Goal: Task Accomplishment & Management: Use online tool/utility

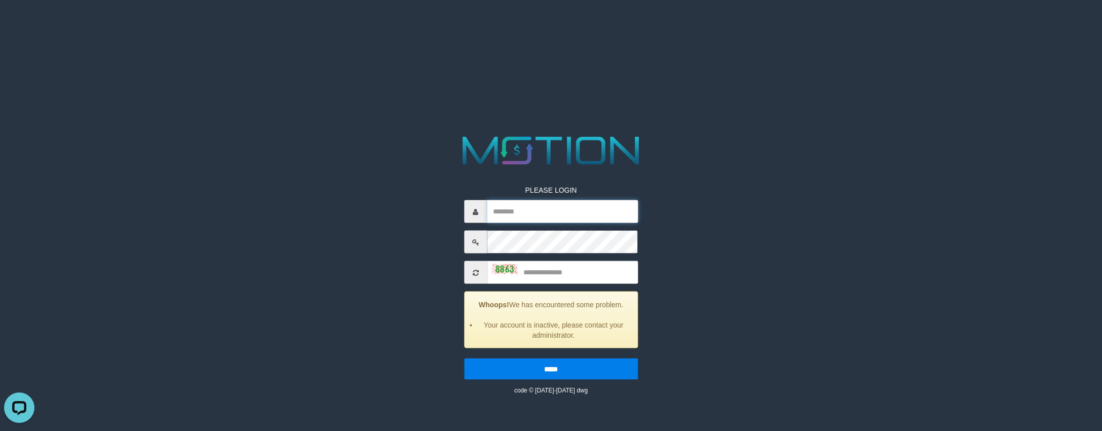
type input "**********"
click at [543, 273] on input "text" at bounding box center [562, 272] width 151 height 23
type input "****"
click at [464, 358] on input "*****" at bounding box center [551, 368] width 174 height 21
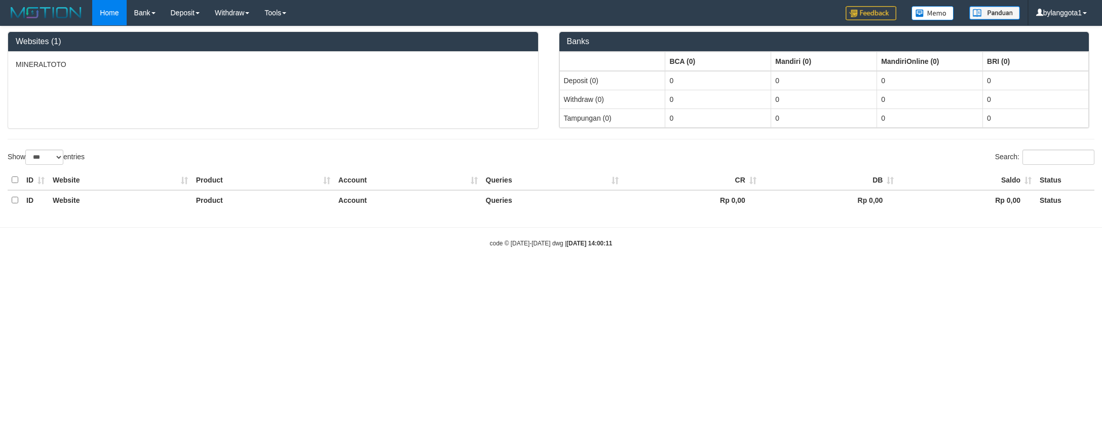
select select "***"
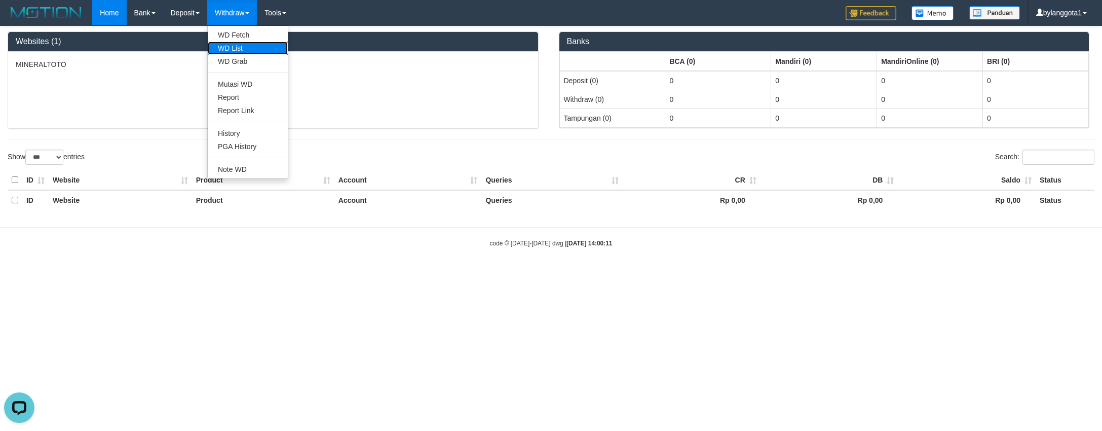
click at [238, 46] on link "WD List" at bounding box center [248, 48] width 80 height 13
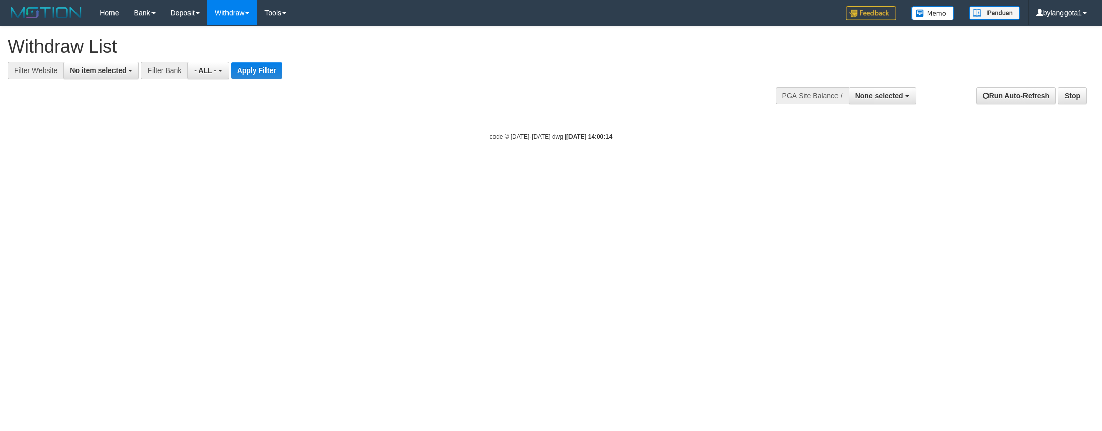
select select
click at [128, 64] on button "No item selected" at bounding box center [100, 70] width 75 height 17
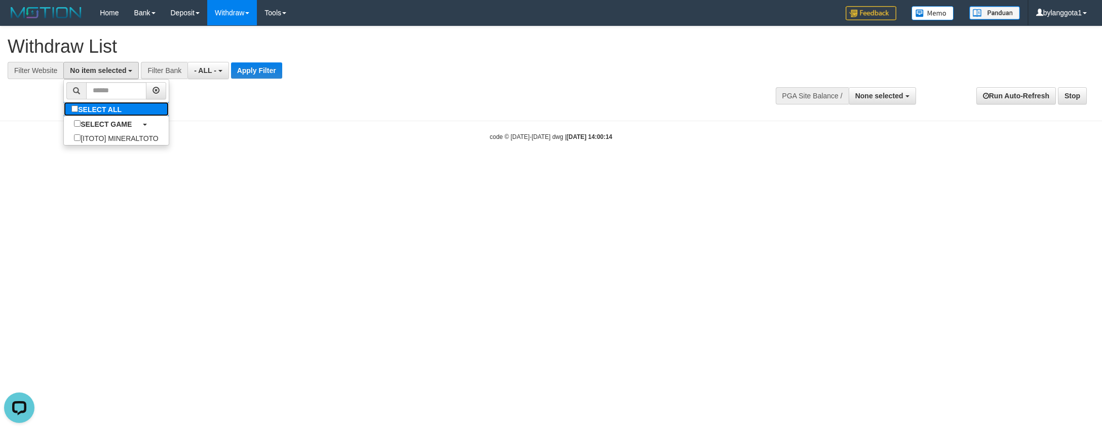
click at [143, 111] on link "SELECT ALL" at bounding box center [116, 109] width 104 height 14
click at [129, 114] on label "SELECT ALL" at bounding box center [98, 109] width 68 height 14
select select "****"
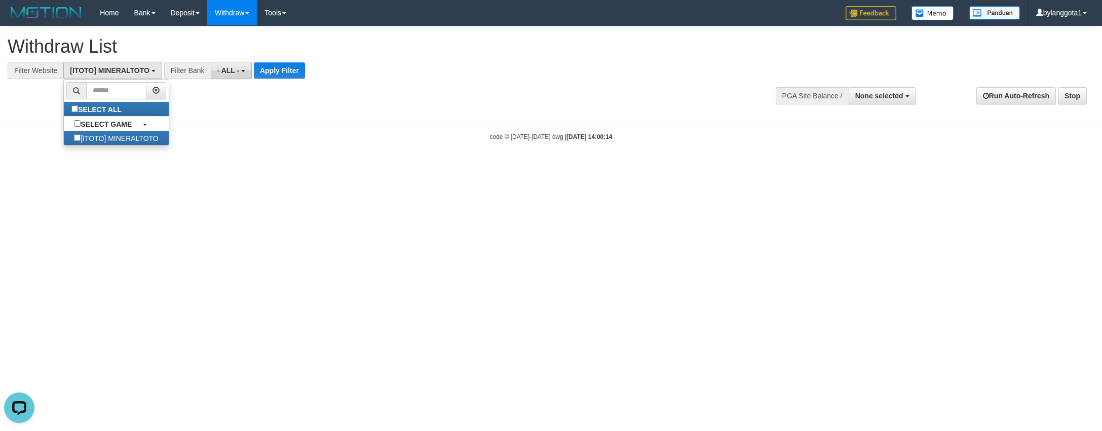
click at [218, 73] on span "- ALL -" at bounding box center [228, 70] width 22 height 8
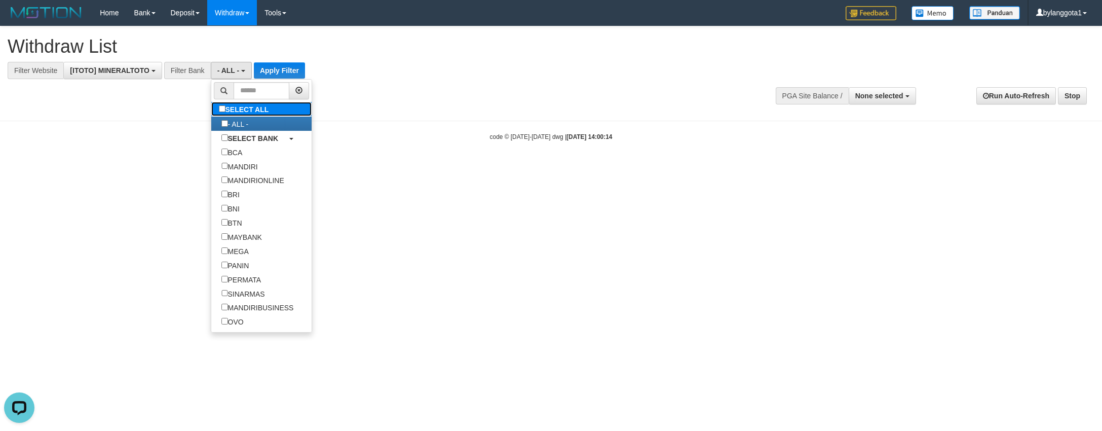
click at [238, 106] on label "SELECT ALL" at bounding box center [245, 109] width 68 height 14
select select "***"
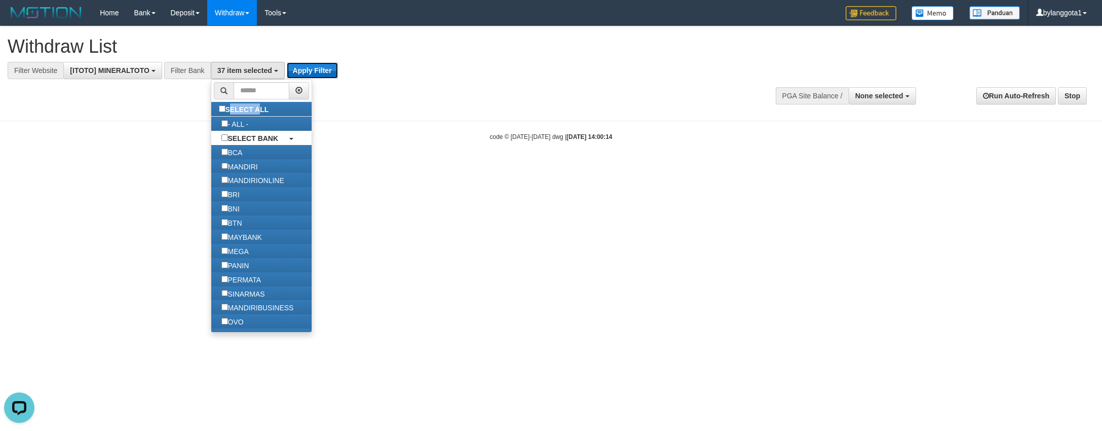
click at [301, 72] on button "Apply Filter" at bounding box center [312, 70] width 51 height 16
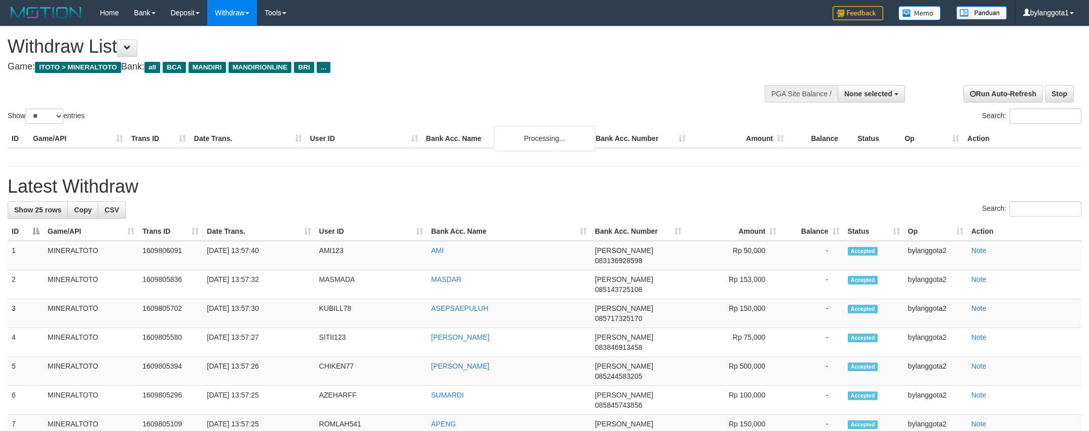
select select
select select "**"
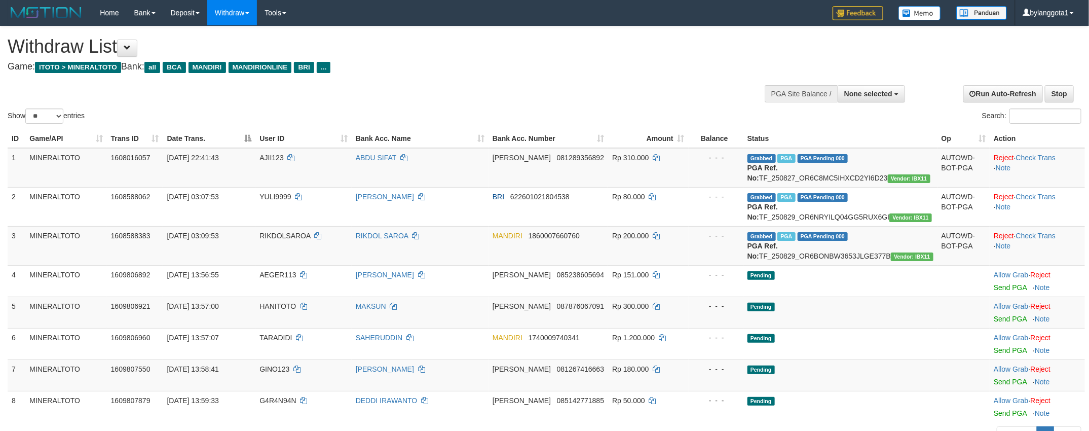
click at [639, 114] on div "Search:" at bounding box center [816, 117] width 529 height 18
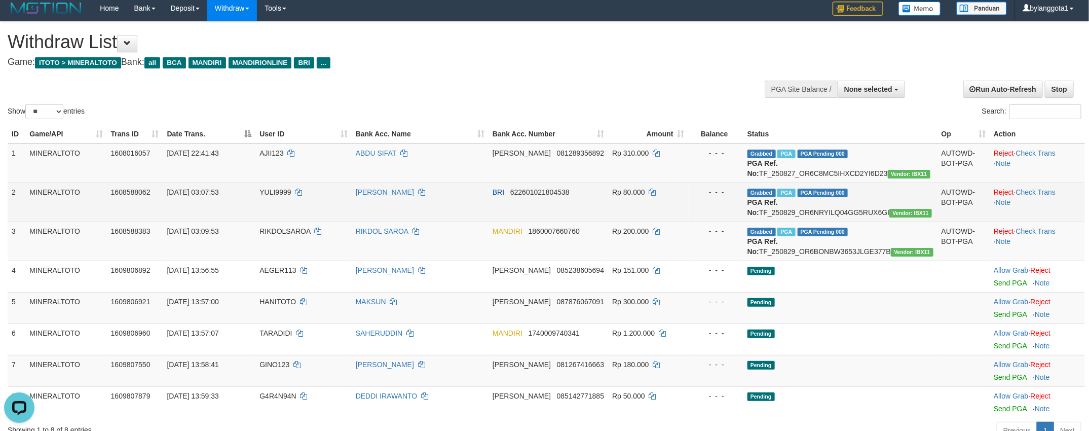
scroll to position [81, 0]
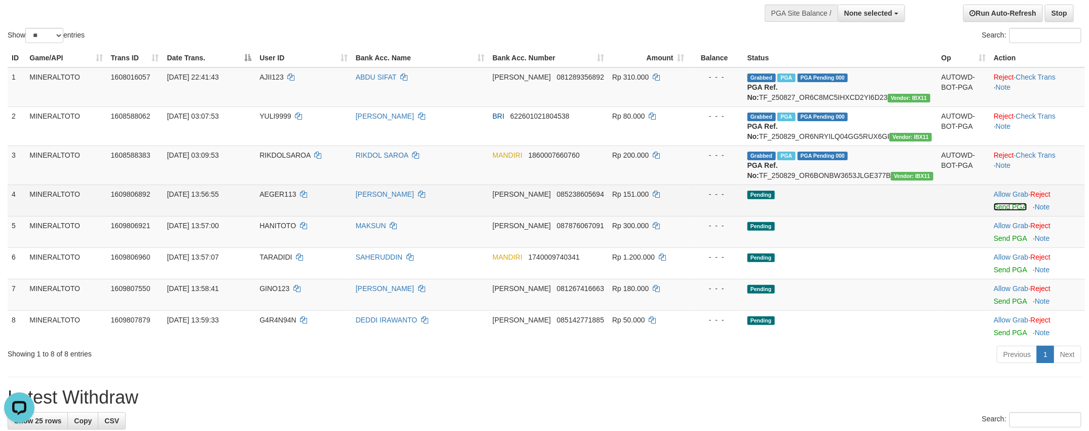
click at [1000, 211] on link "Send PGA" at bounding box center [1009, 207] width 33 height 8
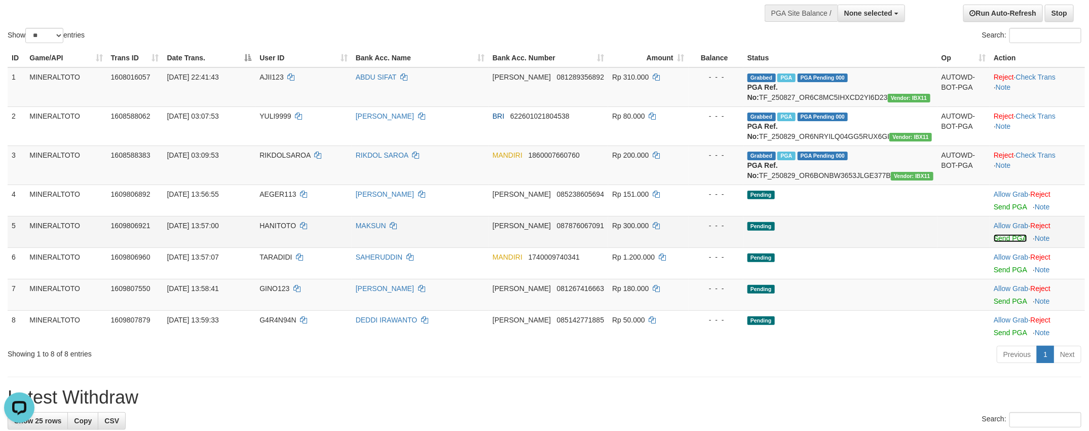
click at [1006, 242] on link "Send PGA" at bounding box center [1009, 238] width 33 height 8
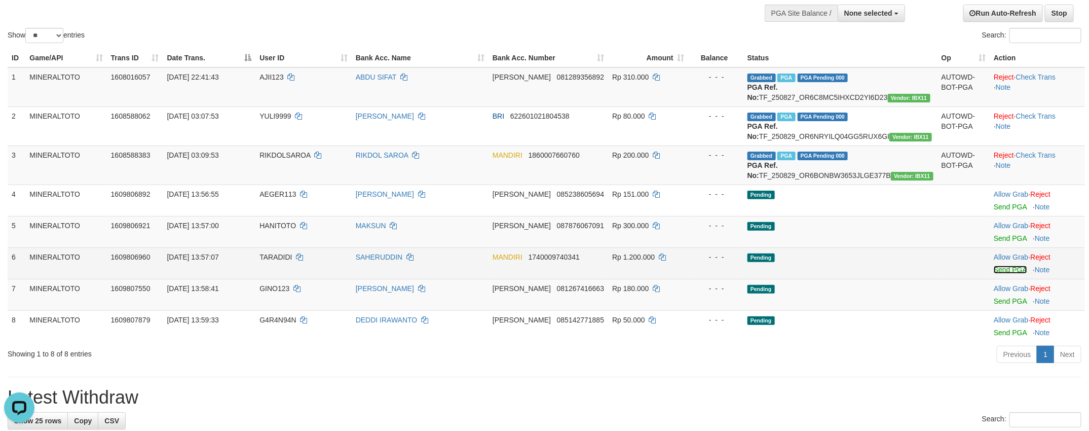
click at [1006, 274] on link "Send PGA" at bounding box center [1009, 269] width 33 height 8
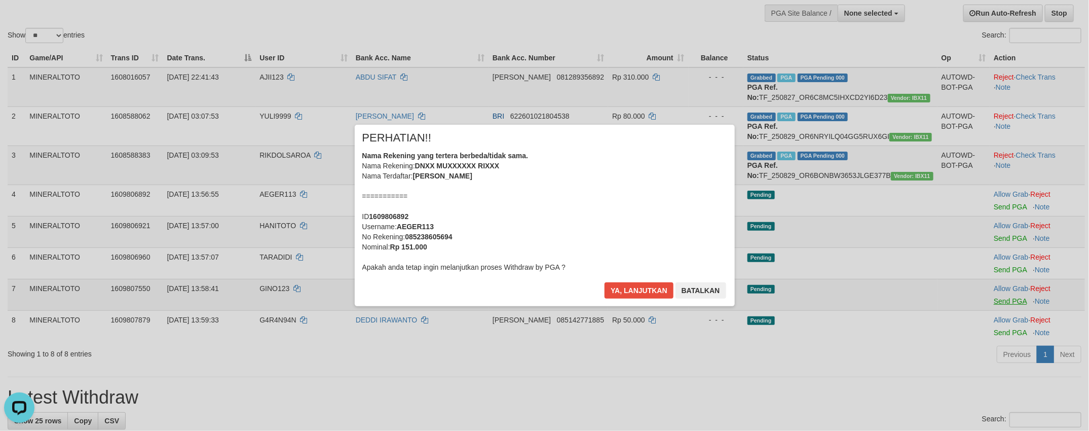
click at [1008, 330] on div "× PERHATIAN!! Nama Rekening yang tertera berbeda/tidak sama. Nama Rekening: DNX…" at bounding box center [544, 215] width 1089 height 431
click at [604, 282] on button "Ya, lanjutkan" at bounding box center [638, 290] width 69 height 16
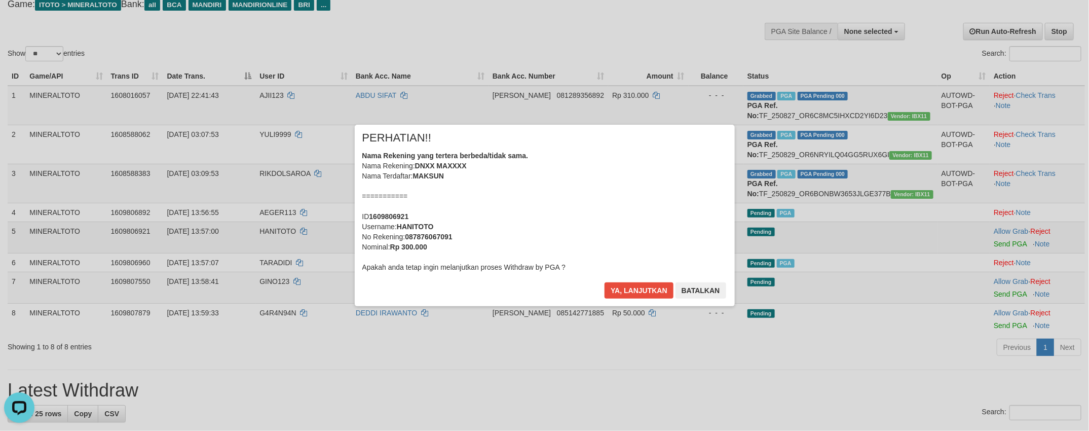
scroll to position [63, 0]
click at [630, 235] on div "Nama Rekening yang tertera berbeda/tidak sama. Nama Rekening: DNXX MAXXXX Nama …" at bounding box center [544, 211] width 365 height 122
click at [604, 282] on button "Ya, lanjutkan" at bounding box center [638, 290] width 69 height 16
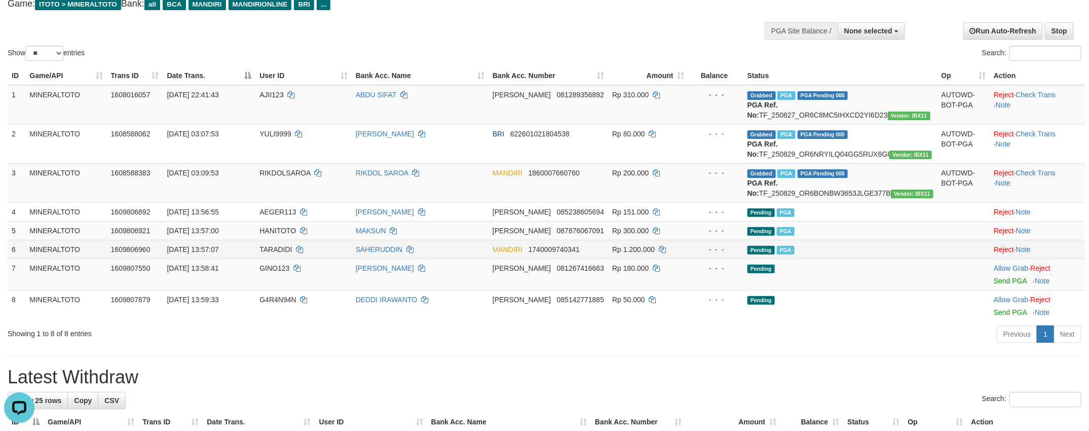
scroll to position [51, 0]
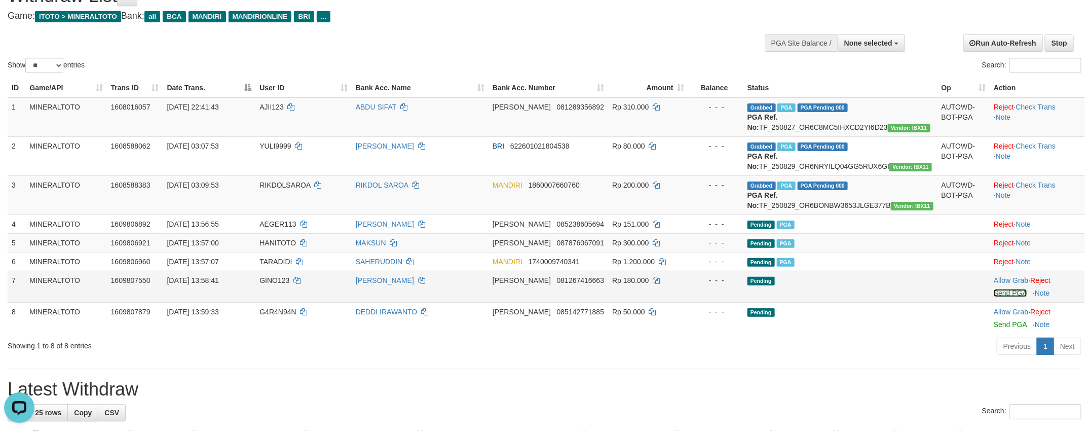
click at [1011, 297] on link "Send PGA" at bounding box center [1009, 293] width 33 height 8
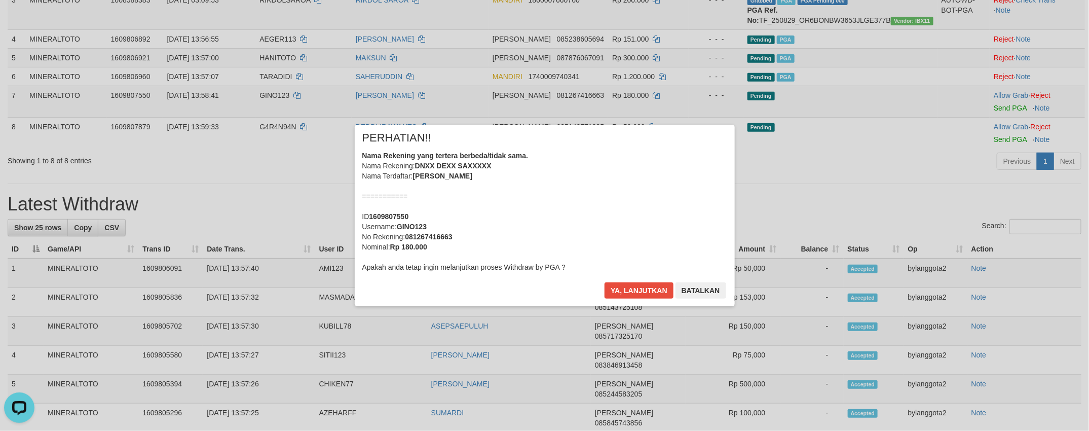
scroll to position [124, 0]
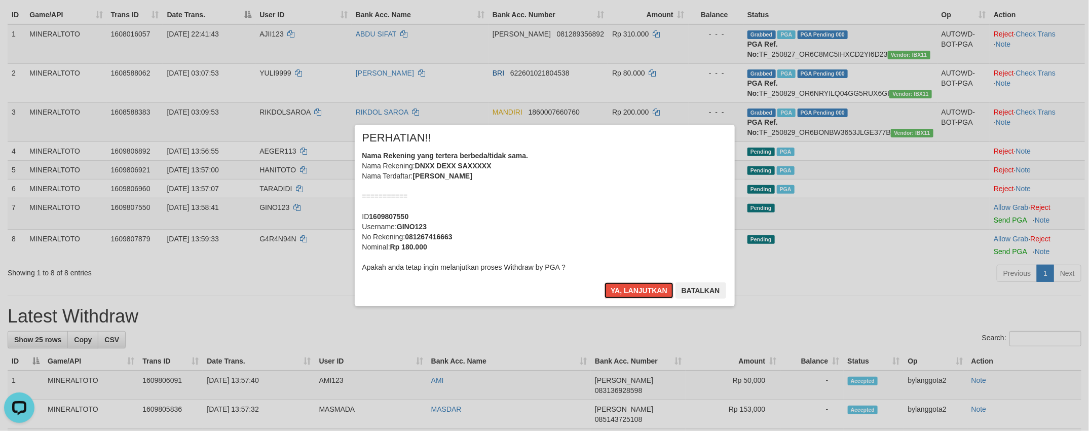
click at [675, 231] on div "Nama Rekening yang tertera berbeda/tidak sama. Nama Rekening: DNXX DEXX SAXXXXX…" at bounding box center [544, 211] width 365 height 122
click at [604, 282] on button "Ya, lanjutkan" at bounding box center [638, 290] width 69 height 16
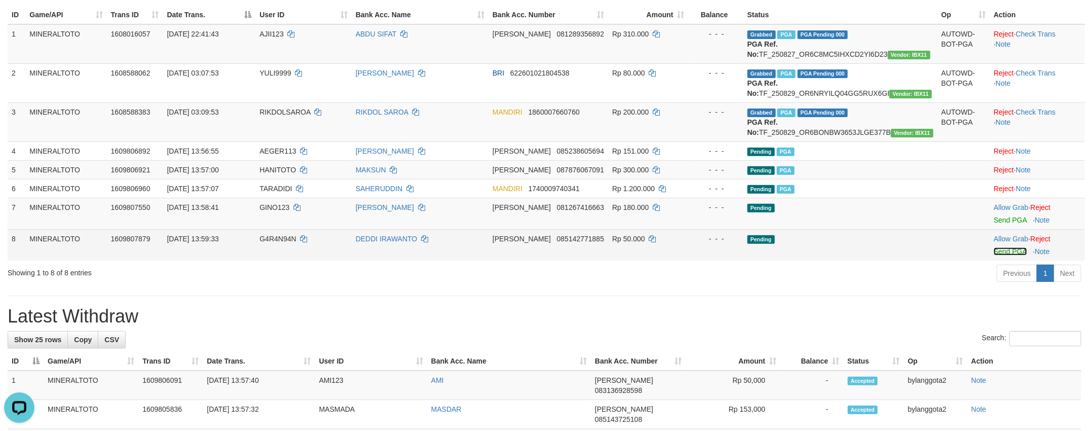
click at [999, 255] on link "Send PGA" at bounding box center [1009, 251] width 33 height 8
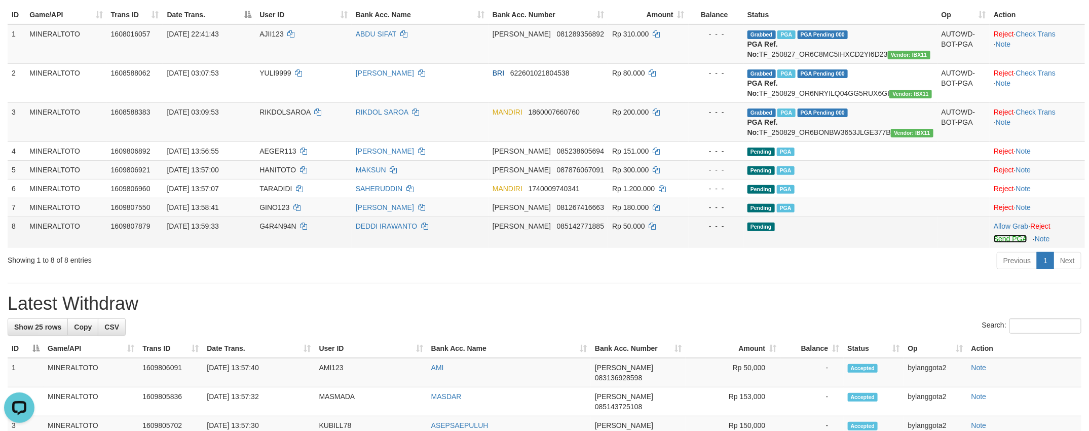
scroll to position [111, 0]
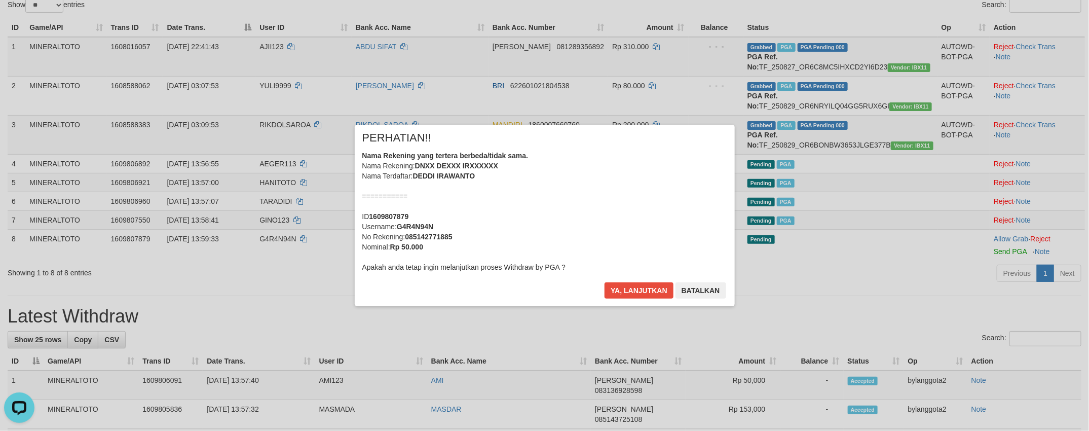
click at [581, 203] on div "Nama Rekening yang tertera berbeda/tidak sama. Nama Rekening: DNXX DEXXX IRXXXX…" at bounding box center [544, 211] width 365 height 122
click at [604, 282] on button "Ya, lanjutkan" at bounding box center [638, 290] width 69 height 16
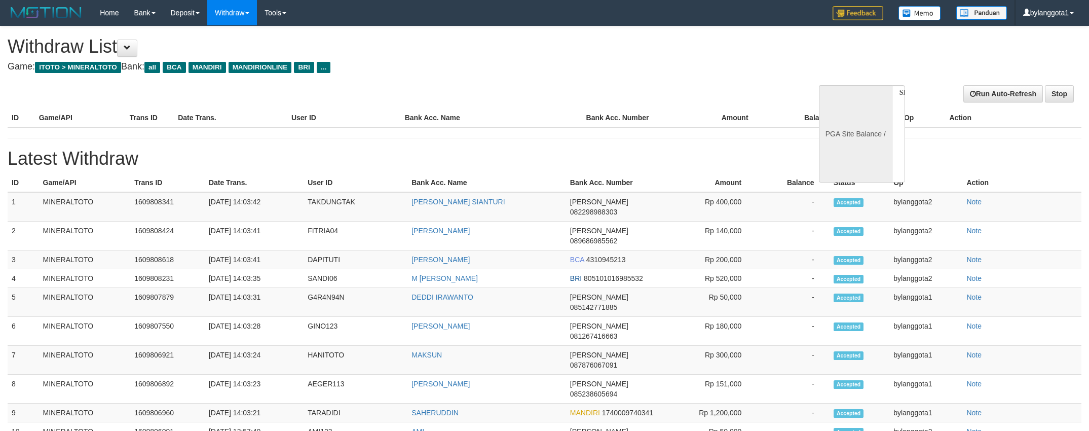
select select
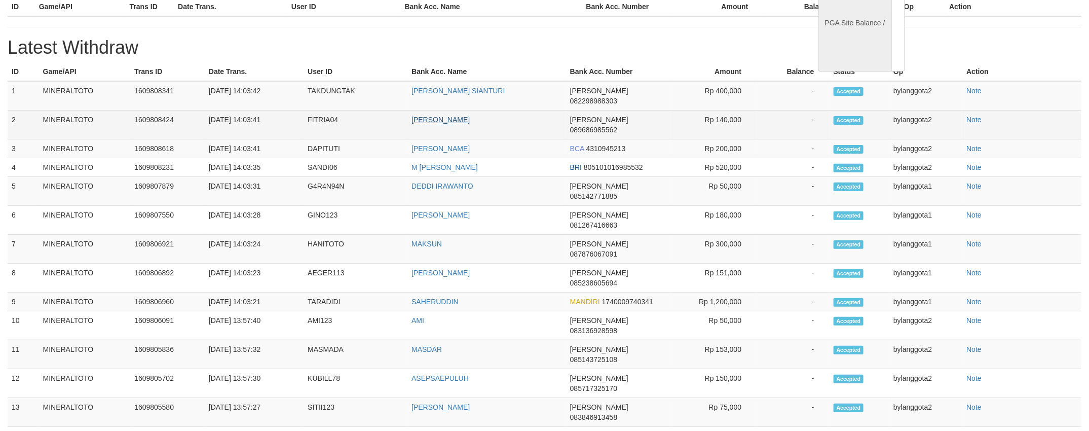
scroll to position [111, 0]
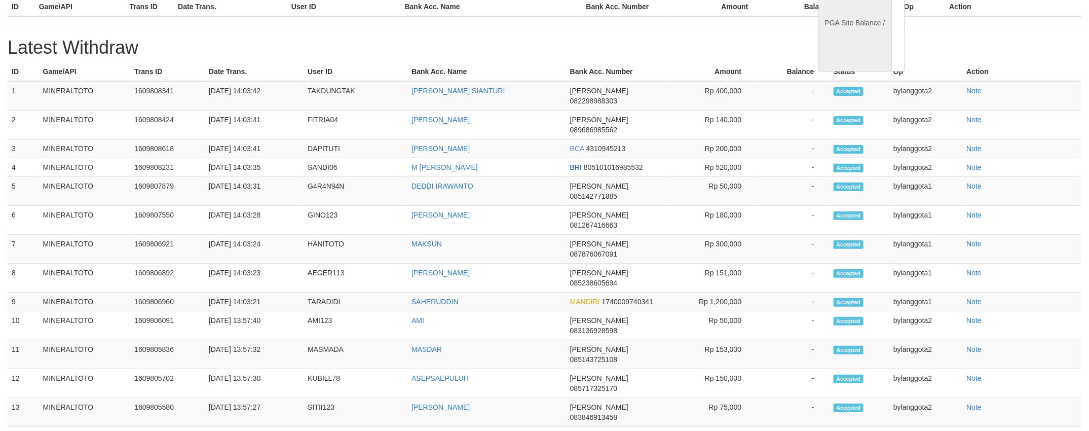
select select "**"
select select
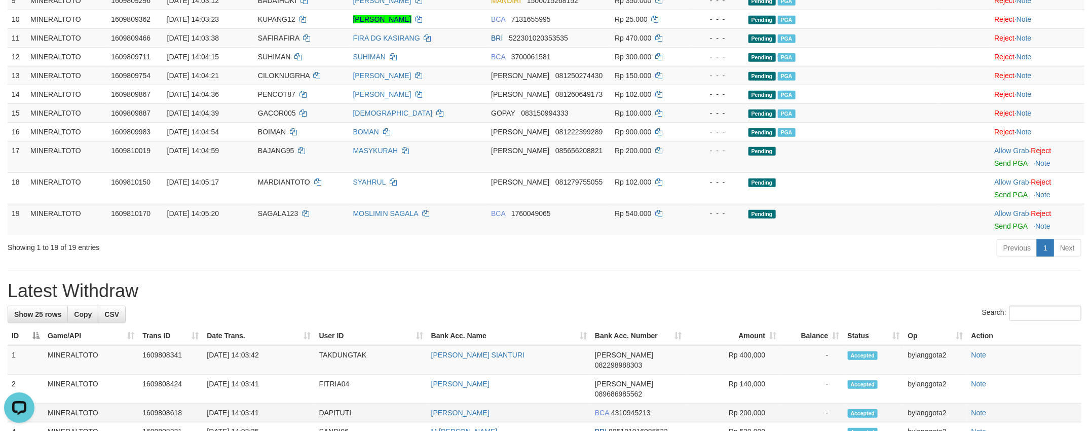
scroll to position [0, 0]
click at [1002, 167] on link "Send PGA" at bounding box center [1010, 163] width 33 height 8
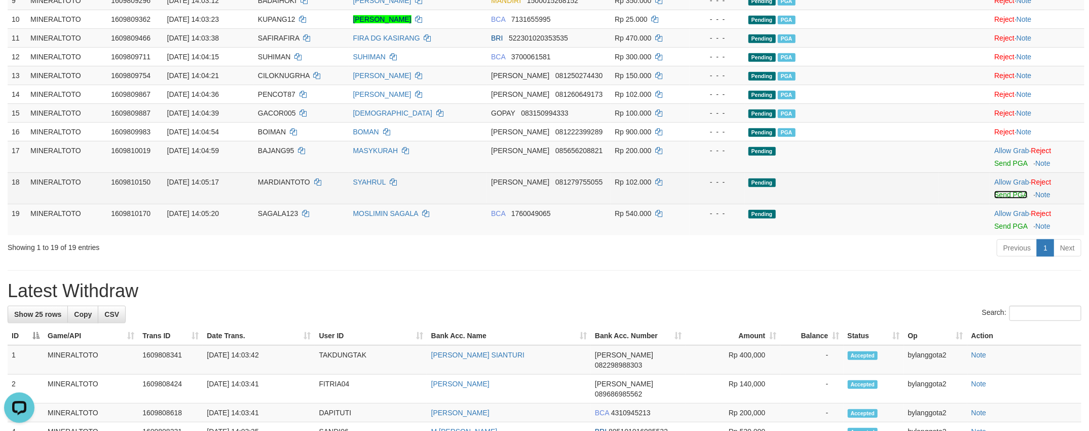
click at [1005, 199] on link "Send PGA" at bounding box center [1010, 194] width 33 height 8
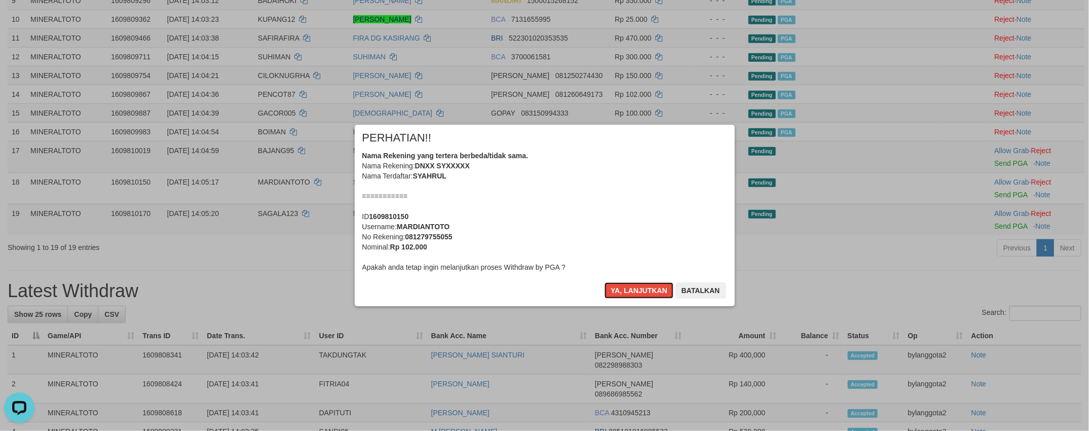
click at [590, 197] on div "Nama Rekening yang tertera berbeda/tidak sama. Nama Rekening: DNXX SYXXXXX Nama…" at bounding box center [544, 211] width 365 height 122
click at [604, 282] on button "Ya, lanjutkan" at bounding box center [638, 290] width 69 height 16
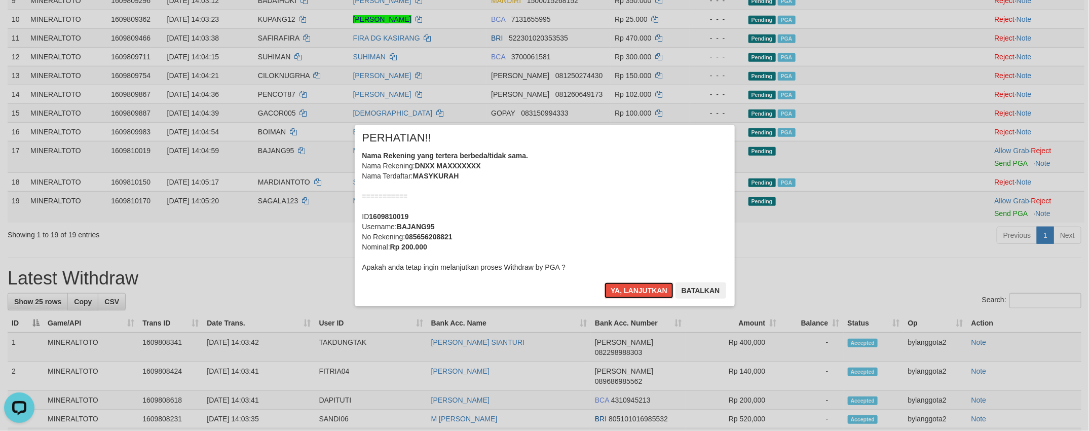
click at [590, 197] on div "Nama Rekening yang tertera berbeda/tidak sama. Nama Rekening: DNXX MAXXXXXXX Na…" at bounding box center [544, 211] width 365 height 122
click at [604, 282] on button "Ya, lanjutkan" at bounding box center [638, 290] width 69 height 16
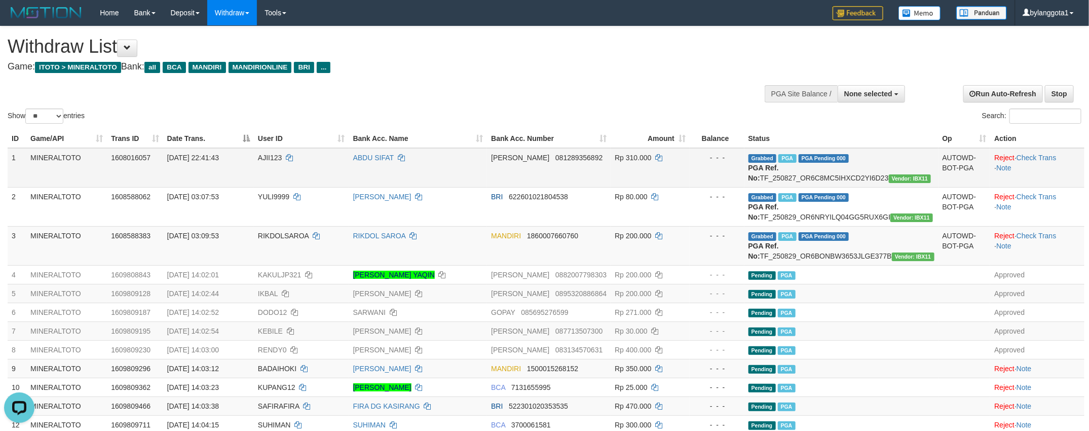
scroll to position [76, 0]
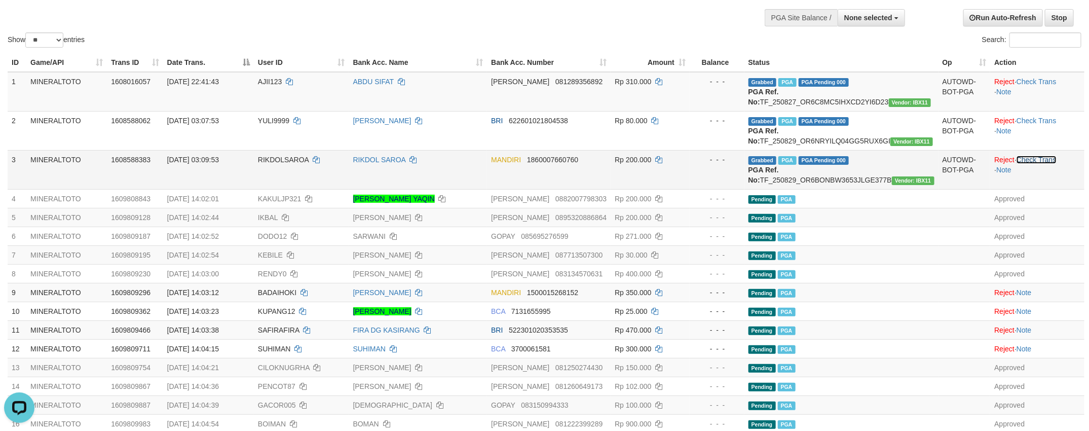
click at [1046, 164] on link "Check Trans" at bounding box center [1036, 160] width 40 height 8
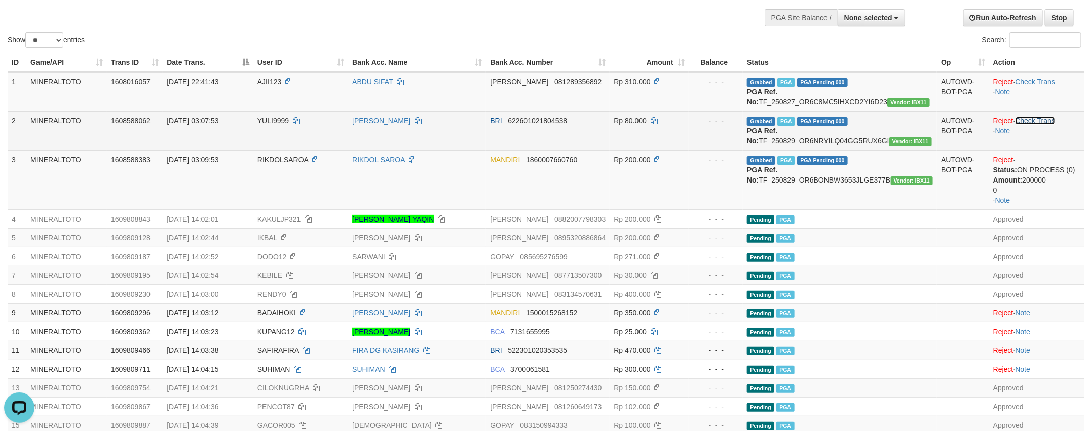
click at [1032, 125] on link "Check Trans" at bounding box center [1035, 120] width 40 height 8
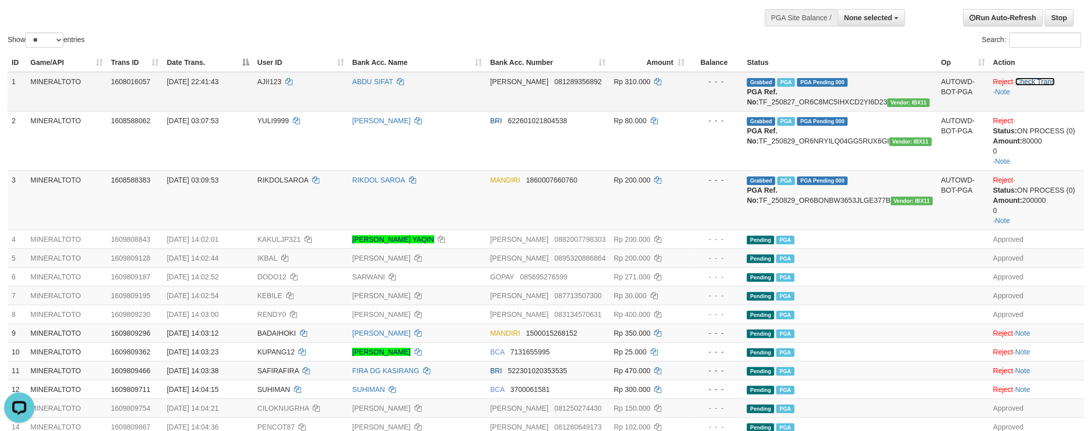
click at [1028, 81] on link "Check Trans" at bounding box center [1035, 81] width 40 height 8
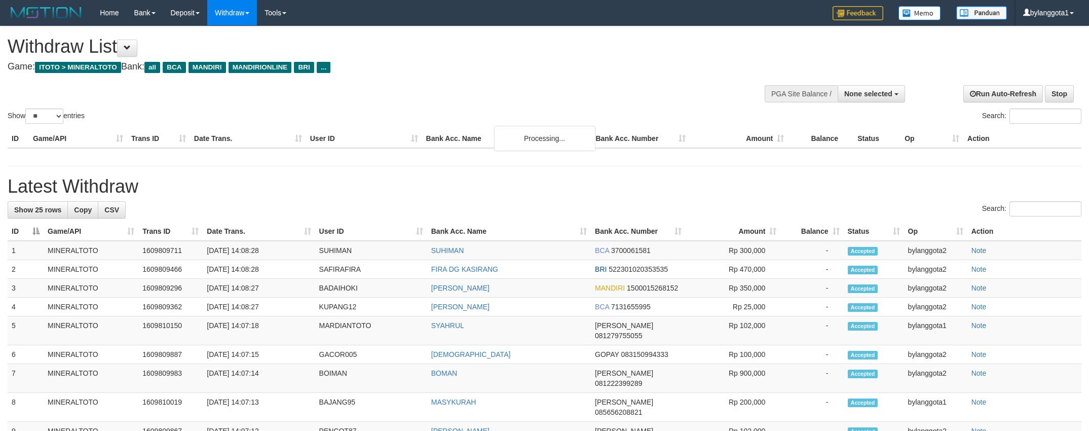
select select
select select "**"
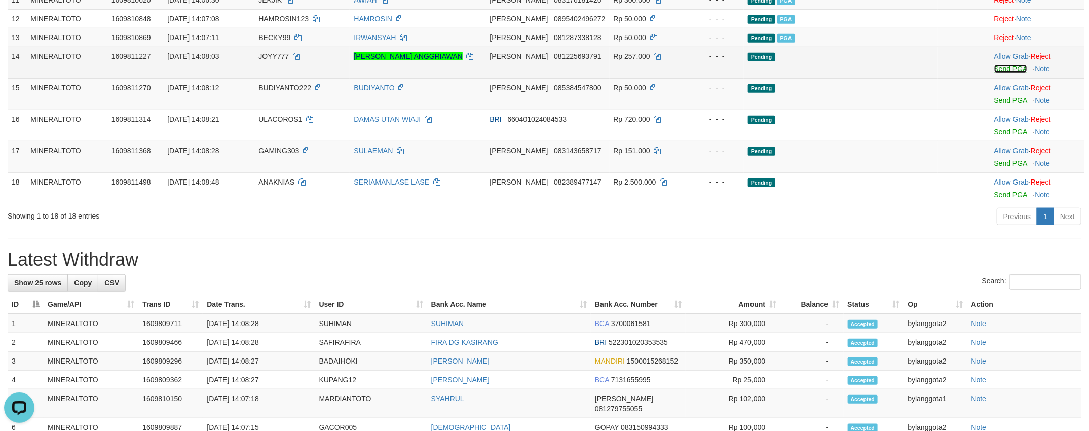
click at [1011, 73] on link "Send PGA" at bounding box center [1010, 69] width 33 height 8
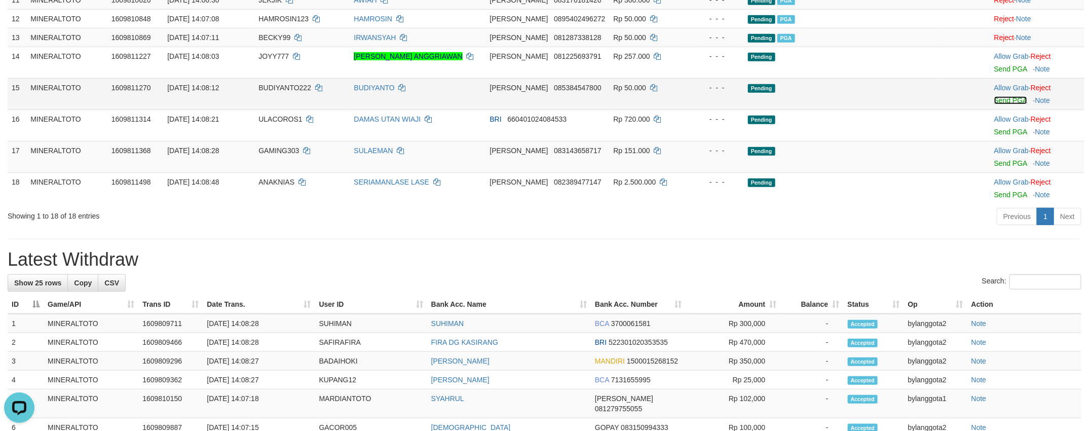
click at [1009, 104] on link "Send PGA" at bounding box center [1010, 100] width 33 height 8
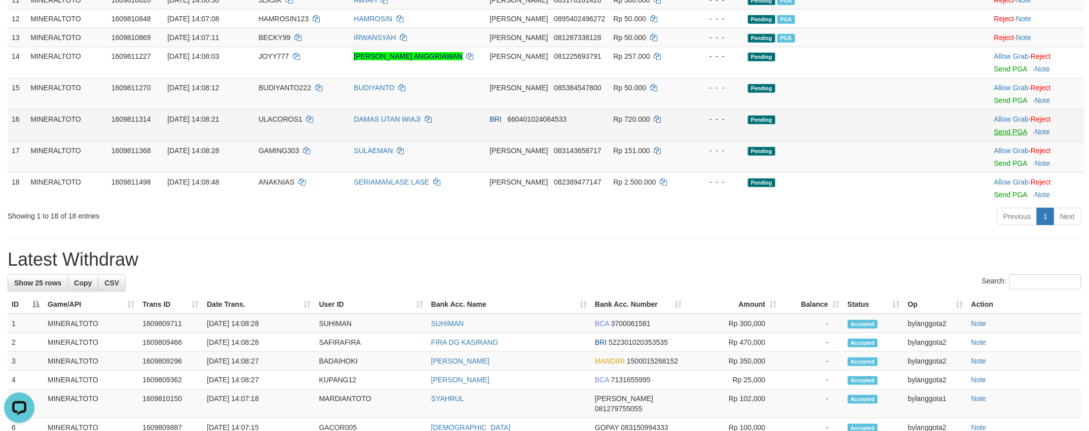
click at [1007, 168] on body "Toggle navigation Home Bank Account List Load By Website Group [ITOTO] MINERALT…" at bounding box center [544, 326] width 1089 height 1464
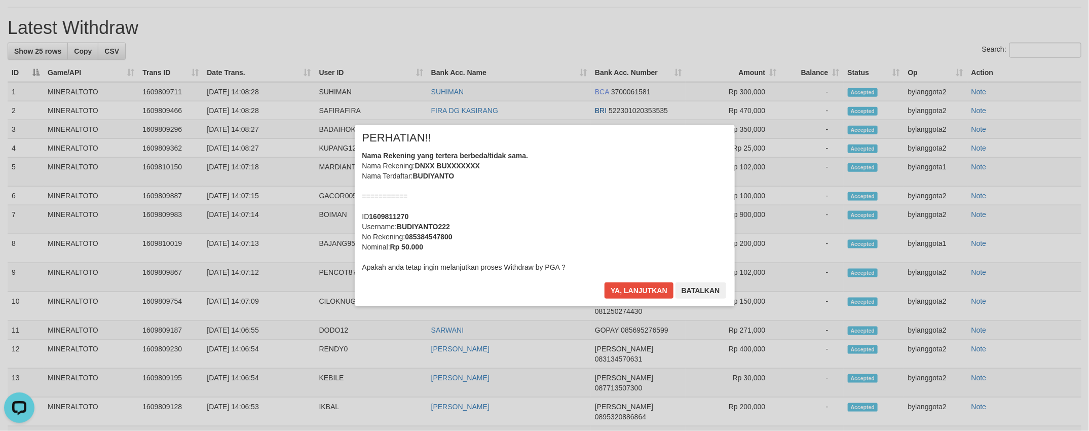
scroll to position [783, 0]
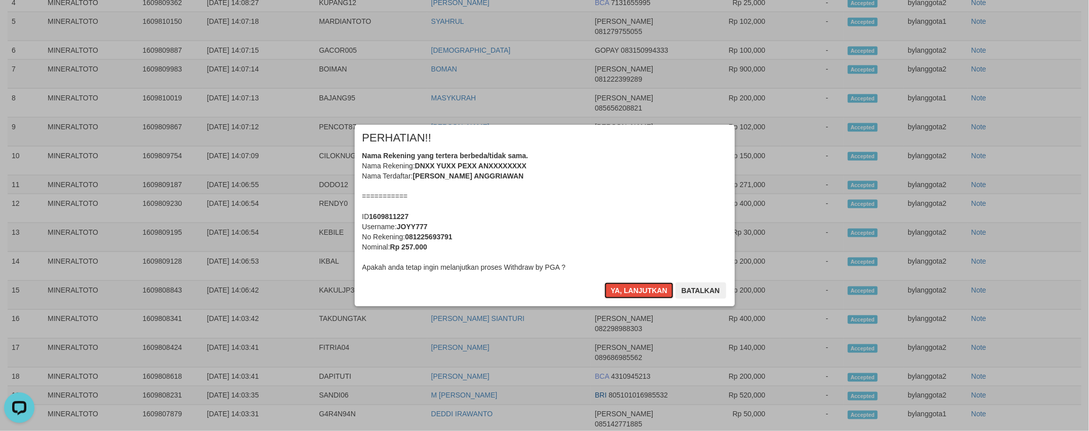
click at [680, 201] on div "Nama Rekening yang tertera berbeda/tidak sama. Nama Rekening: DNXX YUXX PEXX AN…" at bounding box center [544, 211] width 365 height 122
click at [604, 282] on button "Ya, lanjutkan" at bounding box center [638, 290] width 69 height 16
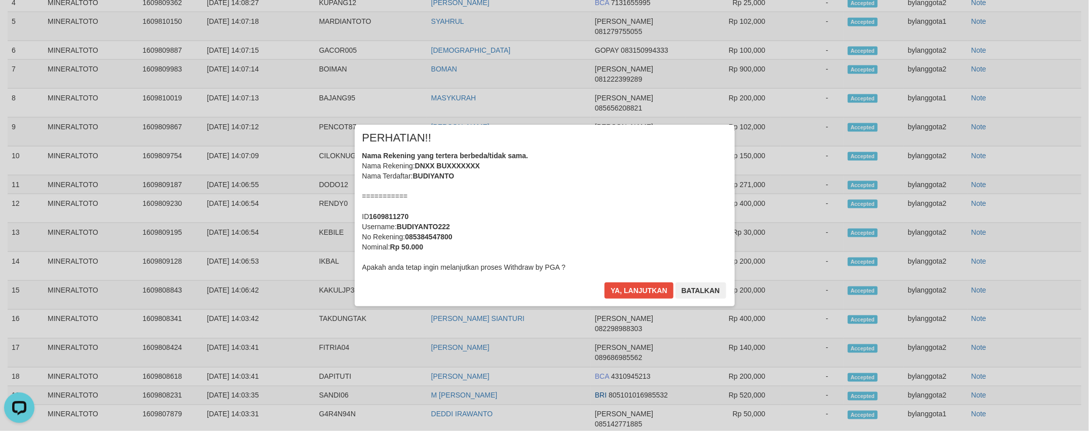
click at [649, 190] on div "Nama Rekening yang tertera berbeda/tidak sama. Nama Rekening: DNXX BUXXXXXXX Na…" at bounding box center [544, 211] width 365 height 122
click at [604, 282] on button "Ya, lanjutkan" at bounding box center [638, 290] width 69 height 16
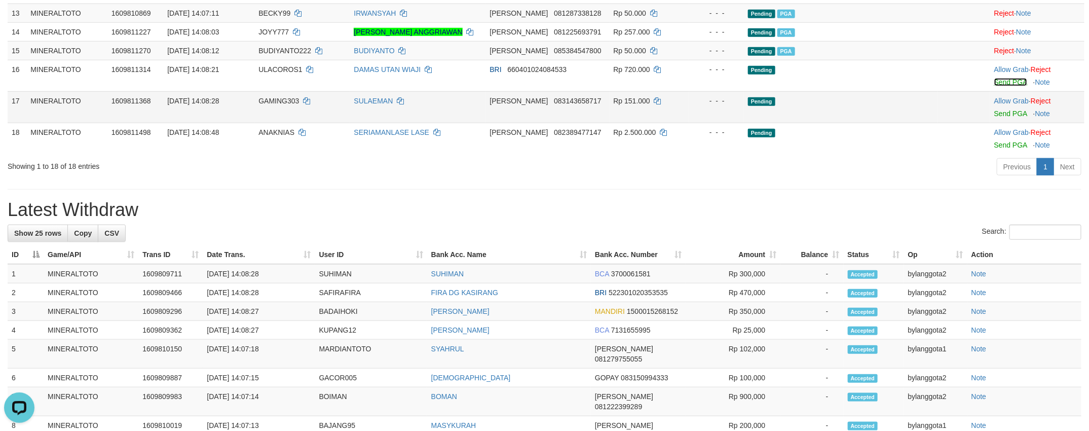
scroll to position [410, 0]
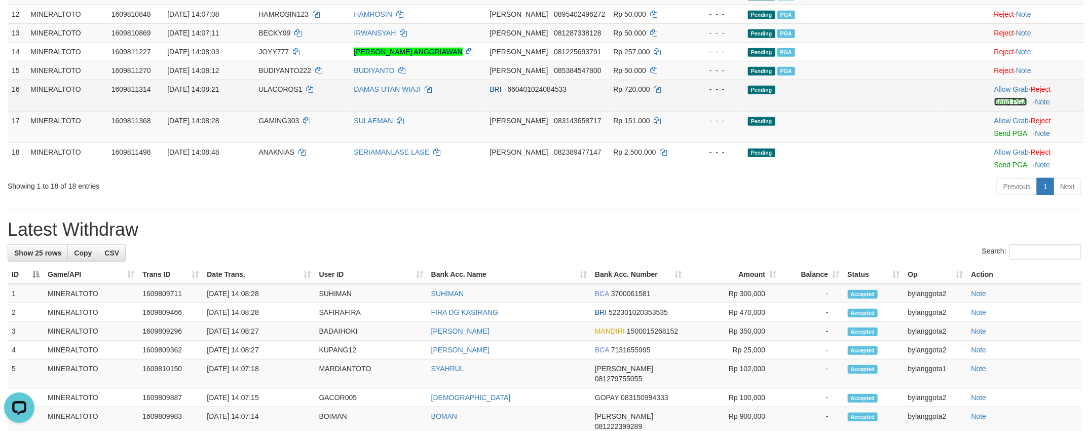
click at [997, 106] on link "Send PGA" at bounding box center [1010, 102] width 33 height 8
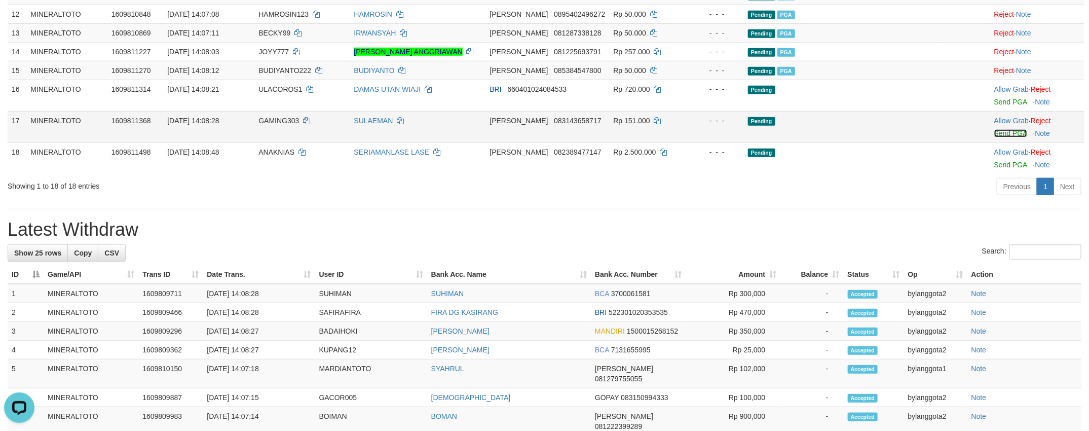
click at [1006, 137] on link "Send PGA" at bounding box center [1010, 133] width 33 height 8
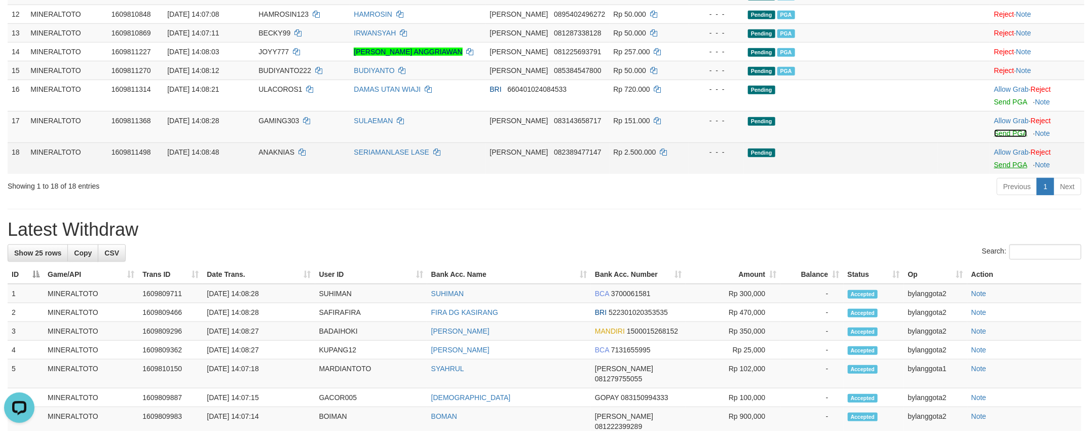
scroll to position [398, 0]
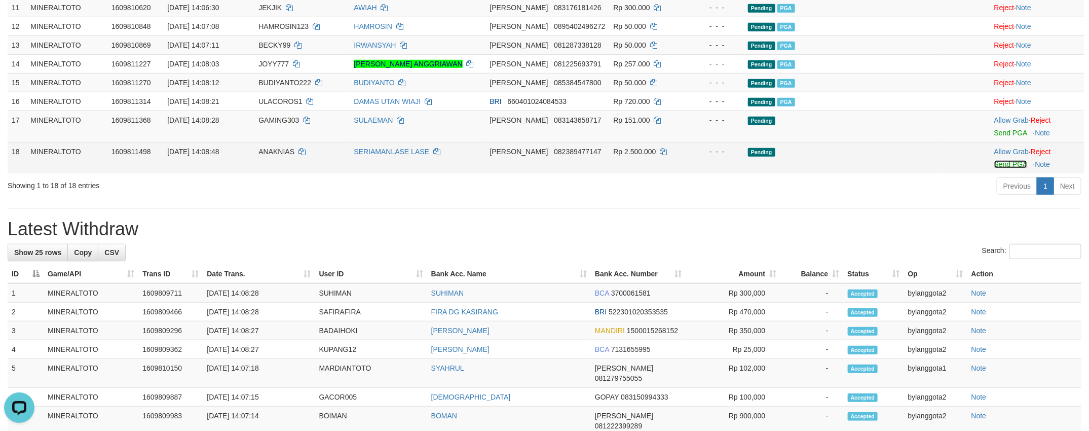
click at [1006, 168] on link "Send PGA" at bounding box center [1010, 164] width 33 height 8
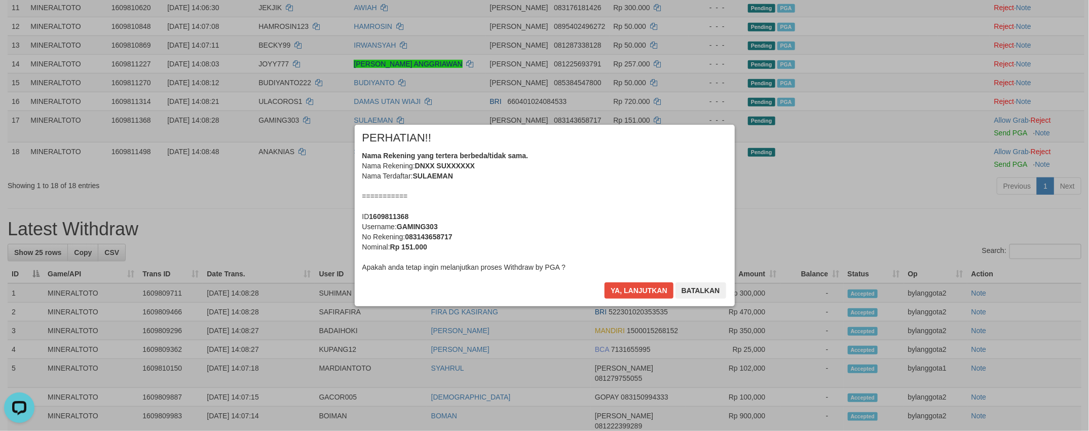
click at [668, 216] on div "Nama Rekening yang tertera berbeda/tidak sama. Nama Rekening: DNXX SUXXXXXX Nam…" at bounding box center [544, 211] width 365 height 122
click at [604, 282] on button "Ya, lanjutkan" at bounding box center [638, 290] width 69 height 16
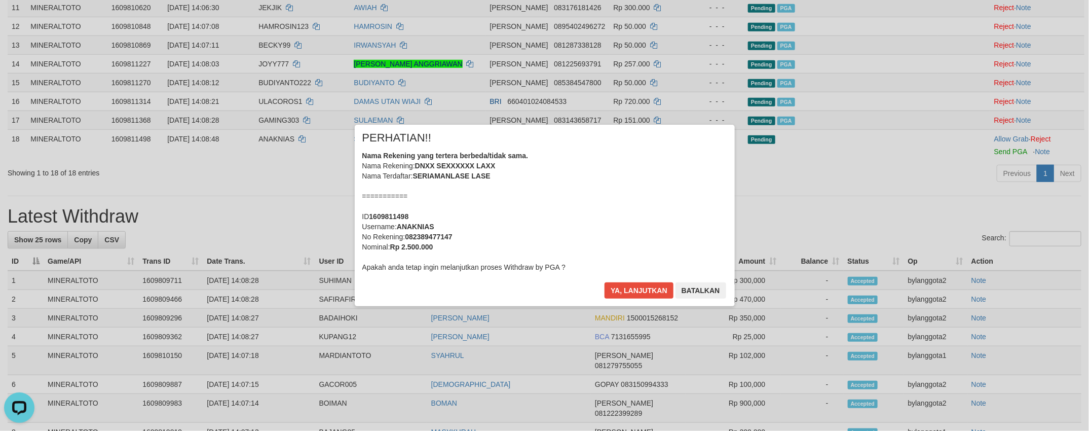
scroll to position [385, 0]
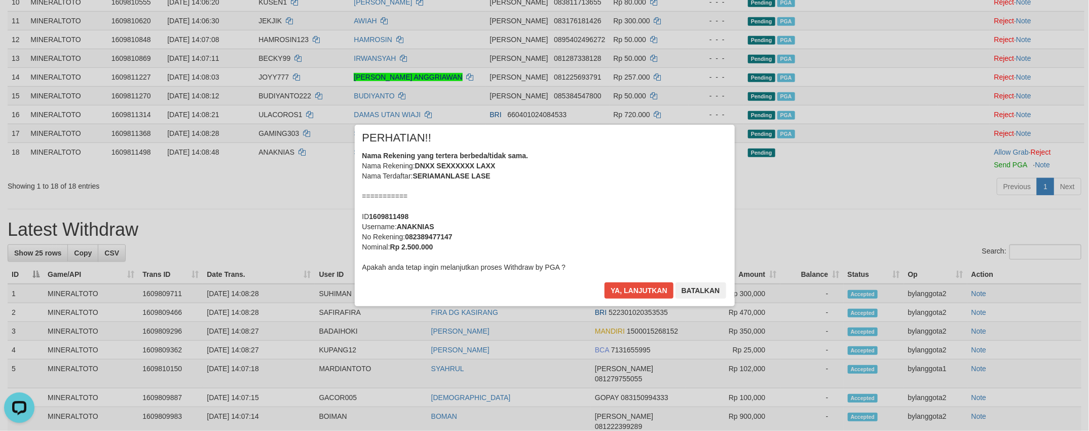
click at [668, 216] on div "Nama Rekening yang tertera berbeda/tidak sama. Nama Rekening: DNXX SEXXXXXX LAX…" at bounding box center [544, 211] width 365 height 122
click at [604, 282] on button "Ya, lanjutkan" at bounding box center [638, 290] width 69 height 16
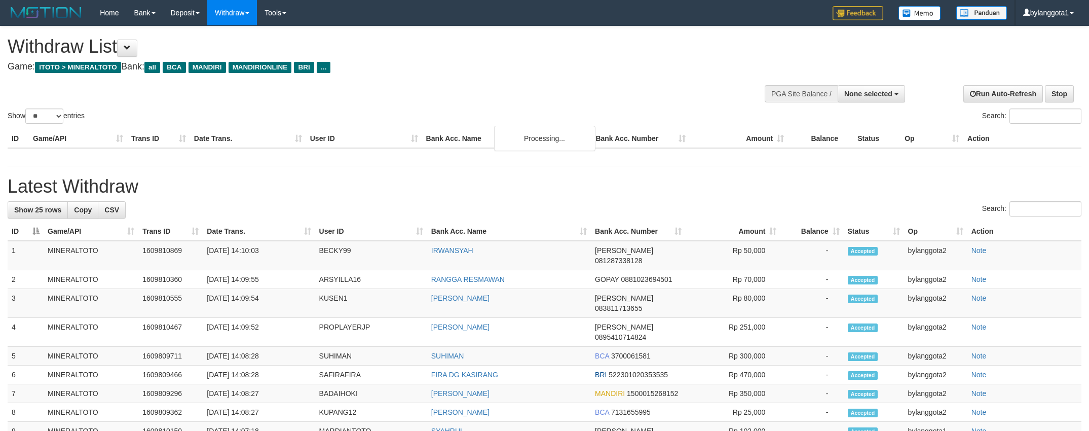
select select
select select "**"
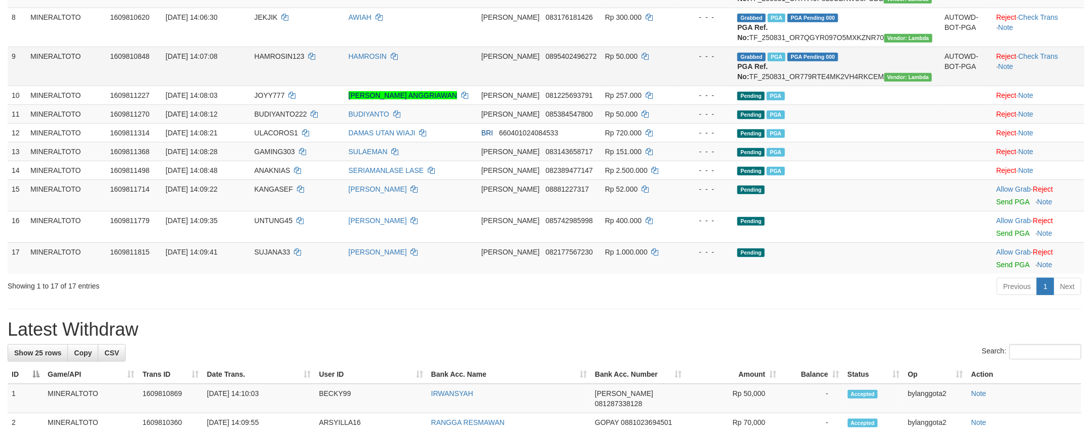
scroll to position [385, 0]
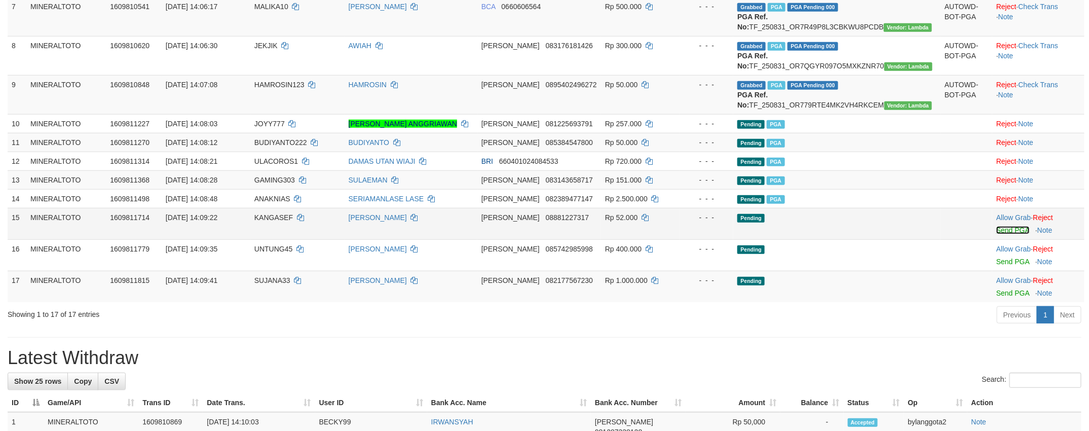
click at [1000, 234] on link "Send PGA" at bounding box center [1012, 230] width 33 height 8
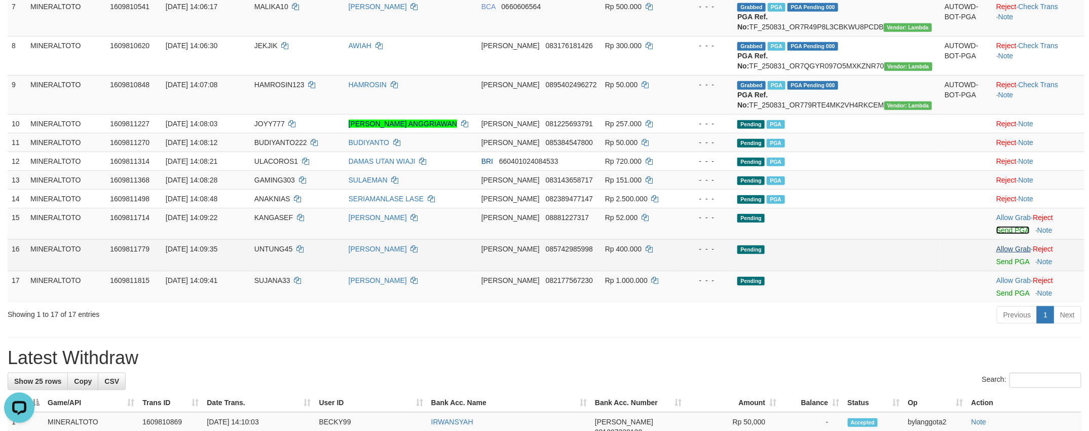
scroll to position [0, 0]
click at [1003, 270] on td "Allow Grab · Reject Send PGA · Note" at bounding box center [1038, 254] width 92 height 31
click at [1007, 265] on link "Send PGA" at bounding box center [1012, 261] width 33 height 8
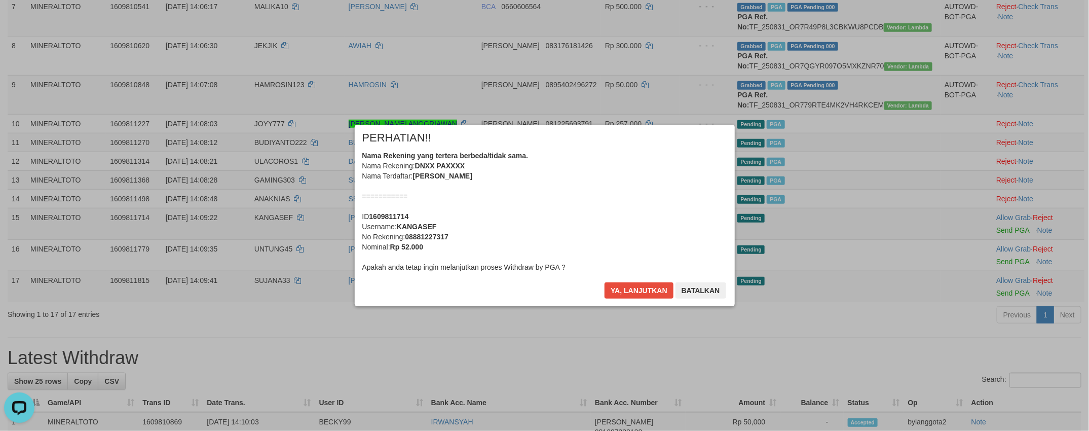
click at [592, 224] on div "Nama Rekening yang tertera berbeda/tidak sama. Nama Rekening: DNXX PAXXXX Nama …" at bounding box center [544, 211] width 365 height 122
click at [604, 282] on button "Ya, lanjutkan" at bounding box center [638, 290] width 69 height 16
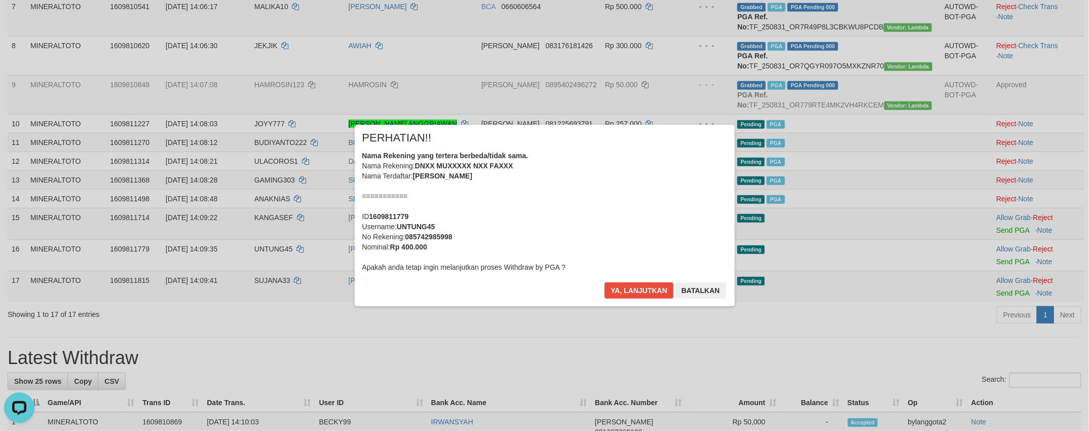
click at [592, 224] on div "Nama Rekening yang tertera berbeda/tidak sama. Nama Rekening: DNXX MUXXXXX NXX …" at bounding box center [544, 211] width 365 height 122
click at [604, 282] on button "Ya, lanjutkan" at bounding box center [638, 290] width 69 height 16
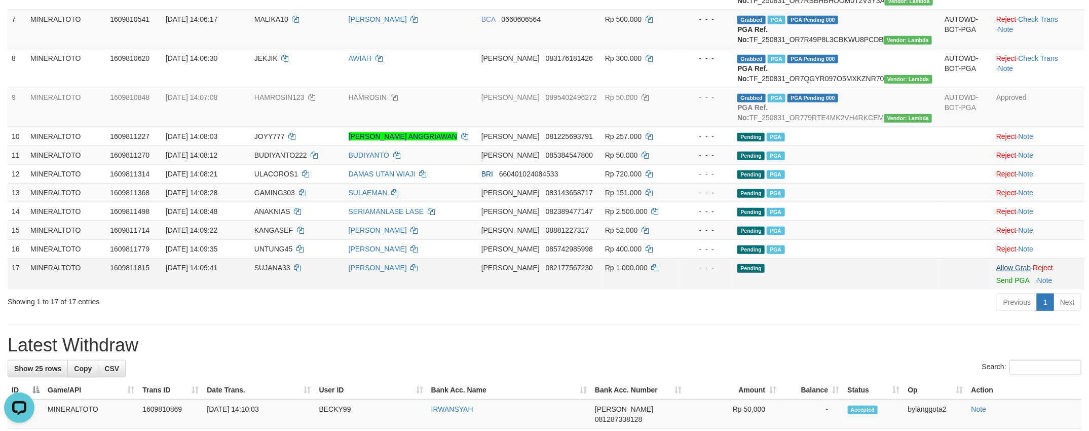
scroll to position [360, 0]
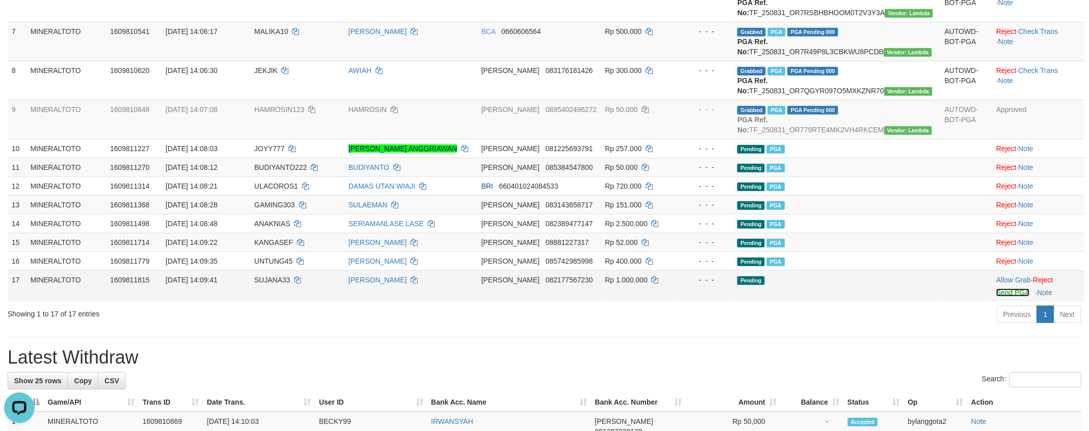
click at [1004, 296] on link "Send PGA" at bounding box center [1012, 292] width 33 height 8
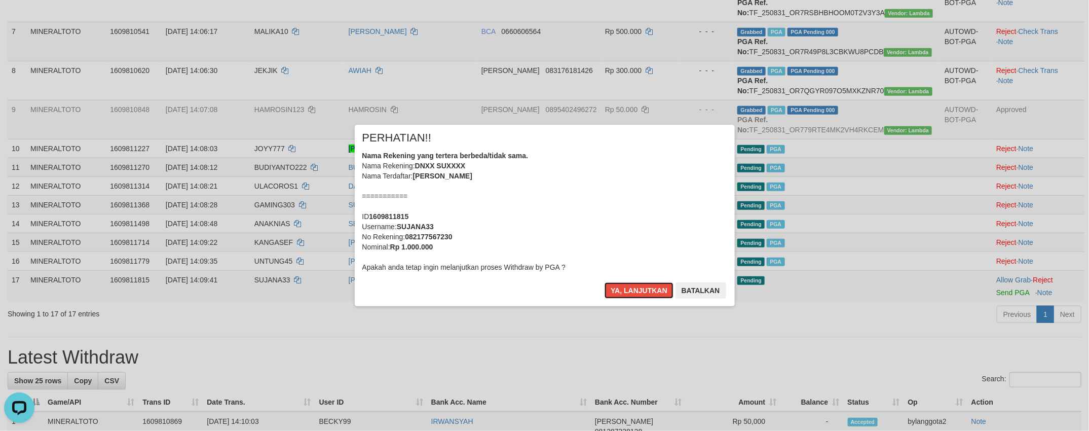
click at [653, 205] on div "Nama Rekening yang tertera berbeda/tidak sama. Nama Rekening: DNXX SUXXXX Nama …" at bounding box center [544, 211] width 365 height 122
click at [604, 282] on button "Ya, lanjutkan" at bounding box center [638, 290] width 69 height 16
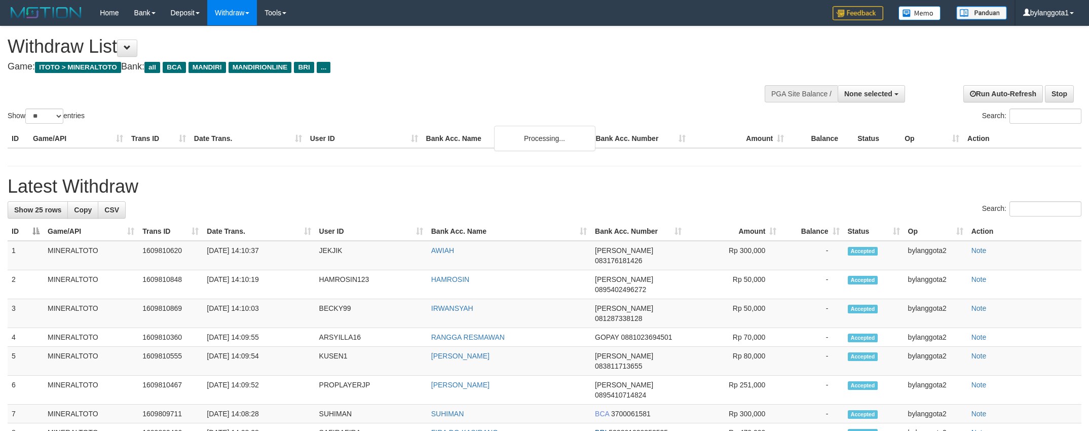
select select
select select "**"
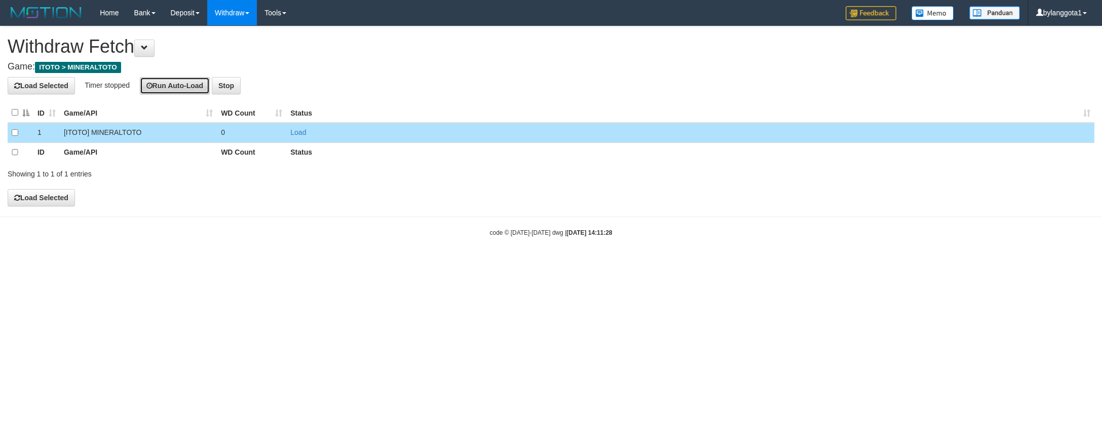
click at [166, 93] on button "Run Auto-Load" at bounding box center [175, 85] width 70 height 17
click at [154, 52] on button at bounding box center [144, 48] width 20 height 17
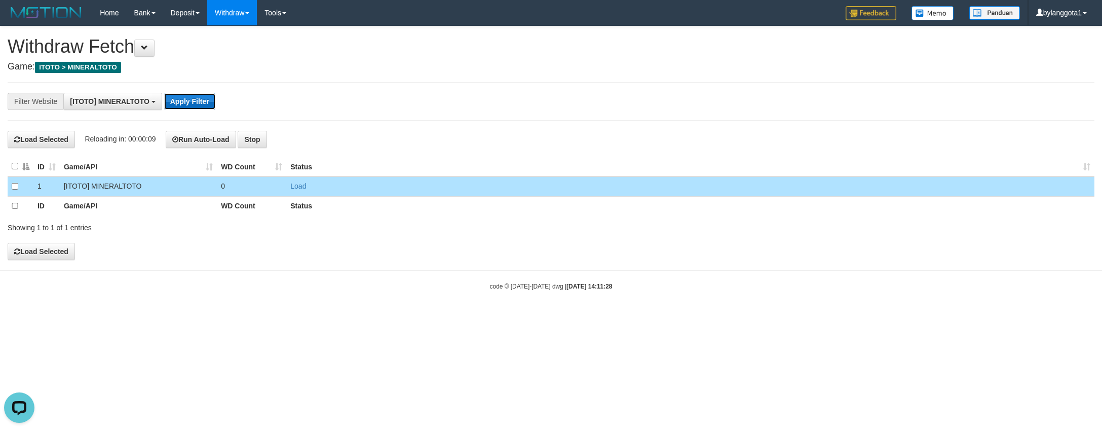
click at [202, 98] on button "Apply Filter" at bounding box center [189, 101] width 51 height 16
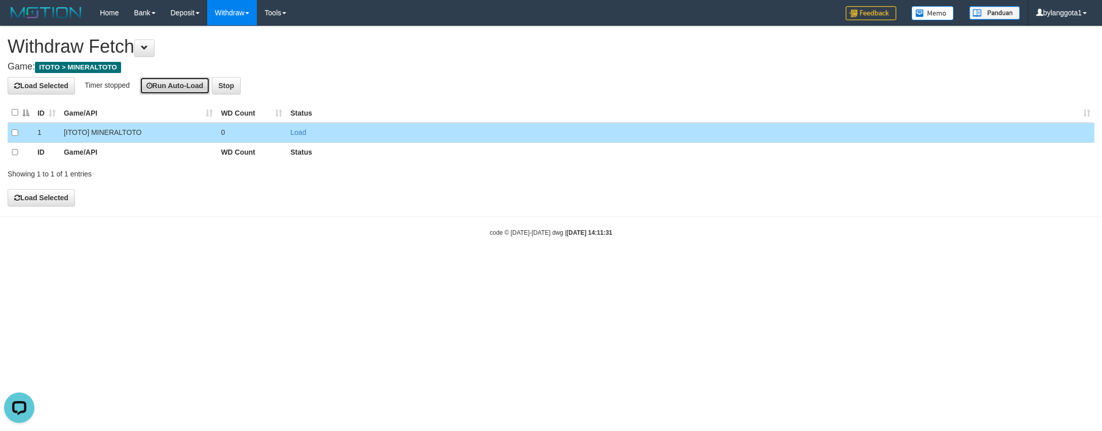
click at [162, 93] on button "Run Auto-Load" at bounding box center [175, 85] width 70 height 17
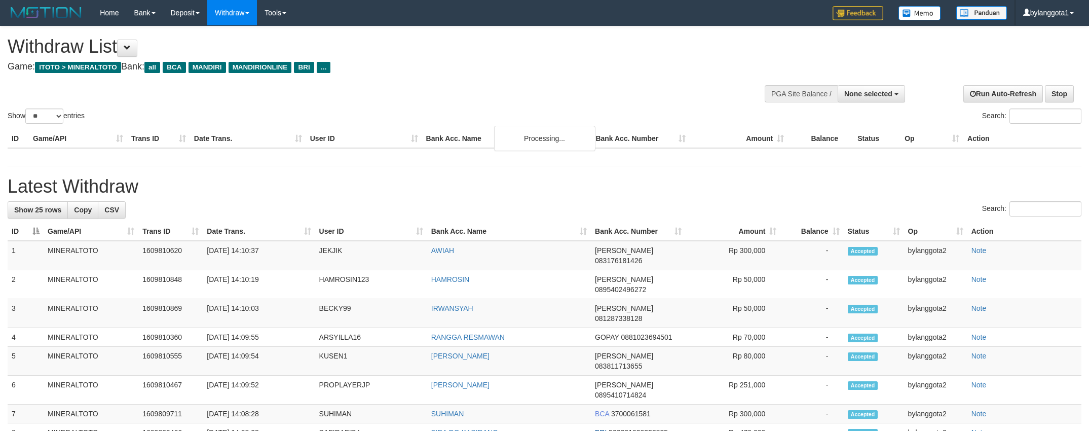
select select
select select "**"
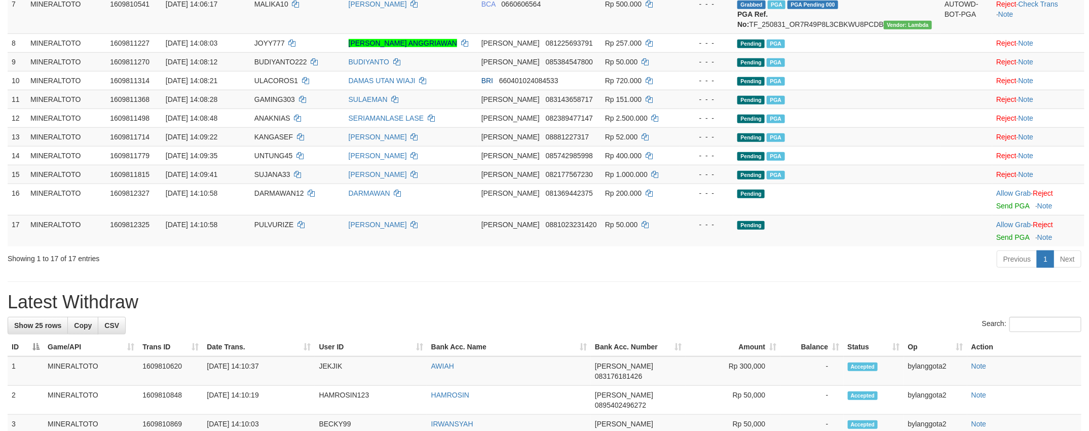
click at [842, 271] on div "Previous 1 Next" at bounding box center [771, 260] width 620 height 22
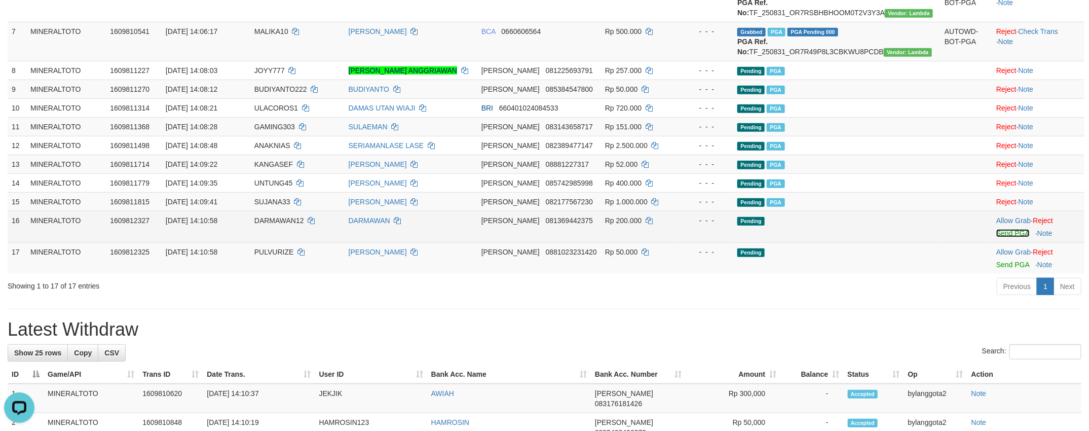
click at [996, 237] on link "Send PGA" at bounding box center [1012, 233] width 33 height 8
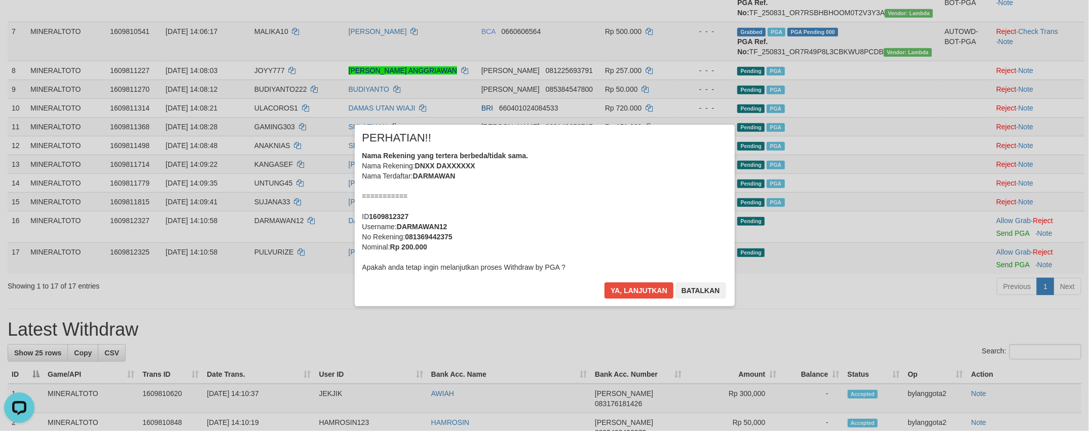
click at [630, 218] on div "Nama Rekening yang tertera berbeda/tidak sama. Nama Rekening: DNXX DAXXXXXX Nam…" at bounding box center [544, 211] width 365 height 122
click at [604, 282] on button "Ya, lanjutkan" at bounding box center [638, 290] width 69 height 16
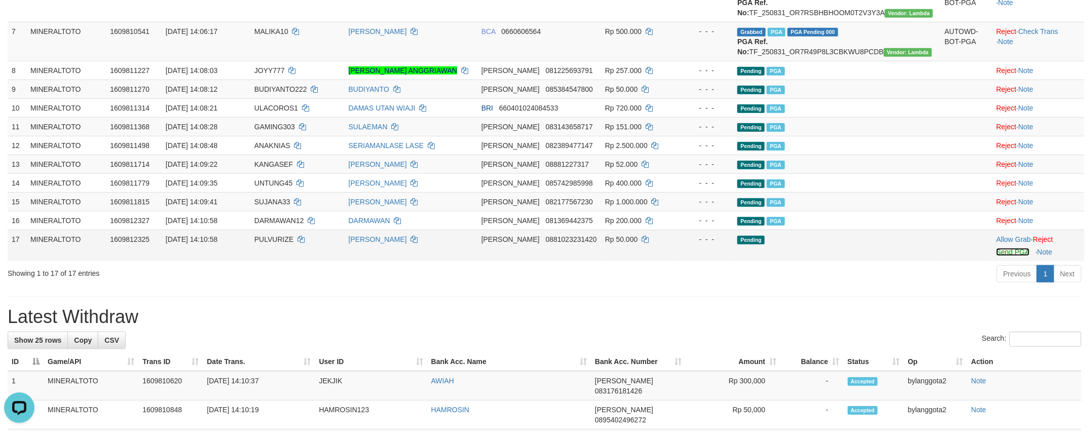
click at [1005, 256] on link "Send PGA" at bounding box center [1012, 252] width 33 height 8
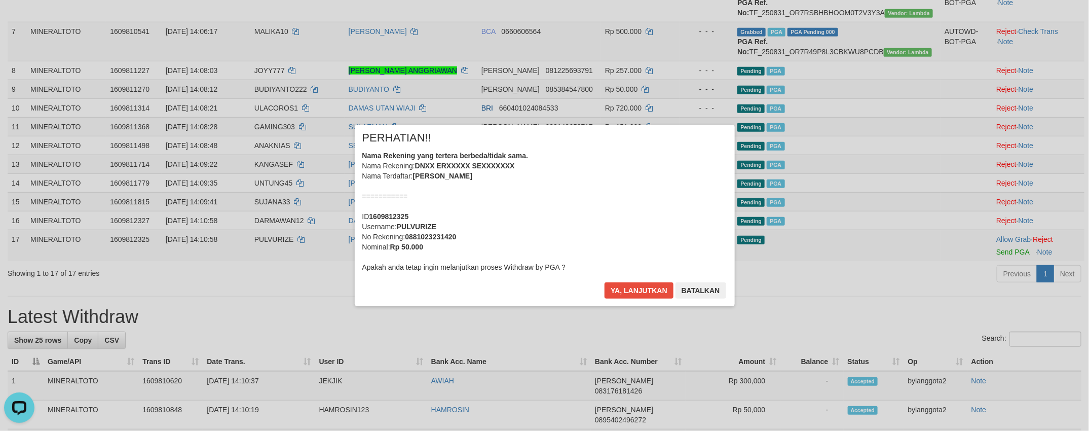
click at [647, 203] on div "Nama Rekening yang tertera berbeda/tidak sama. Nama Rekening: DNXX ERXXXXX SEXX…" at bounding box center [544, 211] width 365 height 122
click at [604, 282] on button "Ya, lanjutkan" at bounding box center [638, 290] width 69 height 16
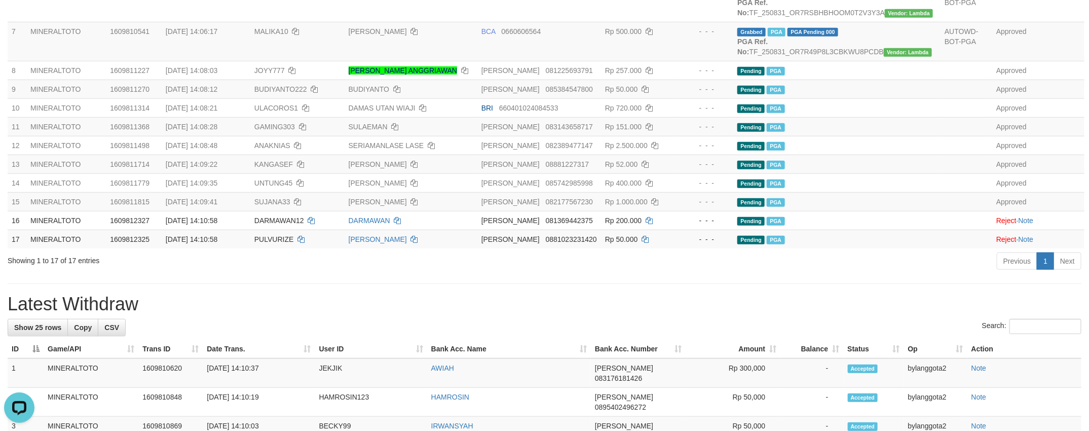
drag, startPoint x: 794, startPoint y: 390, endPoint x: 778, endPoint y: 381, distance: 17.7
click at [787, 385] on div "**********" at bounding box center [544, 356] width 1089 height 1380
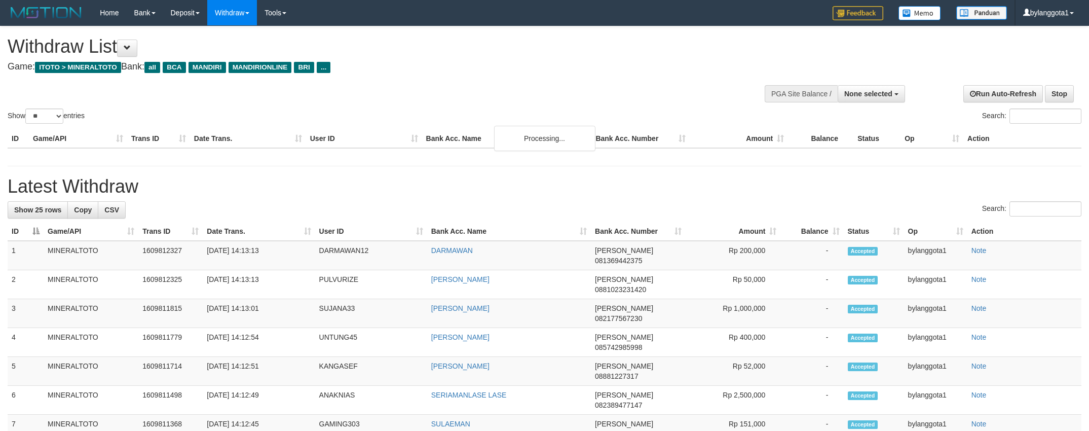
select select
select select "**"
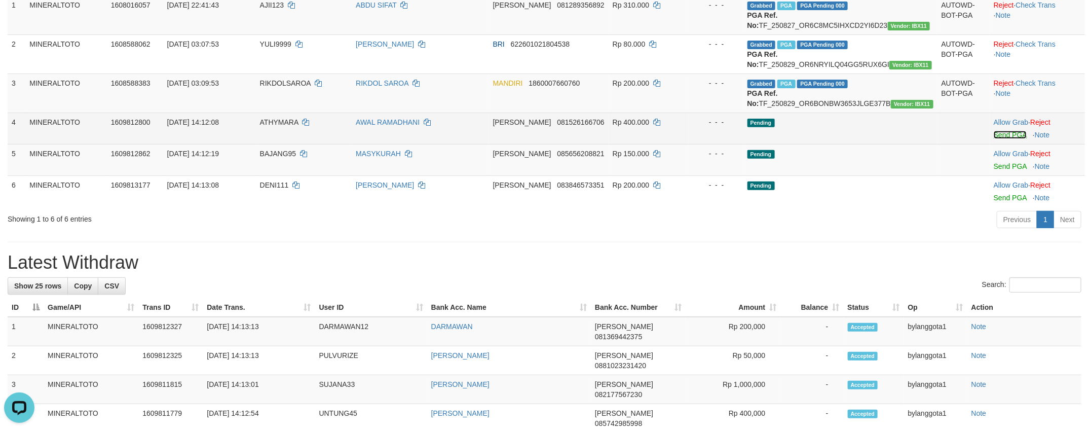
click at [1004, 139] on link "Send PGA" at bounding box center [1009, 135] width 33 height 8
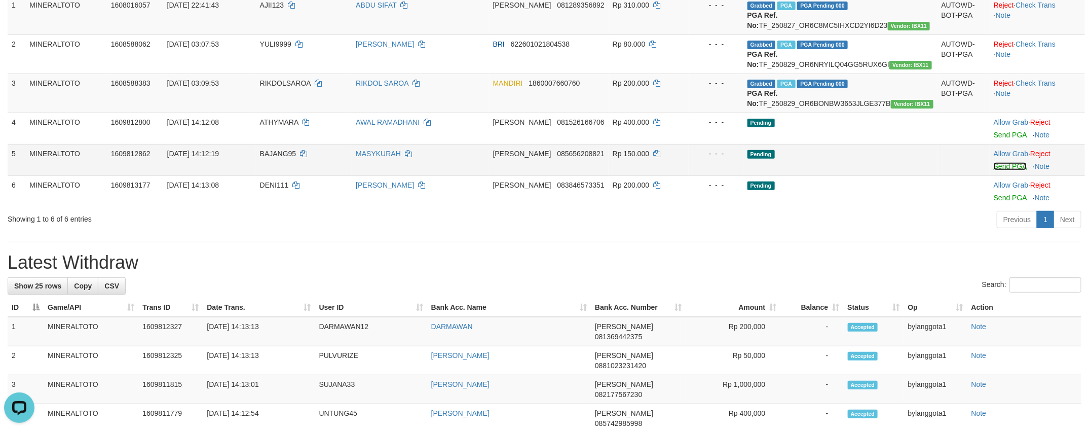
click at [1007, 170] on link "Send PGA" at bounding box center [1009, 166] width 33 height 8
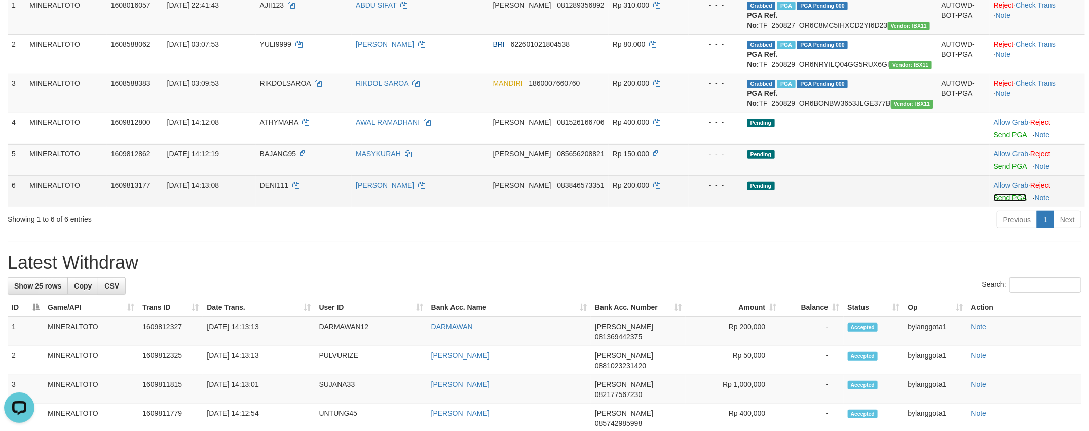
click at [1014, 202] on link "Send PGA" at bounding box center [1009, 197] width 33 height 8
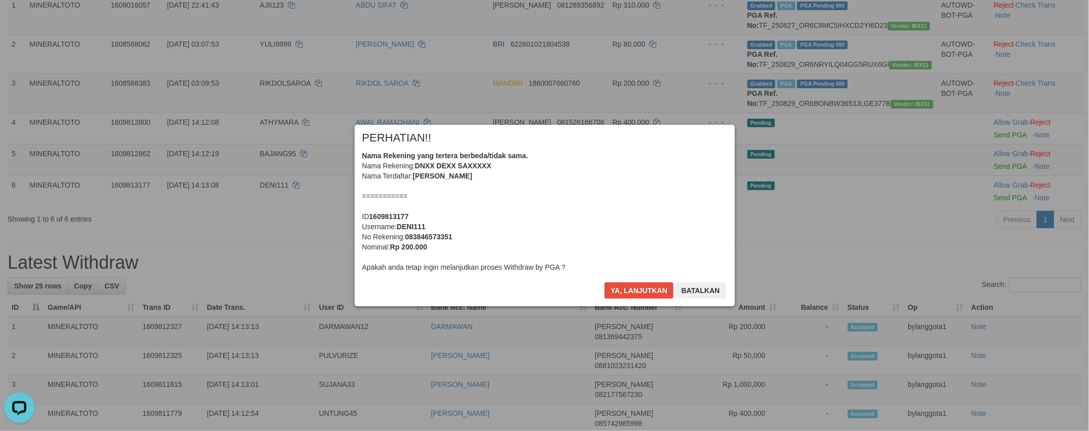
click at [628, 225] on div "Nama Rekening yang tertera berbeda/tidak sama. Nama Rekening: DNXX DEXX SAXXXXX…" at bounding box center [544, 211] width 365 height 122
click at [604, 282] on button "Ya, lanjutkan" at bounding box center [638, 290] width 69 height 16
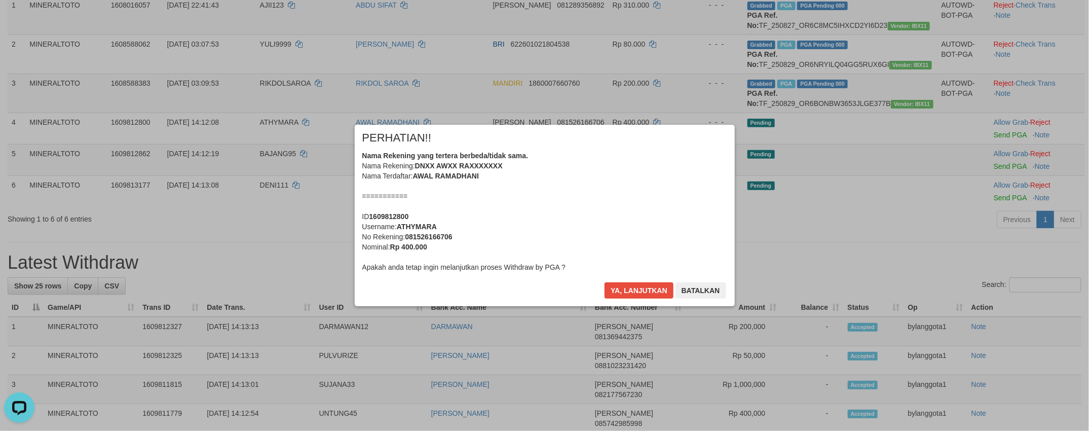
click at [629, 225] on div "Nama Rekening yang tertera berbeda/tidak sama. Nama Rekening: DNXX AWXX RAXXXXX…" at bounding box center [544, 211] width 365 height 122
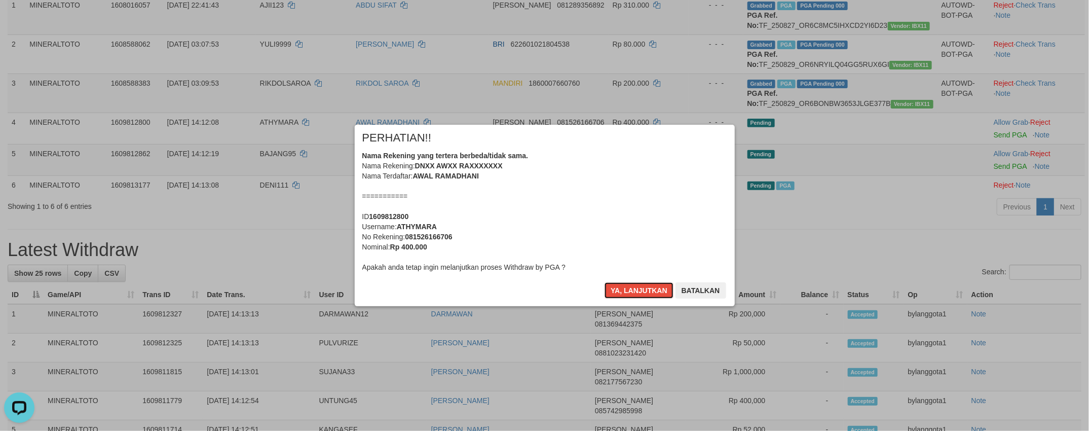
click at [604, 282] on button "Ya, lanjutkan" at bounding box center [638, 290] width 69 height 16
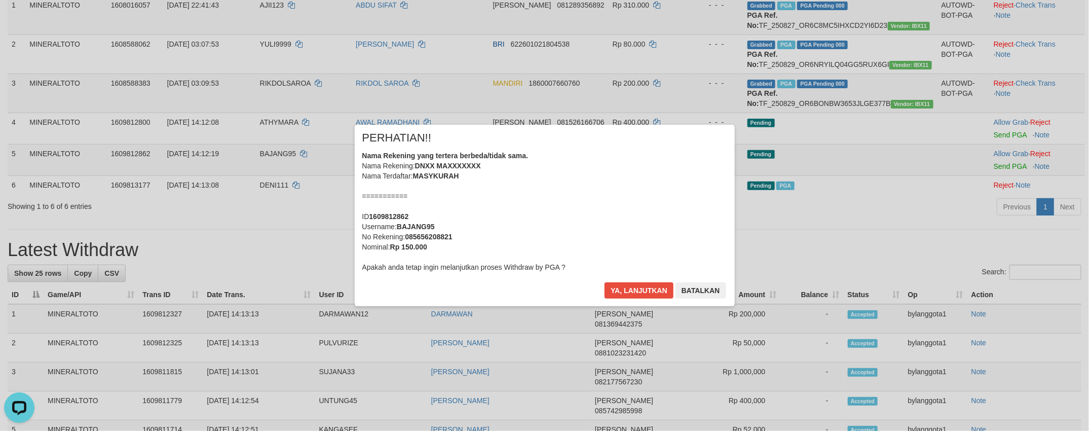
click at [629, 225] on div "Nama Rekening yang tertera berbeda/tidak sama. Nama Rekening: DNXX MAXXXXXXX Na…" at bounding box center [544, 211] width 365 height 122
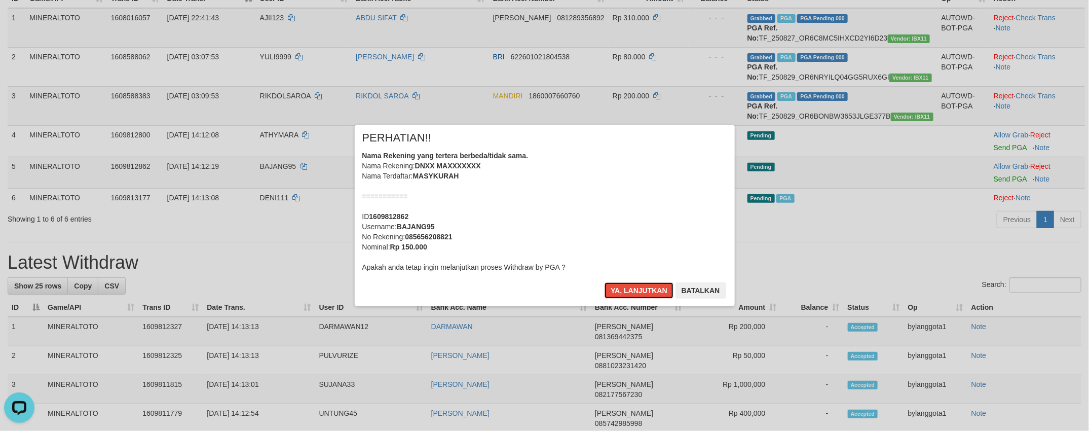
click at [604, 282] on button "Ya, lanjutkan" at bounding box center [638, 290] width 69 height 16
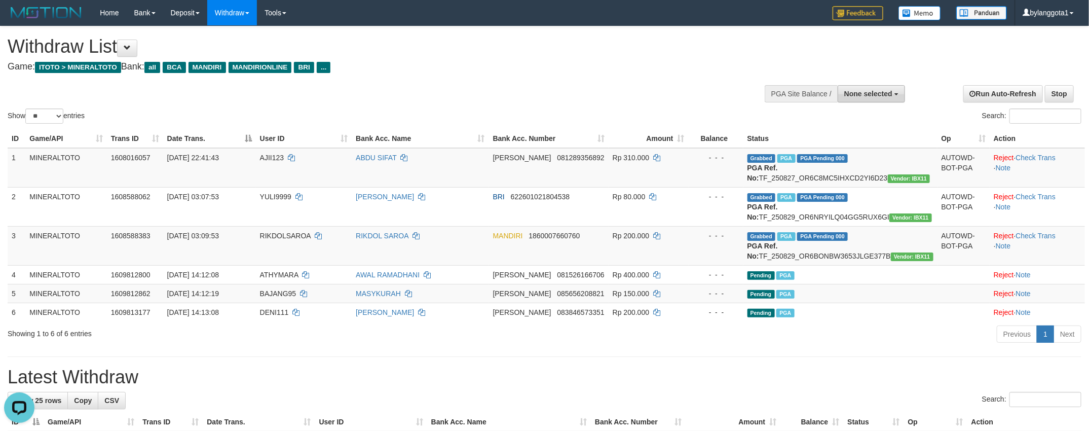
click at [862, 93] on span "None selected" at bounding box center [868, 94] width 48 height 8
click at [854, 143] on label "[ITOTO] MINERALTOTO" at bounding box center [850, 144] width 108 height 13
select select "****"
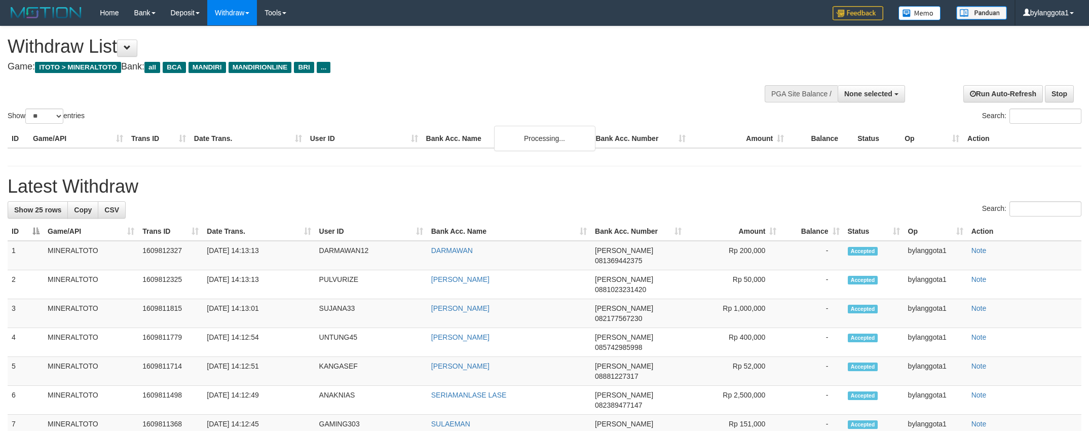
select select
select select "**"
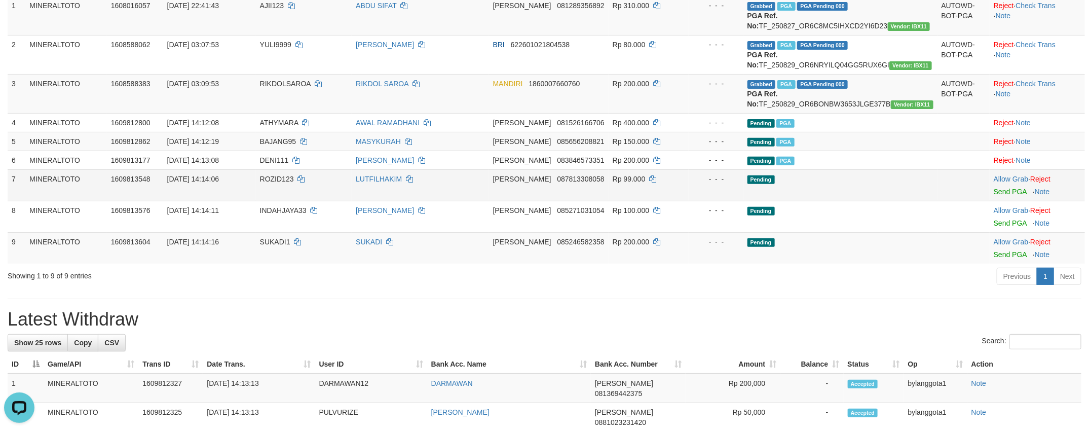
click at [994, 201] on td "Allow Grab · Reject Send PGA · Note" at bounding box center [1036, 184] width 95 height 31
click at [1003, 196] on link "Send PGA" at bounding box center [1009, 191] width 33 height 8
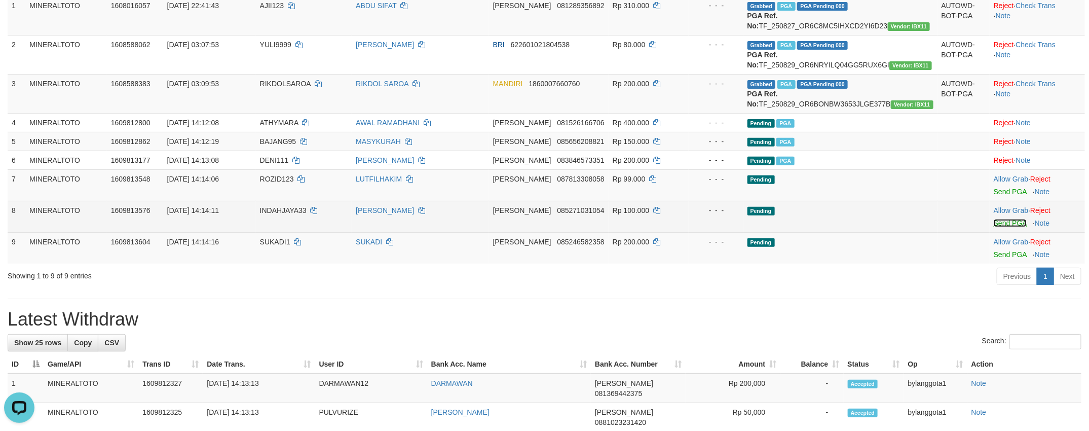
click at [1011, 227] on link "Send PGA" at bounding box center [1009, 223] width 33 height 8
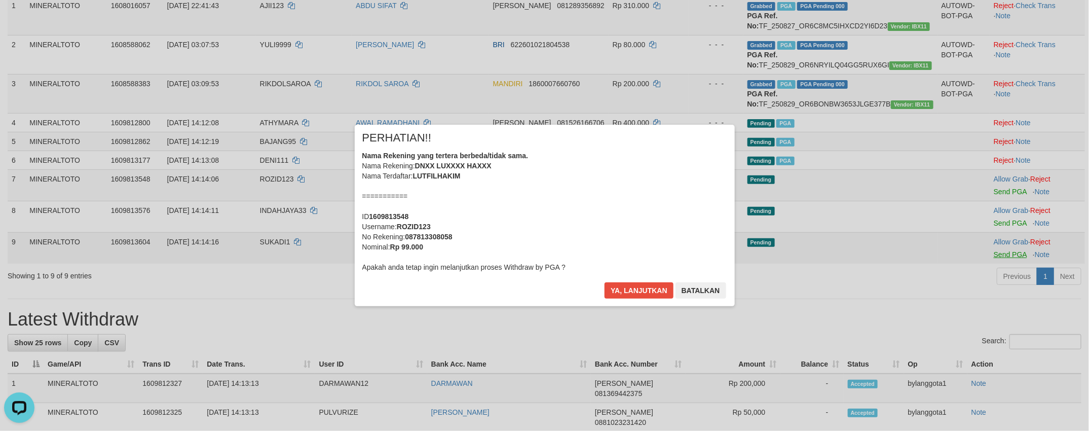
click at [1005, 286] on div "× PERHATIAN!! Nama Rekening yang tertera berbeda/tidak sama. Nama Rekening: DNX…" at bounding box center [544, 215] width 1089 height 222
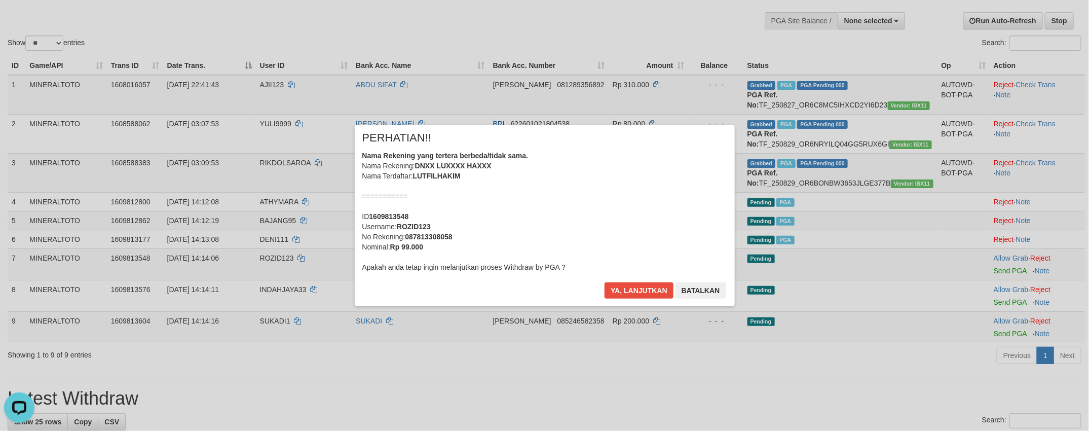
click at [665, 224] on div "Nama Rekening yang tertera berbeda/tidak sama. Nama Rekening: DNXX LUXXXX HAXXX…" at bounding box center [544, 211] width 365 height 122
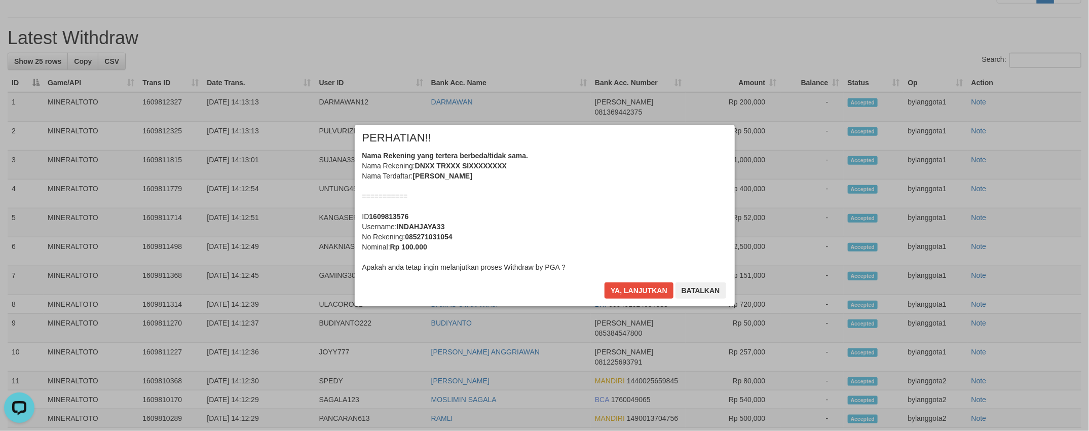
scroll to position [450, 0]
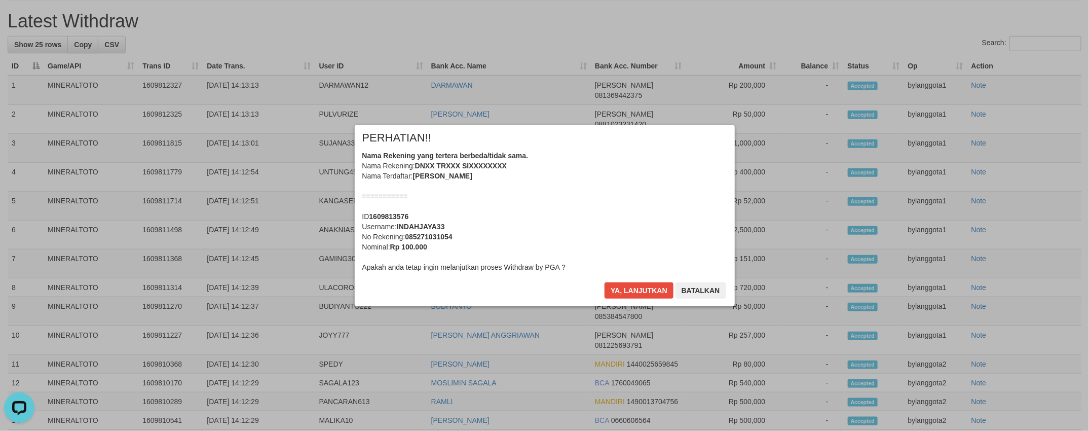
click at [665, 223] on div "Nama Rekening yang tertera berbeda/tidak sama. Nama Rekening: DNXX TRXXX SIXXXX…" at bounding box center [544, 211] width 365 height 122
click at [604, 282] on button "Ya, lanjutkan" at bounding box center [638, 290] width 69 height 16
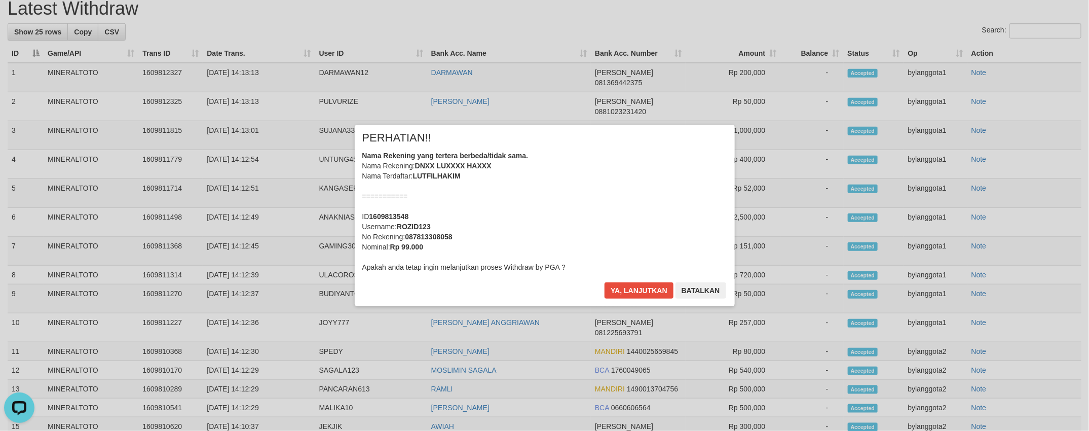
click at [563, 202] on div "Nama Rekening yang tertera berbeda/tidak sama. Nama Rekening: DNXX LUXXXX HAXXX…" at bounding box center [544, 211] width 365 height 122
click at [604, 282] on button "Ya, lanjutkan" at bounding box center [638, 290] width 69 height 16
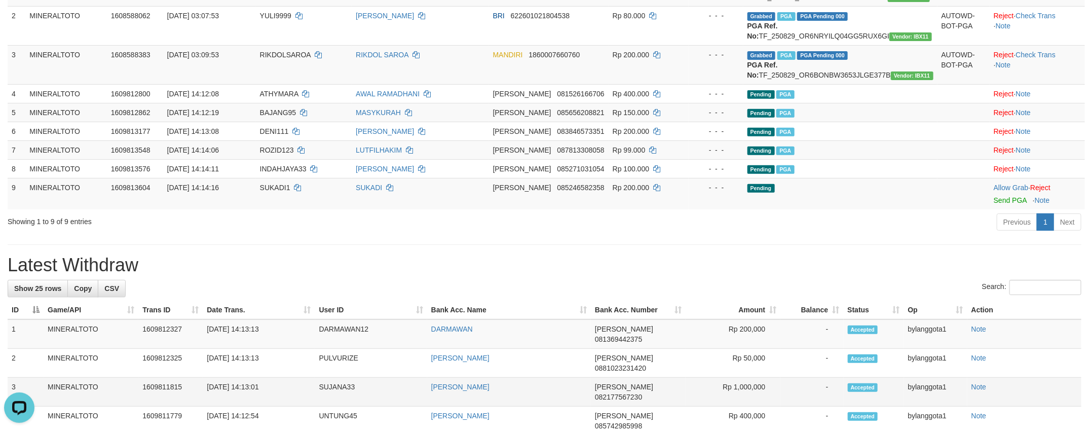
scroll to position [78, 0]
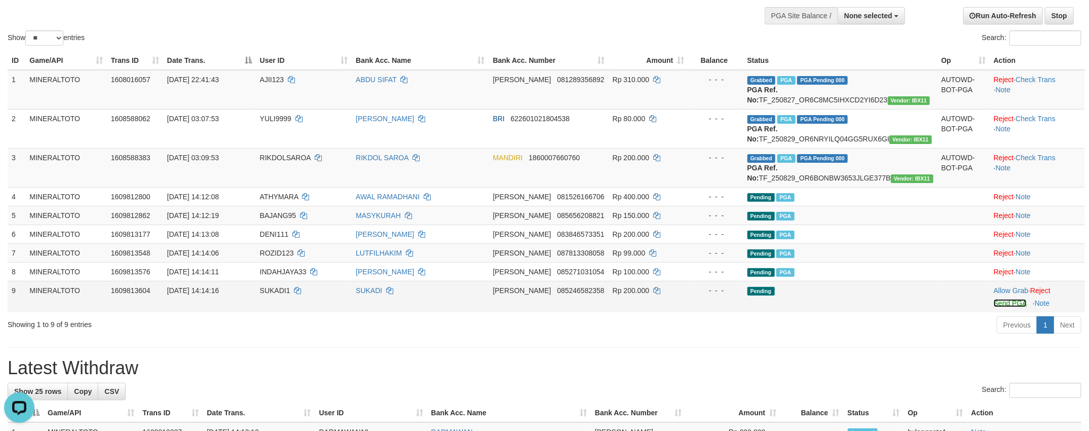
click at [1008, 307] on link "Send PGA" at bounding box center [1009, 303] width 33 height 8
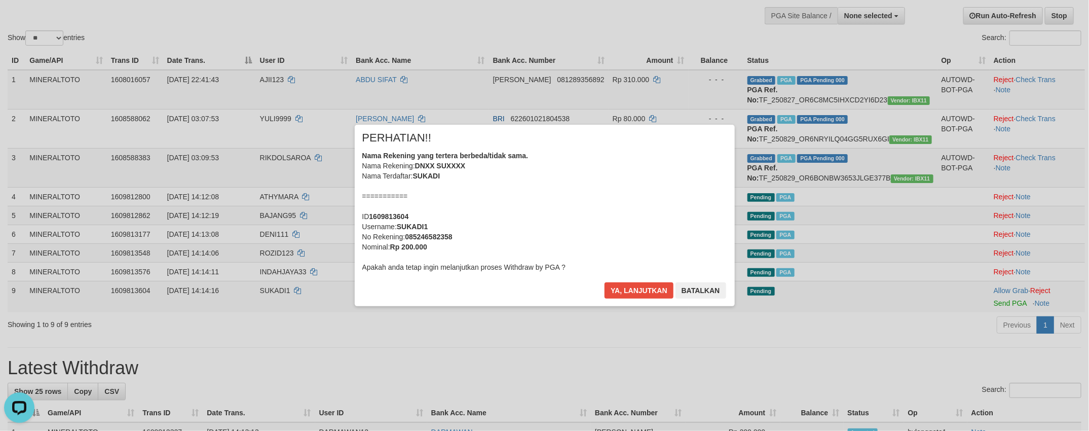
click at [473, 211] on div "Nama Rekening yang tertera berbeda/tidak sama. Nama Rekening: DNXX SUXXXX Nama …" at bounding box center [544, 211] width 365 height 122
click at [604, 282] on button "Ya, lanjutkan" at bounding box center [638, 290] width 69 height 16
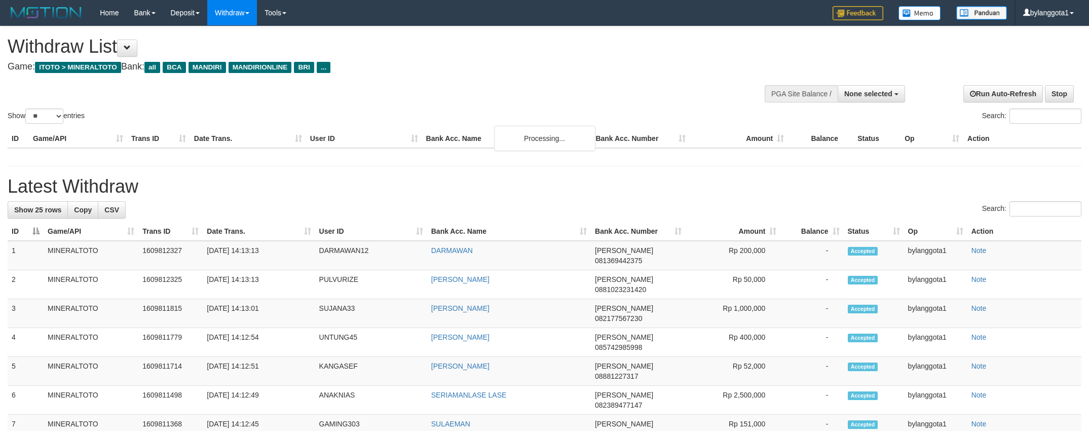
select select
select select "**"
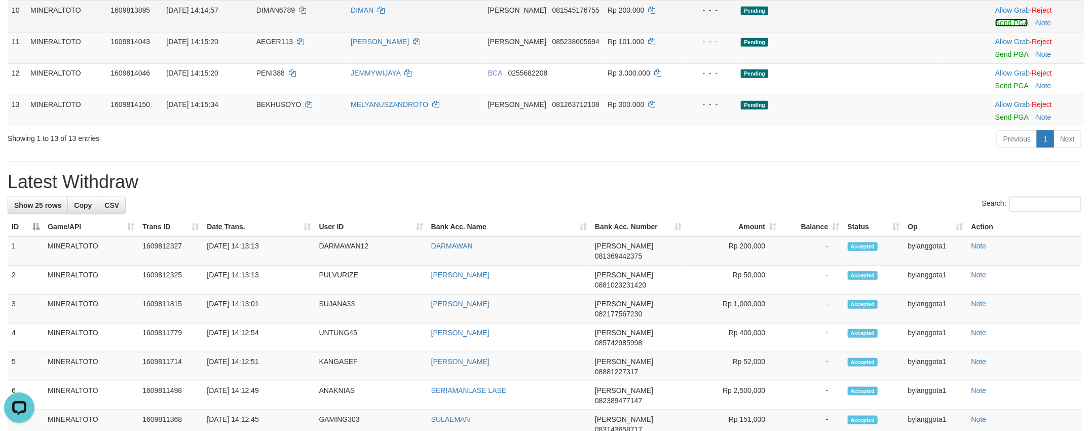
click at [1000, 27] on link "Send PGA" at bounding box center [1011, 23] width 33 height 8
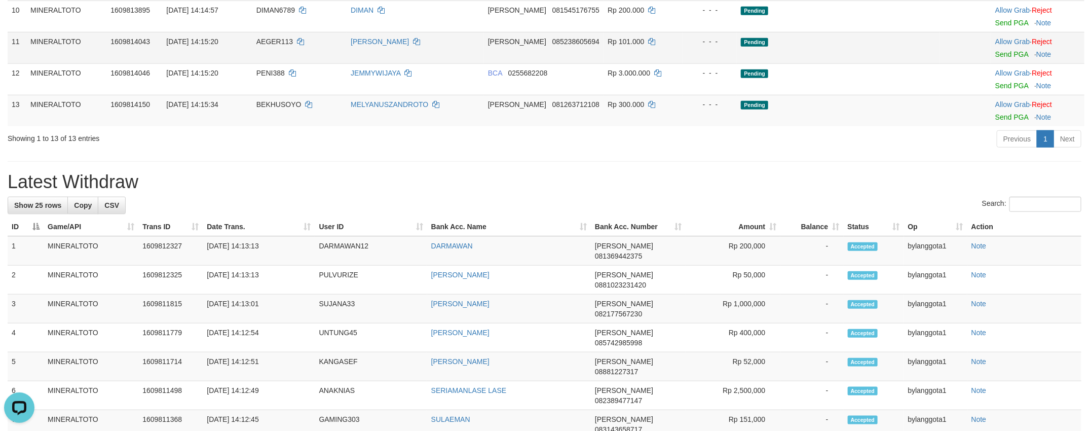
click at [1006, 63] on td "Allow Grab · Reject Send PGA · Note" at bounding box center [1037, 47] width 93 height 31
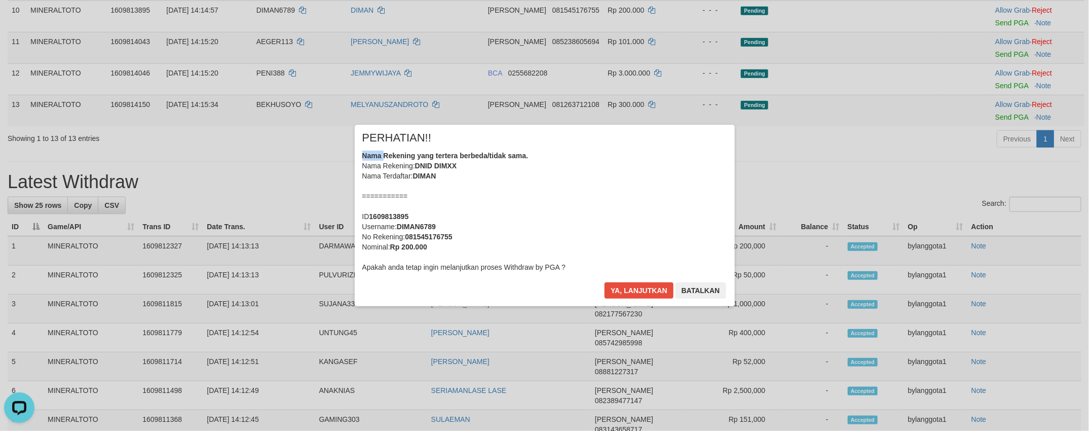
click at [1006, 128] on div "× PERHATIAN!! Nama Rekening yang tertera berbeda/tidak sama. Nama Rekening: DNI…" at bounding box center [544, 215] width 1089 height 222
click at [596, 224] on div "Nama Rekening yang tertera berbeda/tidak sama. Nama Rekening: DNID DIMXX Nama T…" at bounding box center [544, 211] width 365 height 122
click at [604, 282] on button "Ya, lanjutkan" at bounding box center [638, 290] width 69 height 16
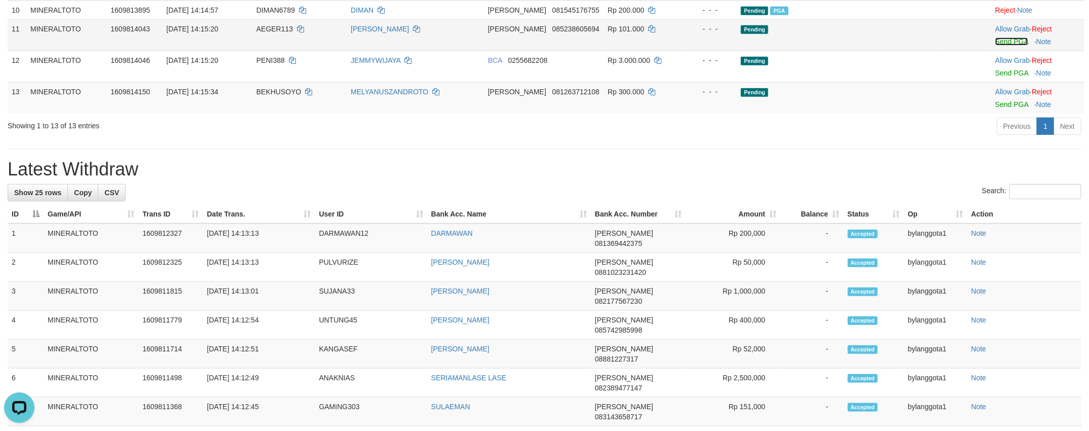
click at [1002, 46] on link "Send PGA" at bounding box center [1011, 41] width 33 height 8
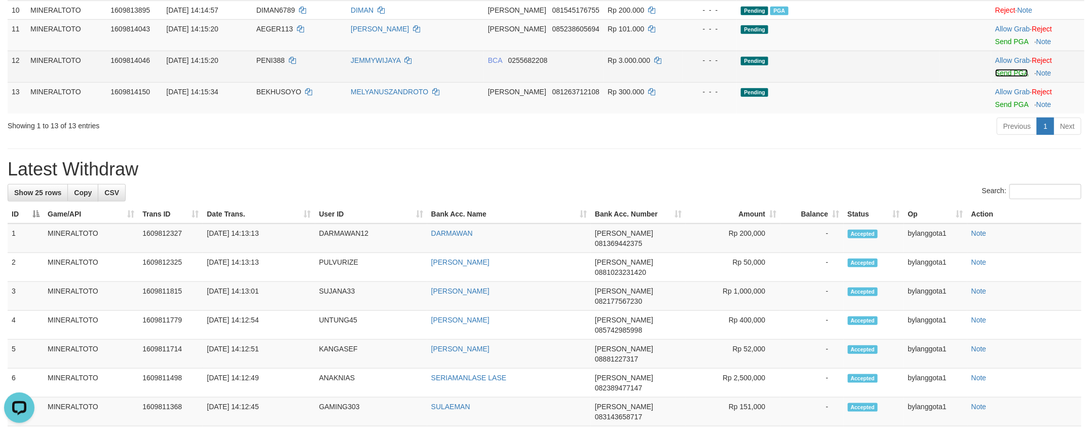
click at [1004, 77] on link "Send PGA" at bounding box center [1011, 73] width 33 height 8
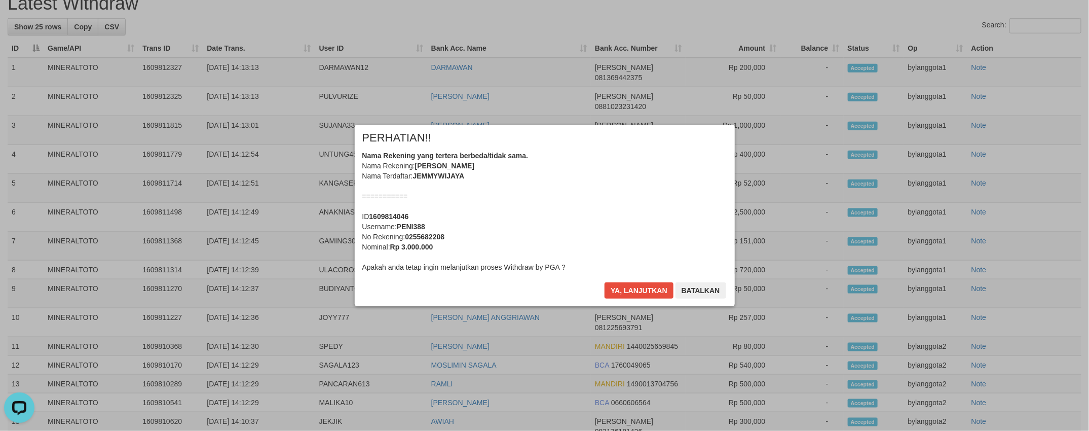
scroll to position [455, 0]
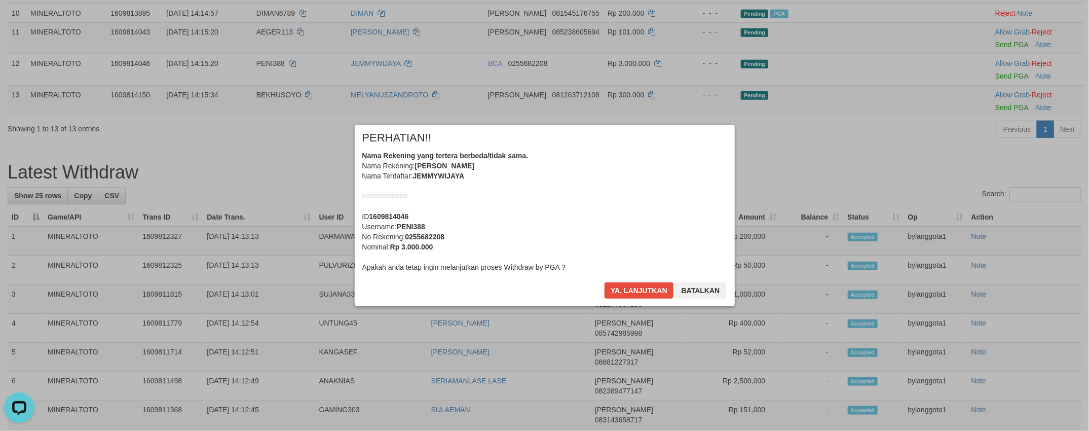
click at [601, 211] on div "Nama Rekening yang tertera berbeda/tidak sama. Nama Rekening: JEMMY WIJAYA Nama…" at bounding box center [544, 211] width 365 height 122
click at [604, 282] on button "Ya, lanjutkan" at bounding box center [638, 290] width 69 height 16
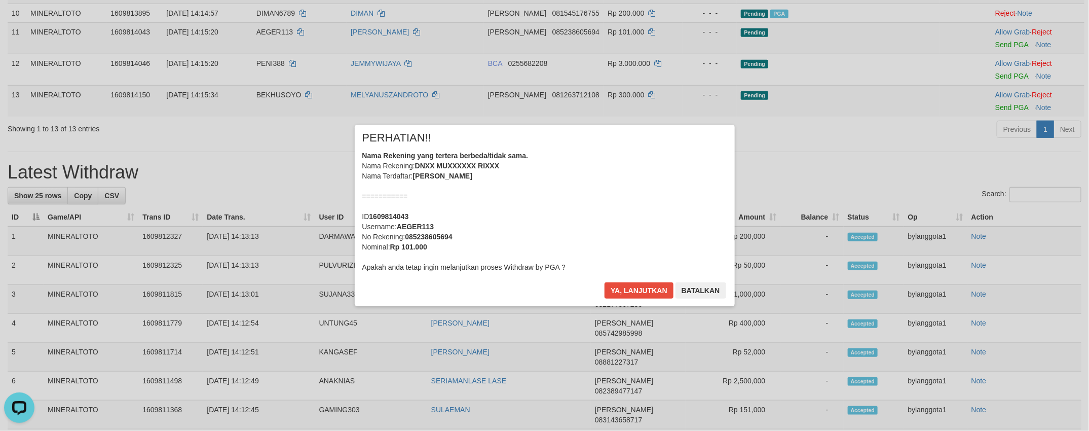
click at [601, 211] on div "Nama Rekening yang tertera berbeda/tidak sama. Nama Rekening: DNXX MUXXXXXX RIX…" at bounding box center [544, 211] width 365 height 122
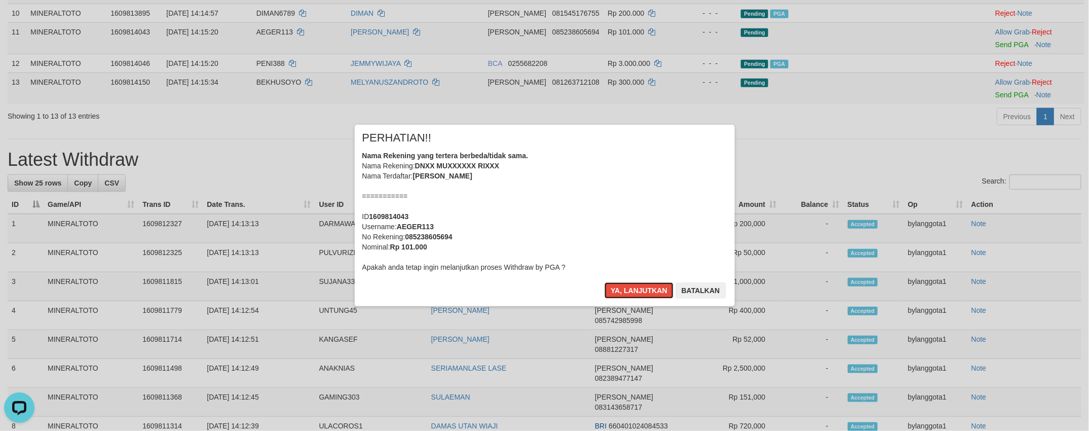
click at [604, 282] on button "Ya, lanjutkan" at bounding box center [638, 290] width 69 height 16
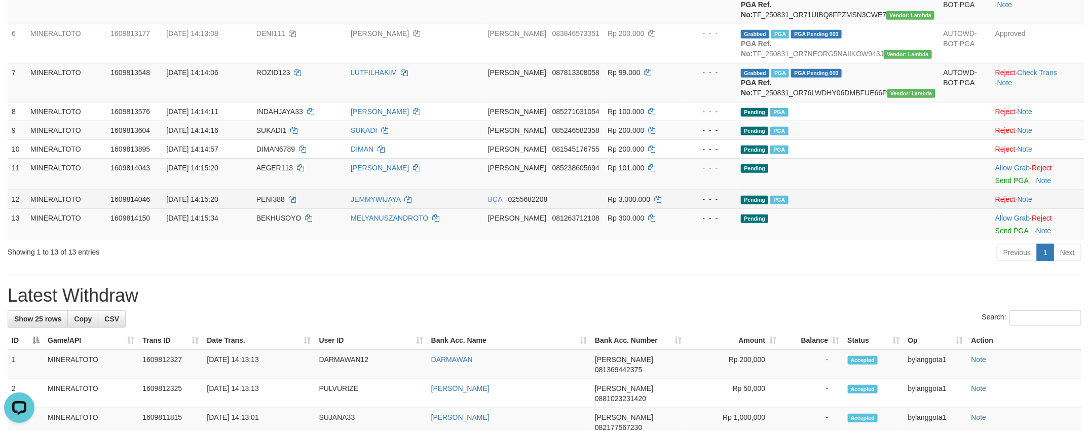
scroll to position [312, 0]
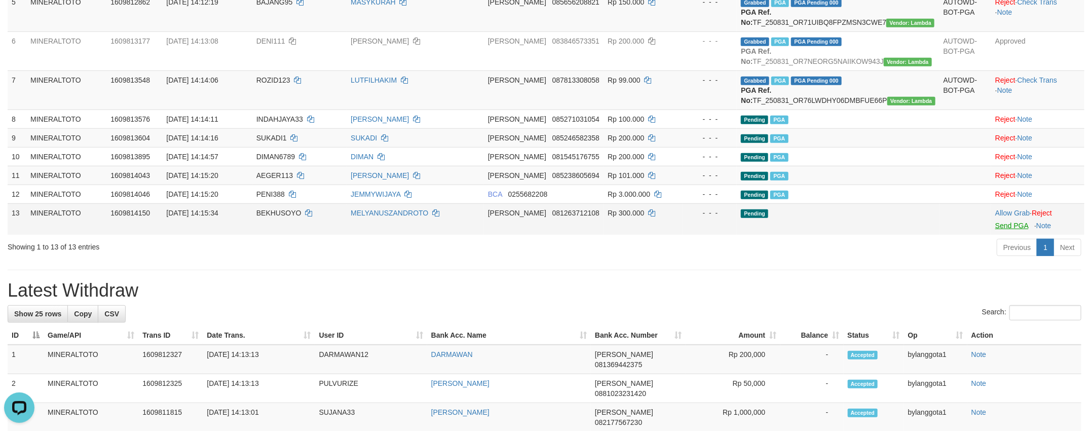
click at [1005, 235] on td "Allow Grab · Reject Send PGA · Note" at bounding box center [1037, 218] width 93 height 31
click at [1003, 229] on link "Send PGA" at bounding box center [1011, 225] width 33 height 8
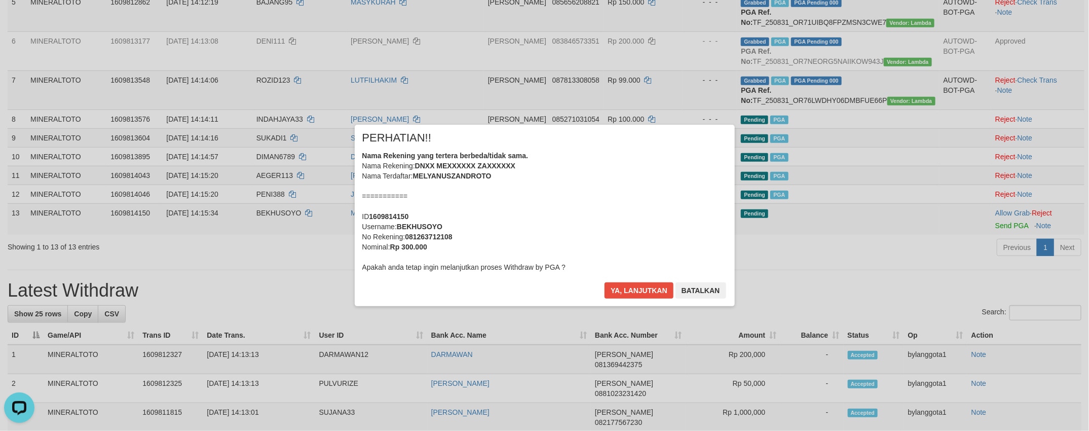
click at [592, 198] on div "Nama Rekening yang tertera berbeda/tidak sama. Nama Rekening: DNXX MEXXXXXX ZAX…" at bounding box center [544, 211] width 365 height 122
click at [604, 282] on button "Ya, lanjutkan" at bounding box center [638, 290] width 69 height 16
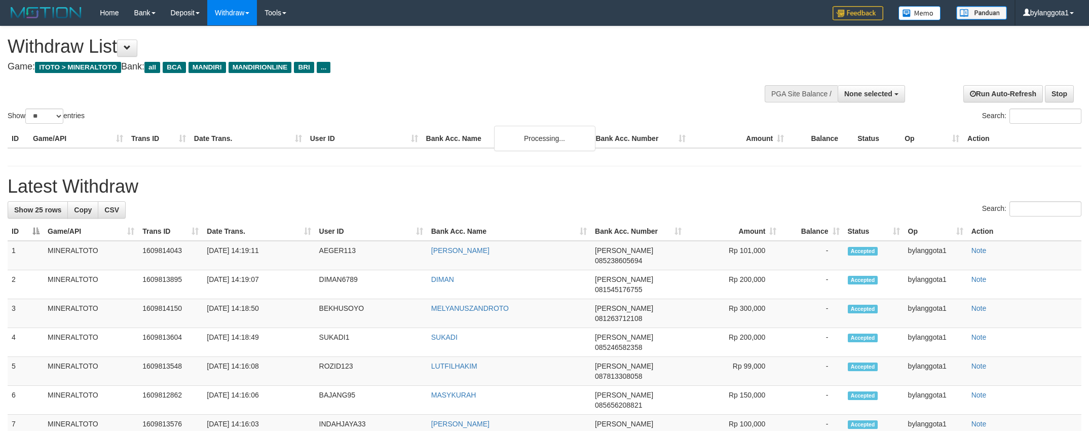
select select
select select "**"
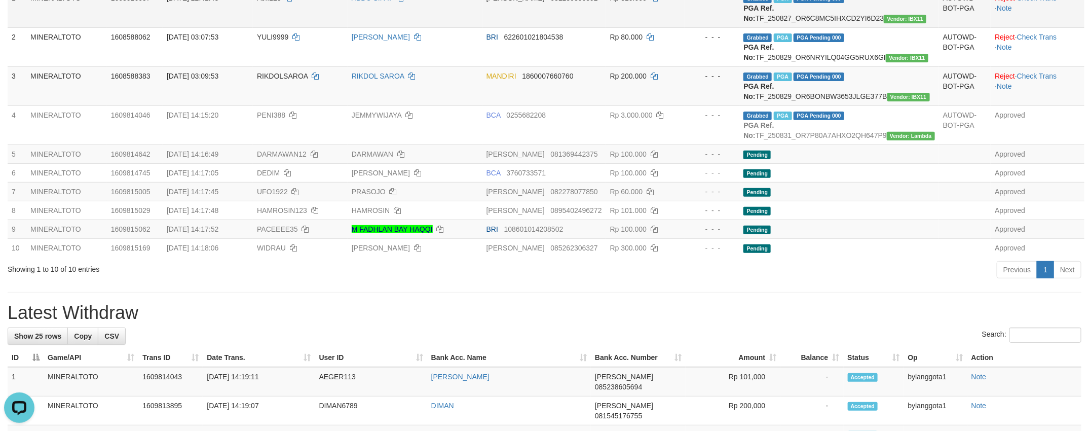
scroll to position [96, 0]
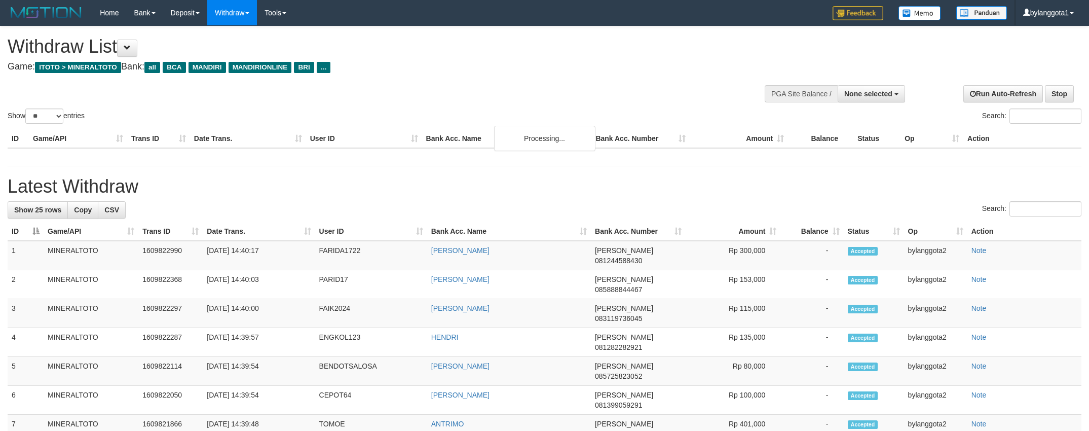
select select
select select "**"
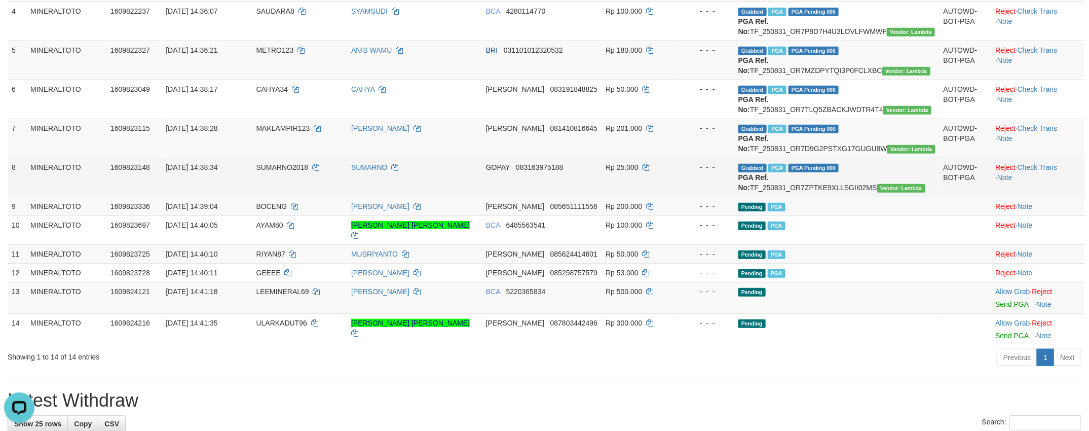
scroll to position [400, 0]
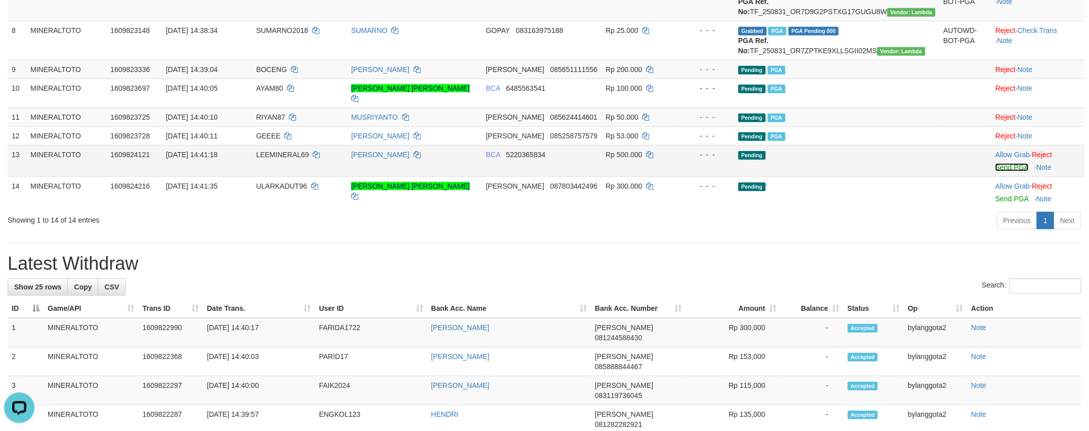
click at [996, 171] on link "Send PGA" at bounding box center [1011, 167] width 33 height 8
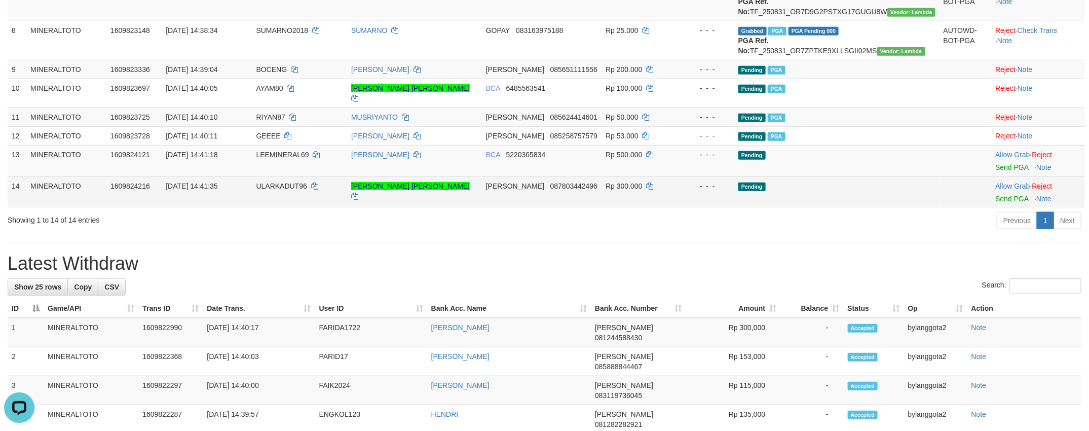
click at [993, 208] on td "Allow Grab · Reject Send PGA · Note" at bounding box center [1038, 191] width 94 height 31
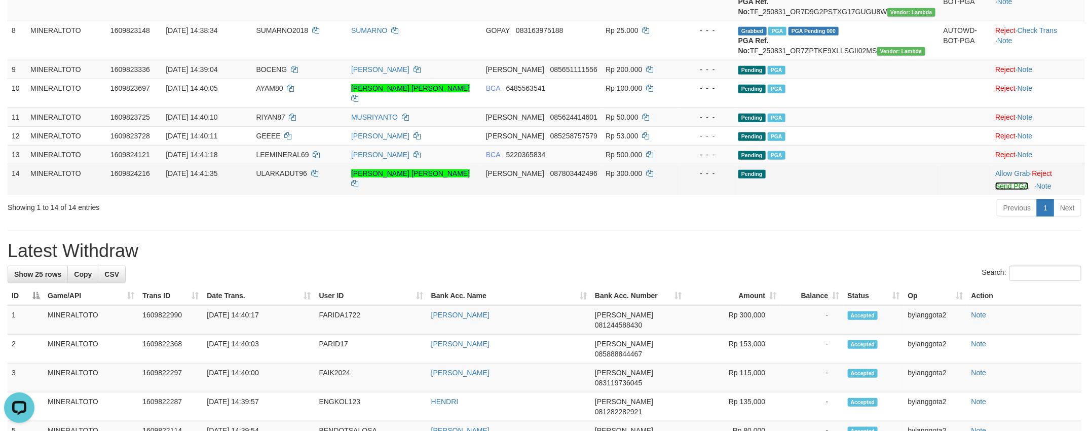
click at [996, 190] on link "Send PGA" at bounding box center [1011, 186] width 33 height 8
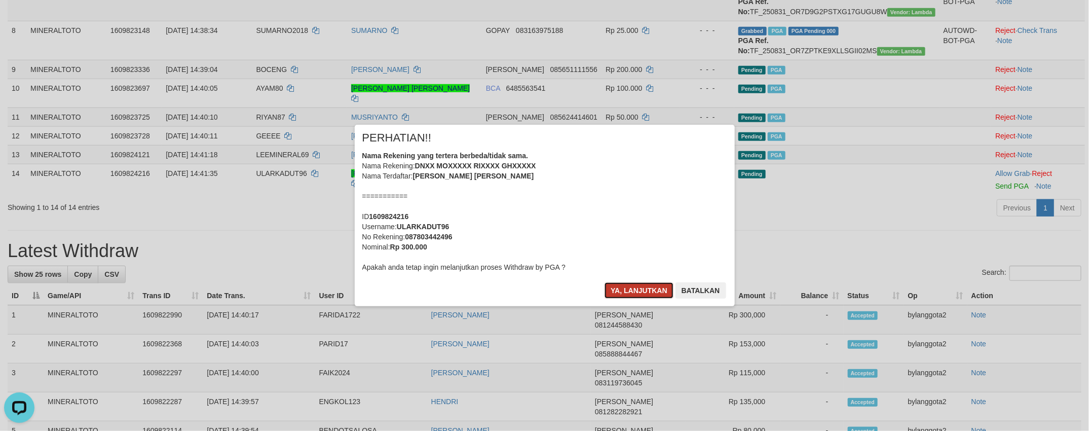
click at [634, 289] on button "Ya, lanjutkan" at bounding box center [638, 290] width 69 height 16
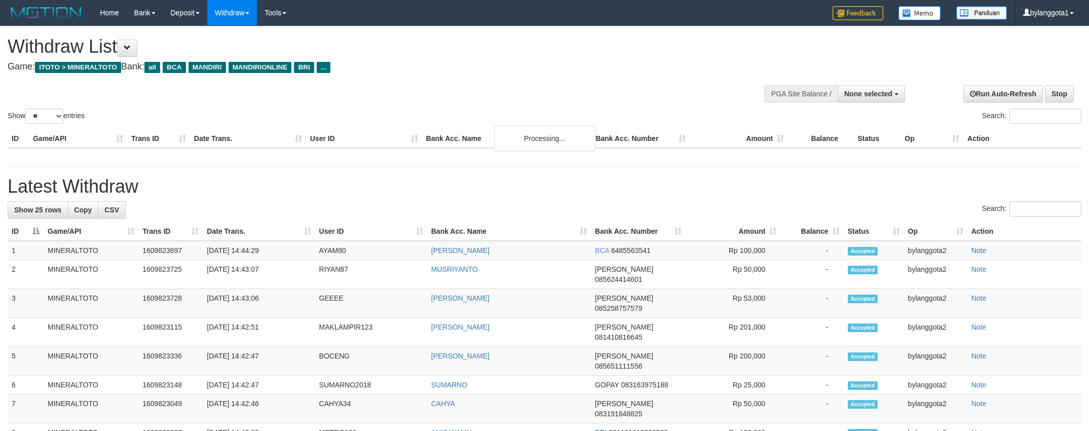
select select
select select "**"
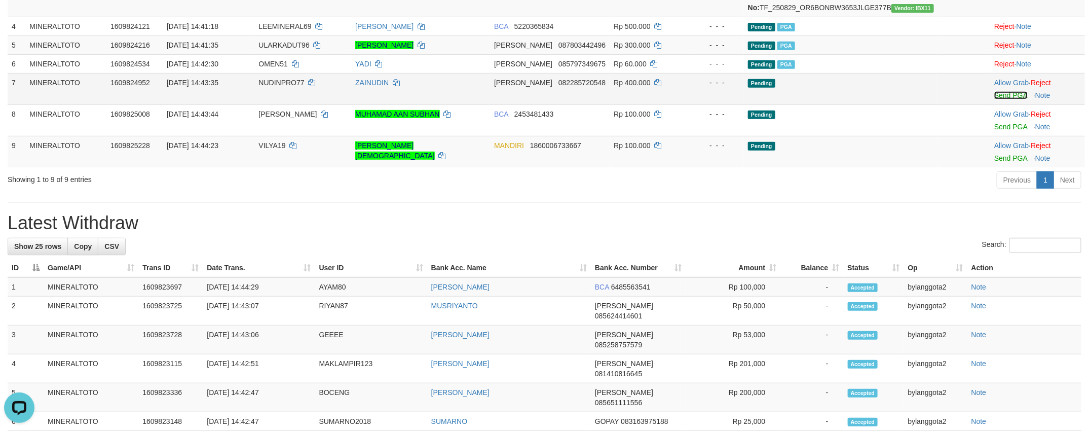
click at [1017, 99] on link "Send PGA" at bounding box center [1010, 95] width 33 height 8
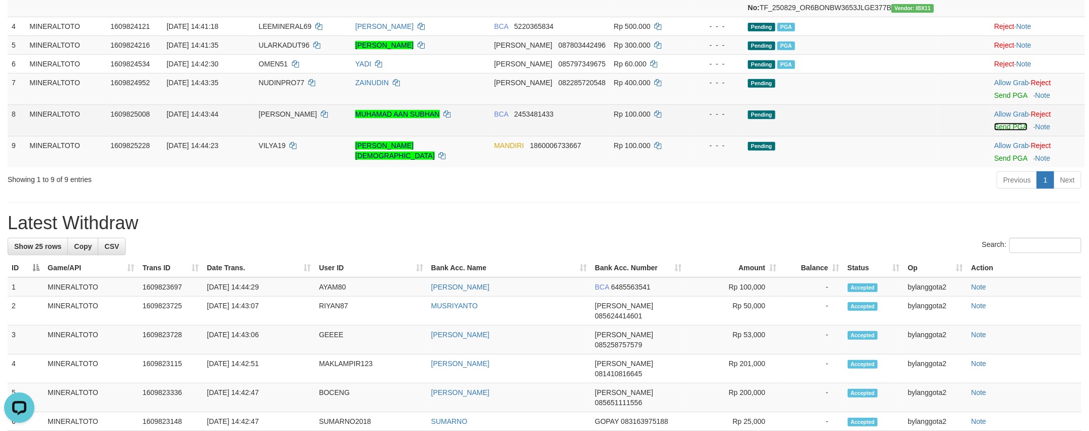
click at [997, 131] on link "Send PGA" at bounding box center [1010, 127] width 33 height 8
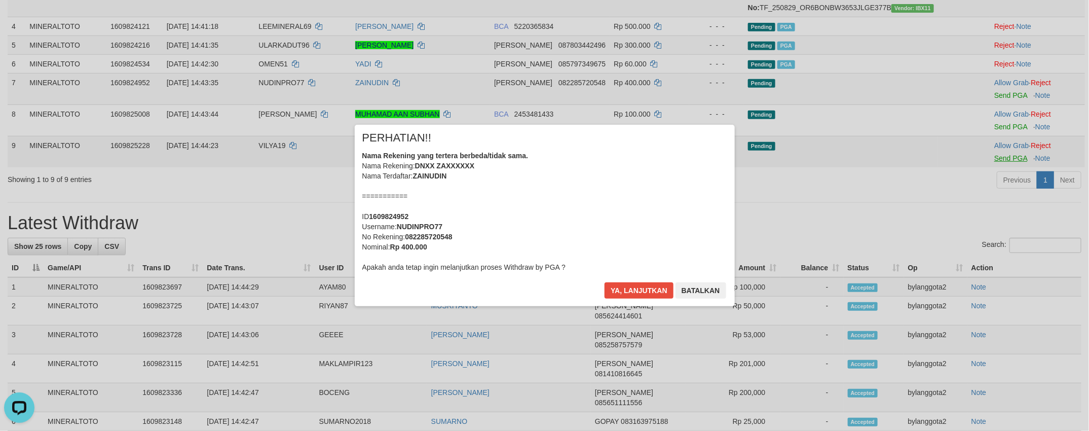
click at [1002, 185] on div "× PERHATIAN!! Nama Rekening yang tertera berbeda/tidak sama. Nama Rekening: DNX…" at bounding box center [544, 215] width 1089 height 222
click at [643, 213] on div "Nama Rekening yang tertera berbeda/tidak sama. Nama Rekening: DNXX ZAXXXXXX Nam…" at bounding box center [544, 211] width 365 height 122
click at [604, 282] on button "Ya, lanjutkan" at bounding box center [638, 290] width 69 height 16
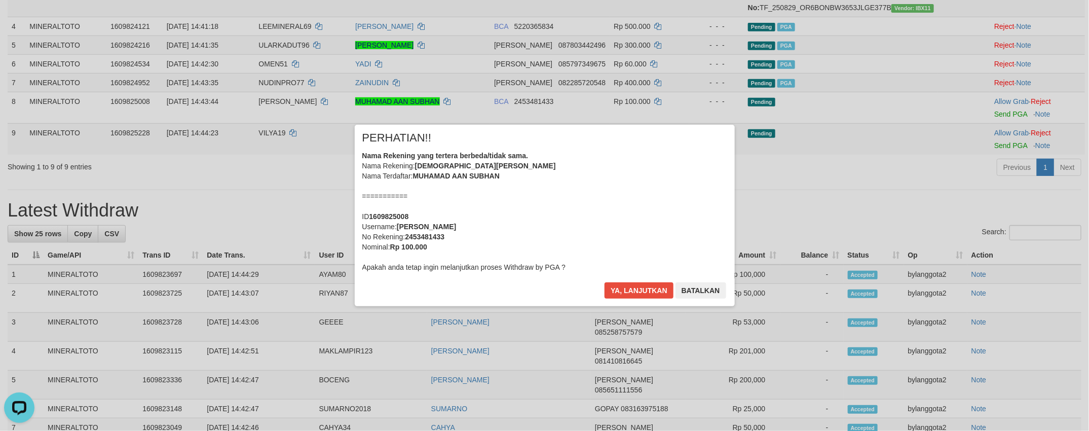
click at [643, 213] on div "Nama Rekening yang tertera berbeda/tidak sama. Nama Rekening: MUHAMMAD AAN SUBH…" at bounding box center [544, 211] width 365 height 122
click at [604, 282] on button "Ya, lanjutkan" at bounding box center [638, 290] width 69 height 16
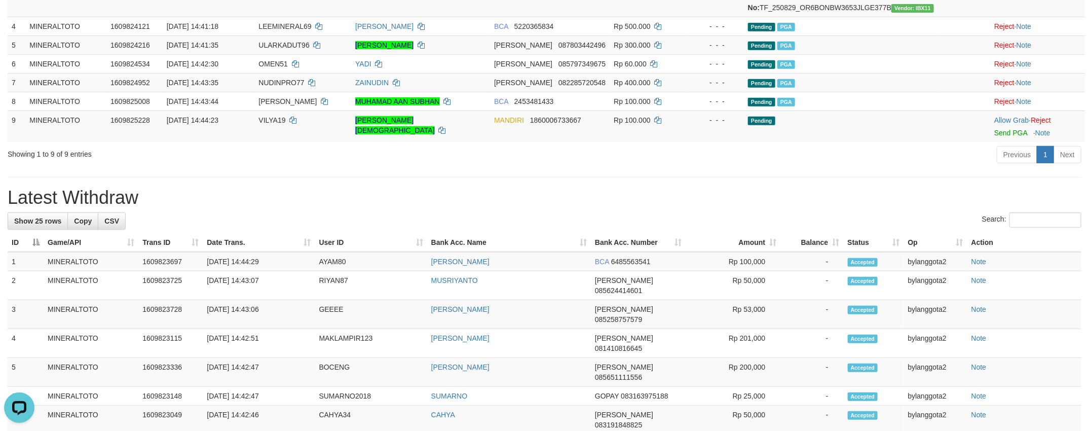
click at [1000, 145] on div "ID Game/API Trans ID Date Trans. User ID Bank Acc. Name Bank Acc. Number Amount…" at bounding box center [544, 11] width 1089 height 267
click at [1003, 137] on link "Send PGA" at bounding box center [1010, 133] width 33 height 8
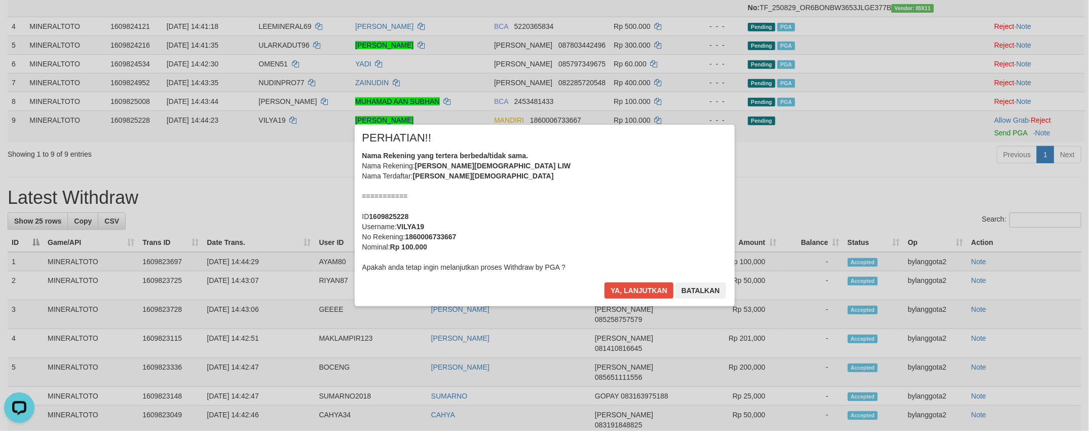
click at [648, 217] on div "Nama Rekening yang tertera berbeda/tidak sama. Nama Rekening: SWITLY CHRISTIAN …" at bounding box center [544, 211] width 365 height 122
click at [604, 282] on button "Ya, lanjutkan" at bounding box center [638, 290] width 69 height 16
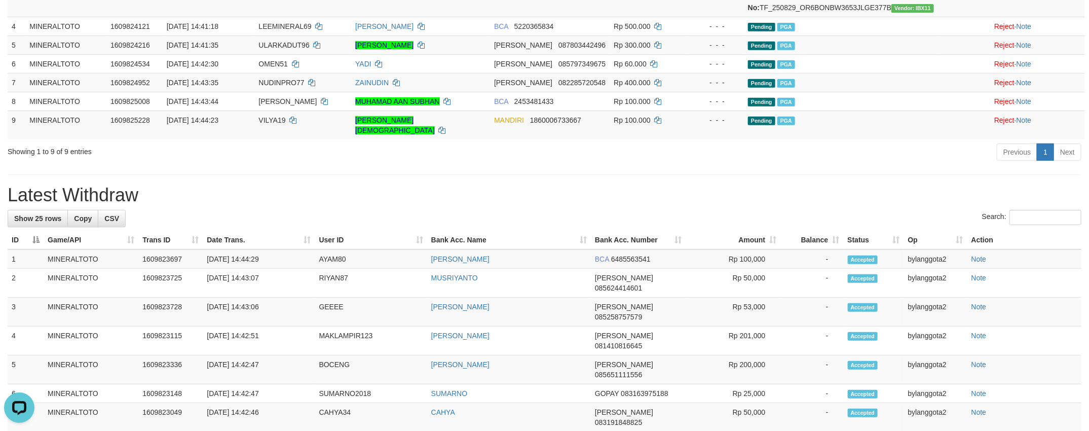
click at [818, 196] on div "**********" at bounding box center [544, 368] width 1089 height 1180
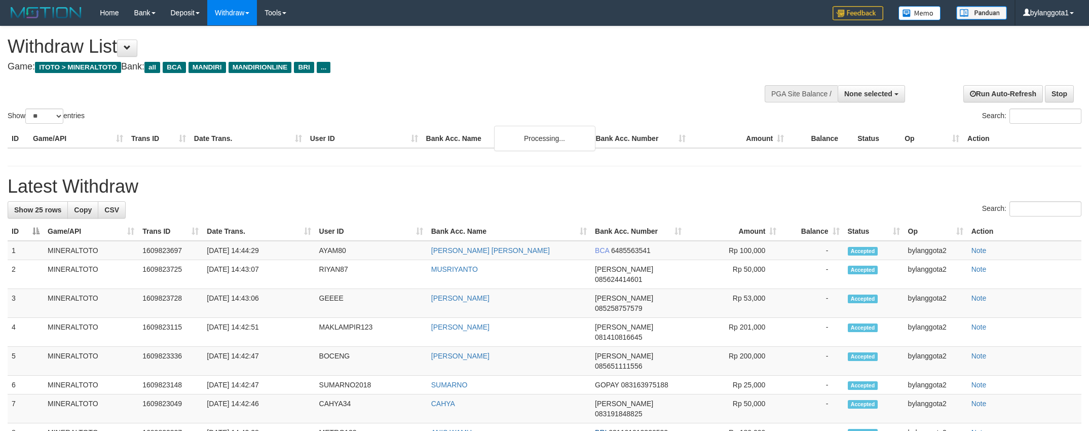
select select
select select "**"
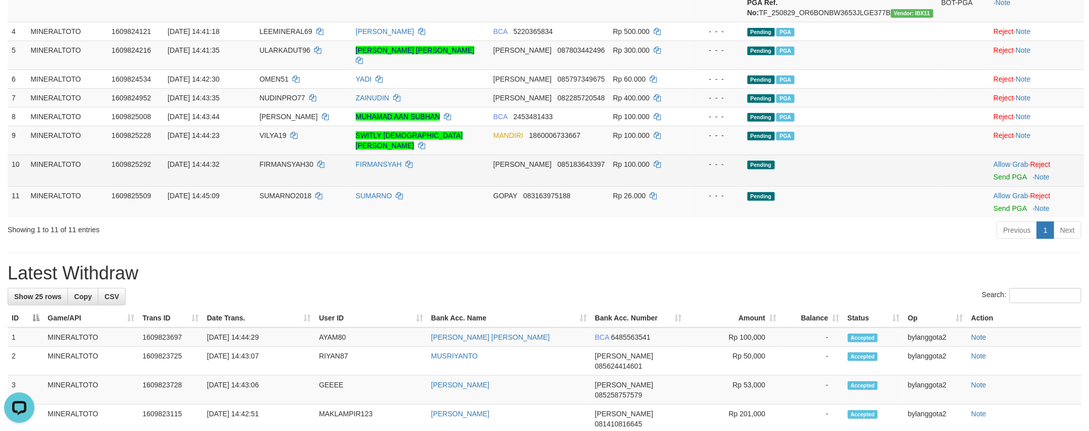
click at [1009, 183] on td "Allow Grab · Reject Send PGA · Note" at bounding box center [1036, 169] width 95 height 31
click at [1012, 181] on link "Send PGA" at bounding box center [1009, 177] width 33 height 8
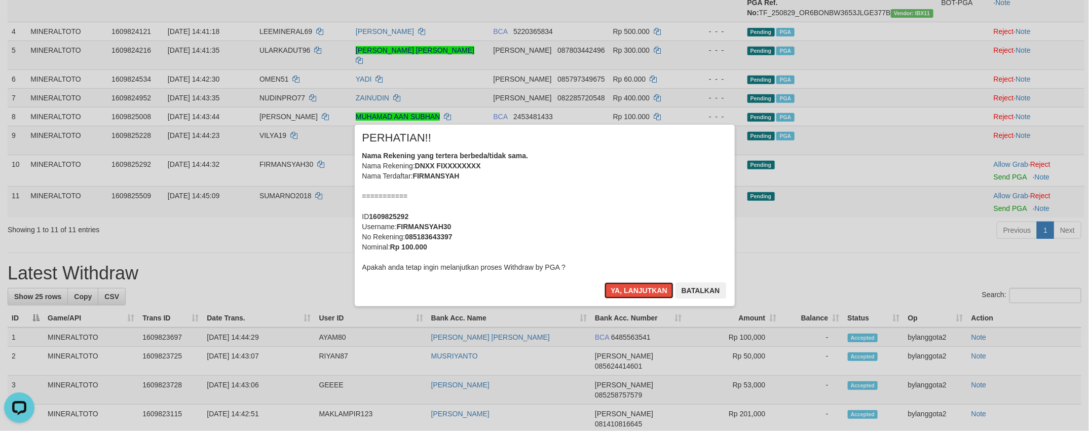
click at [622, 206] on div "Nama Rekening yang tertera berbeda/tidak sama. Nama Rekening: DNXX FIXXXXXXXX N…" at bounding box center [544, 211] width 365 height 122
click at [604, 282] on button "Ya, lanjutkan" at bounding box center [638, 290] width 69 height 16
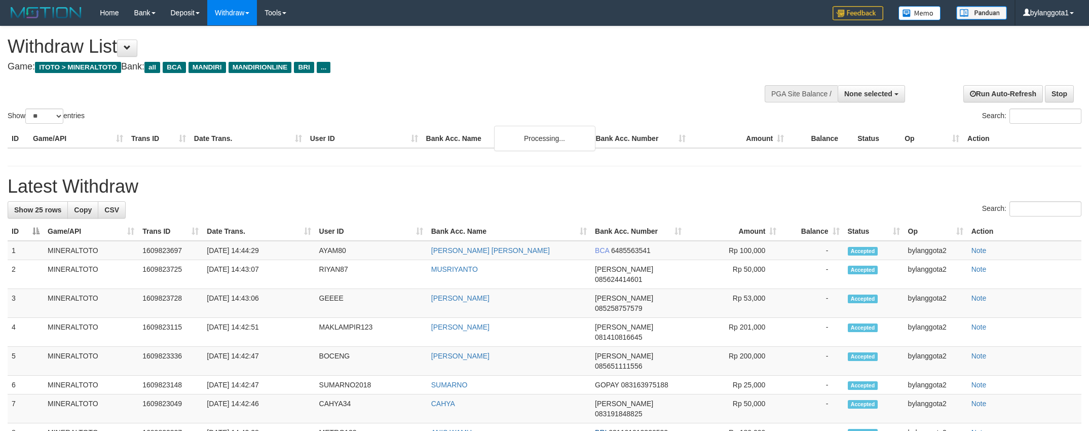
select select
select select "**"
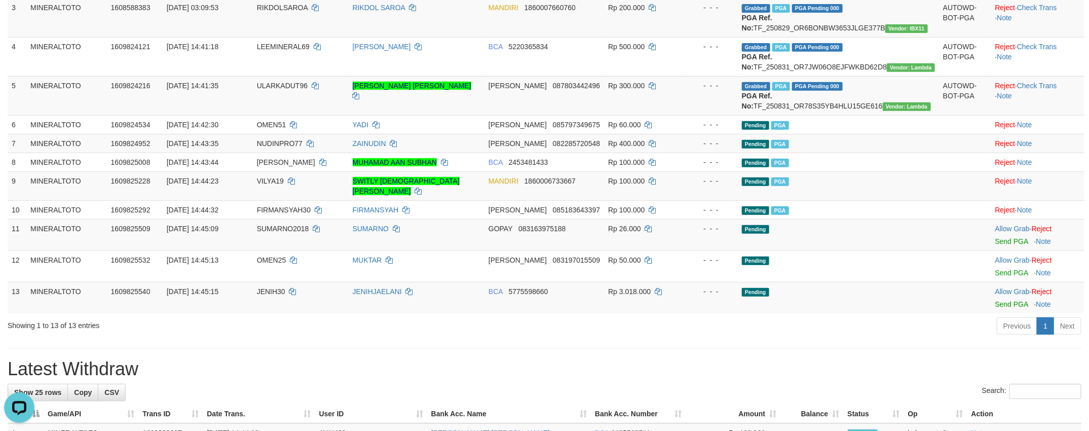
scroll to position [304, 0]
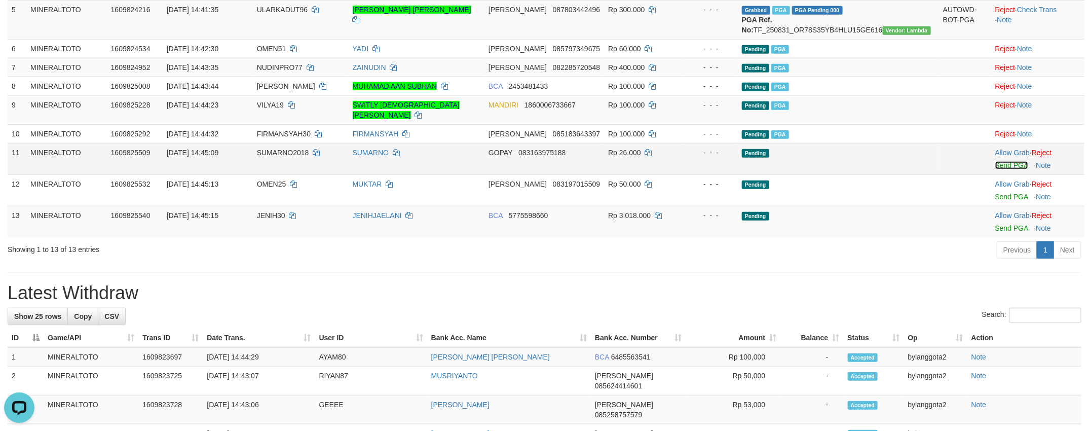
click at [995, 169] on link "Send PGA" at bounding box center [1011, 165] width 33 height 8
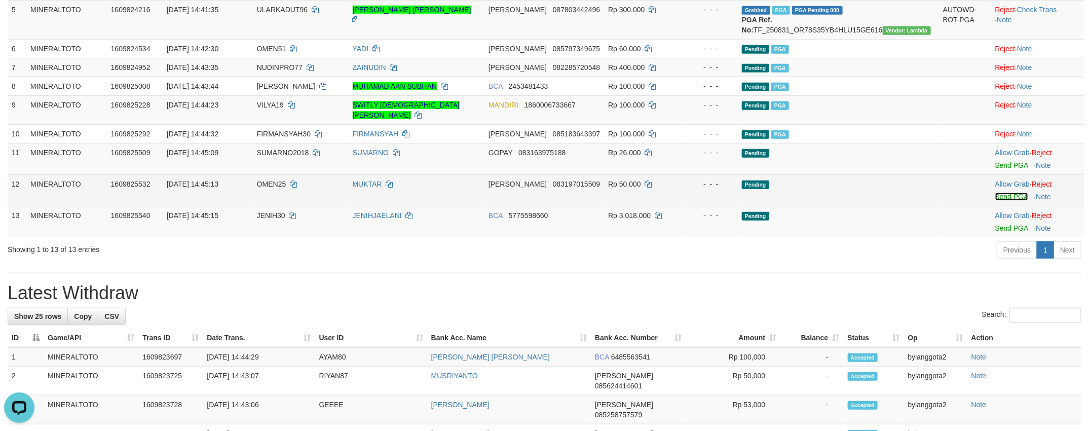
click at [1001, 201] on link "Send PGA" at bounding box center [1011, 196] width 33 height 8
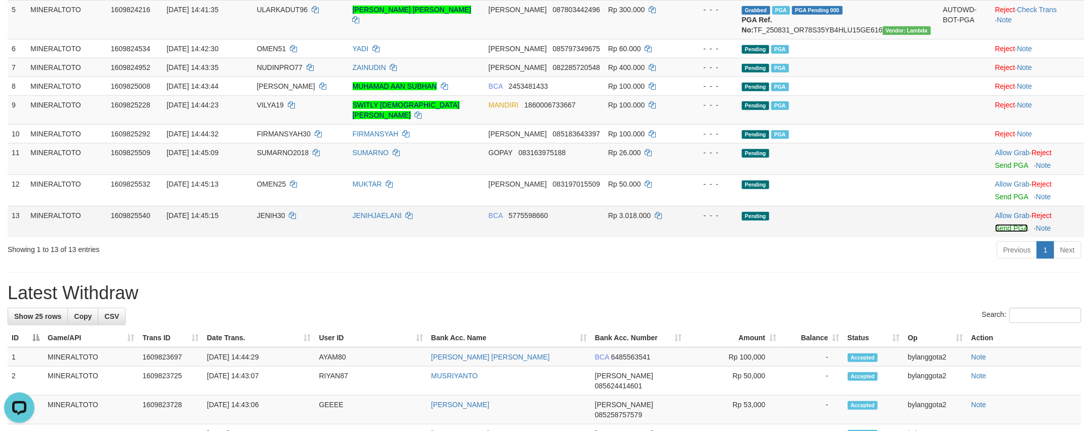
click at [1004, 232] on link "Send PGA" at bounding box center [1011, 228] width 33 height 8
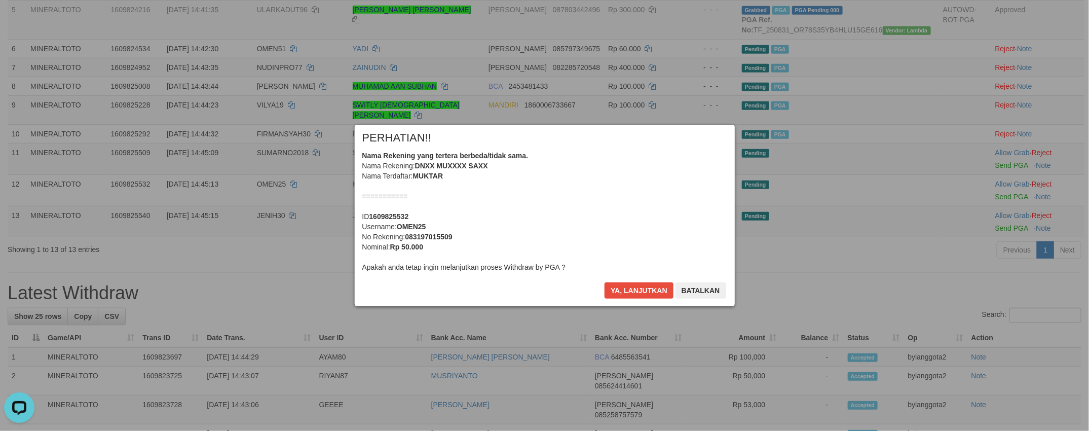
click at [616, 281] on div "× PERHATIAN!! Nama Rekening yang tertera berbeda/tidak sama. Nama Rekening: DNX…" at bounding box center [545, 215] width 380 height 181
click at [630, 286] on button "Ya, lanjutkan" at bounding box center [638, 290] width 69 height 16
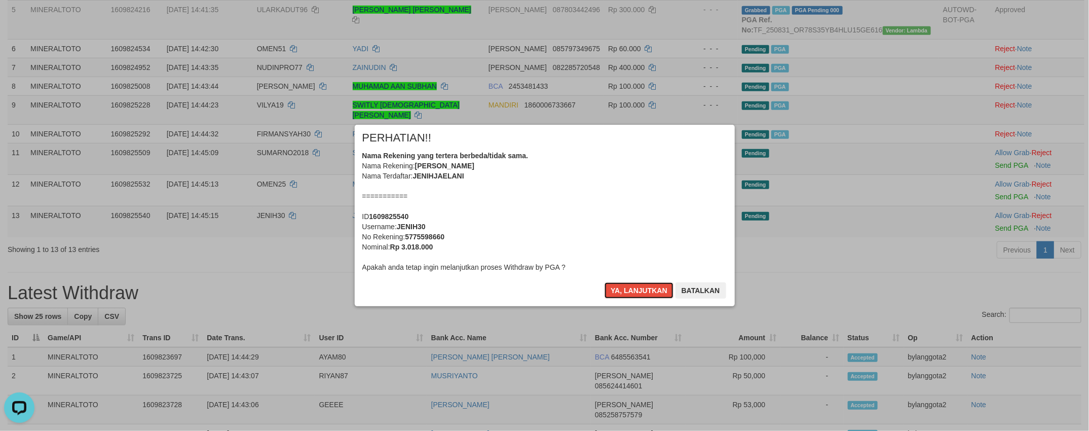
click at [630, 286] on button "Ya, lanjutkan" at bounding box center [638, 290] width 69 height 16
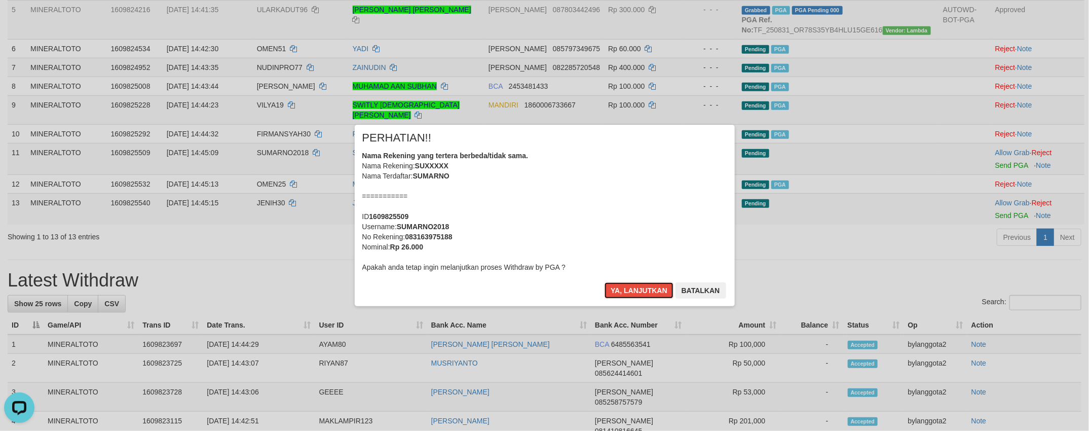
click at [630, 286] on button "Ya, lanjutkan" at bounding box center [638, 290] width 69 height 16
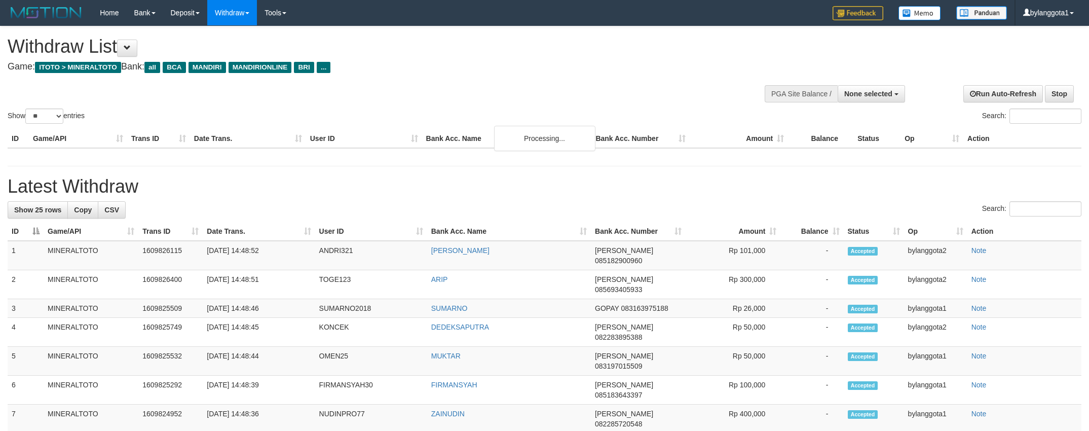
select select
select select "**"
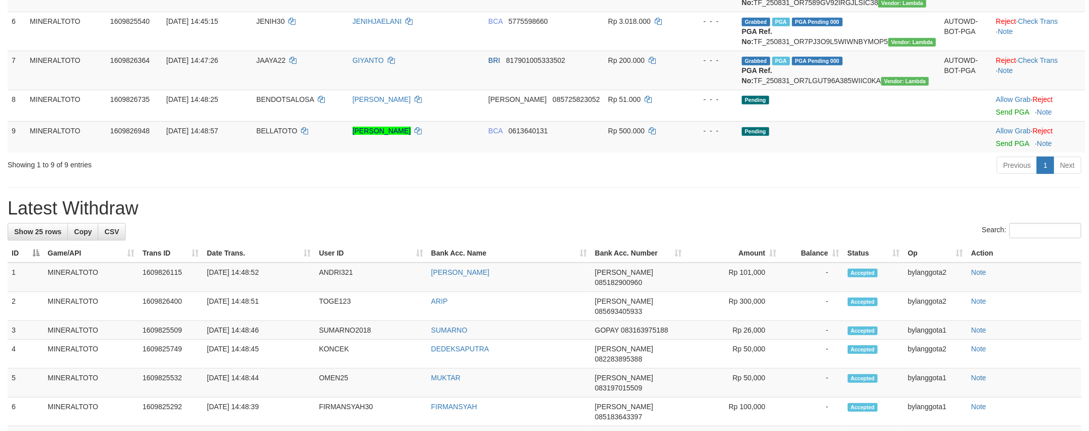
scroll to position [304, 0]
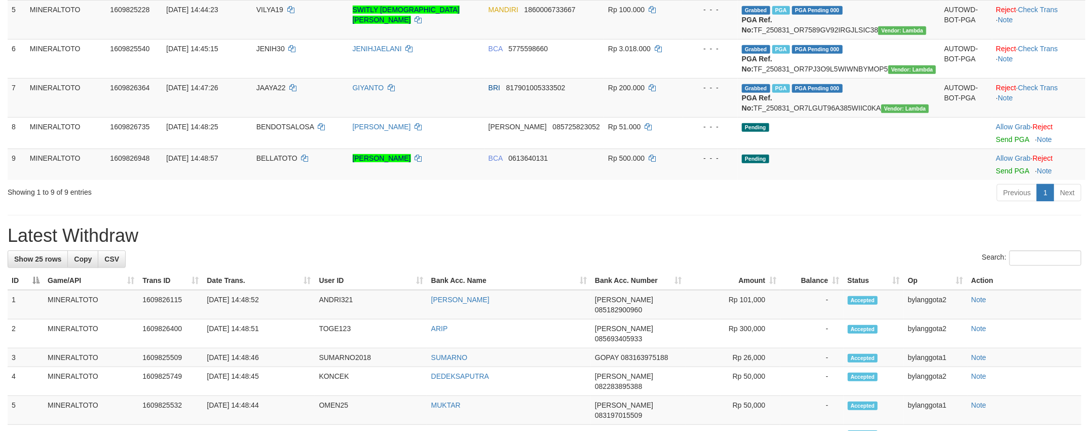
click at [890, 246] on h1 "Latest Withdraw" at bounding box center [544, 235] width 1073 height 20
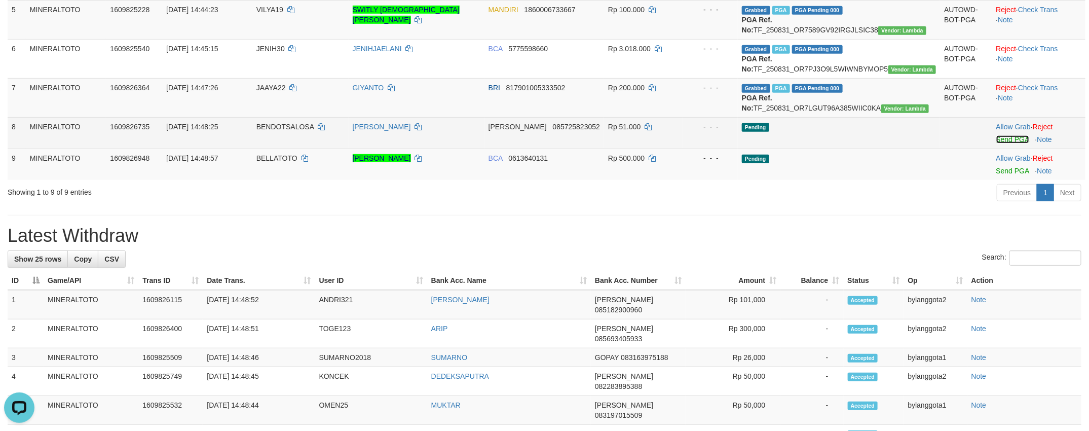
click at [1014, 143] on link "Send PGA" at bounding box center [1012, 139] width 33 height 8
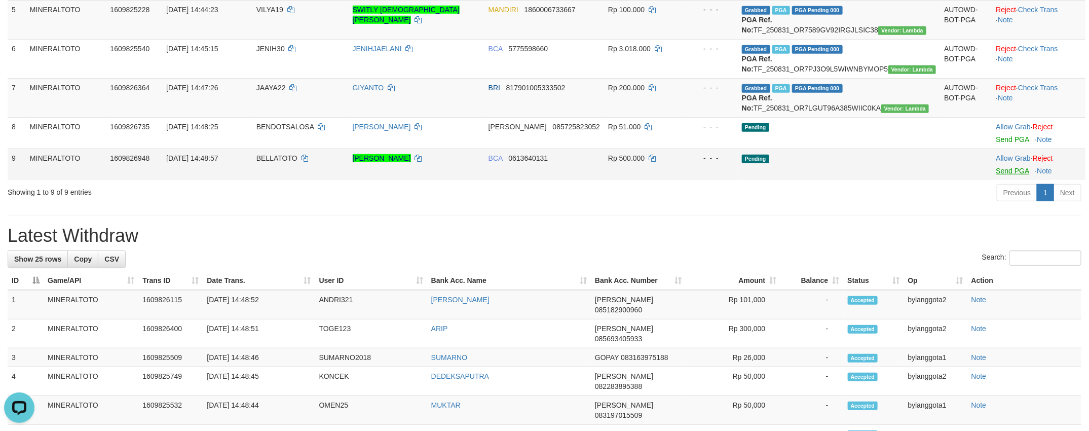
click at [1009, 180] on td "Allow Grab · Reject Send PGA · Note" at bounding box center [1038, 163] width 93 height 31
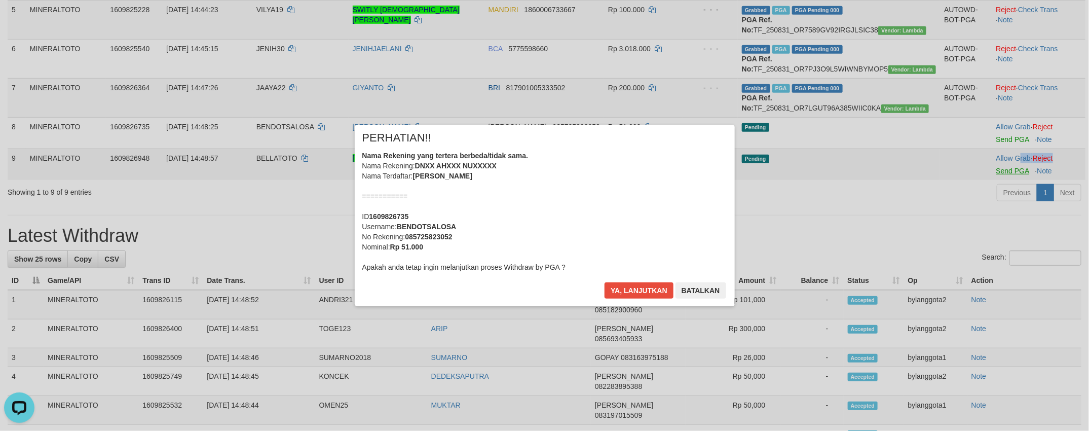
click at [1009, 239] on body "Toggle navigation Home Bank Account List Load By Website Group [ITOTO] MINERALT…" at bounding box center [544, 380] width 1089 height 1369
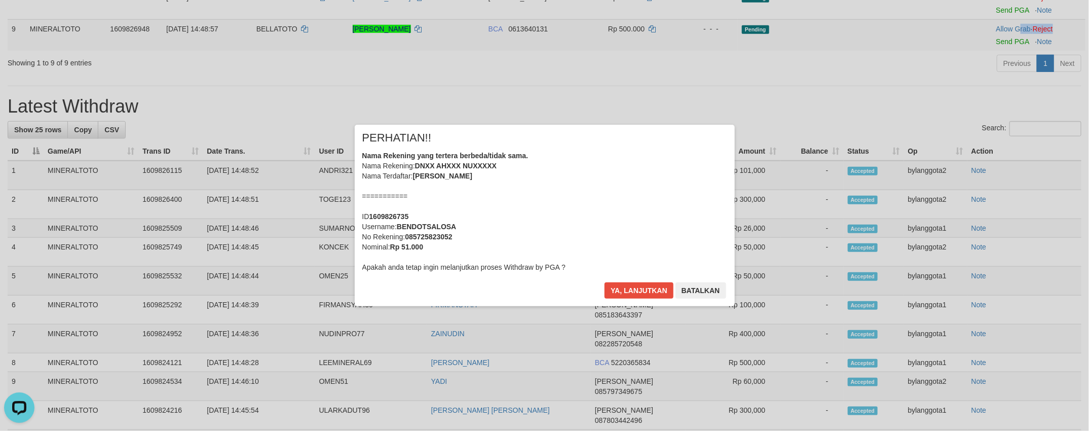
scroll to position [301, 0]
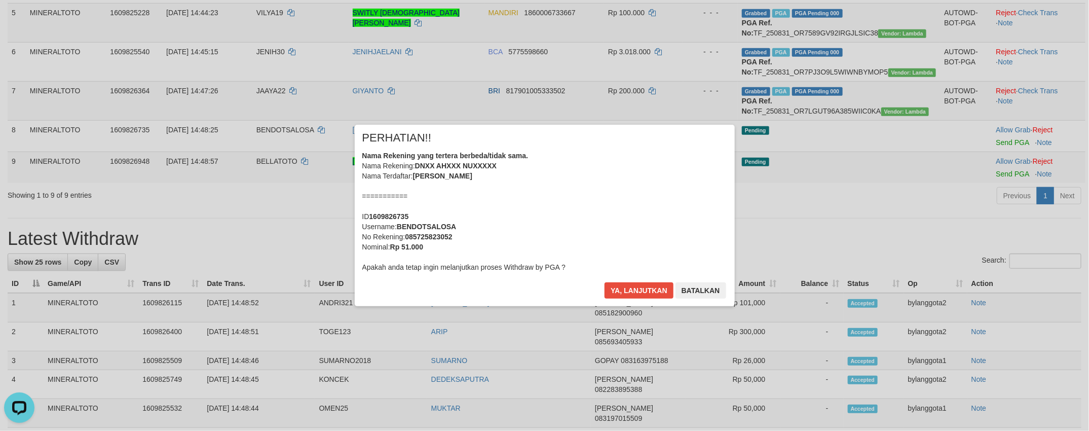
click at [642, 253] on div "Nama Rekening yang tertera berbeda/tidak sama. Nama Rekening: DNXX AHXXX NUXXXX…" at bounding box center [544, 211] width 365 height 122
click at [604, 282] on button "Ya, lanjutkan" at bounding box center [638, 290] width 69 height 16
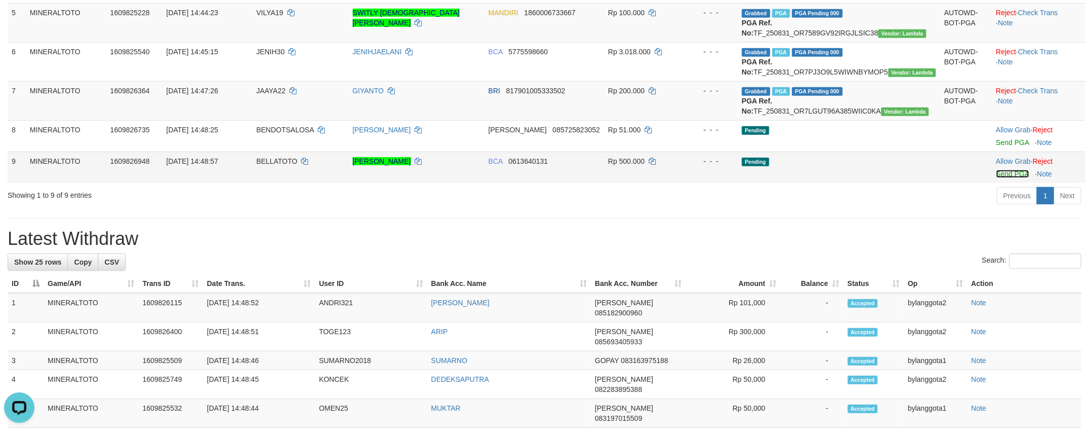
scroll to position [288, 0]
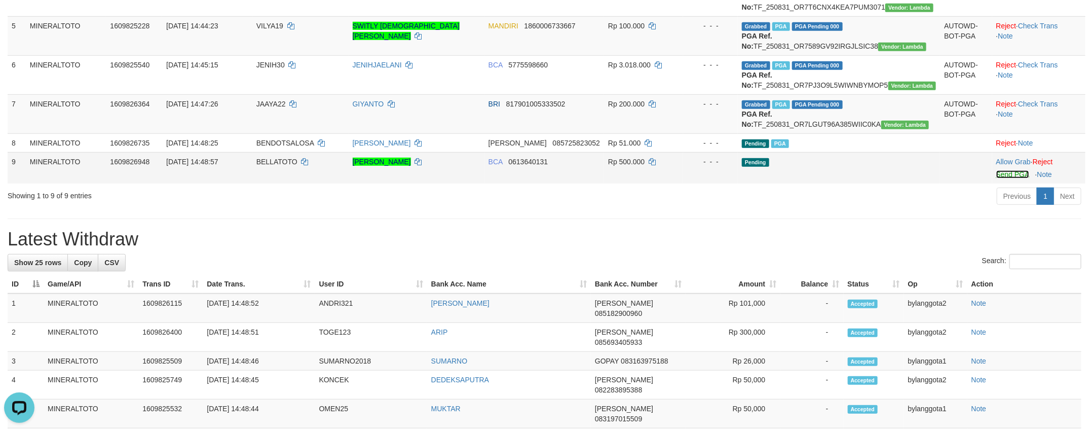
click at [1007, 178] on link "Send PGA" at bounding box center [1012, 174] width 33 height 8
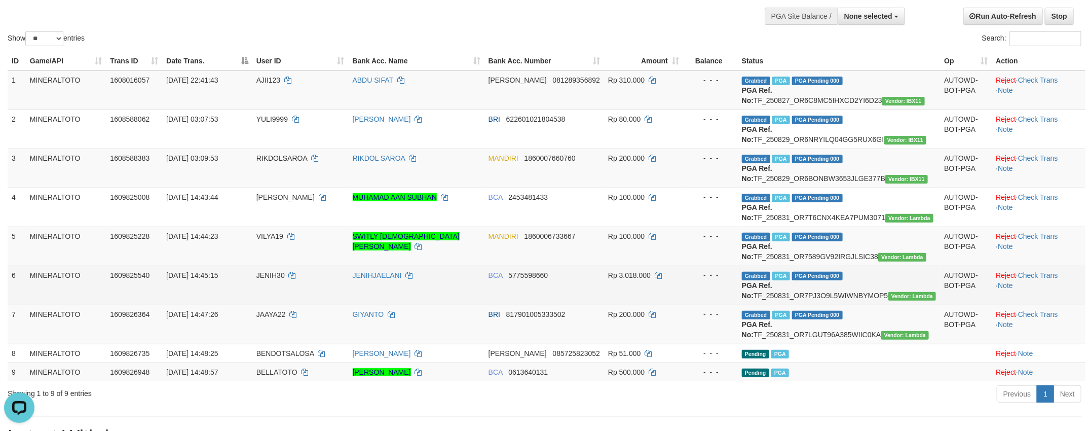
scroll to position [0, 0]
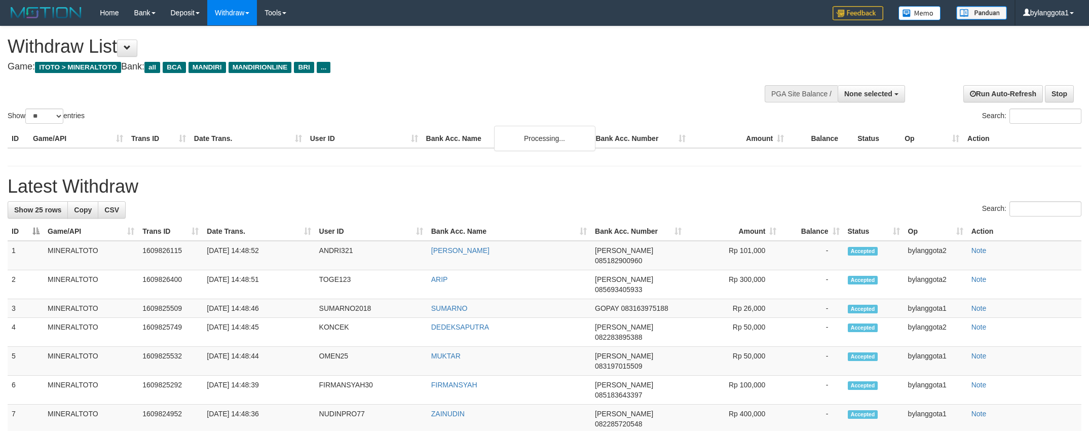
select select
select select "**"
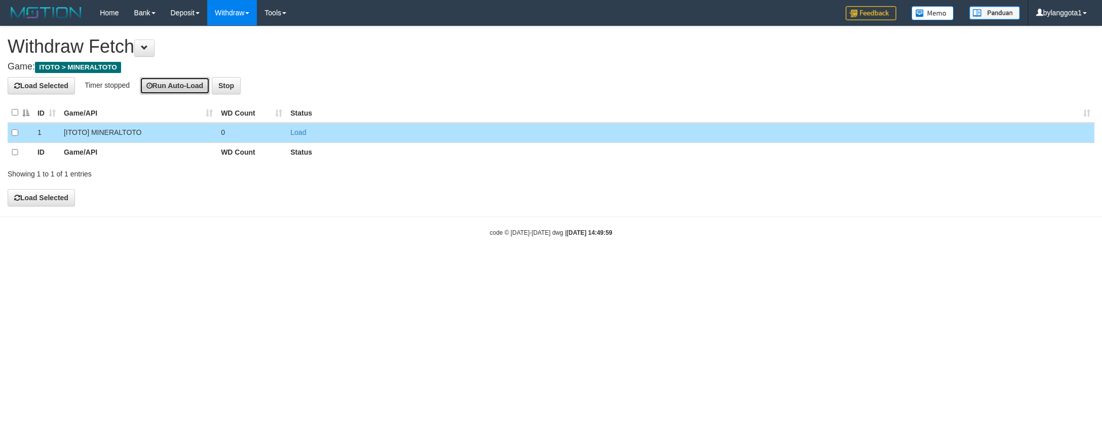
click at [175, 86] on button "Run Auto-Load" at bounding box center [175, 85] width 70 height 17
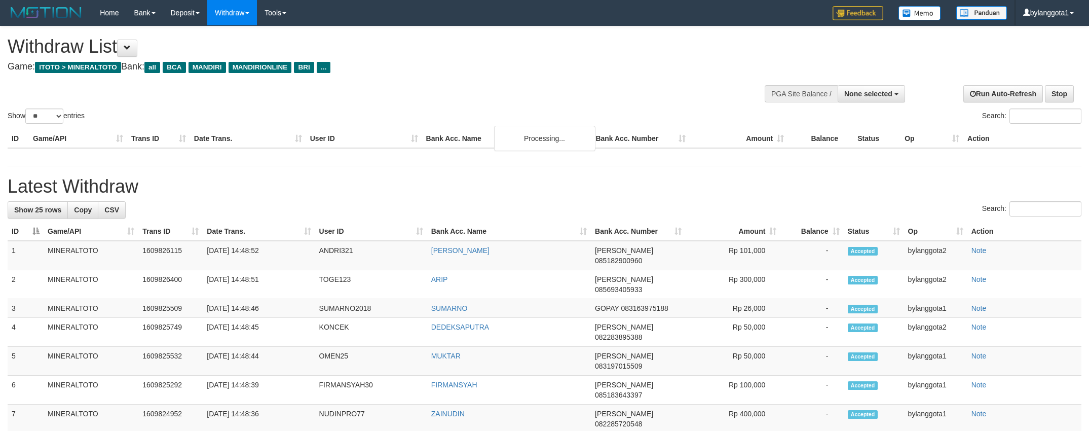
select select
select select "**"
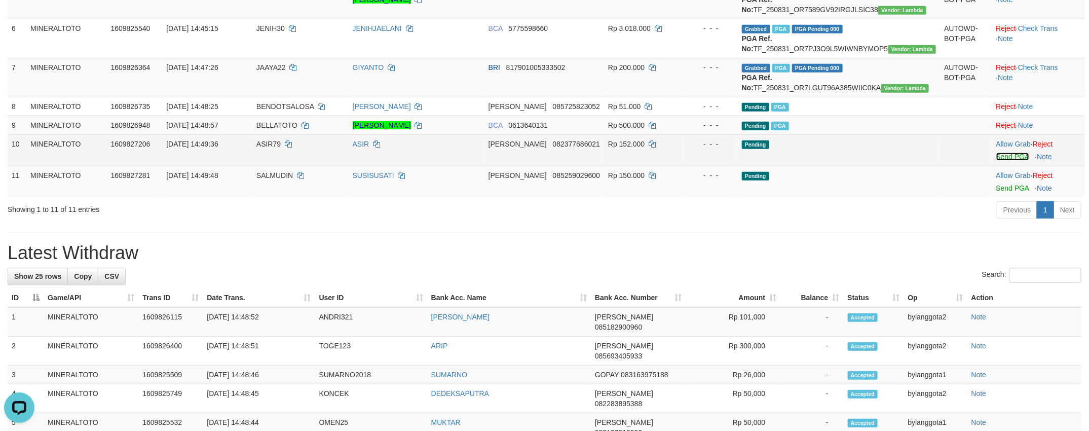
click at [1002, 161] on link "Send PGA" at bounding box center [1012, 156] width 33 height 8
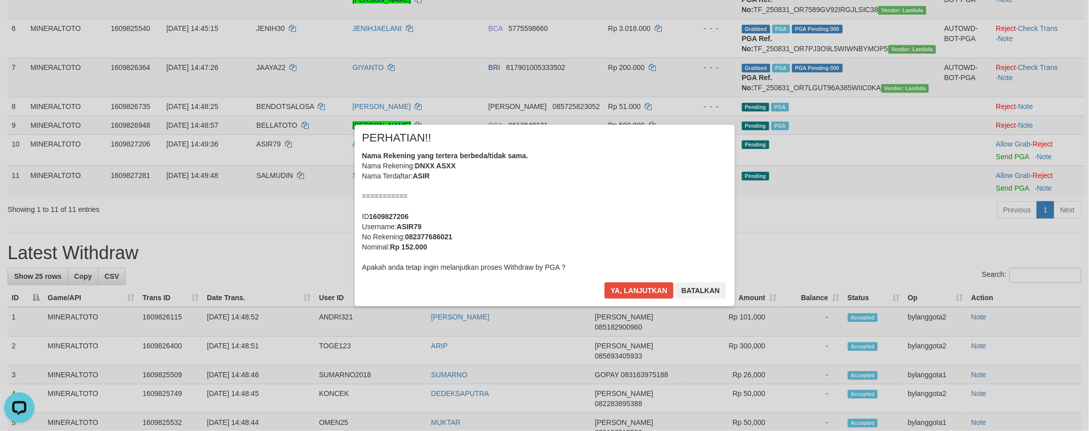
click at [619, 241] on div "Nama Rekening yang tertera berbeda/tidak sama. Nama Rekening: DNXX ASXX Nama Te…" at bounding box center [544, 211] width 365 height 122
click at [604, 282] on button "Ya, lanjutkan" at bounding box center [638, 290] width 69 height 16
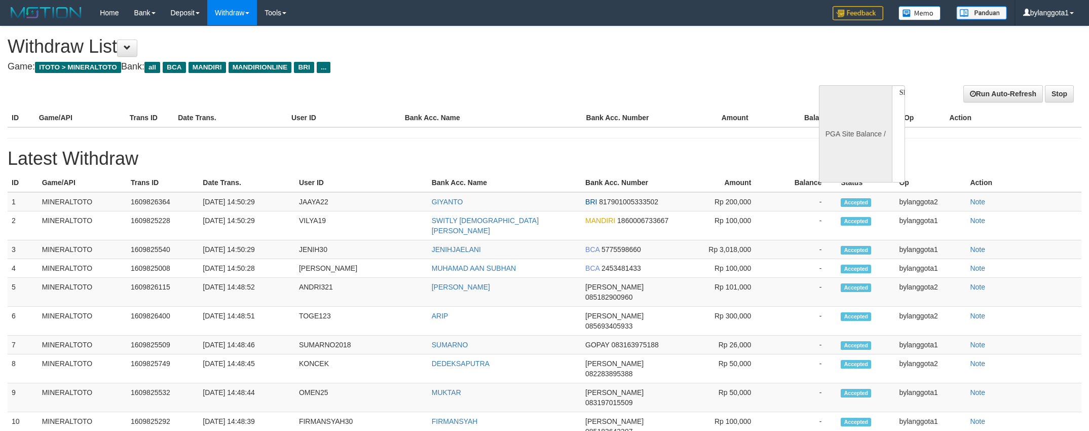
select select
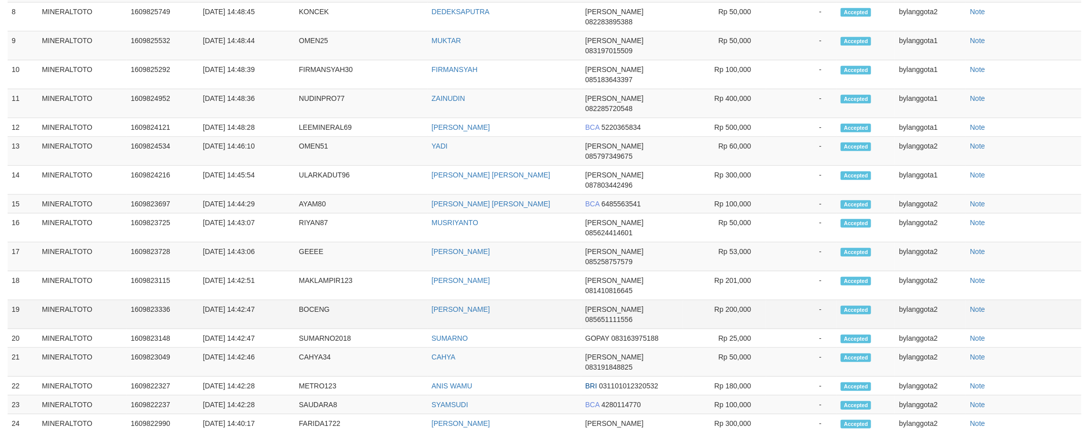
select select "**"
select select
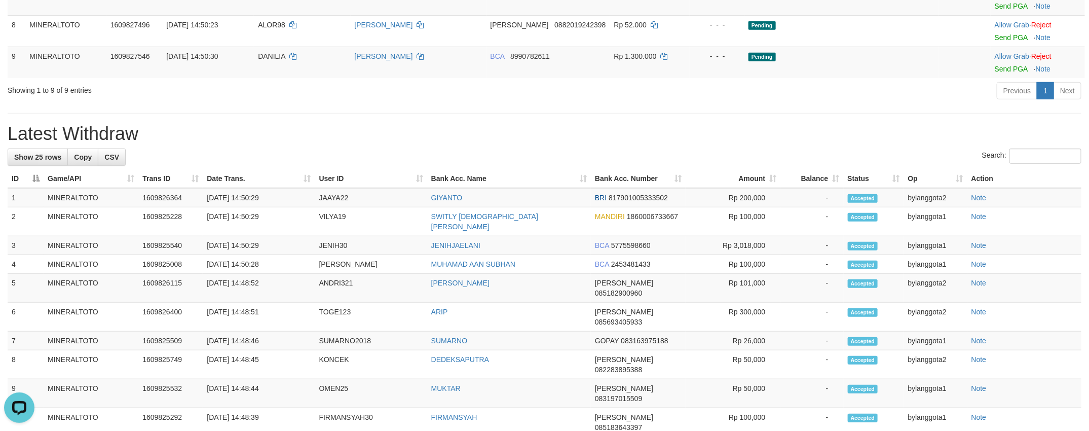
scroll to position [261, 0]
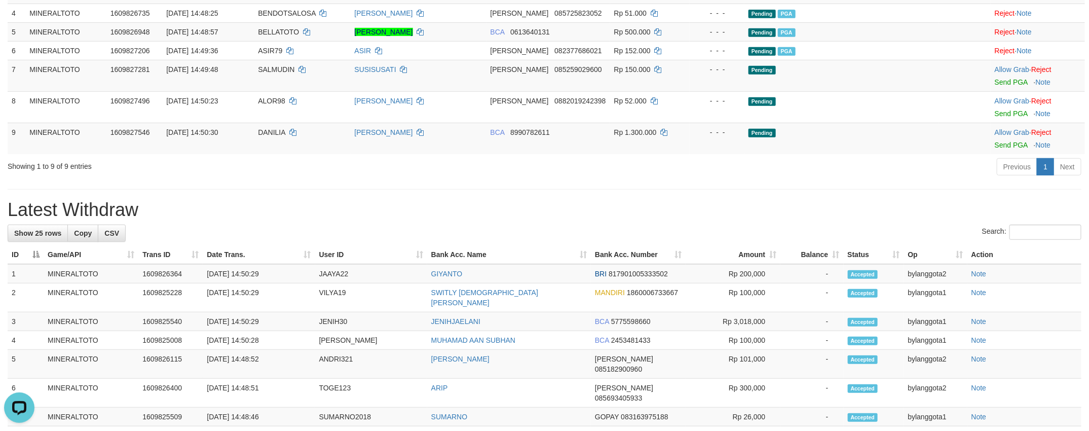
click at [858, 220] on h1 "Latest Withdraw" at bounding box center [544, 210] width 1073 height 20
click at [994, 86] on link "Send PGA" at bounding box center [1010, 82] width 33 height 8
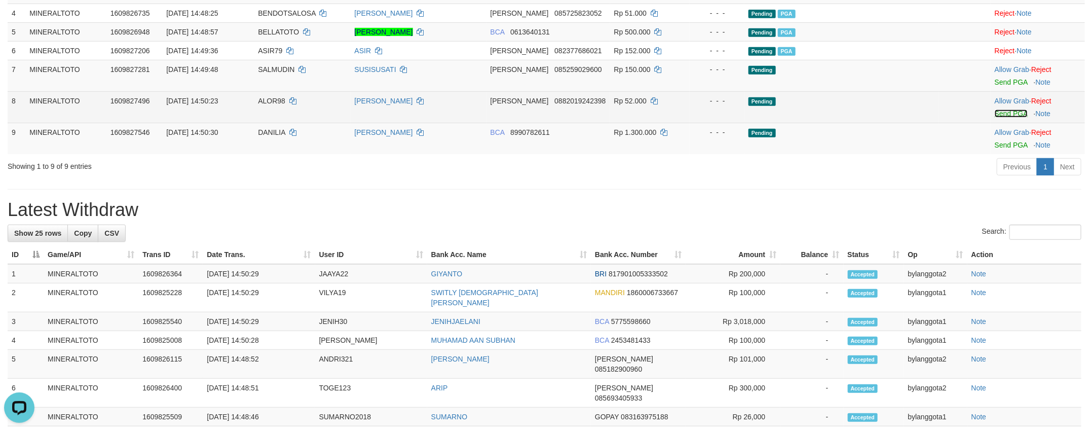
click at [1004, 118] on link "Send PGA" at bounding box center [1010, 113] width 33 height 8
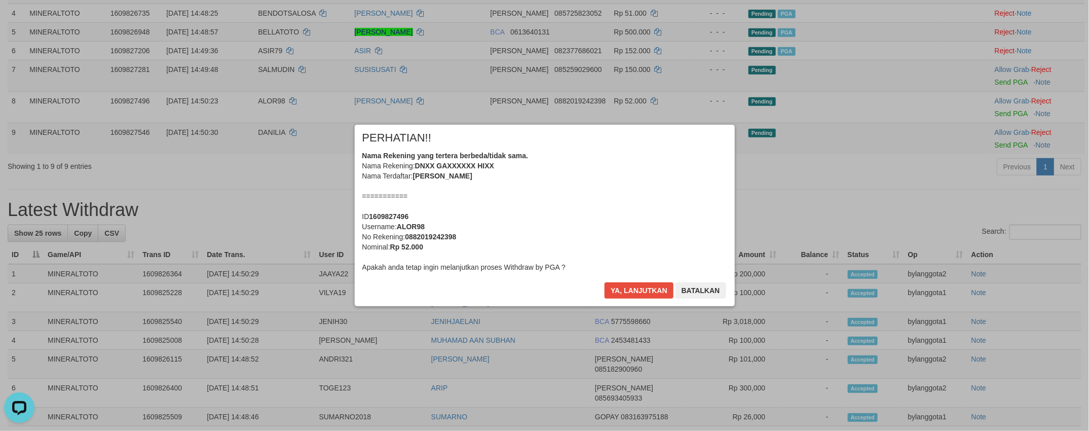
click at [696, 191] on div "Nama Rekening yang tertera berbeda/tidak sama. Nama Rekening: DNXX GAXXXXXX HIX…" at bounding box center [544, 211] width 365 height 122
click at [604, 282] on button "Ya, lanjutkan" at bounding box center [638, 290] width 69 height 16
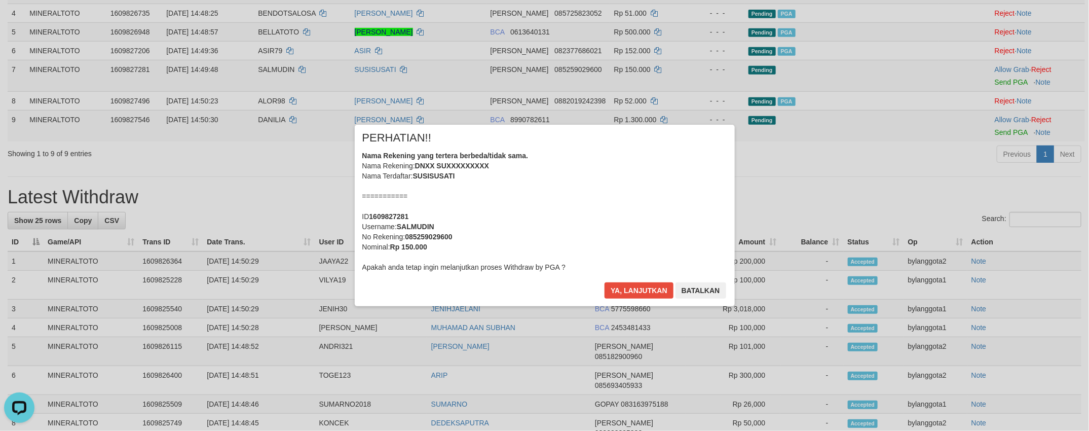
click at [696, 192] on div "Nama Rekening yang tertera berbeda/tidak sama. Nama Rekening: DNXX SUXXXXXXXXX …" at bounding box center [544, 211] width 365 height 122
click at [604, 282] on button "Ya, lanjutkan" at bounding box center [638, 290] width 69 height 16
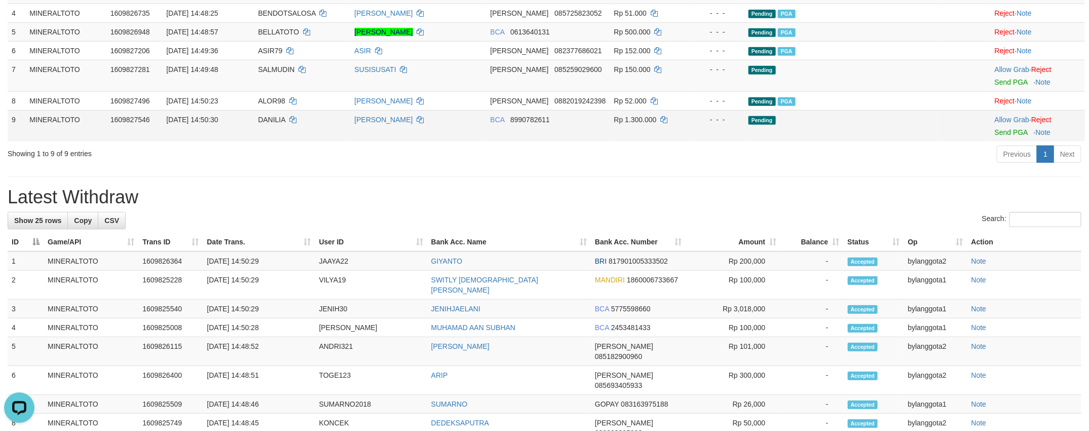
scroll to position [248, 0]
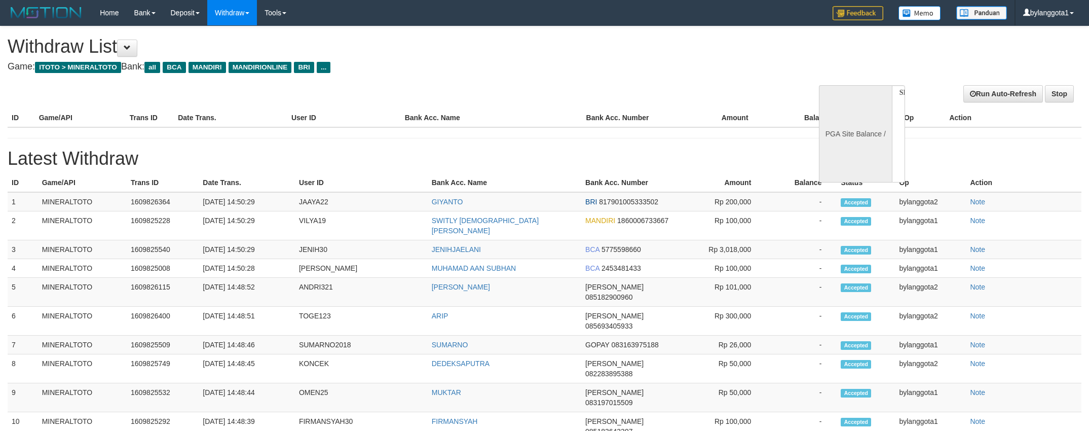
select select
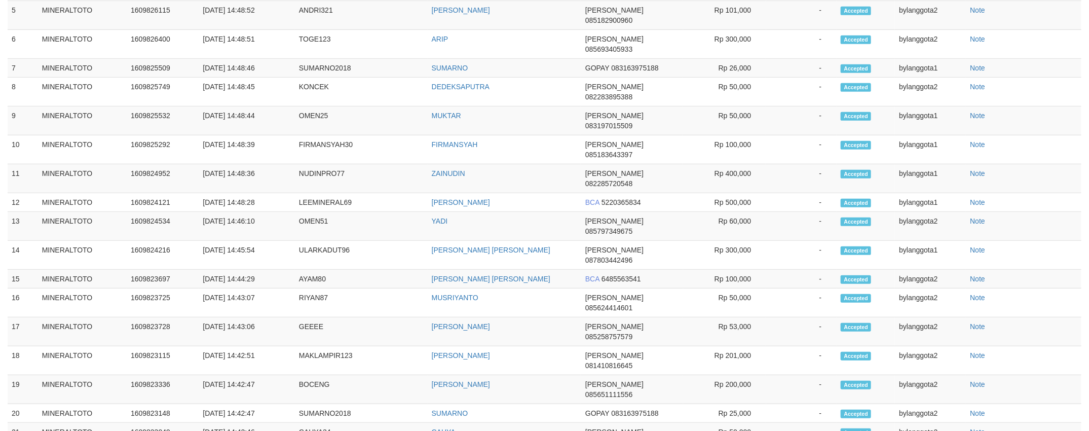
select select "**"
select select
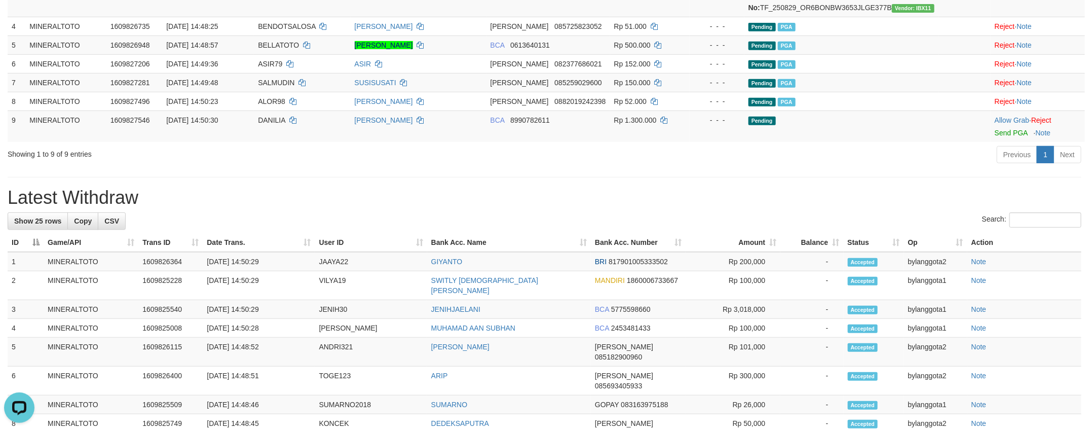
click at [617, 208] on h1 "Latest Withdraw" at bounding box center [544, 197] width 1073 height 20
click at [990, 142] on td "Allow Grab · Reject Send PGA · Note" at bounding box center [1037, 125] width 94 height 31
click at [996, 137] on link "Send PGA" at bounding box center [1010, 133] width 33 height 8
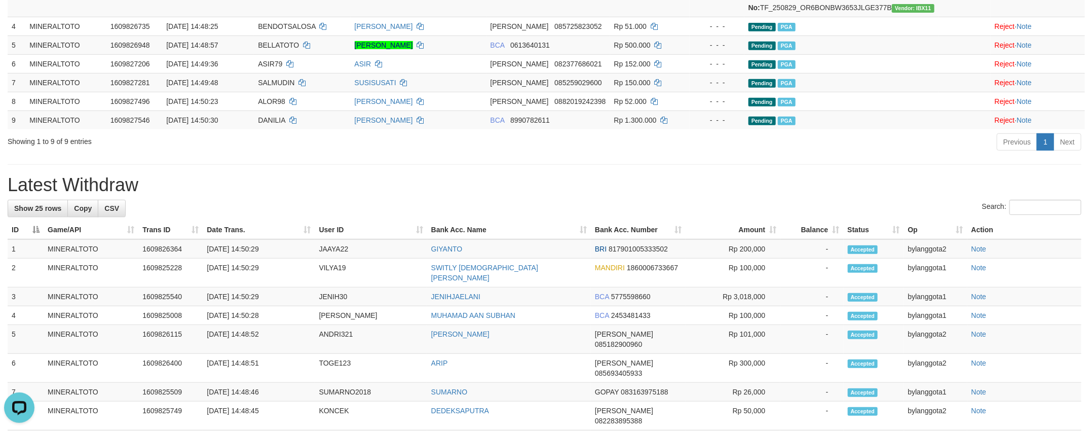
drag, startPoint x: 276, startPoint y: 182, endPoint x: 254, endPoint y: 168, distance: 26.3
click at [277, 154] on div "Showing 1 to 9 of 9 entries Previous 1 Next" at bounding box center [544, 143] width 1089 height 22
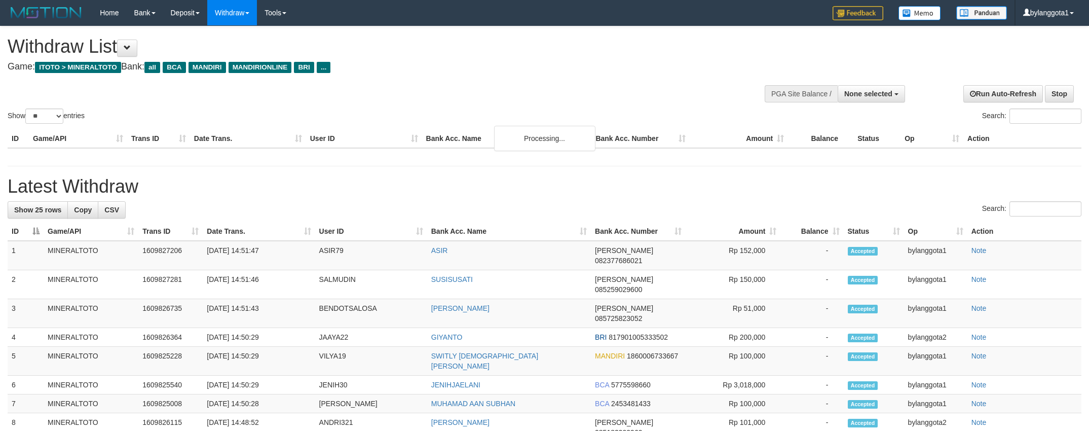
select select
select select "**"
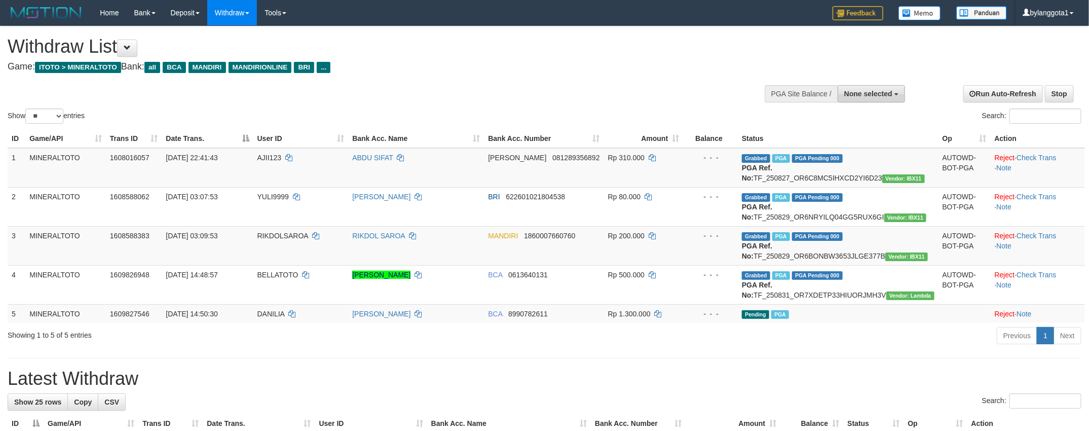
click at [868, 94] on span "None selected" at bounding box center [868, 94] width 48 height 8
click at [865, 140] on label "[ITOTO] MINERALTOTO" at bounding box center [850, 144] width 108 height 13
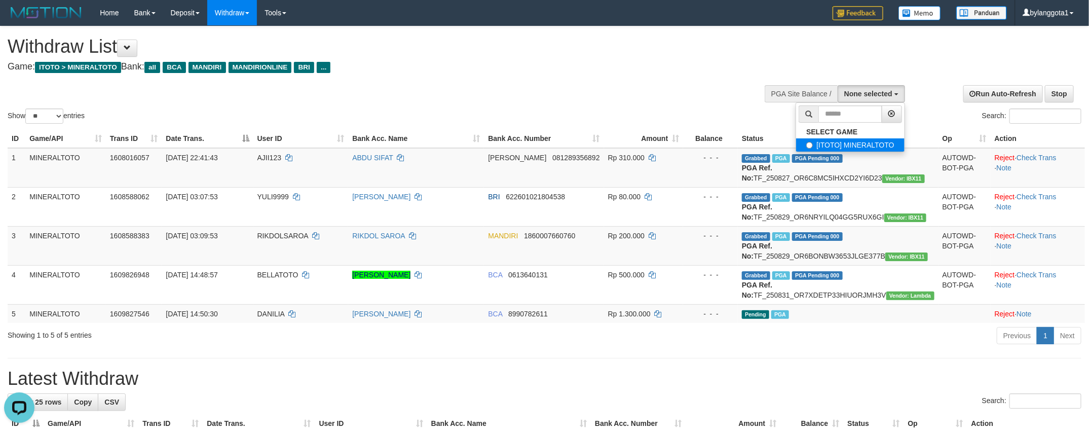
select select "****"
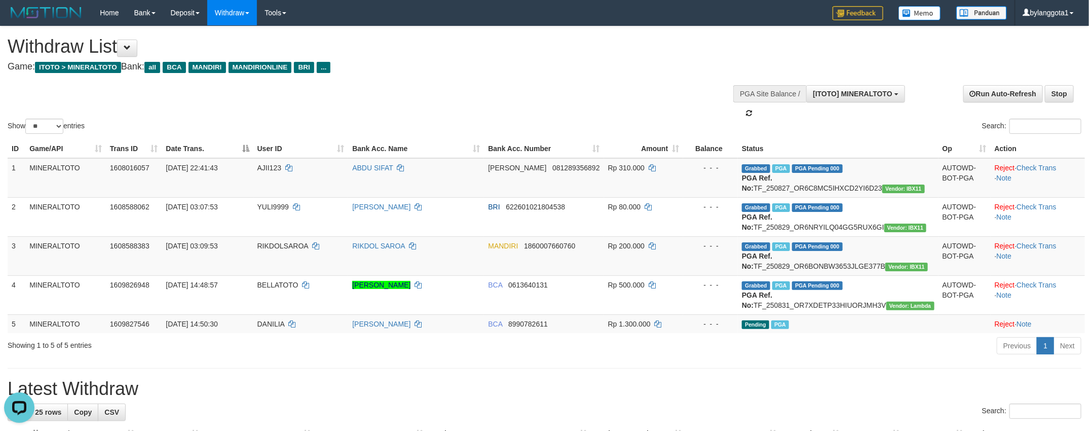
scroll to position [9, 0]
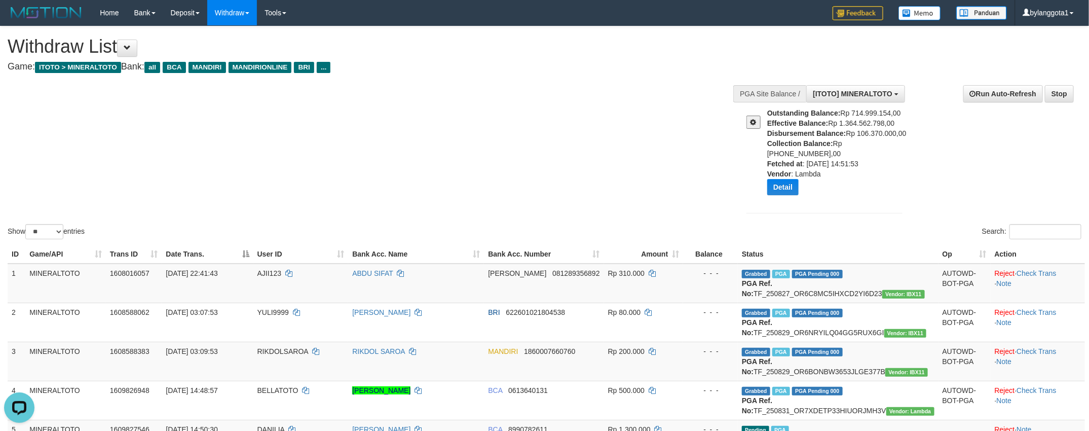
click at [703, 181] on div "Show ** ** ** *** entries Search:" at bounding box center [544, 133] width 1089 height 215
click at [666, 162] on div "Show ** ** ** *** entries Search:" at bounding box center [544, 133] width 1089 height 215
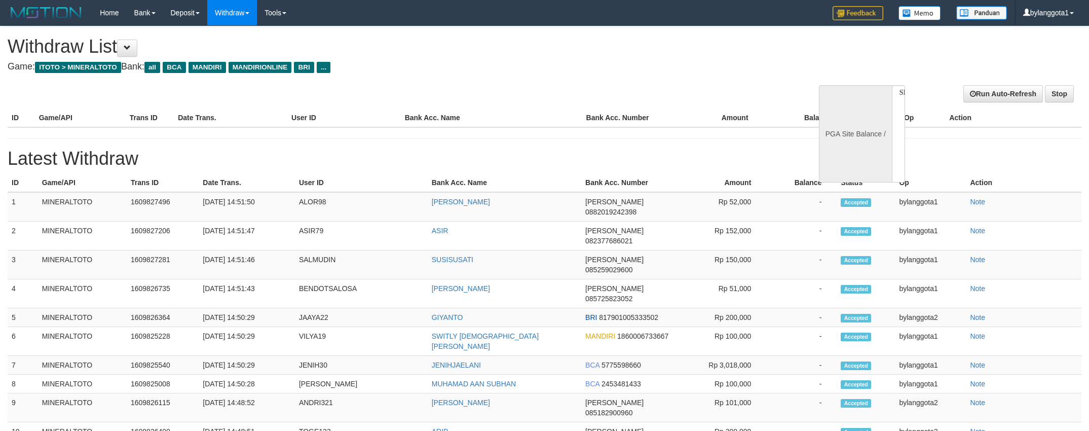
select select
select select "**"
select select
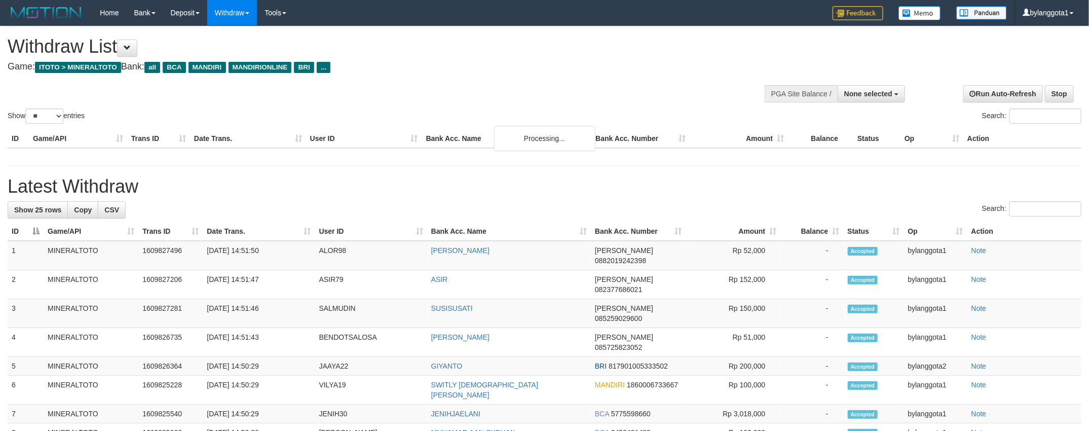
click at [649, 62] on h4 "Game: ITOTO > MINERALTOTO Bank: all BCA MANDIRI MANDIRIONLINE BRI ..." at bounding box center [362, 67] width 708 height 10
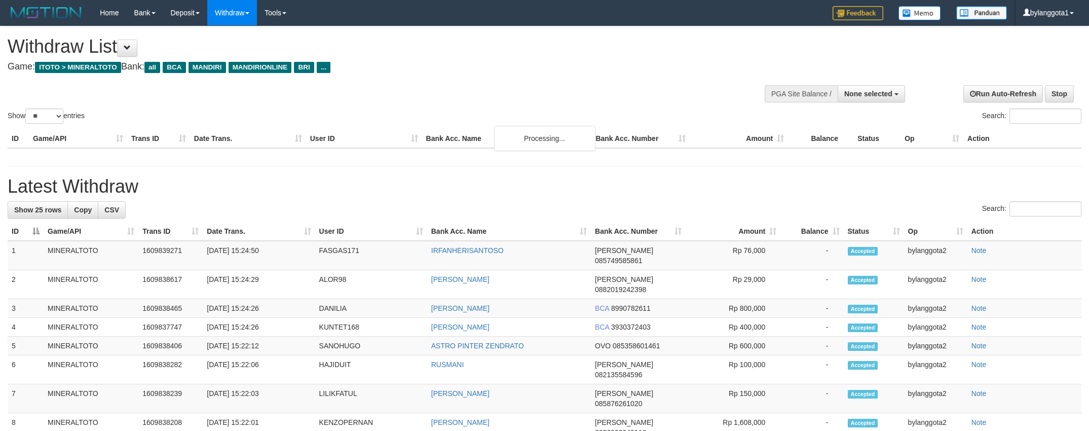
select select
select select "**"
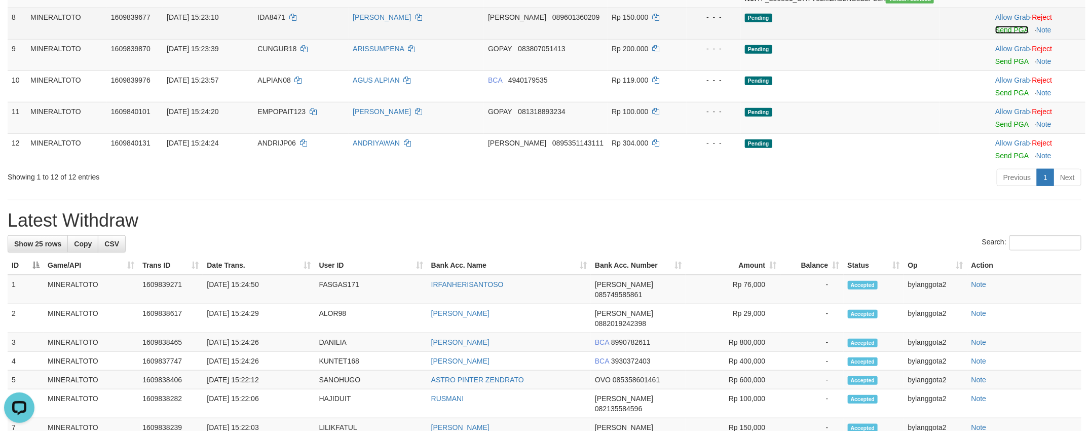
click at [1009, 34] on link "Send PGA" at bounding box center [1011, 30] width 33 height 8
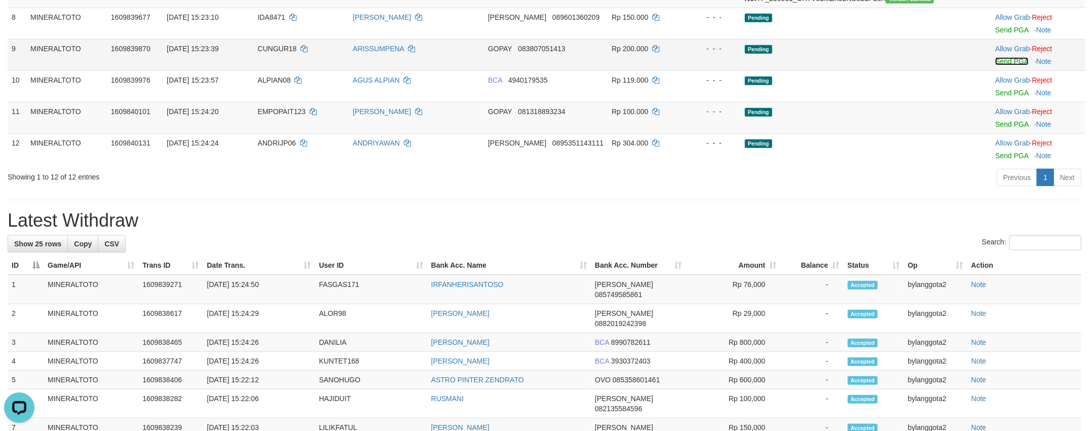
click at [1009, 65] on link "Send PGA" at bounding box center [1011, 61] width 33 height 8
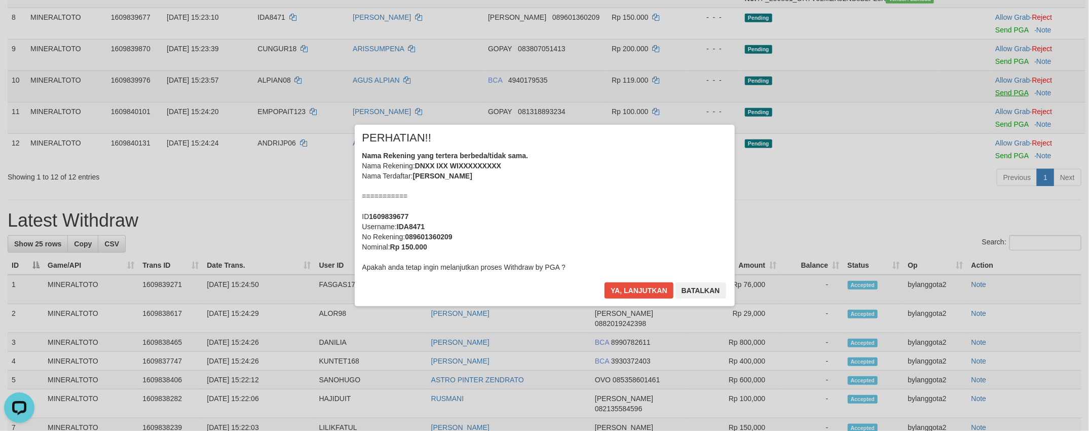
click at [1003, 164] on div "× PERHATIAN!! Nama Rekening yang tertera berbeda/tidak sama. Nama Rekening: DNX…" at bounding box center [544, 215] width 1089 height 222
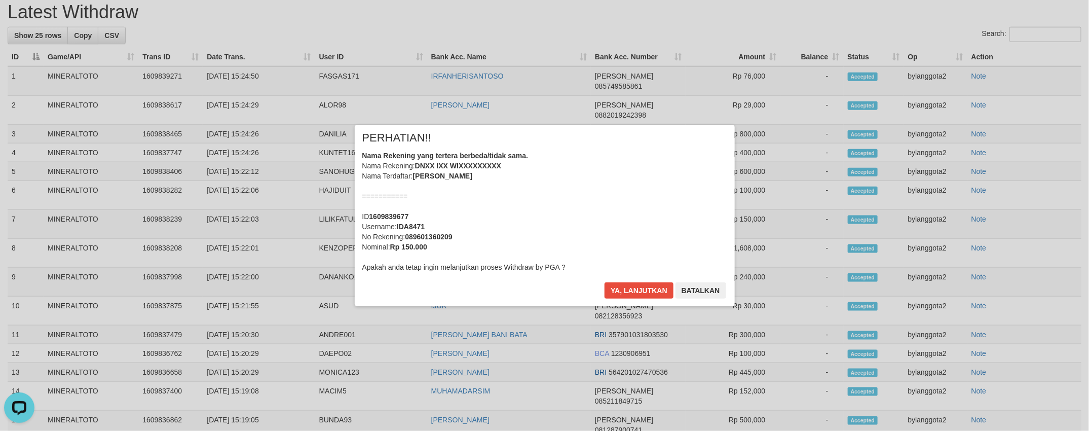
scroll to position [486, 0]
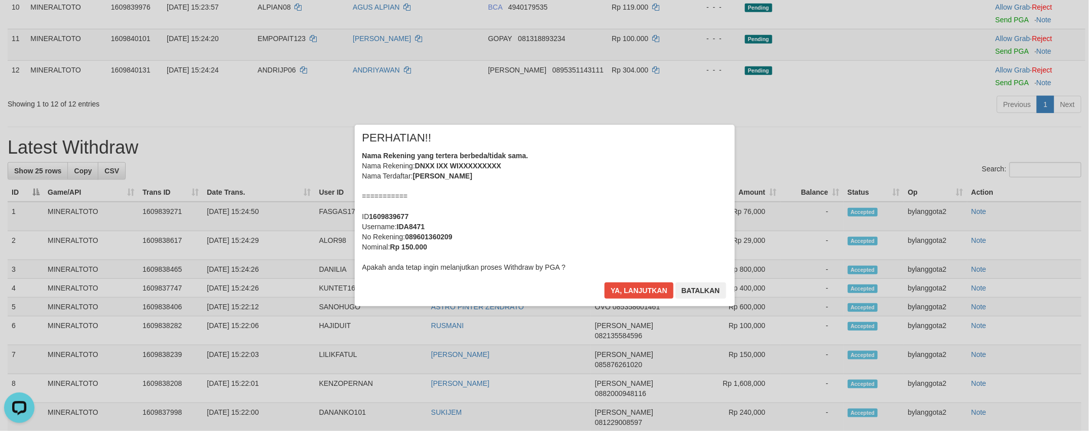
click at [675, 189] on div "Nama Rekening yang tertera berbeda/tidak sama. Nama Rekening: DNXX IXX WIXXXXXX…" at bounding box center [544, 211] width 365 height 122
click at [604, 282] on button "Ya, lanjutkan" at bounding box center [638, 290] width 69 height 16
click at [669, 177] on div "Nama Rekening yang tertera berbeda/tidak sama. Nama Rekening: ARXX SUXXXXX Nama…" at bounding box center [544, 211] width 365 height 122
click at [604, 282] on button "Ya, lanjutkan" at bounding box center [638, 290] width 69 height 16
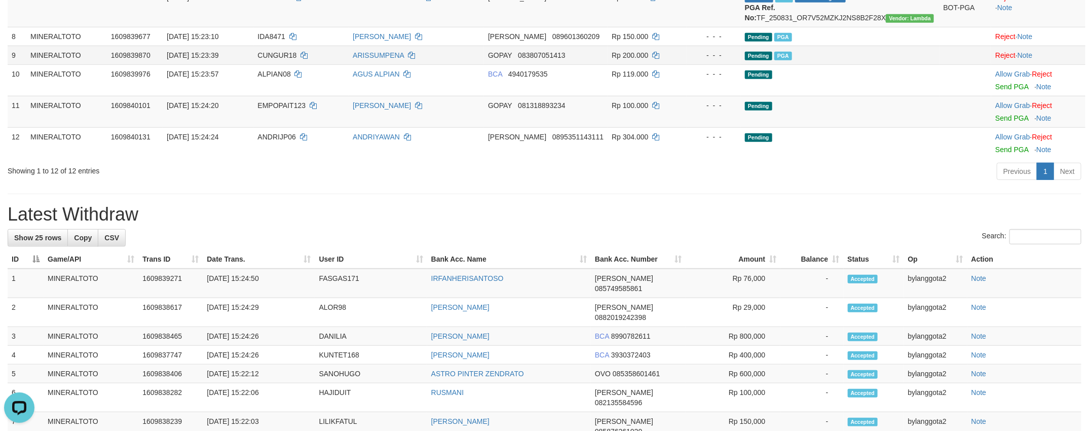
scroll to position [385, 0]
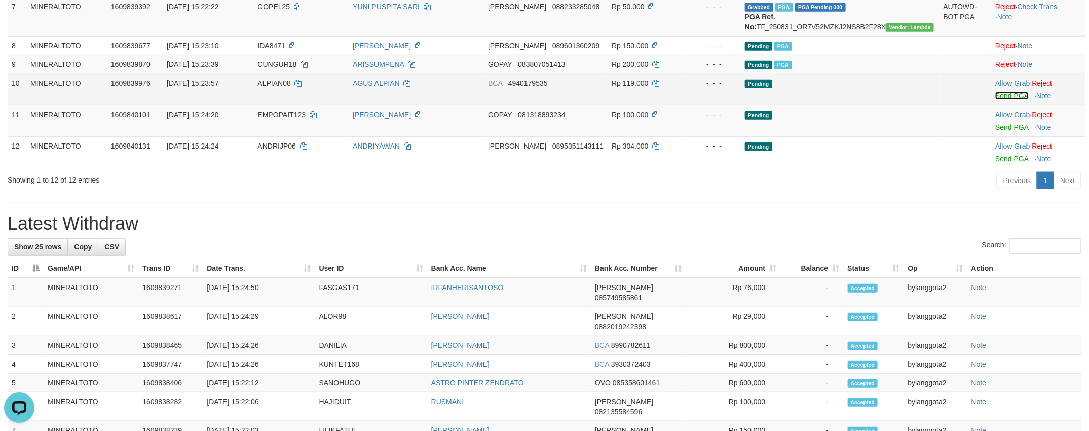
click at [1011, 100] on link "Send PGA" at bounding box center [1011, 96] width 33 height 8
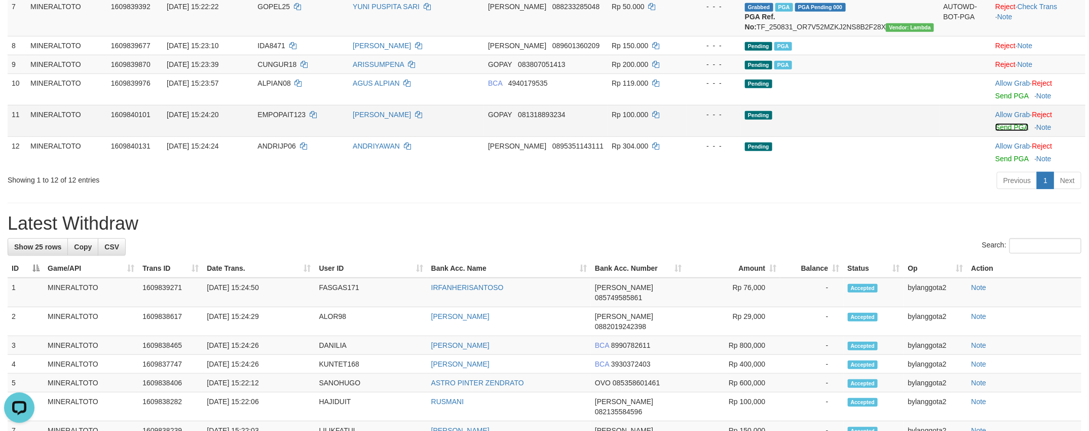
click at [1011, 131] on link "Send PGA" at bounding box center [1011, 127] width 33 height 8
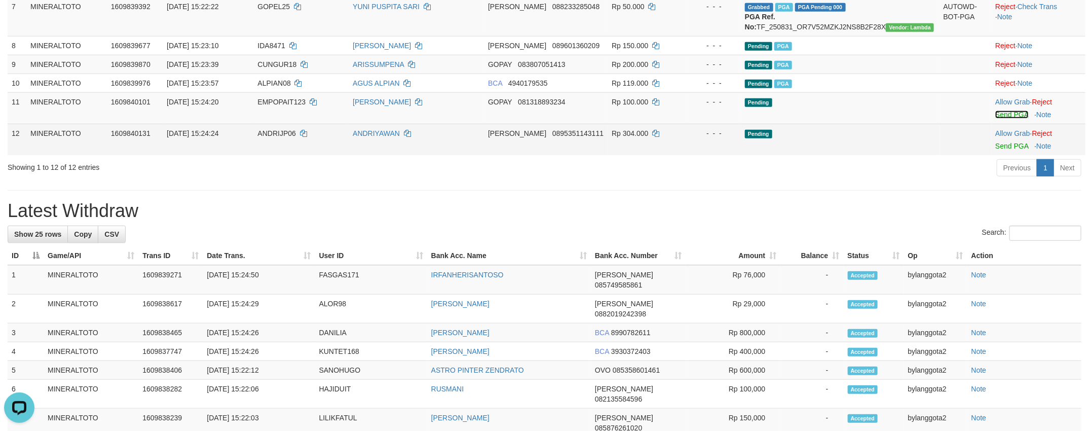
scroll to position [372, 0]
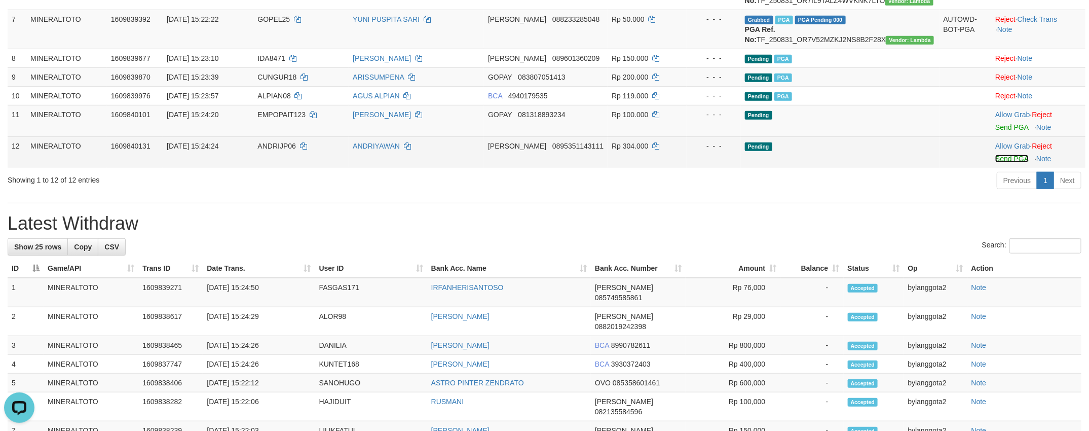
click at [1011, 163] on link "Send PGA" at bounding box center [1011, 158] width 33 height 8
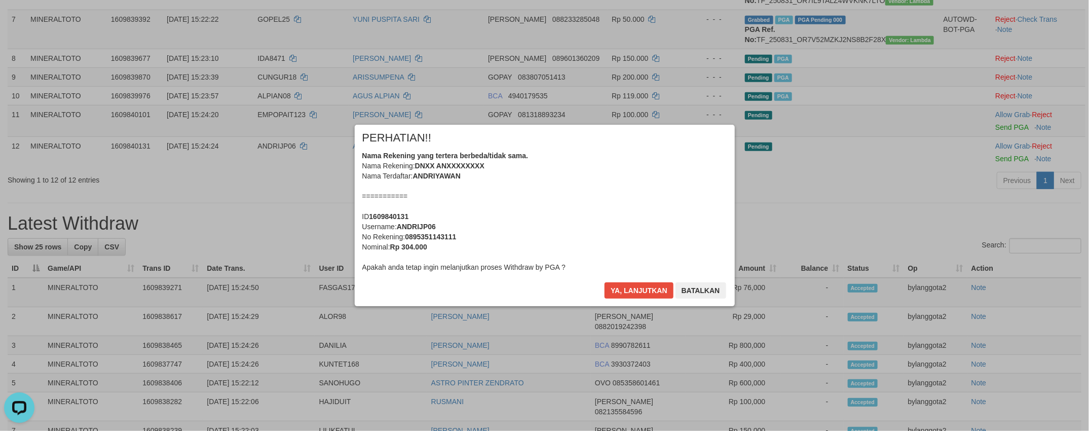
click at [614, 204] on div "Nama Rekening yang tertera berbeda/tidak sama. Nama Rekening: DNXX ANXXXXXXXX N…" at bounding box center [544, 211] width 365 height 122
click at [604, 282] on button "Ya, lanjutkan" at bounding box center [638, 290] width 69 height 16
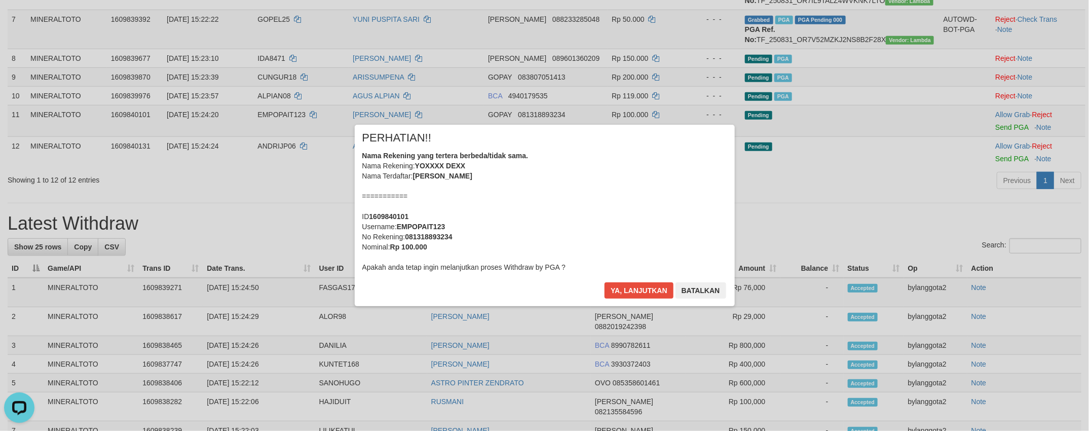
click at [614, 204] on div "Nama Rekening yang tertera berbeda/tidak sama. Nama Rekening: YOXXXX DEXX Nama …" at bounding box center [544, 211] width 365 height 122
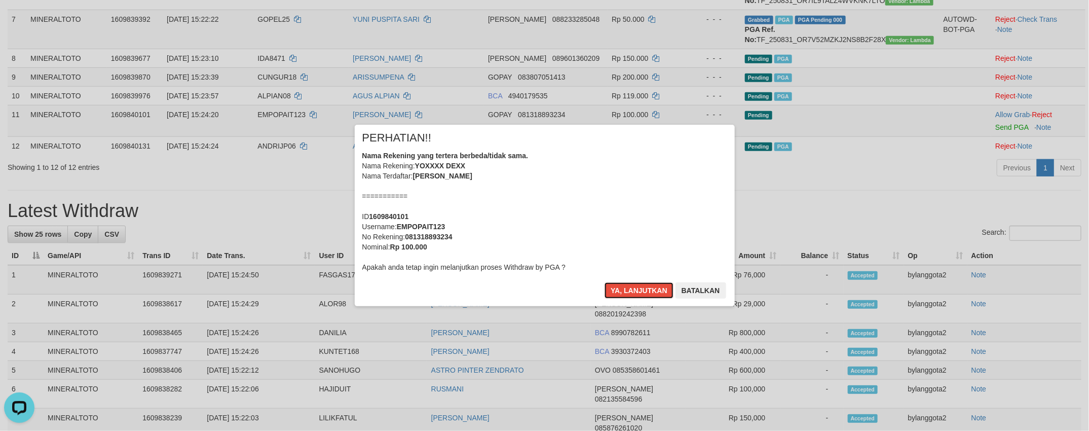
click at [604, 282] on button "Ya, lanjutkan" at bounding box center [638, 290] width 69 height 16
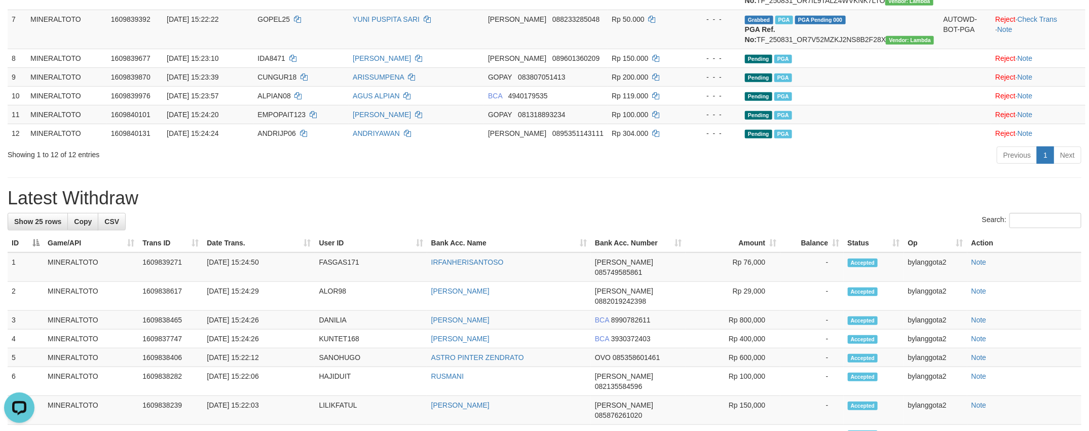
scroll to position [360, 0]
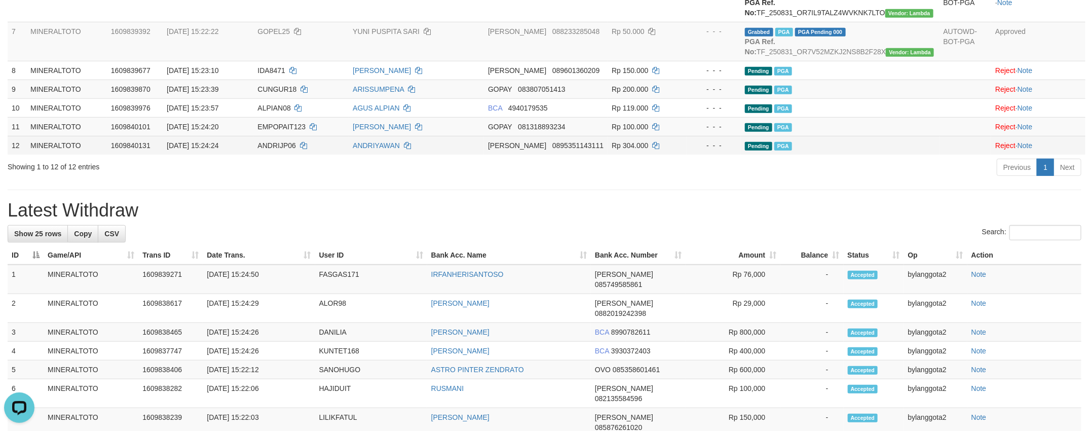
click at [303, 154] on td "ANDRIJP06" at bounding box center [300, 145] width 95 height 19
copy td "ANDRIJP06"
click at [666, 179] on div "Previous 1 Next" at bounding box center [771, 169] width 620 height 22
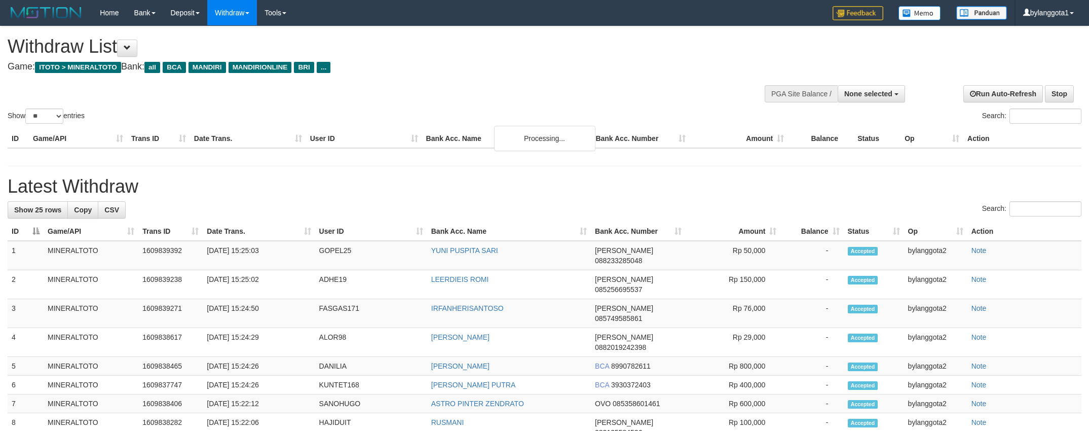
select select
select select "**"
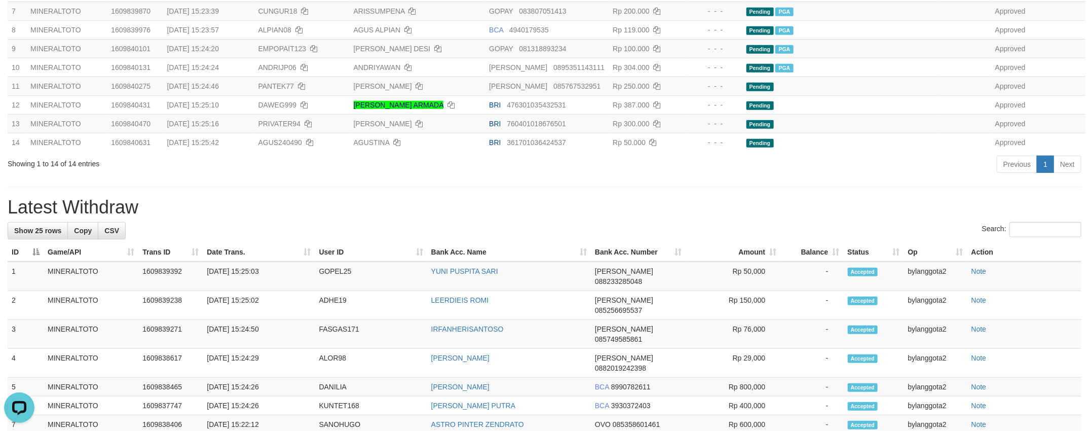
scroll to position [335, 0]
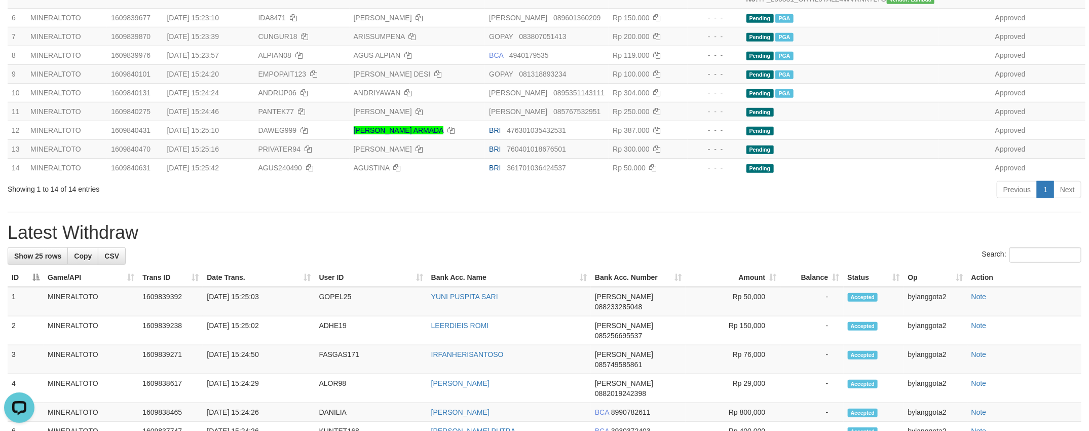
click at [747, 243] on h1 "Latest Withdraw" at bounding box center [544, 232] width 1073 height 20
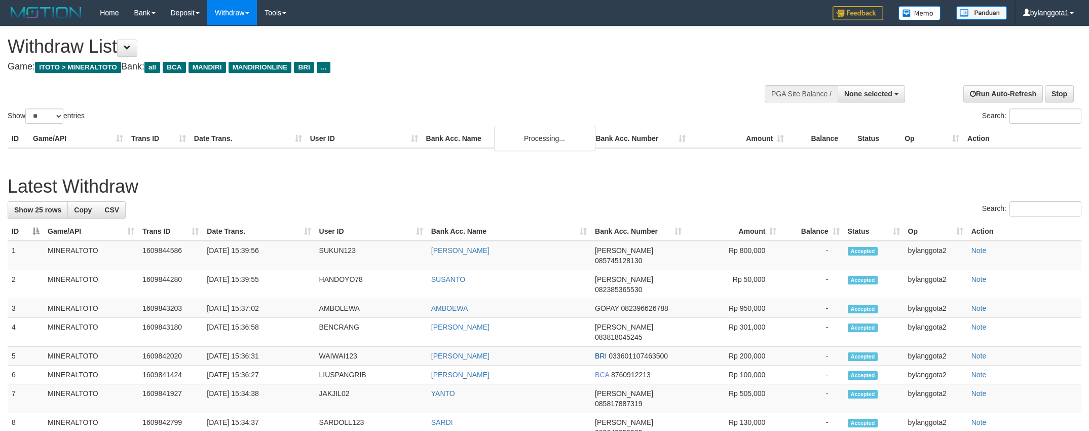
select select
select select "**"
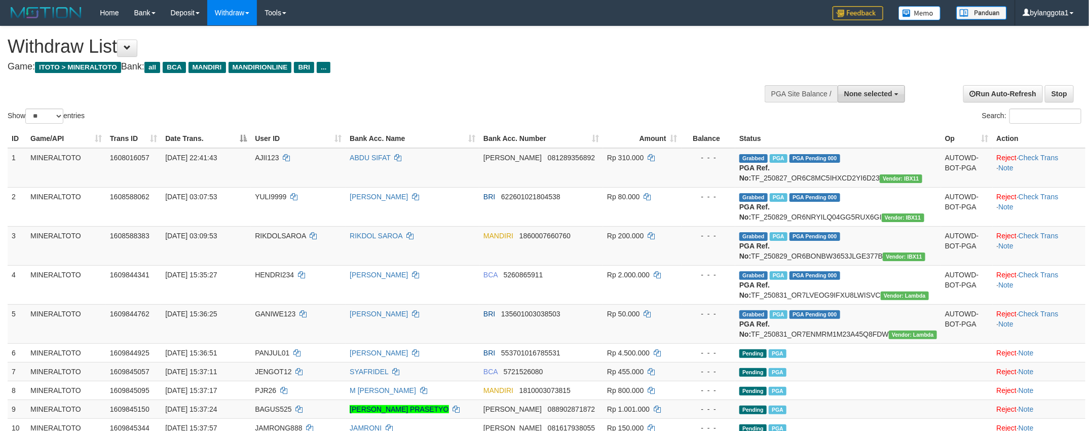
click at [857, 93] on span "None selected" at bounding box center [868, 94] width 48 height 8
click at [859, 142] on label "[ITOTO] MINERALTOTO" at bounding box center [850, 144] width 108 height 13
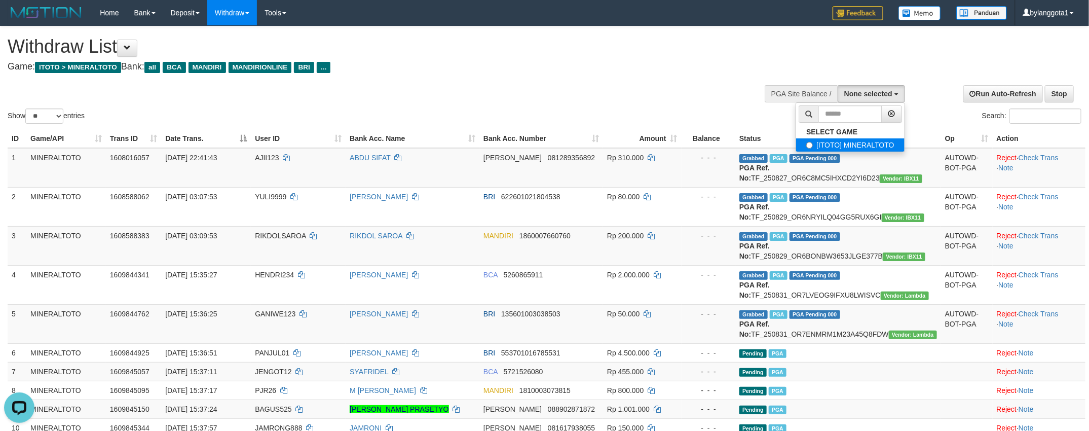
select select "****"
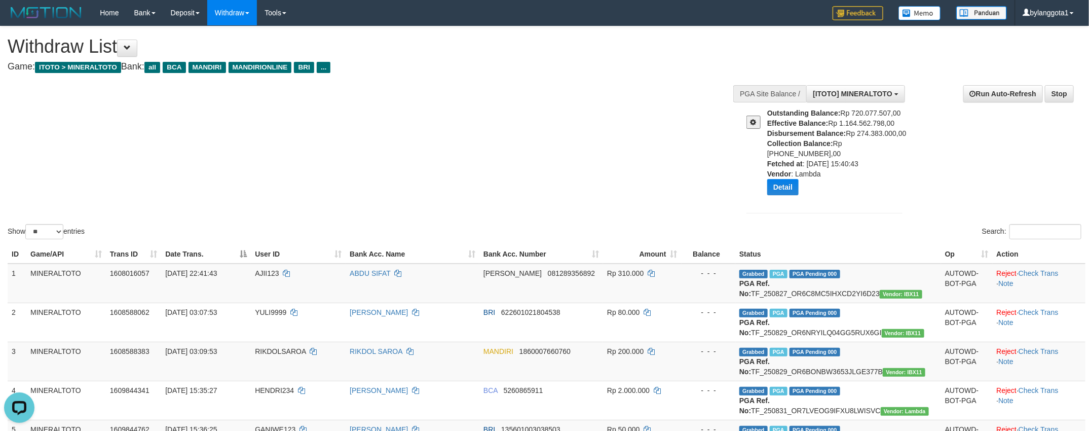
click at [571, 143] on div "Show ** ** ** *** entries Search:" at bounding box center [544, 133] width 1089 height 215
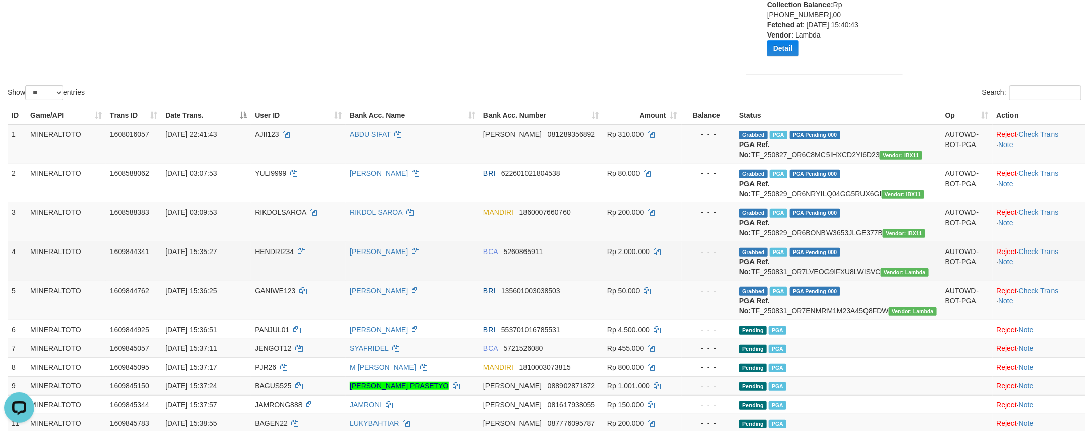
scroll to position [0, 0]
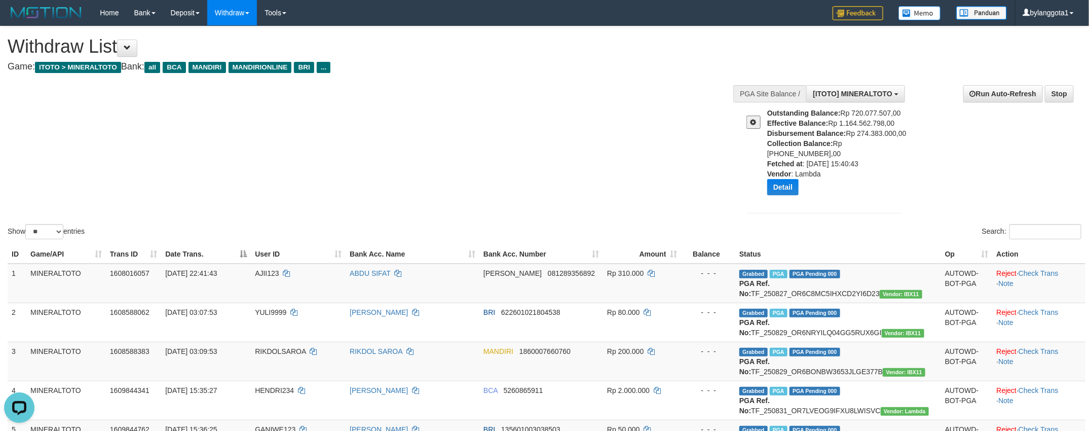
click at [602, 175] on div "Show ** ** ** *** entries Search:" at bounding box center [544, 133] width 1089 height 215
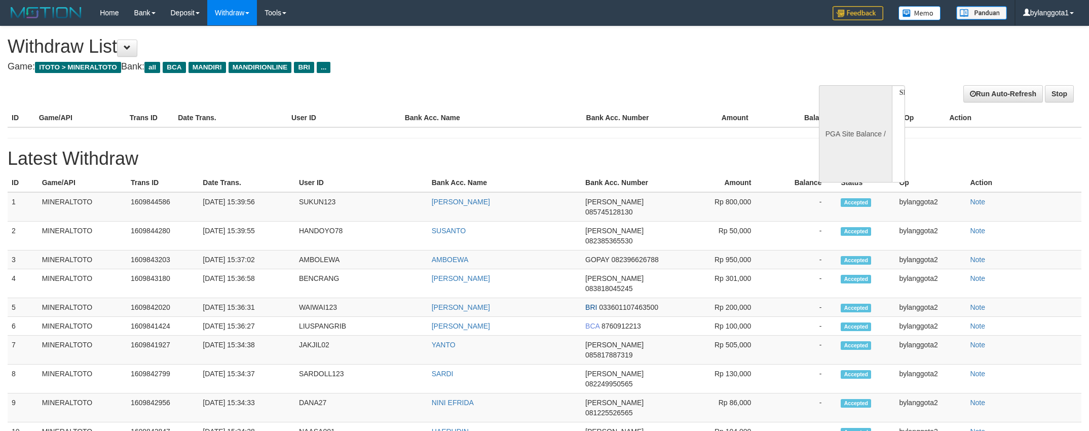
select select
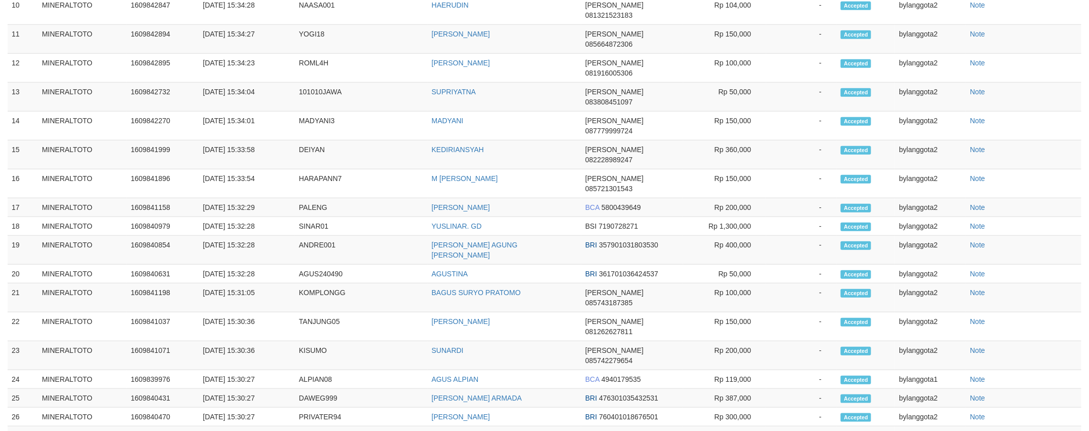
select select "**"
select select
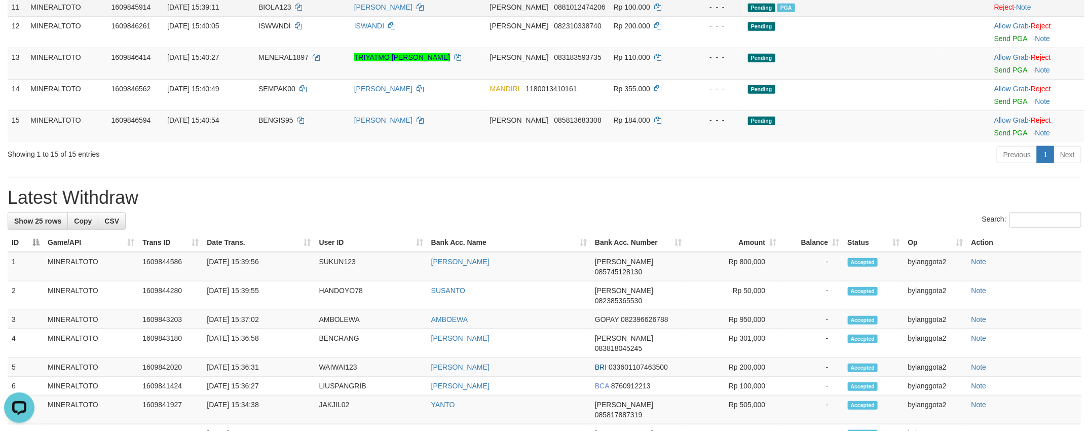
scroll to position [350, 0]
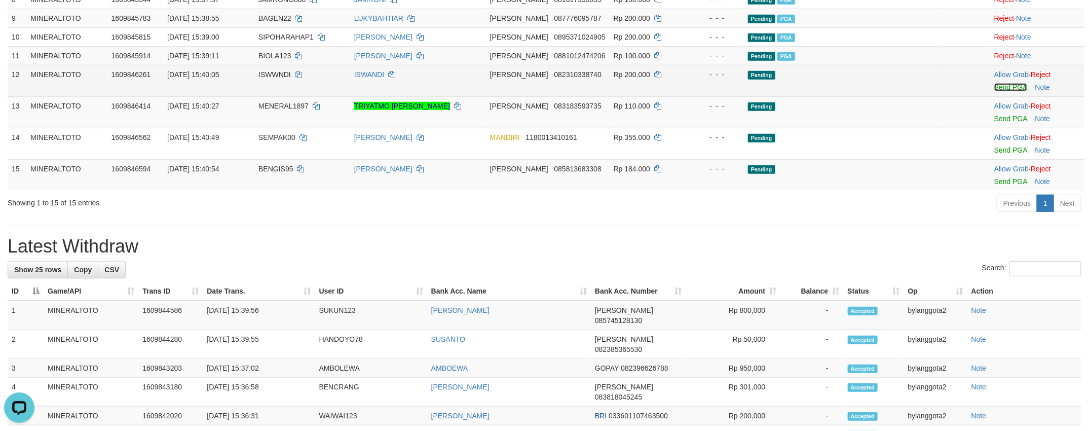
click at [1011, 91] on link "Send PGA" at bounding box center [1010, 87] width 33 height 8
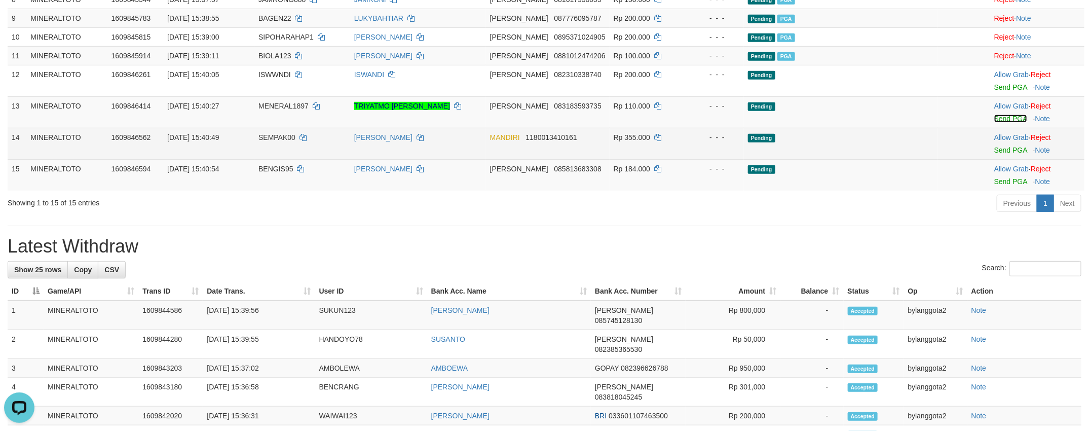
click at [1003, 123] on link "Send PGA" at bounding box center [1010, 118] width 33 height 8
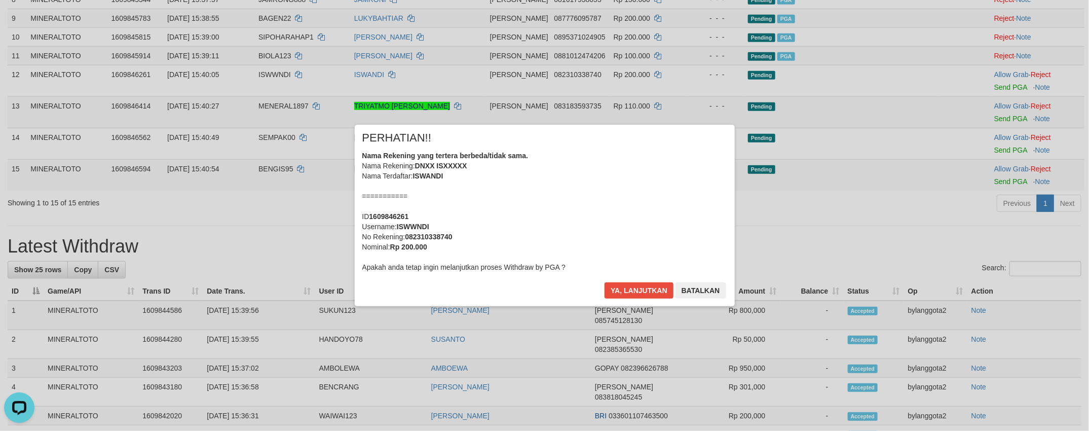
click at [1004, 181] on div "× PERHATIAN!! Nama Rekening yang tertera berbeda/tidak sama. Nama Rekening: DNX…" at bounding box center [544, 215] width 1089 height 222
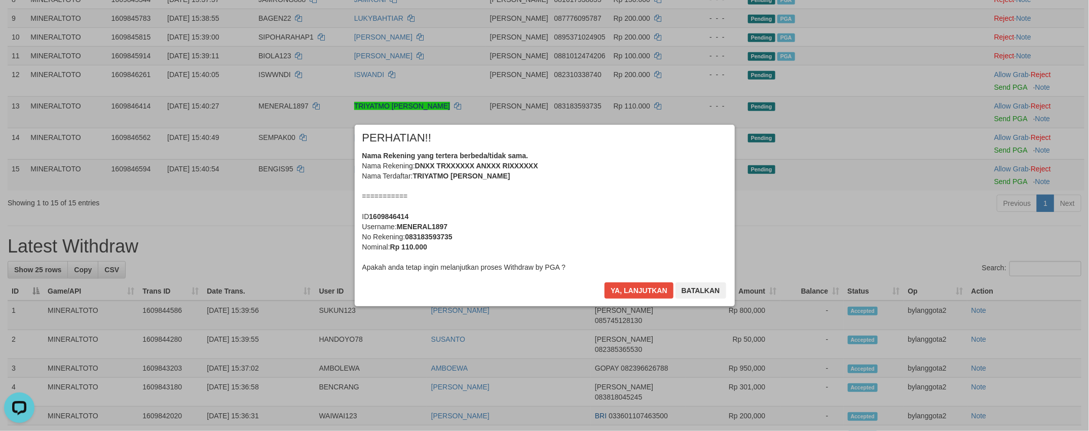
click at [598, 179] on div "Nama Rekening yang tertera berbeda/tidak sama. Nama Rekening: DNXX TRXXXXXX ANX…" at bounding box center [544, 211] width 365 height 122
click at [604, 282] on button "Ya, lanjutkan" at bounding box center [638, 290] width 69 height 16
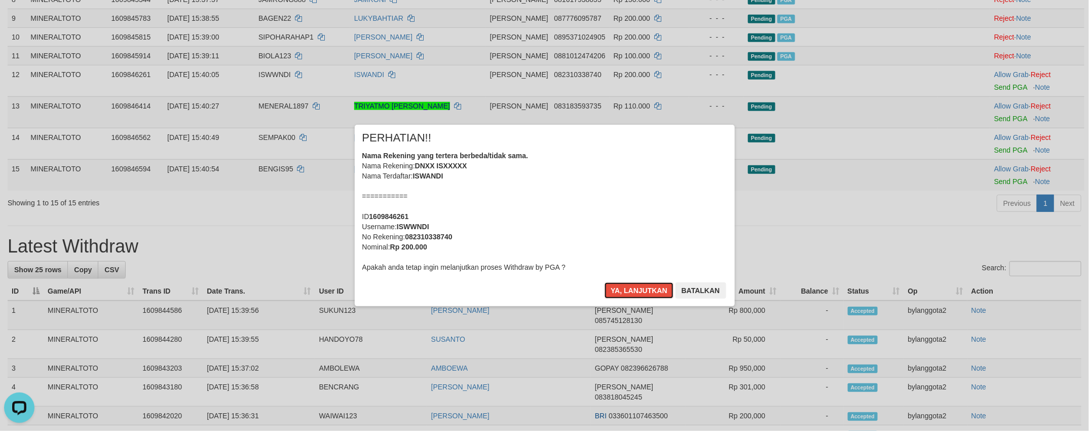
click at [598, 179] on div "Nama Rekening yang tertera berbeda/tidak sama. Nama Rekening: DNXX ISXXXXX Nama…" at bounding box center [544, 211] width 365 height 122
click at [604, 282] on button "Ya, lanjutkan" at bounding box center [638, 290] width 69 height 16
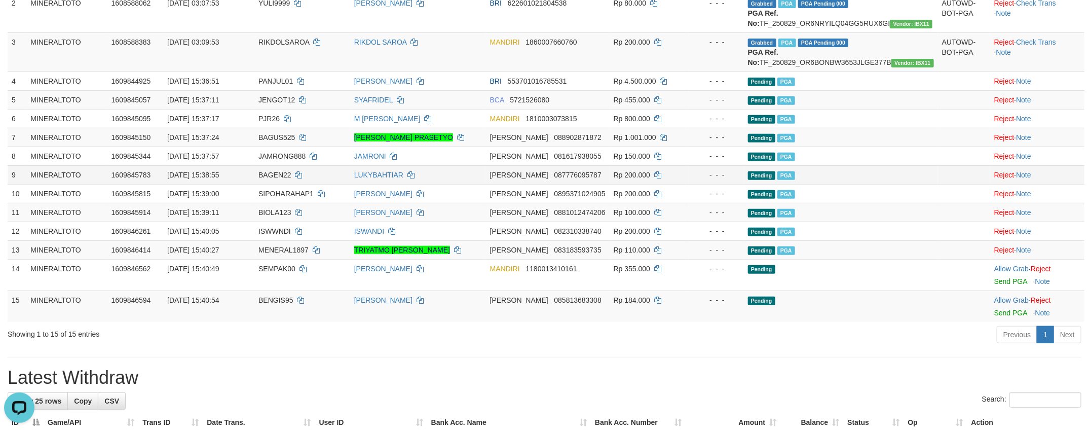
scroll to position [269, 0]
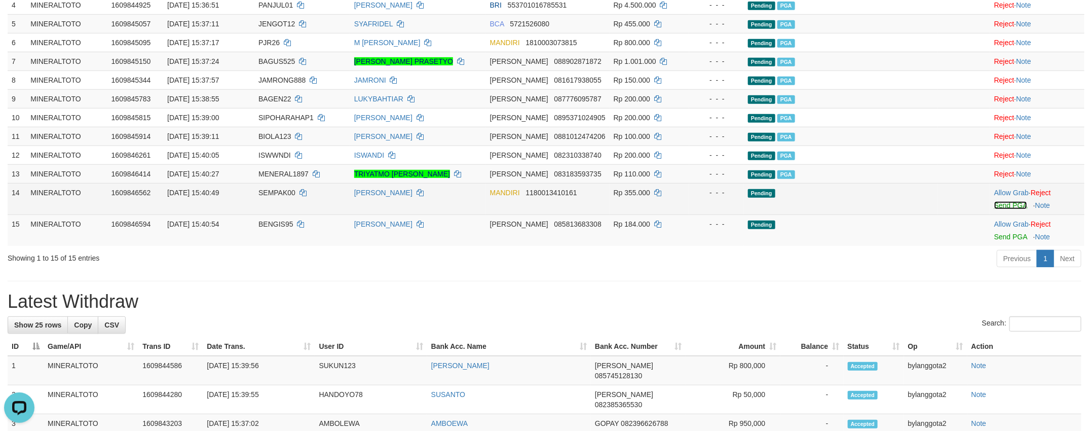
click at [1000, 209] on link "Send PGA" at bounding box center [1010, 205] width 33 height 8
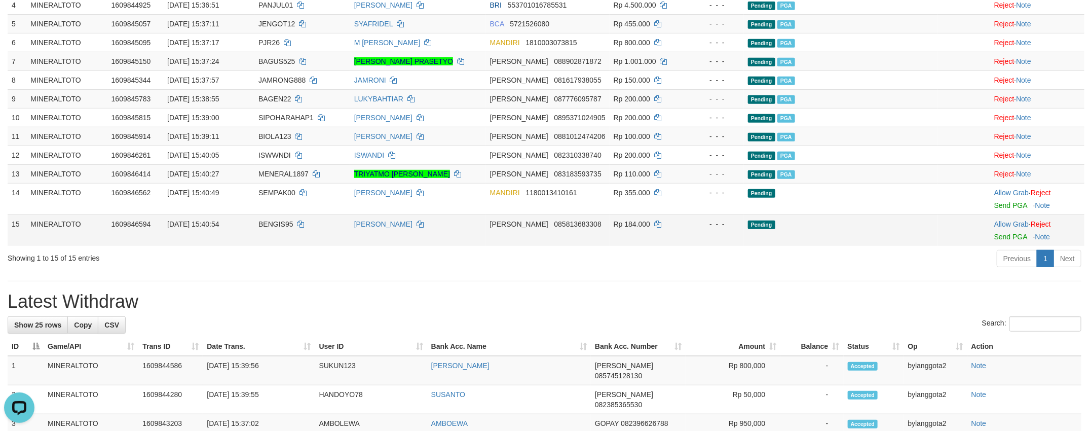
click at [999, 231] on div at bounding box center [1037, 230] width 86 height 3
click at [998, 241] on link "Send PGA" at bounding box center [1010, 236] width 33 height 8
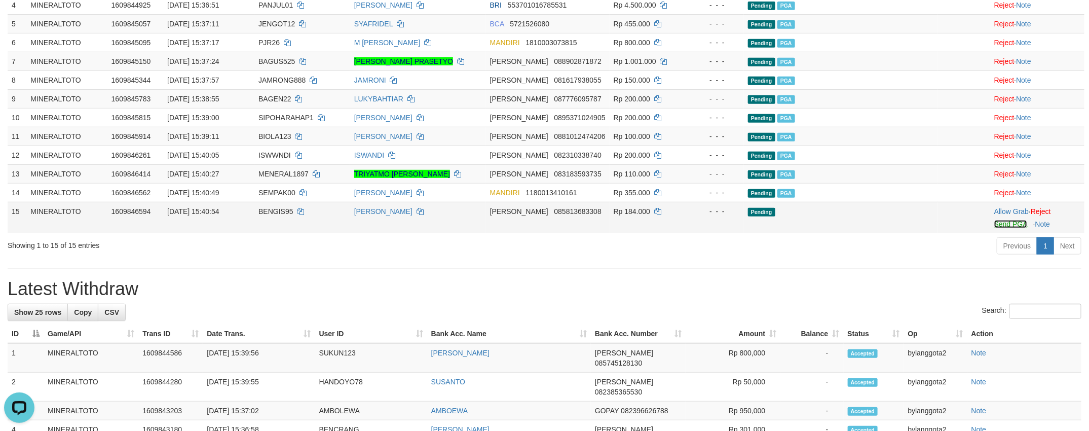
scroll to position [257, 0]
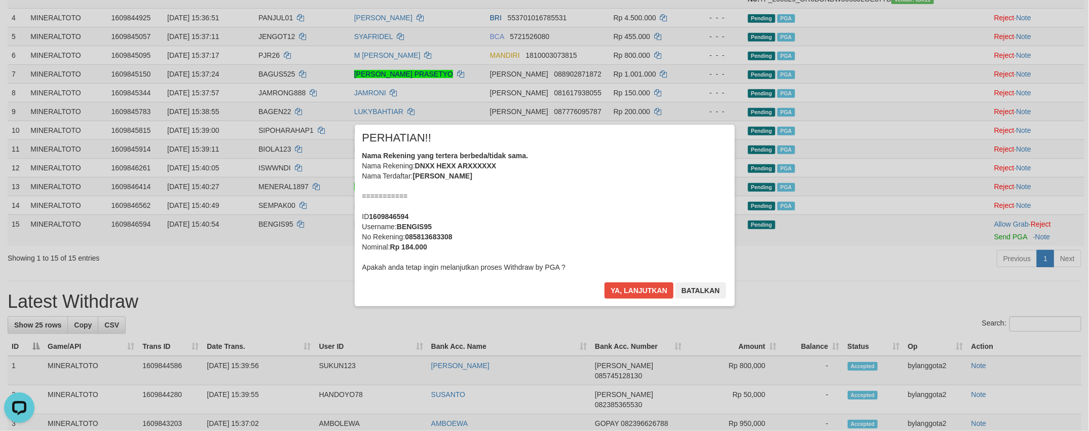
click at [584, 216] on div "Nama Rekening yang tertera berbeda/tidak sama. Nama Rekening: DNXX HEXX ARXXXXX…" at bounding box center [544, 211] width 365 height 122
click at [604, 282] on button "Ya, lanjutkan" at bounding box center [638, 290] width 69 height 16
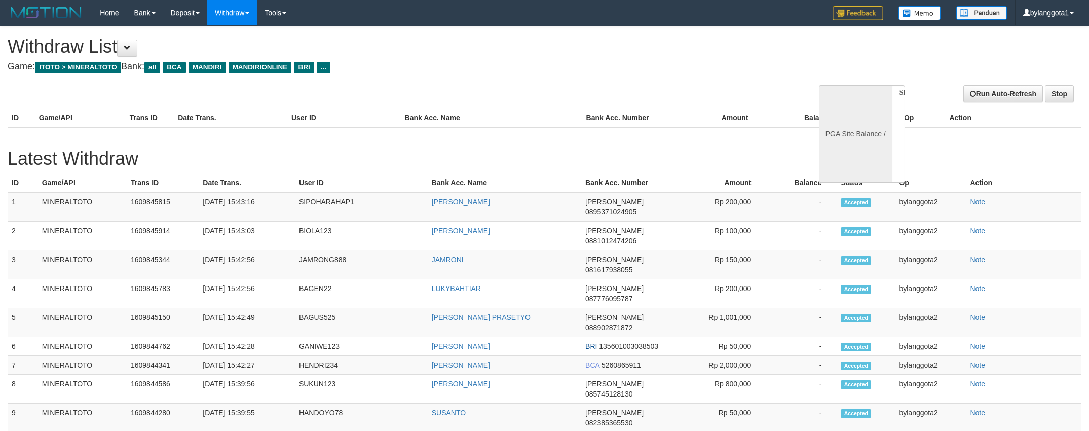
select select
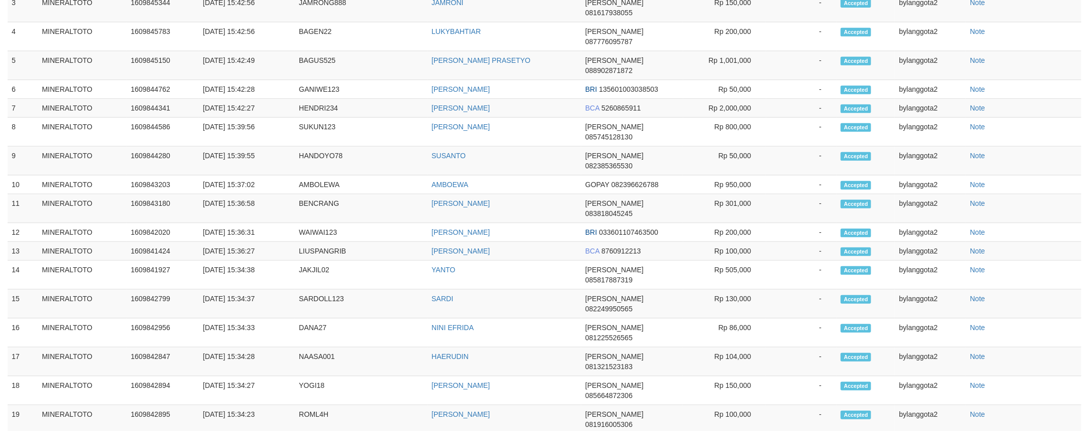
scroll to position [284, 0]
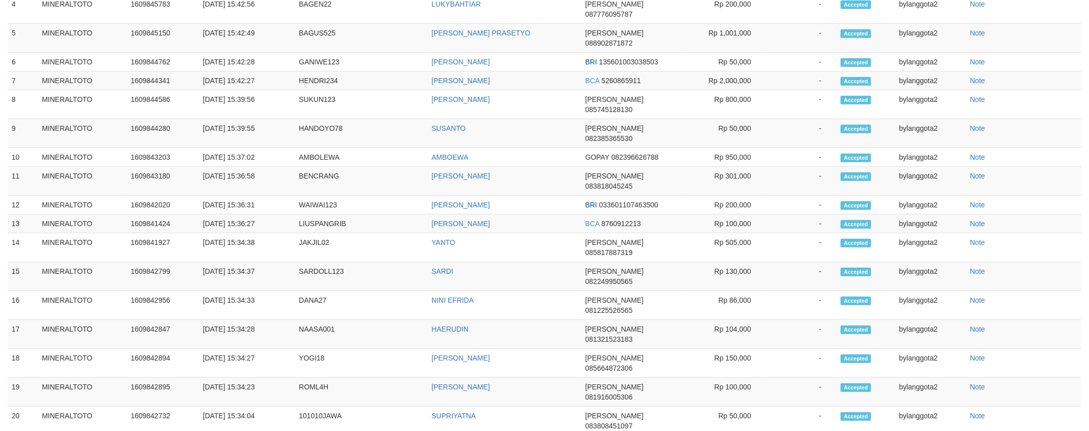
select select "**"
select select
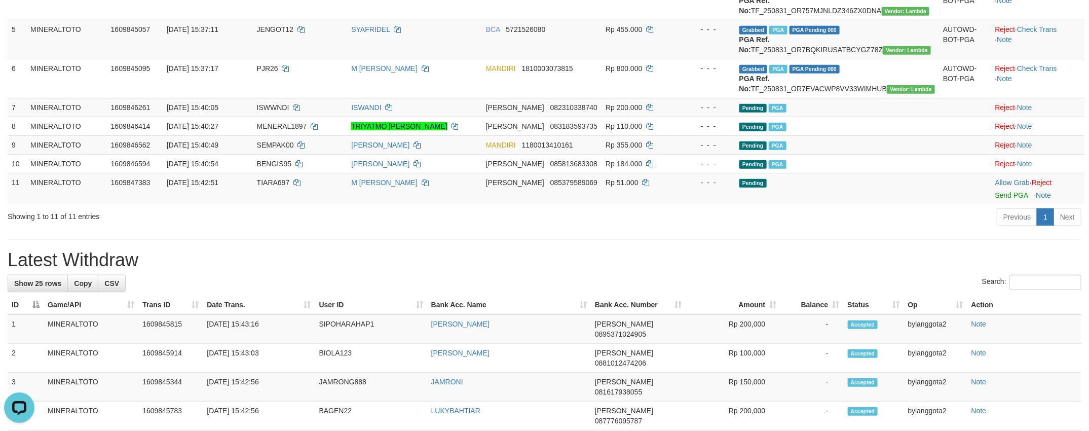
scroll to position [257, 0]
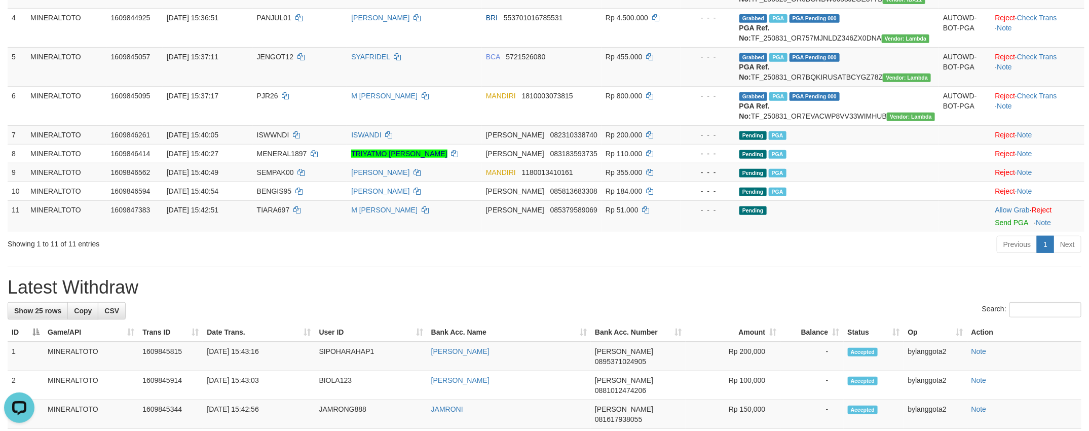
click at [652, 297] on h1 "Latest Withdraw" at bounding box center [544, 287] width 1073 height 20
click at [995, 226] on link "Send PGA" at bounding box center [1011, 222] width 33 height 8
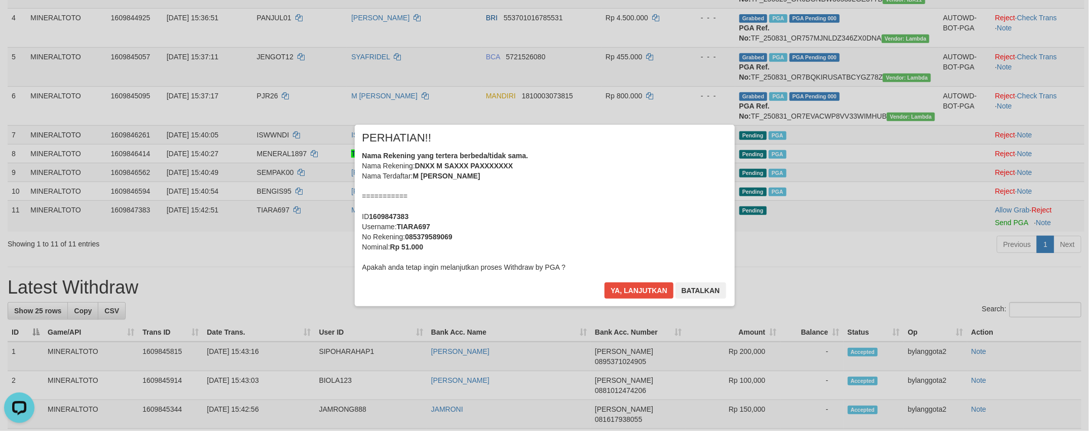
click at [655, 177] on div "Nama Rekening yang tertera berbeda/tidak sama. Nama Rekening: DNXX M SAXXX PAXX…" at bounding box center [544, 211] width 365 height 122
click at [604, 282] on button "Ya, lanjutkan" at bounding box center [638, 290] width 69 height 16
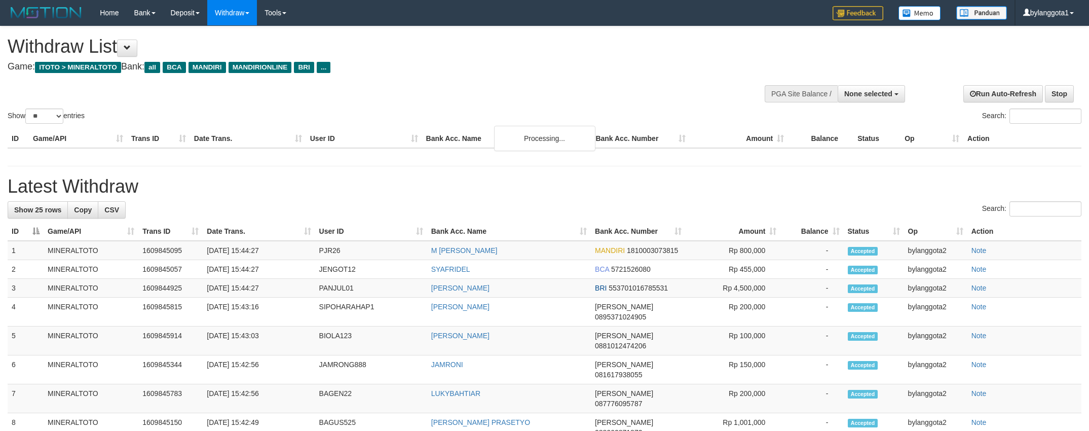
select select
select select "**"
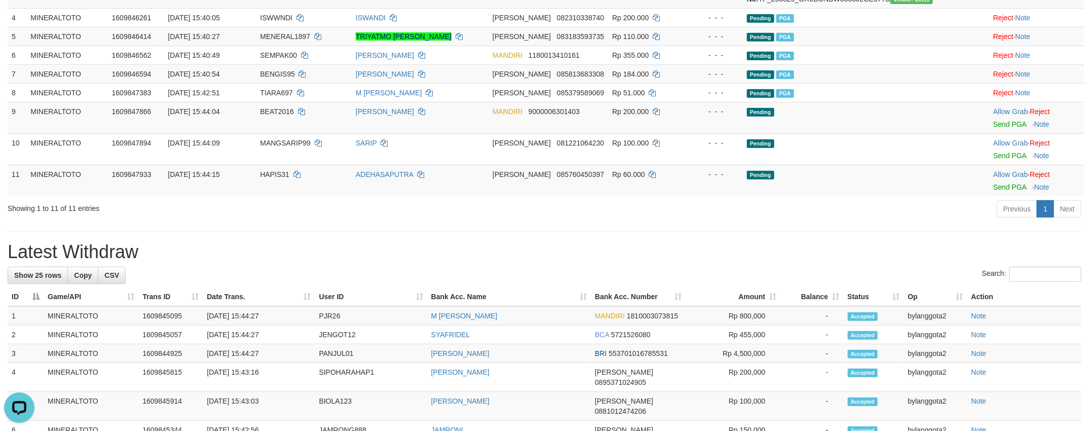
click at [814, 262] on h1 "Latest Withdraw" at bounding box center [544, 252] width 1073 height 20
click at [993, 128] on link "Send PGA" at bounding box center [1009, 124] width 33 height 8
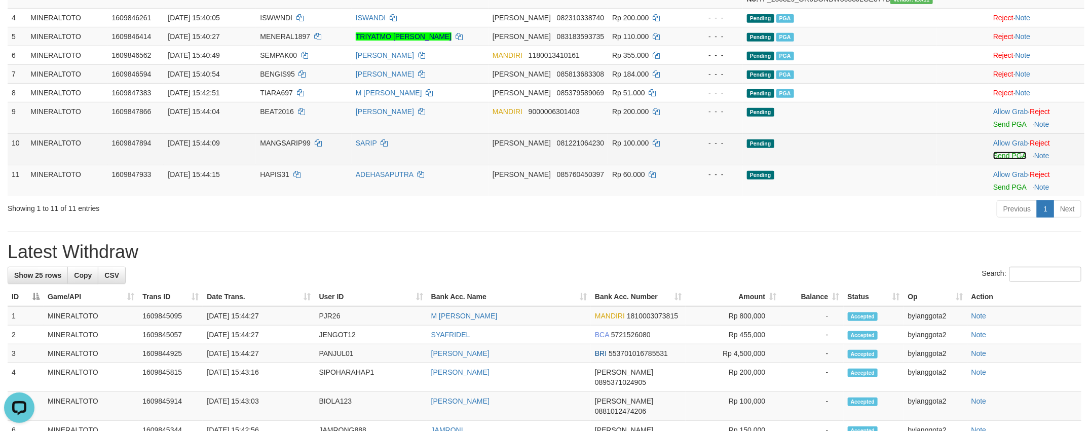
click at [993, 160] on link "Send PGA" at bounding box center [1009, 155] width 33 height 8
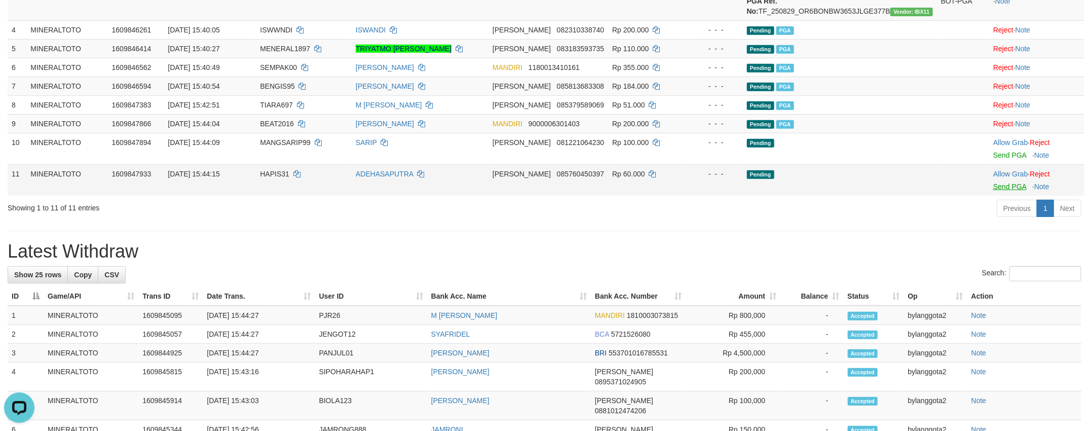
click at [1015, 219] on body "Toggle navigation Home Bank Account List Load By Website Group [ITOTO] MINERALT…" at bounding box center [544, 407] width 1089 height 1305
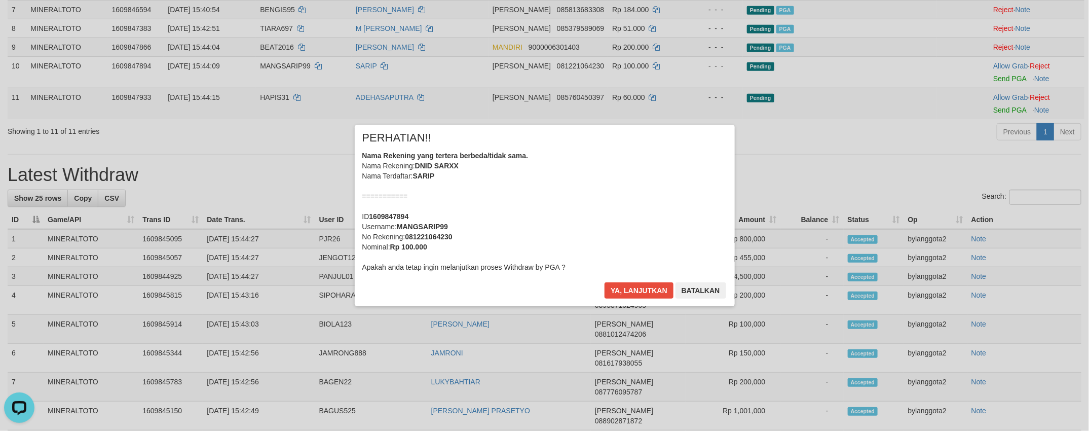
scroll to position [318, 0]
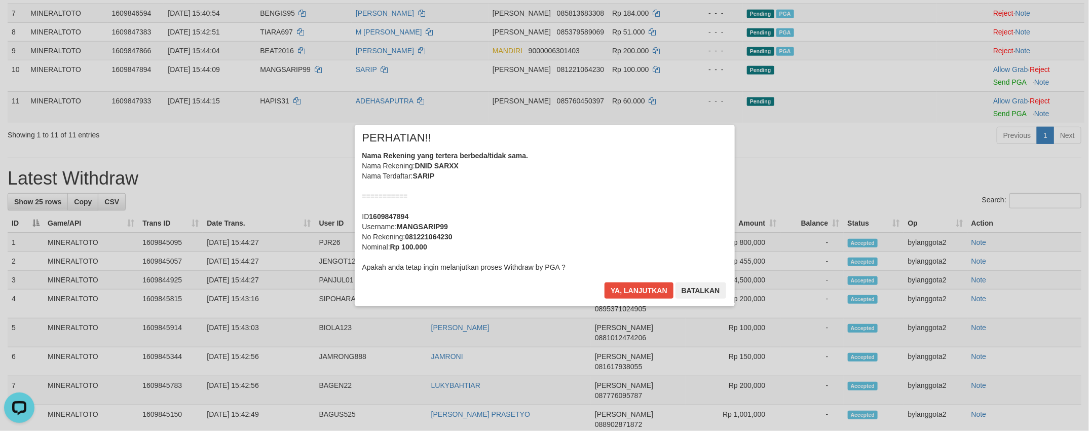
click at [503, 231] on div "Nama Rekening yang tertera berbeda/tidak sama. Nama Rekening: DNID SARXX Nama T…" at bounding box center [544, 211] width 365 height 122
click at [604, 282] on button "Ya, lanjutkan" at bounding box center [638, 290] width 69 height 16
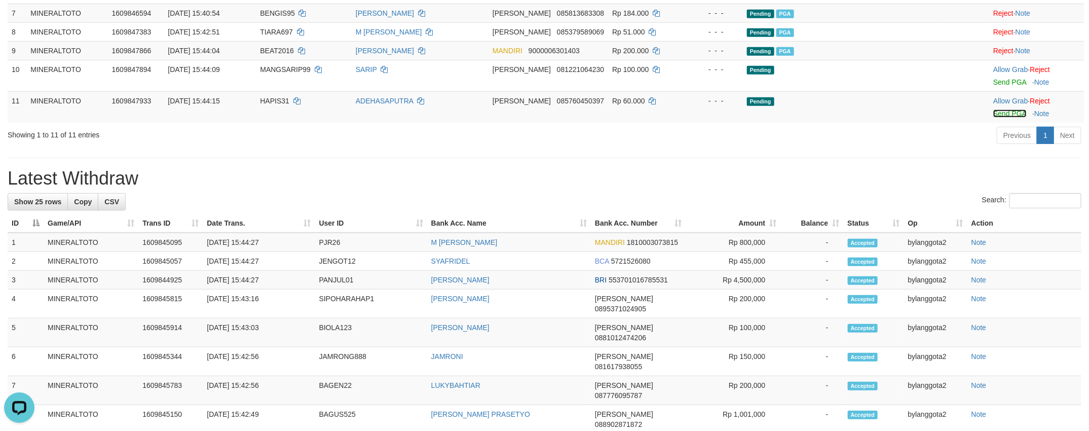
scroll to position [304, 0]
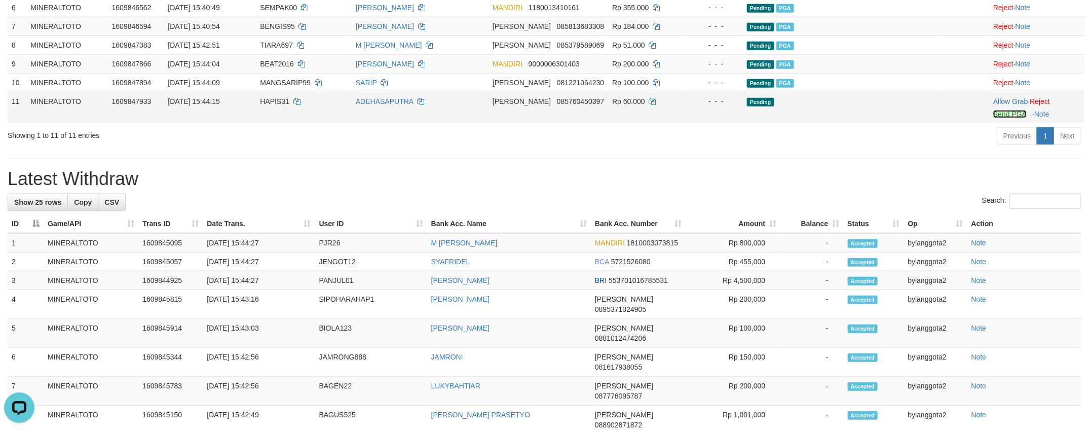
click at [1002, 118] on link "Send PGA" at bounding box center [1009, 114] width 33 height 8
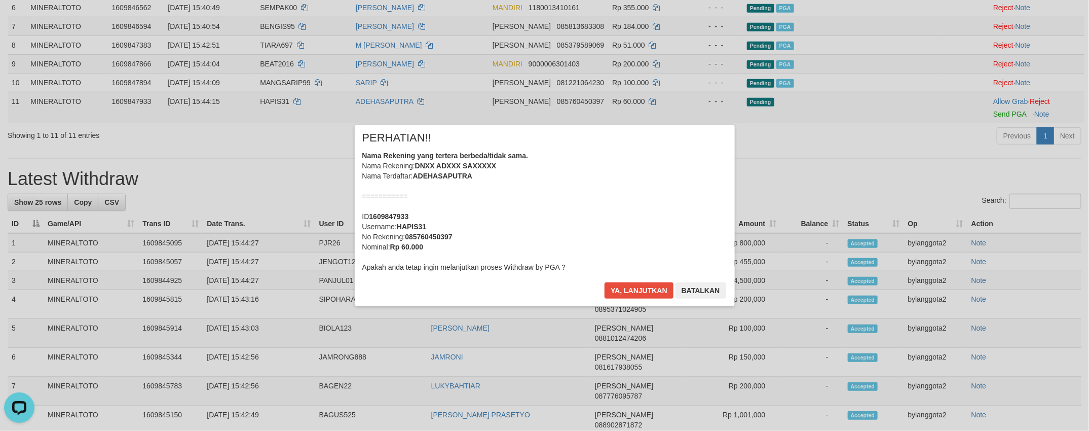
click at [677, 207] on div "Nama Rekening yang tertera berbeda/tidak sama. Nama Rekening: DNXX ADXXX SAXXXX…" at bounding box center [544, 211] width 365 height 122
click at [604, 282] on button "Ya, lanjutkan" at bounding box center [638, 290] width 69 height 16
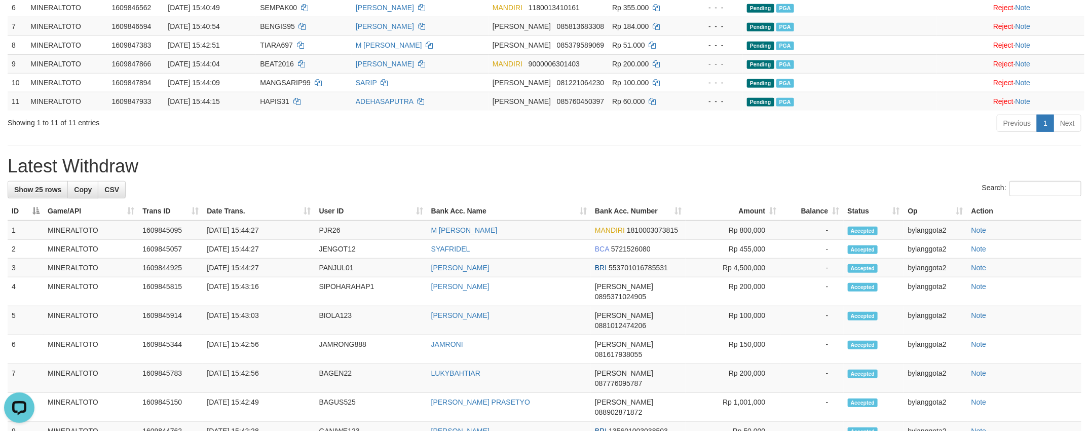
click at [445, 199] on div "Search:" at bounding box center [544, 190] width 1073 height 18
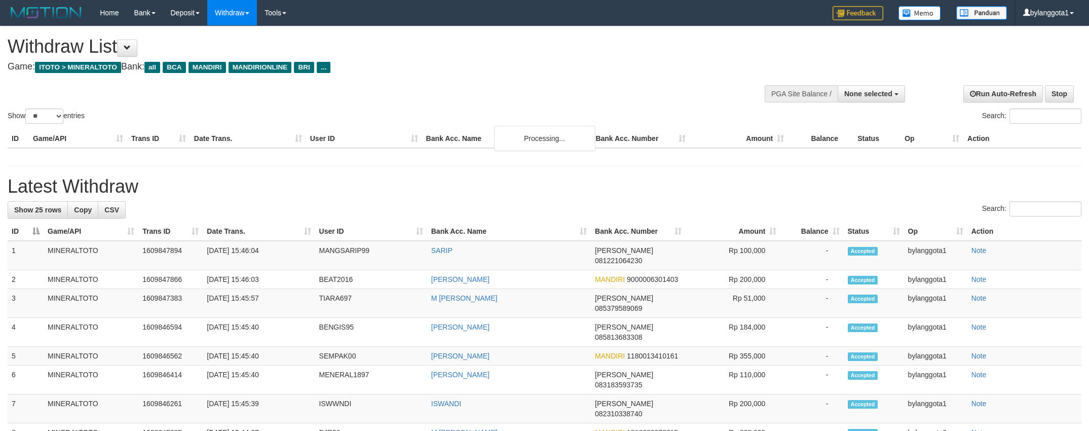
select select
select select "**"
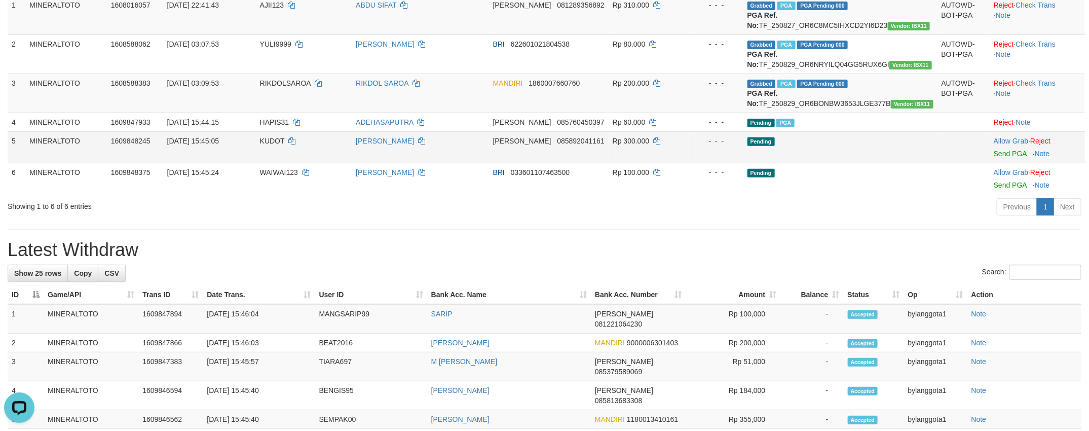
click at [1006, 163] on td "Allow Grab · Reject Send PGA · Note" at bounding box center [1036, 146] width 95 height 31
click at [1007, 158] on link "Send PGA" at bounding box center [1009, 153] width 33 height 8
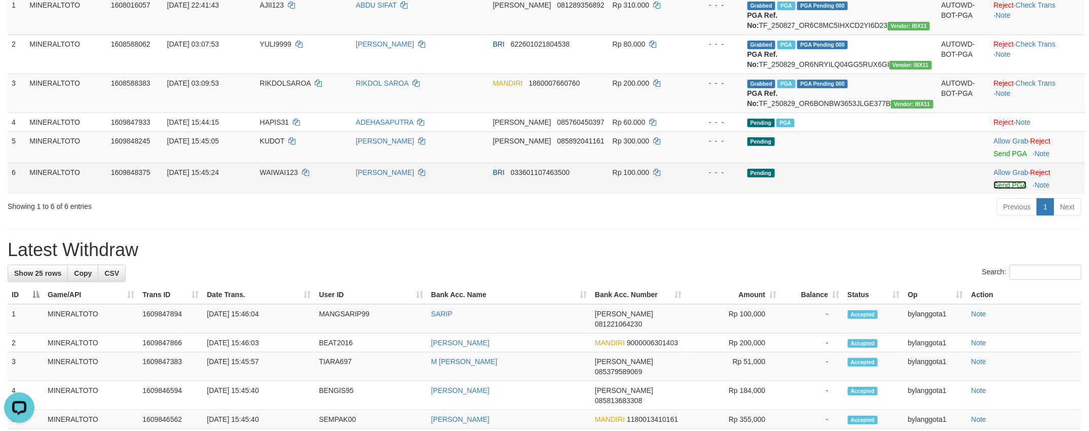
click at [1006, 189] on link "Send PGA" at bounding box center [1009, 185] width 33 height 8
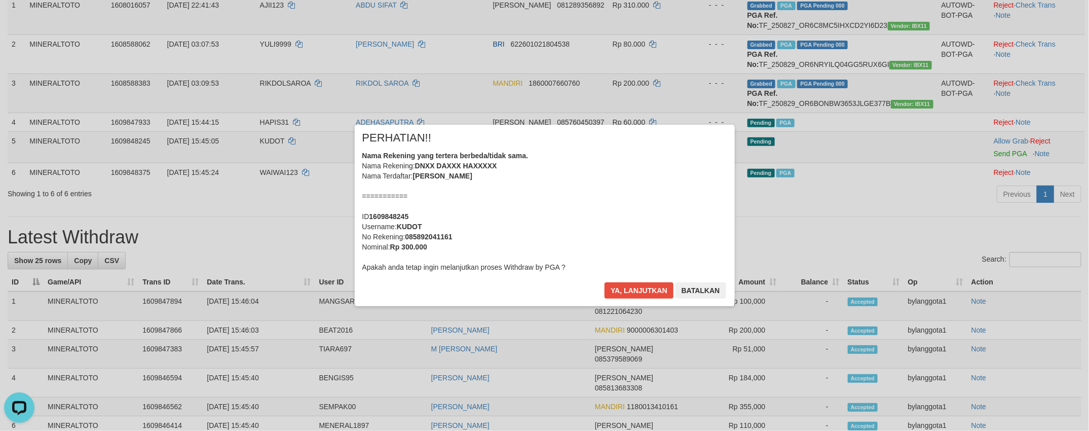
click at [647, 204] on div "Nama Rekening yang tertera berbeda/tidak sama. Nama Rekening: DNXX DAXXX HAXXXX…" at bounding box center [544, 211] width 365 height 122
click at [604, 282] on button "Ya, lanjutkan" at bounding box center [638, 290] width 69 height 16
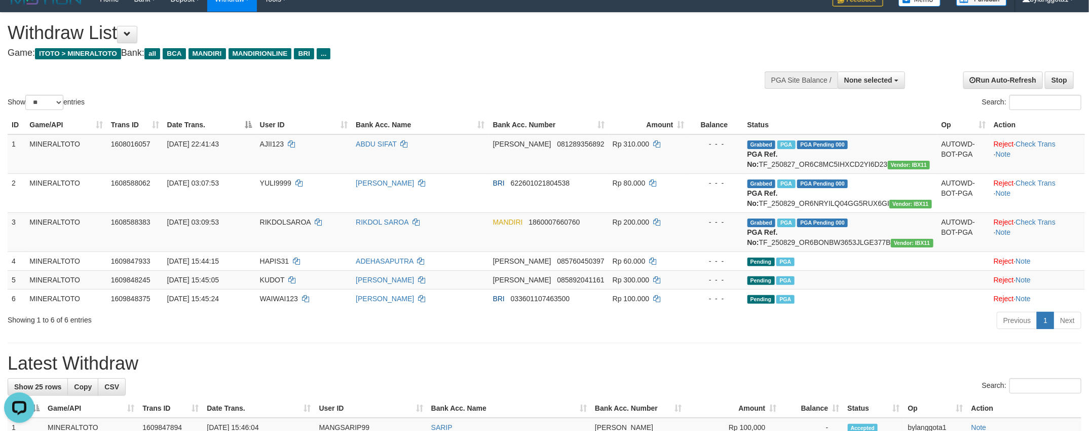
scroll to position [9, 0]
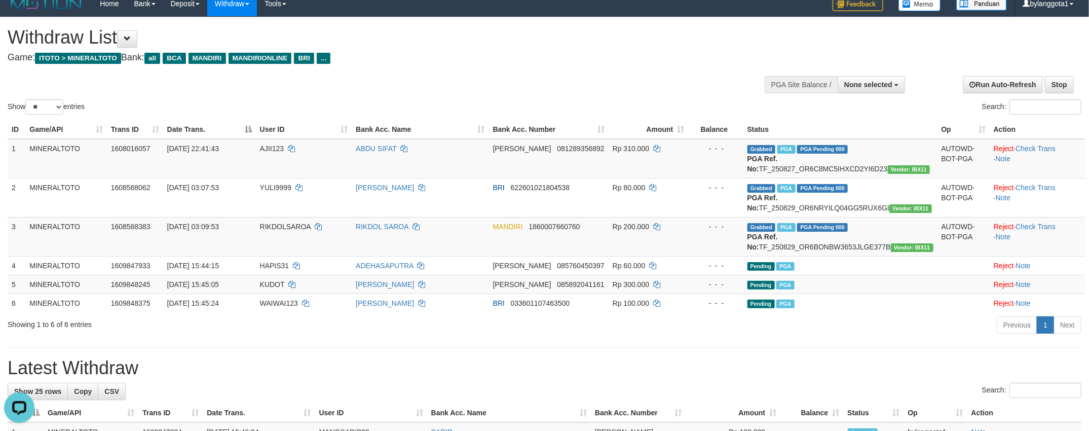
drag, startPoint x: 365, startPoint y: 380, endPoint x: 348, endPoint y: 362, distance: 24.7
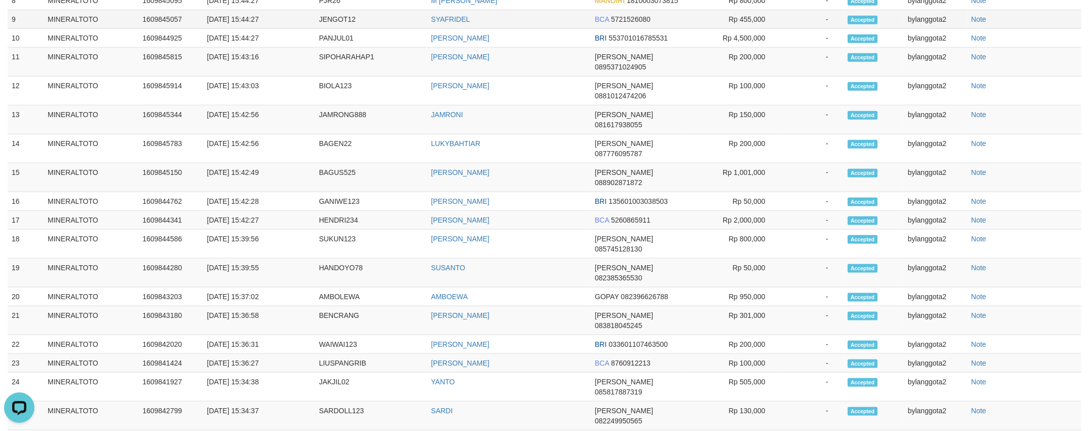
scroll to position [128, 0]
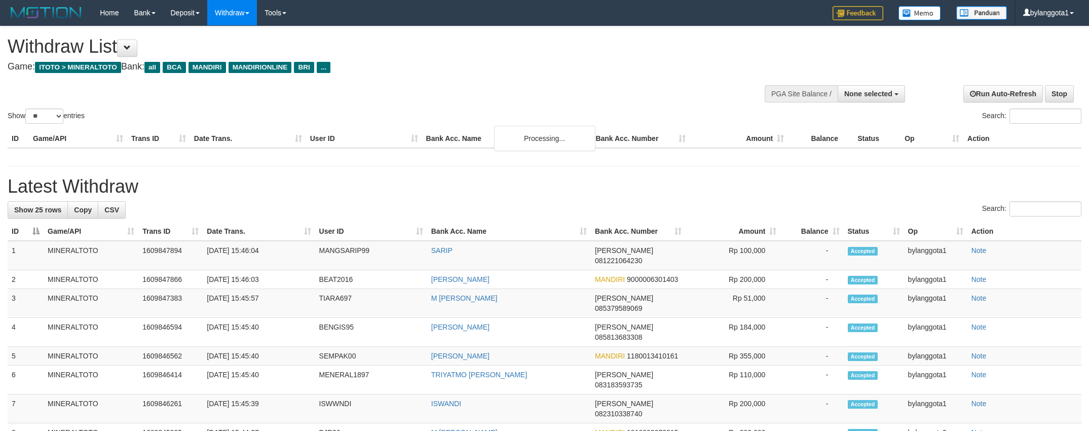
select select
select select "**"
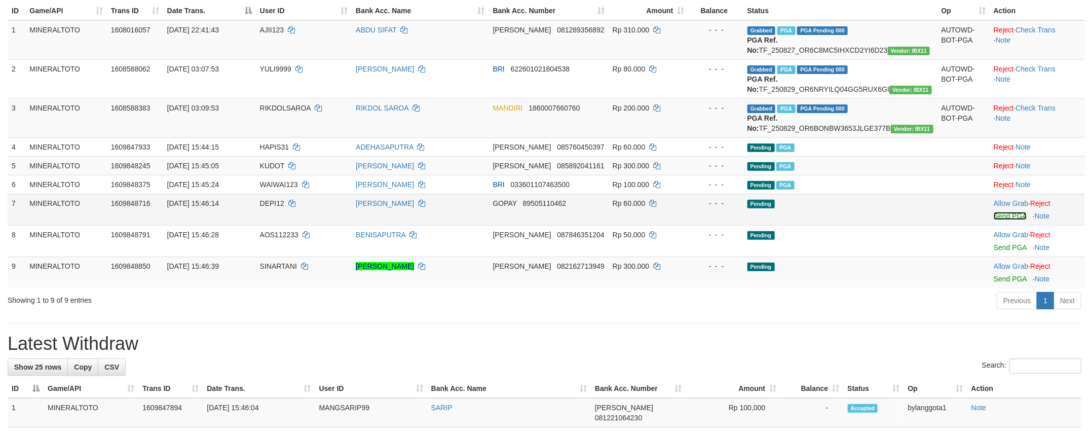
click at [999, 220] on link "Send PGA" at bounding box center [1009, 216] width 33 height 8
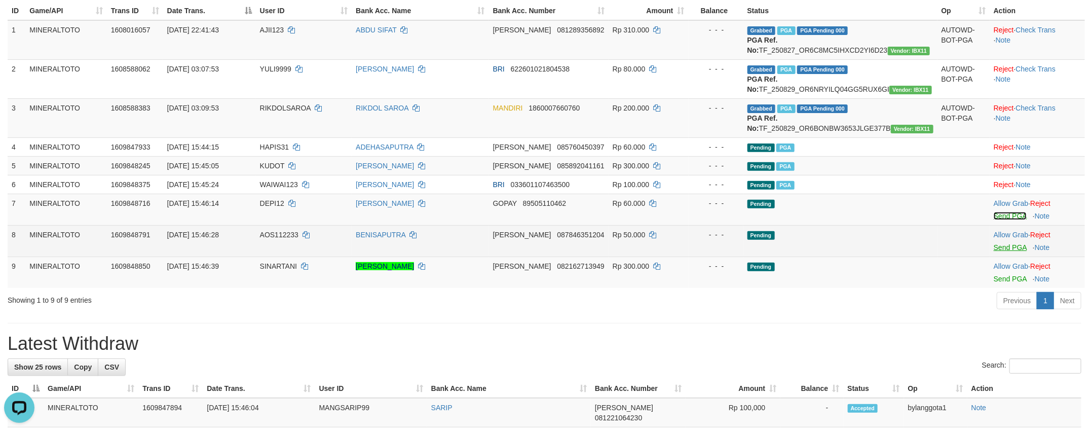
scroll to position [0, 0]
click at [996, 251] on link "Send PGA" at bounding box center [1009, 247] width 33 height 8
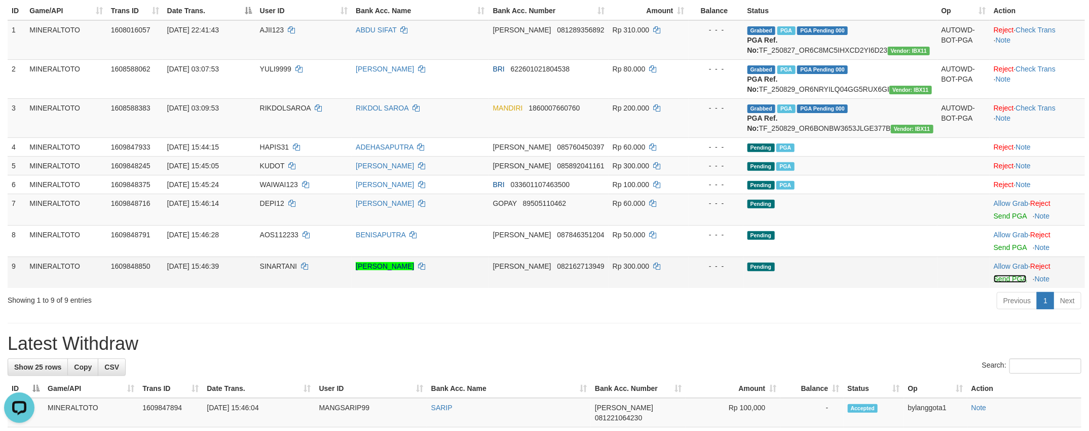
click at [1006, 283] on link "Send PGA" at bounding box center [1009, 279] width 33 height 8
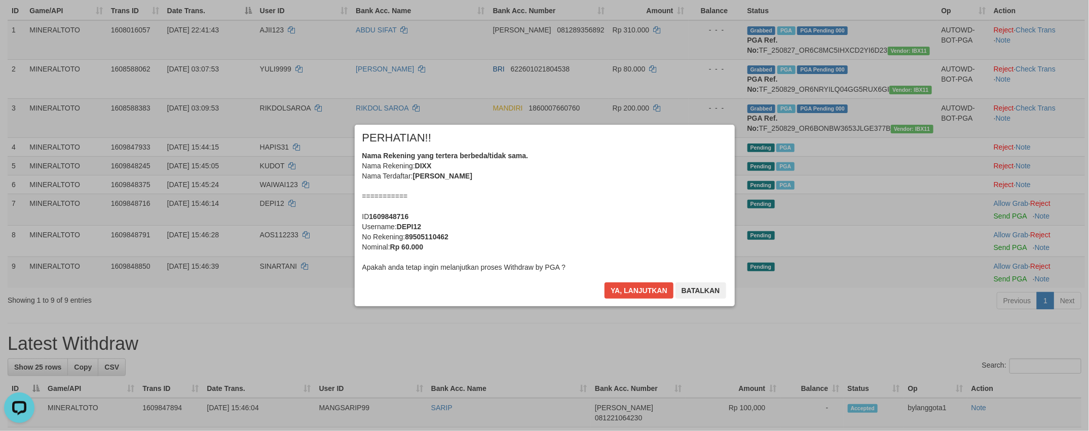
click at [578, 222] on div "Nama Rekening yang tertera berbeda/tidak sama. Nama Rekening: DIXX Nama Terdaft…" at bounding box center [544, 211] width 365 height 122
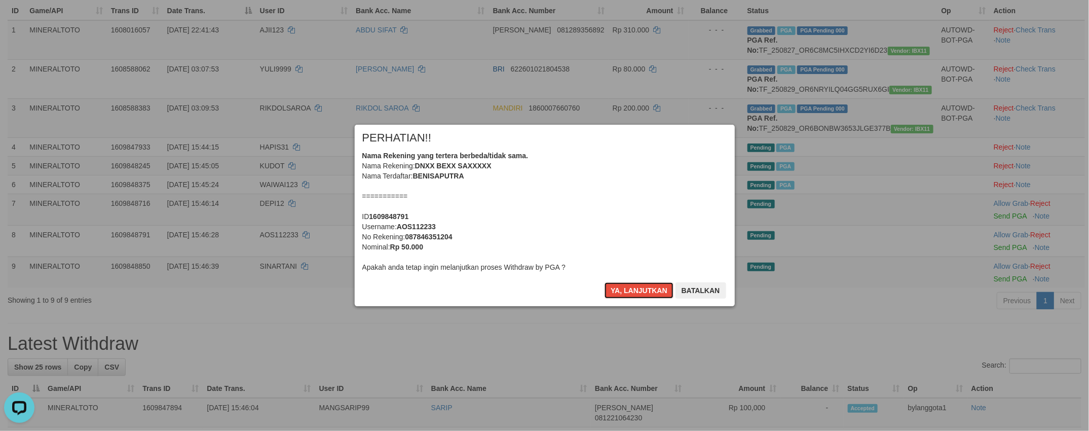
click at [604, 282] on button "Ya, lanjutkan" at bounding box center [638, 290] width 69 height 16
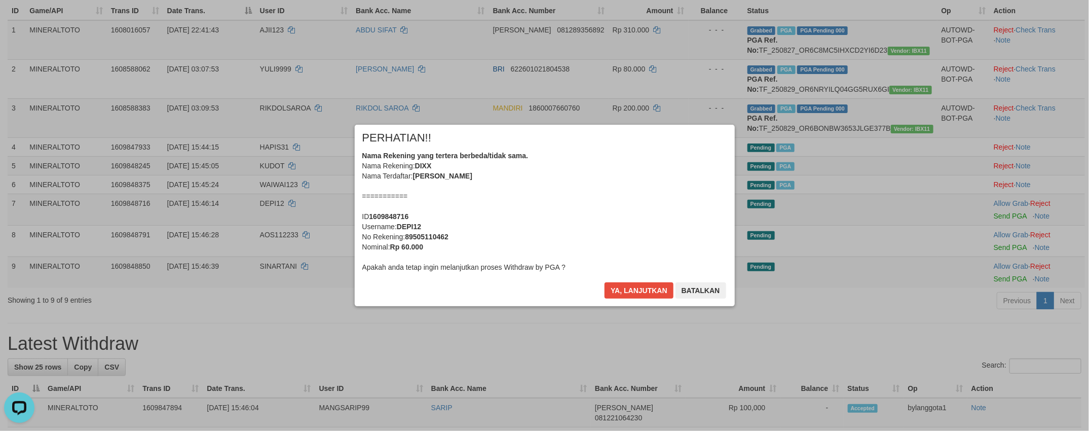
scroll to position [115, 0]
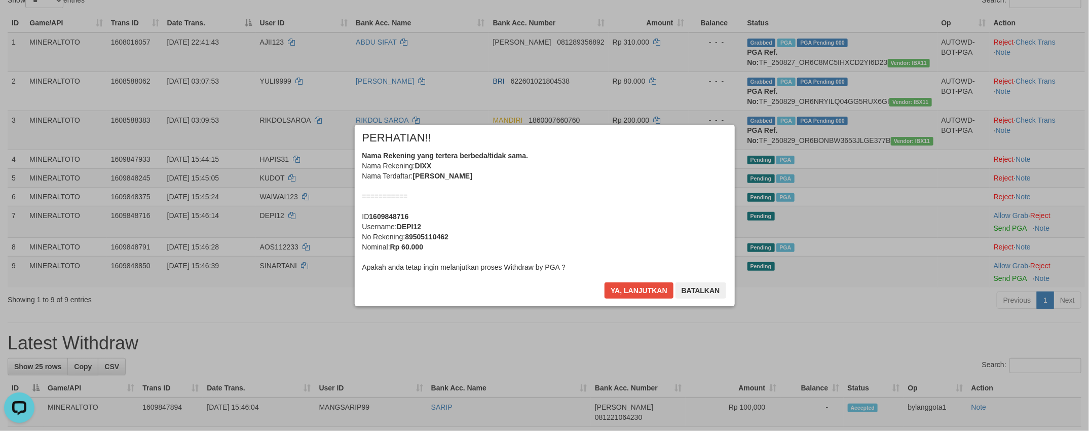
click at [578, 222] on div "Nama Rekening yang tertera berbeda/tidak sama. Nama Rekening: DIXX Nama Terdaft…" at bounding box center [544, 211] width 365 height 122
click at [604, 282] on button "Ya, lanjutkan" at bounding box center [638, 290] width 69 height 16
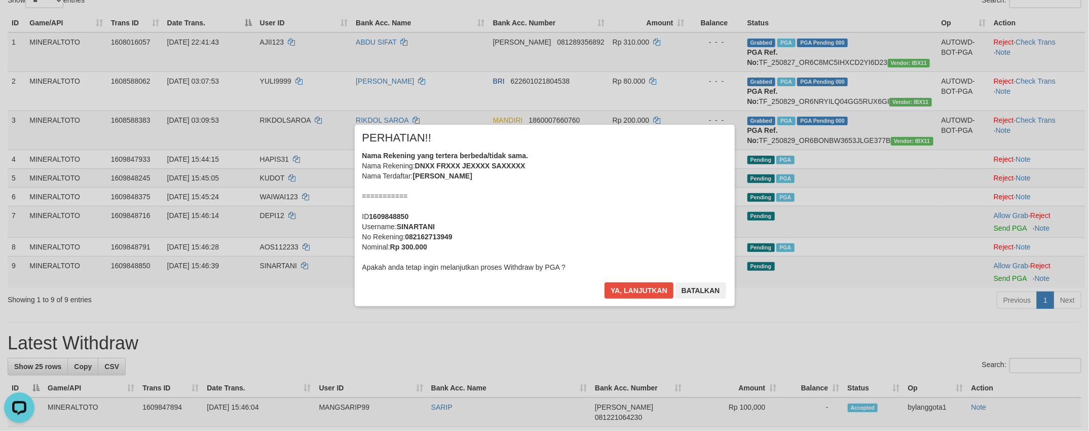
scroll to position [102, 0]
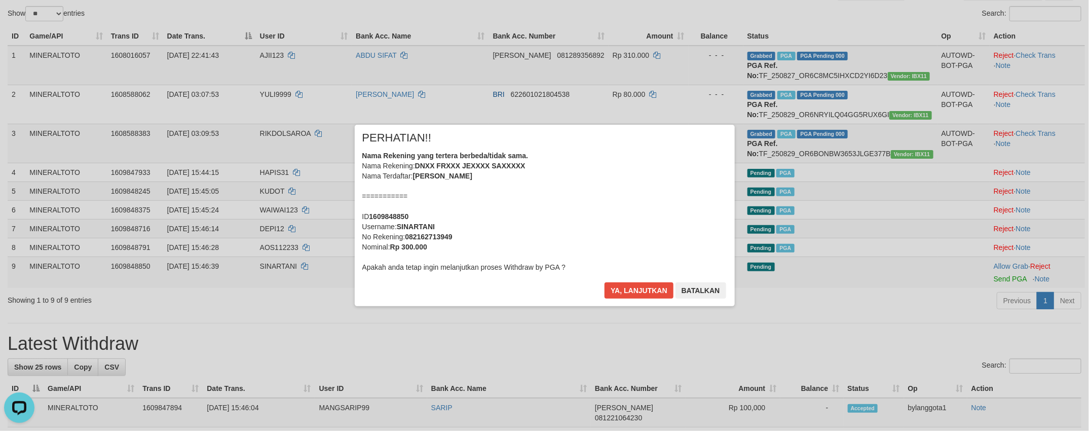
click at [578, 222] on div "Nama Rekening yang tertera berbeda/tidak sama. Nama Rekening: DNXX FRXXX JEXXXX…" at bounding box center [544, 211] width 365 height 122
click at [604, 282] on button "Ya, lanjutkan" at bounding box center [638, 290] width 69 height 16
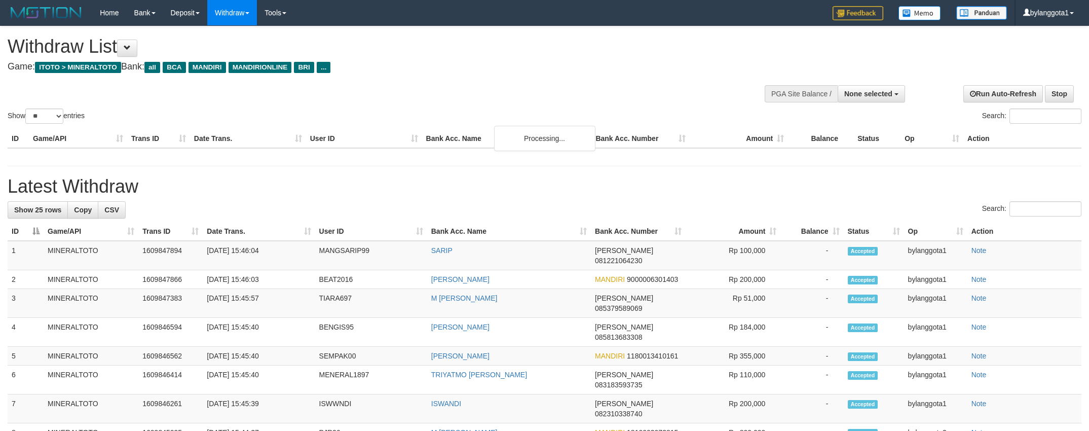
select select
select select "**"
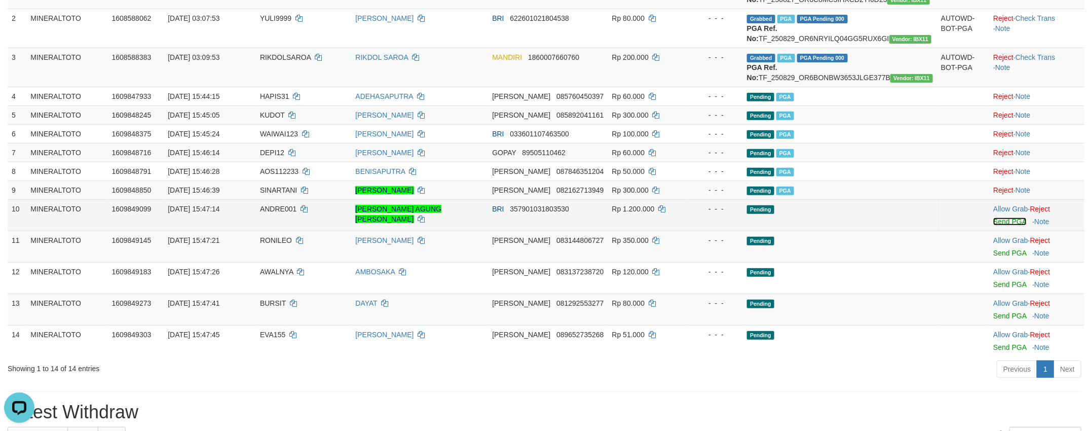
click at [1000, 225] on link "Send PGA" at bounding box center [1009, 221] width 33 height 8
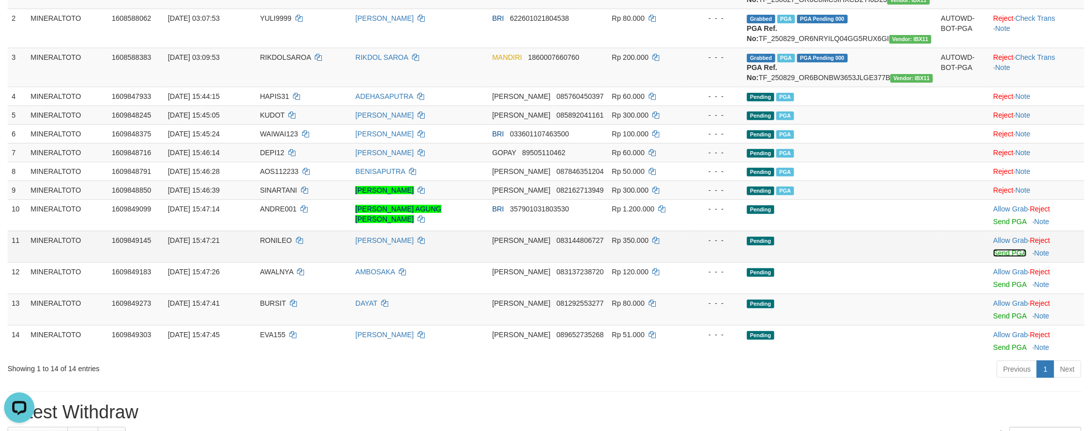
click at [996, 257] on link "Send PGA" at bounding box center [1009, 253] width 33 height 8
click at [1002, 315] on td "Allow Grab · Reject Send PGA · Note" at bounding box center [1036, 308] width 95 height 31
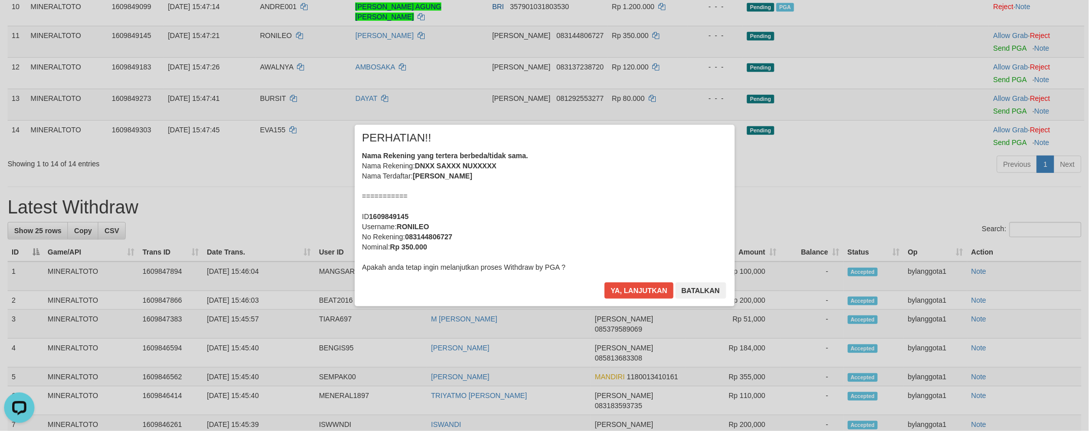
scroll to position [175, 0]
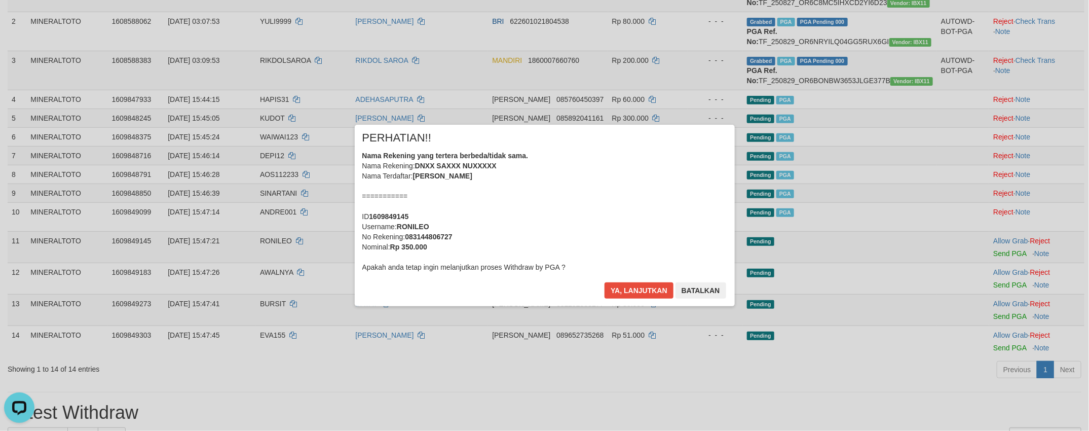
click at [629, 217] on div "Nama Rekening yang tertera berbeda/tidak sama. Nama Rekening: DNXX SAXXX NUXXXX…" at bounding box center [544, 211] width 365 height 122
click at [604, 282] on button "Ya, lanjutkan" at bounding box center [638, 290] width 69 height 16
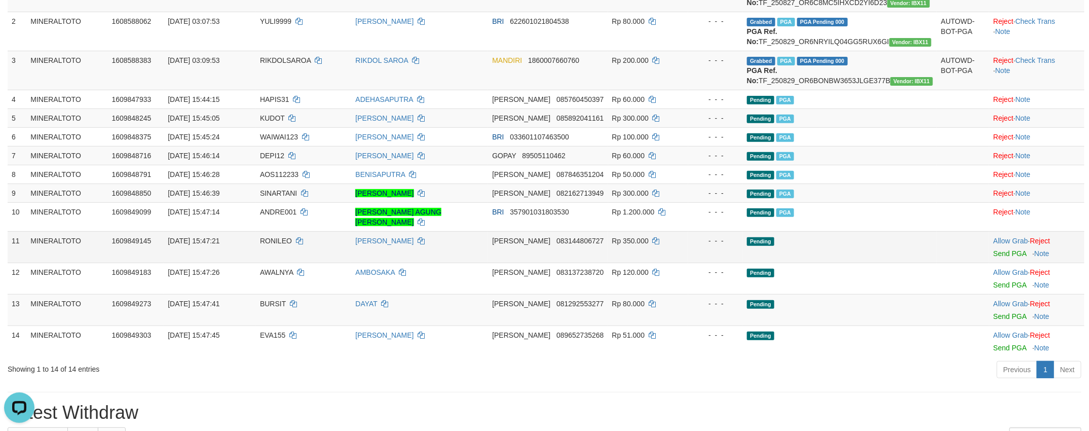
scroll to position [251, 0]
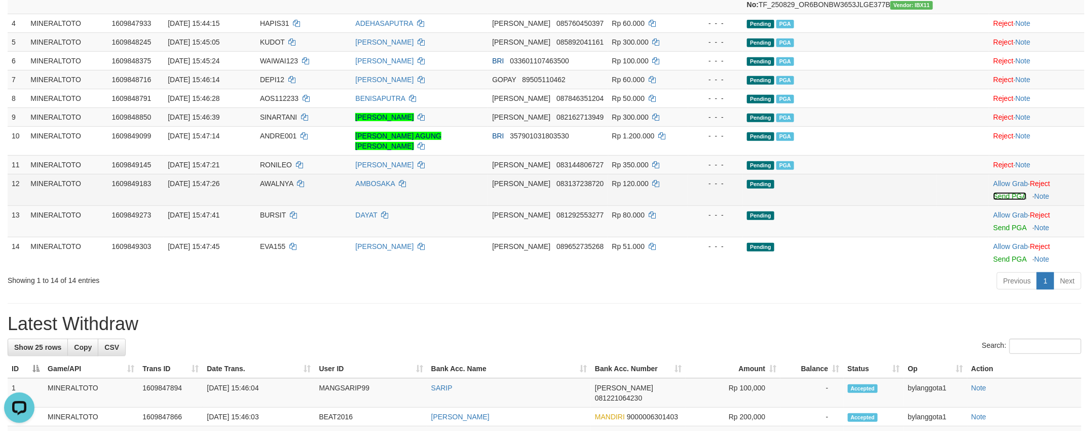
click at [997, 200] on link "Send PGA" at bounding box center [1009, 196] width 33 height 8
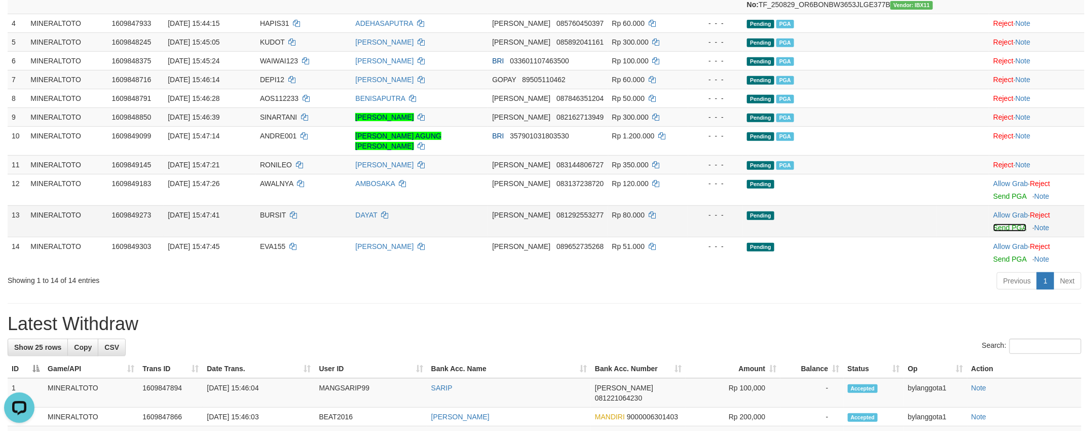
click at [998, 231] on link "Send PGA" at bounding box center [1009, 227] width 33 height 8
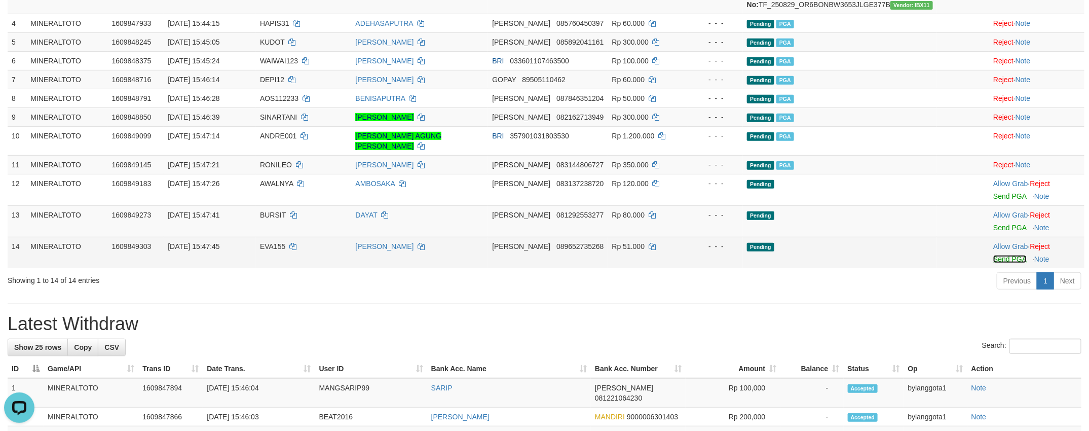
click at [1004, 263] on link "Send PGA" at bounding box center [1009, 259] width 33 height 8
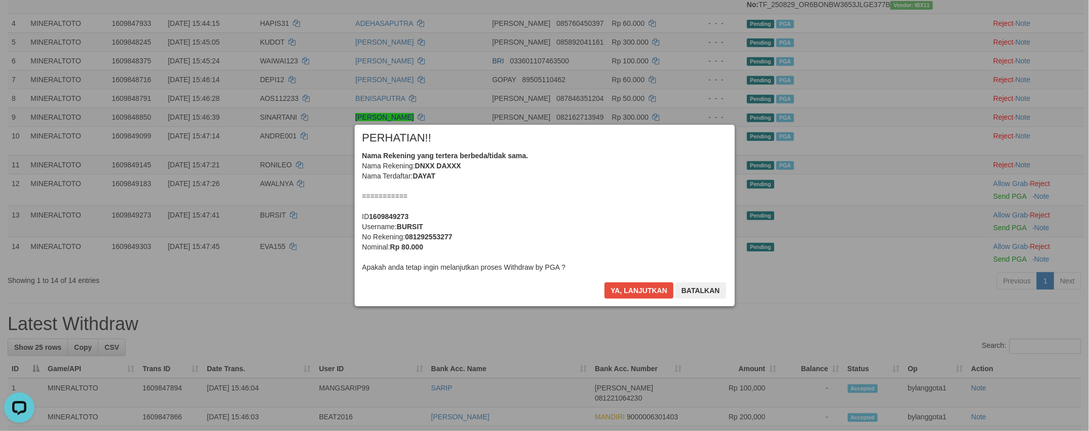
click at [643, 278] on div "× PERHATIAN!! Nama Rekening yang tertera berbeda/tidak sama. Nama Rekening: DNX…" at bounding box center [545, 215] width 380 height 181
click at [638, 296] on button "Ya, lanjutkan" at bounding box center [638, 290] width 69 height 16
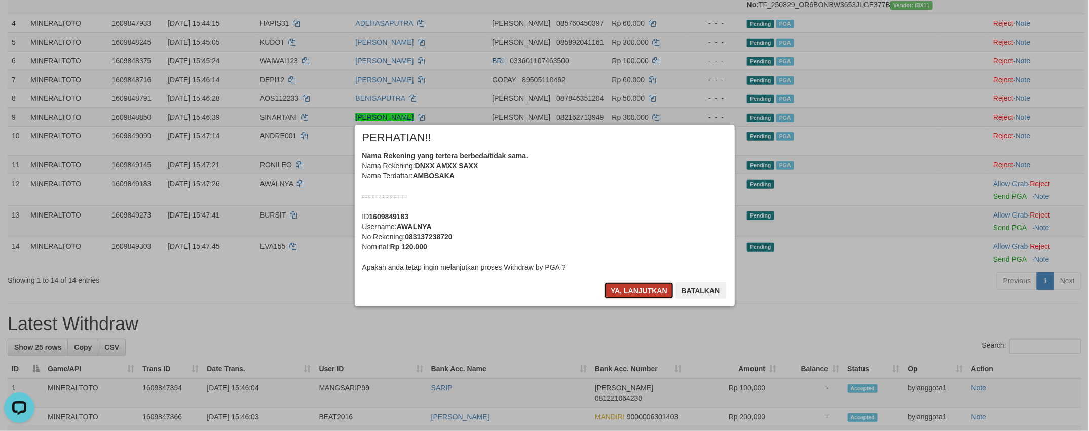
click at [637, 296] on button "Ya, lanjutkan" at bounding box center [638, 290] width 69 height 16
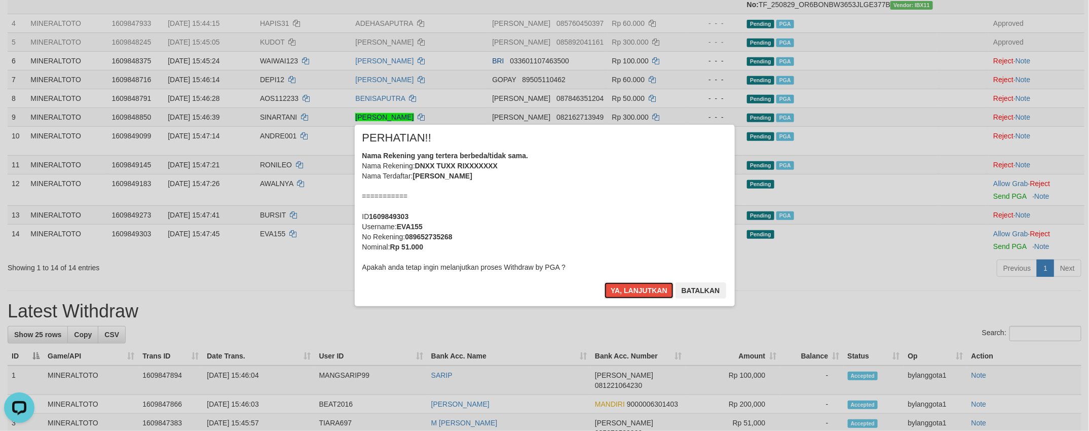
click at [637, 296] on button "Ya, lanjutkan" at bounding box center [638, 290] width 69 height 16
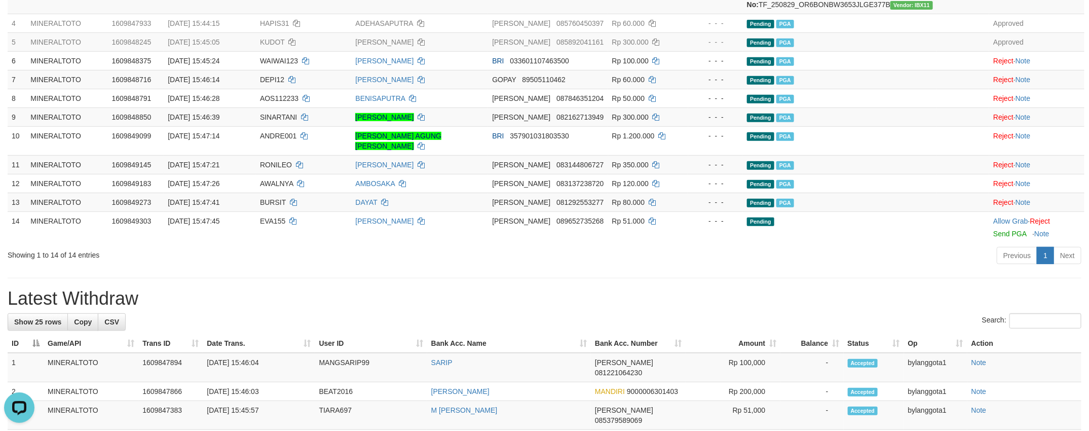
click at [663, 339] on div "**********" at bounding box center [544, 403] width 1089 height 1256
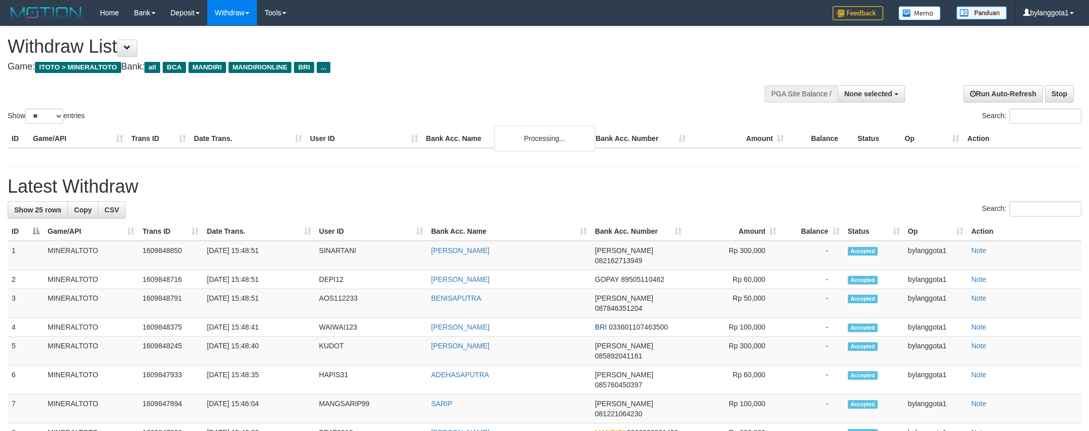
select select
select select "**"
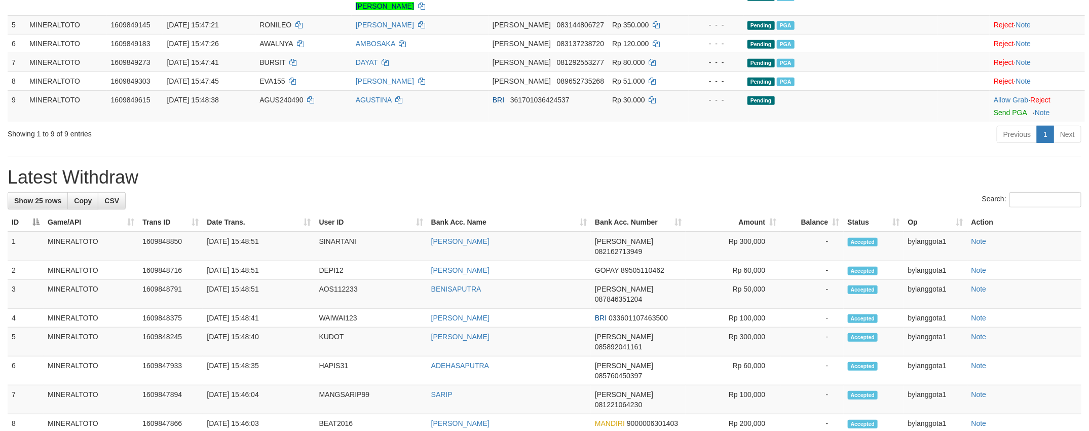
scroll to position [251, 0]
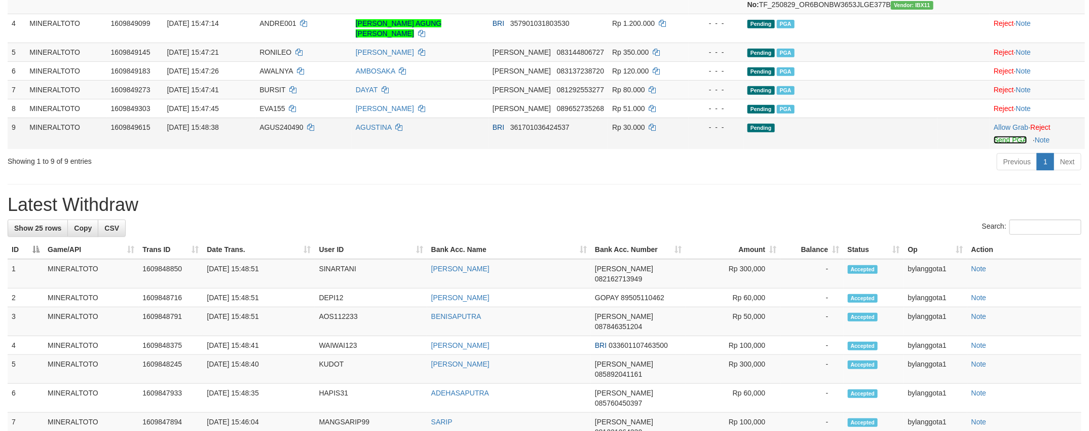
click at [997, 144] on link "Send PGA" at bounding box center [1009, 140] width 33 height 8
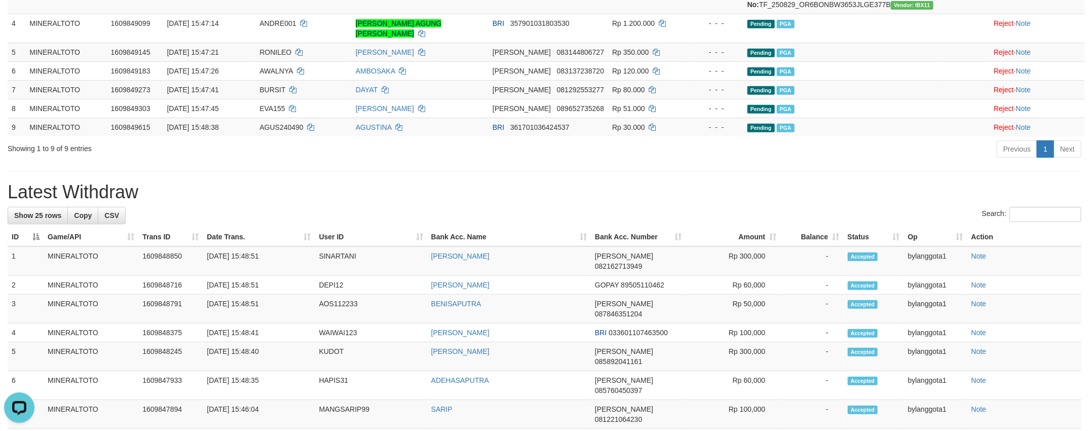
click at [370, 161] on div "Showing 1 to 9 of 9 entries Previous 1 Next" at bounding box center [544, 150] width 1089 height 22
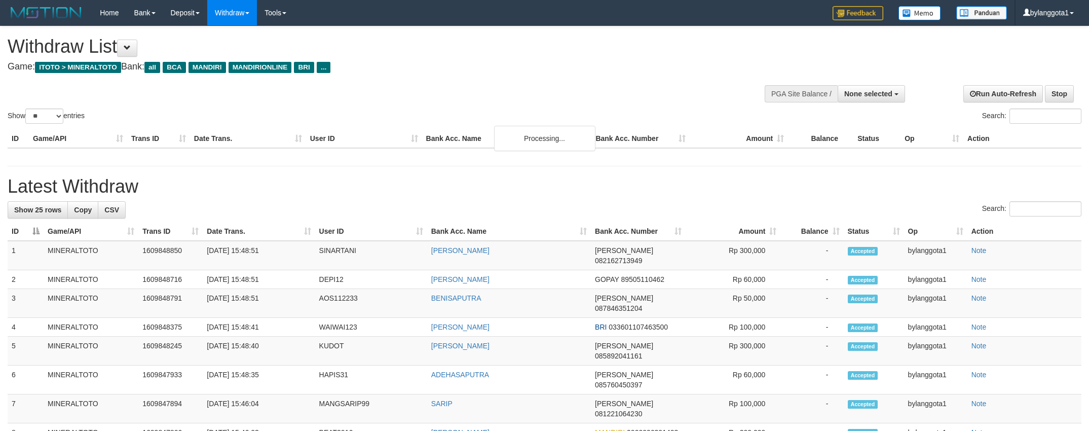
select select
select select "**"
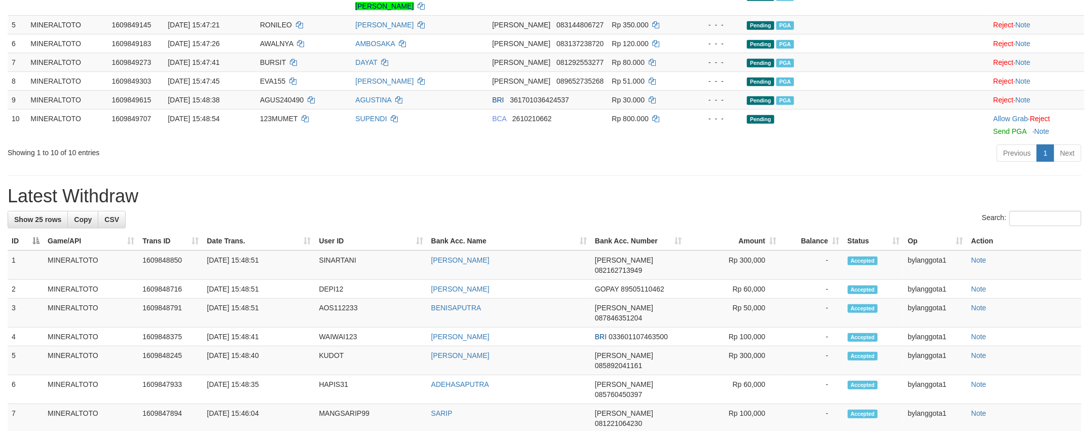
scroll to position [251, 0]
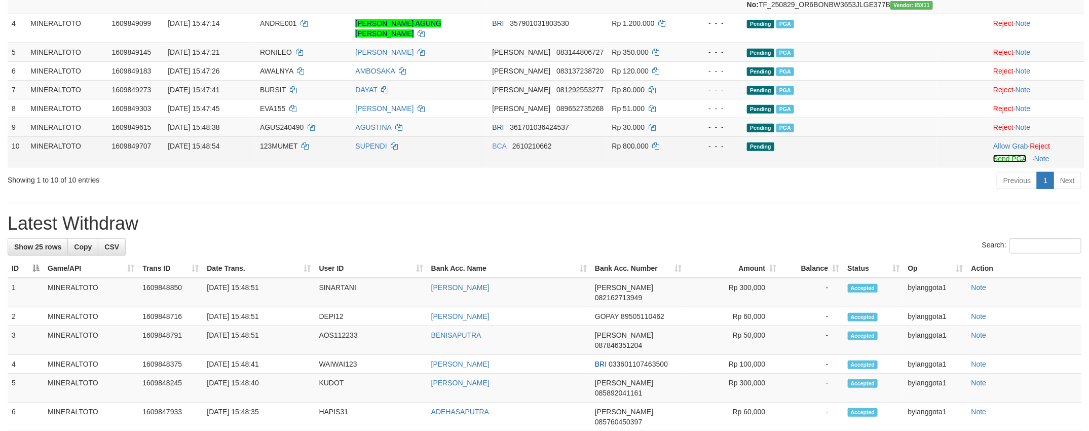
click at [1009, 163] on link "Send PGA" at bounding box center [1009, 158] width 33 height 8
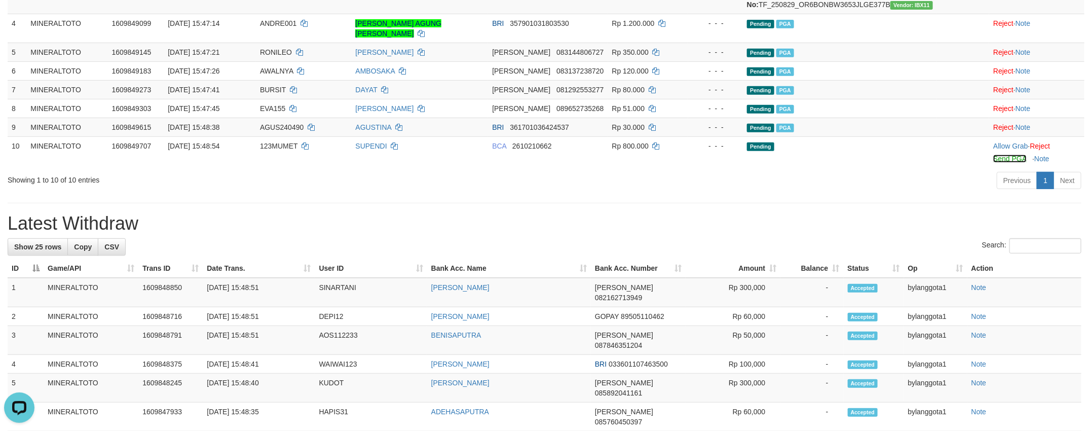
scroll to position [0, 0]
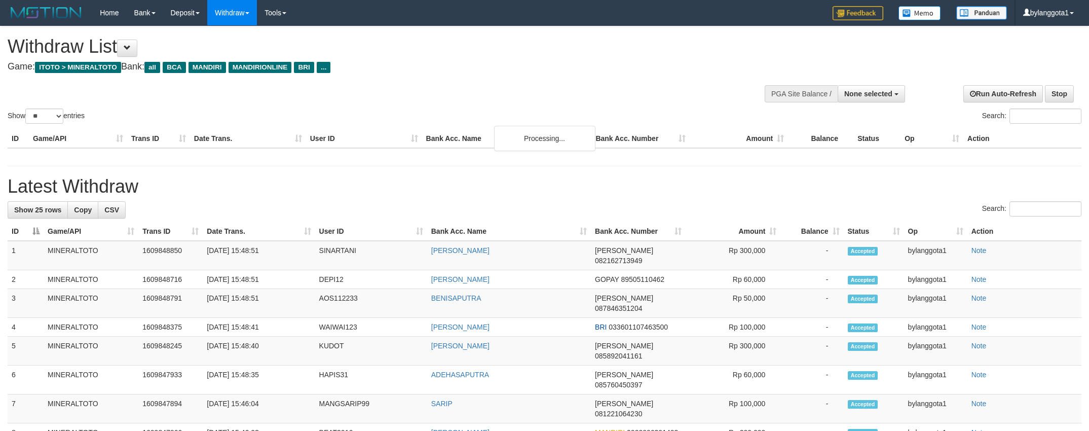
select select
select select "**"
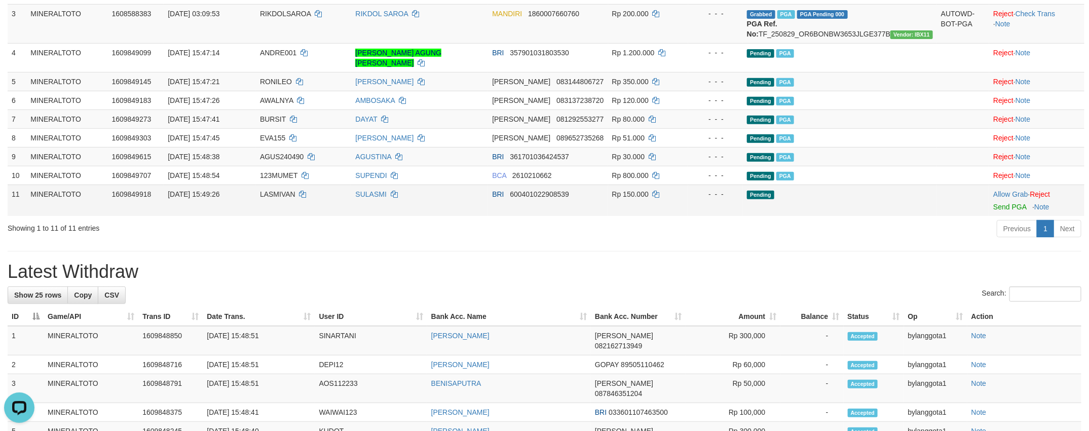
click at [1002, 202] on div at bounding box center [1036, 200] width 87 height 3
click at [1000, 211] on link "Send PGA" at bounding box center [1009, 207] width 33 height 8
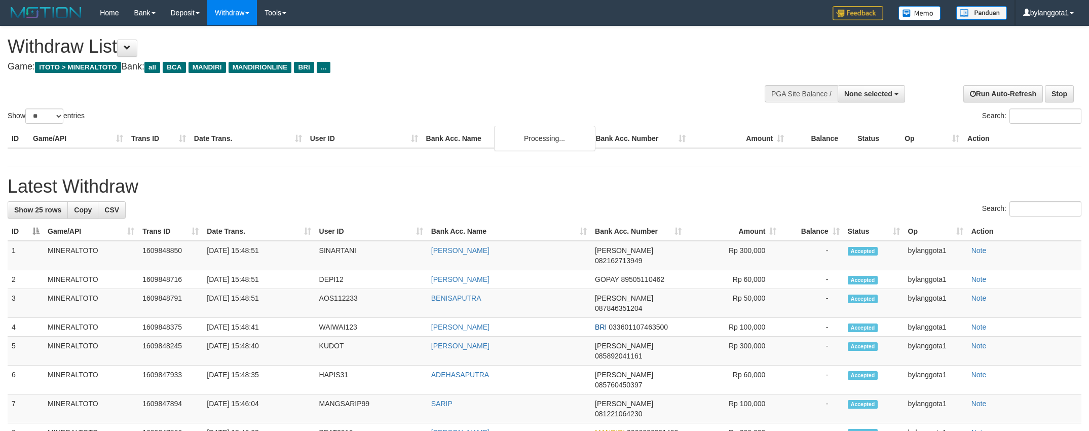
select select
select select "**"
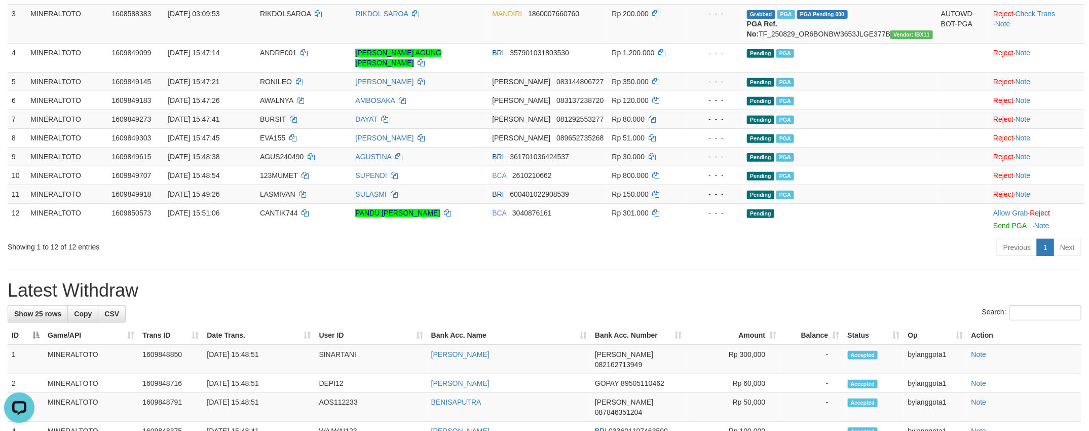
click at [798, 259] on div "Previous 1 Next" at bounding box center [771, 249] width 620 height 22
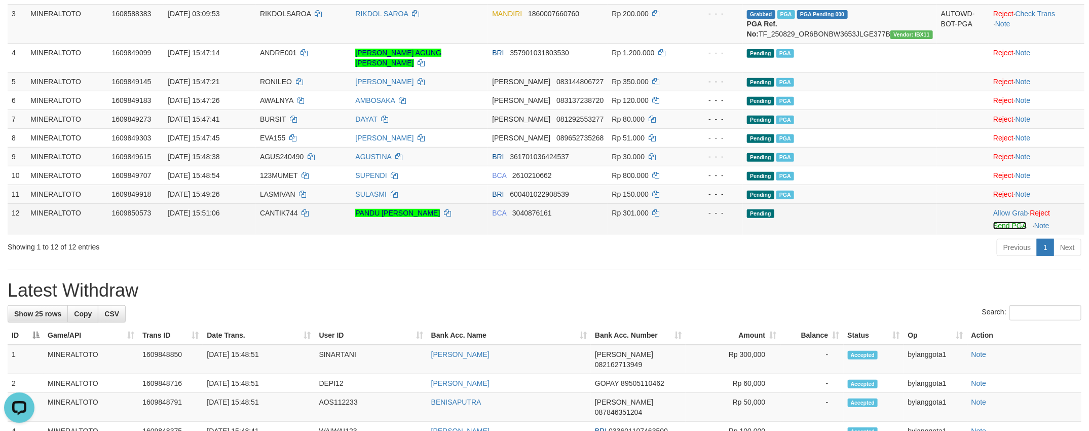
click at [994, 229] on link "Send PGA" at bounding box center [1009, 225] width 33 height 8
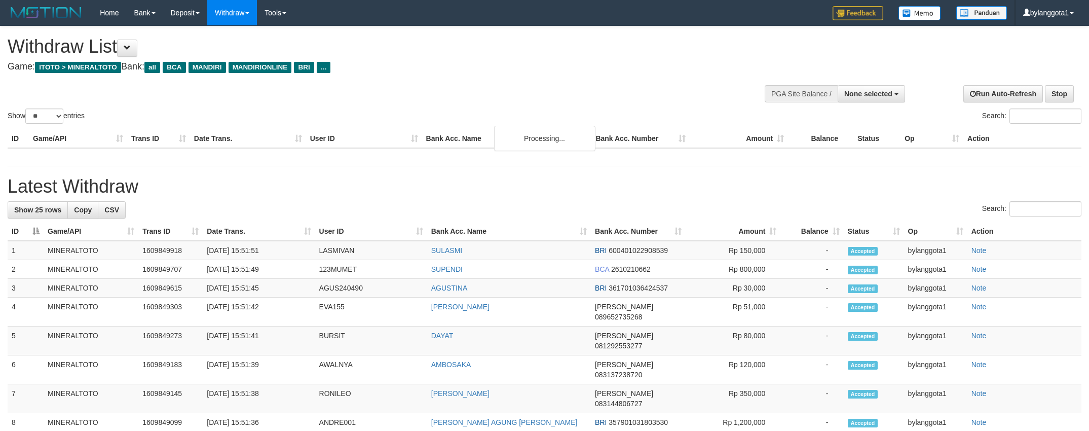
select select
select select "**"
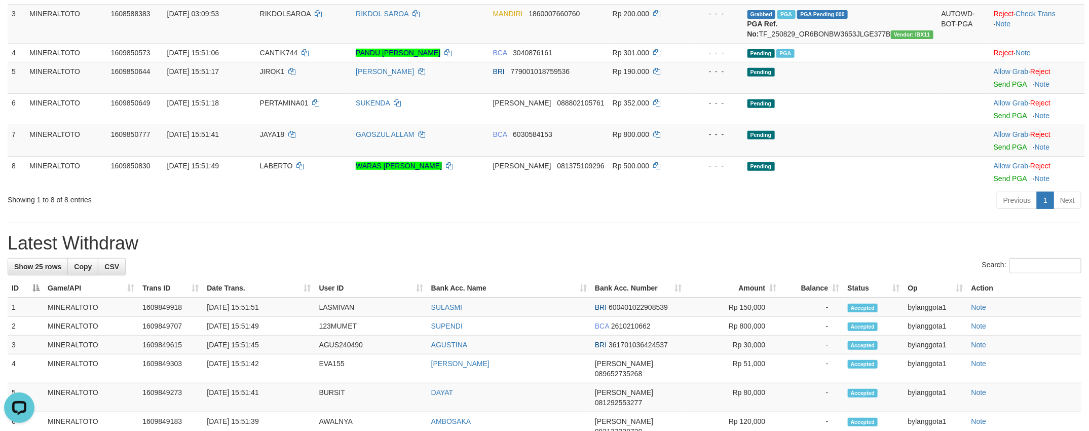
click at [783, 212] on div "Previous 1 Next" at bounding box center [771, 201] width 620 height 22
click at [996, 88] on link "Send PGA" at bounding box center [1009, 84] width 33 height 8
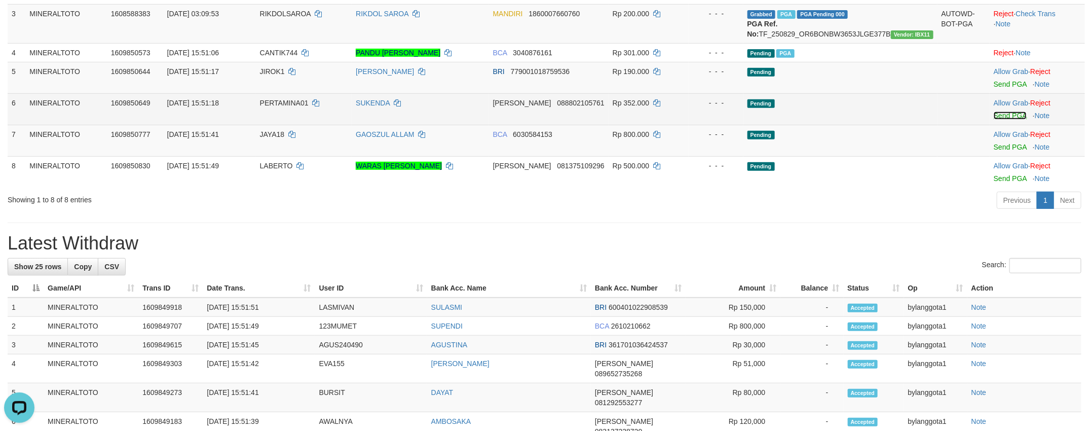
click at [1001, 120] on link "Send PGA" at bounding box center [1009, 115] width 33 height 8
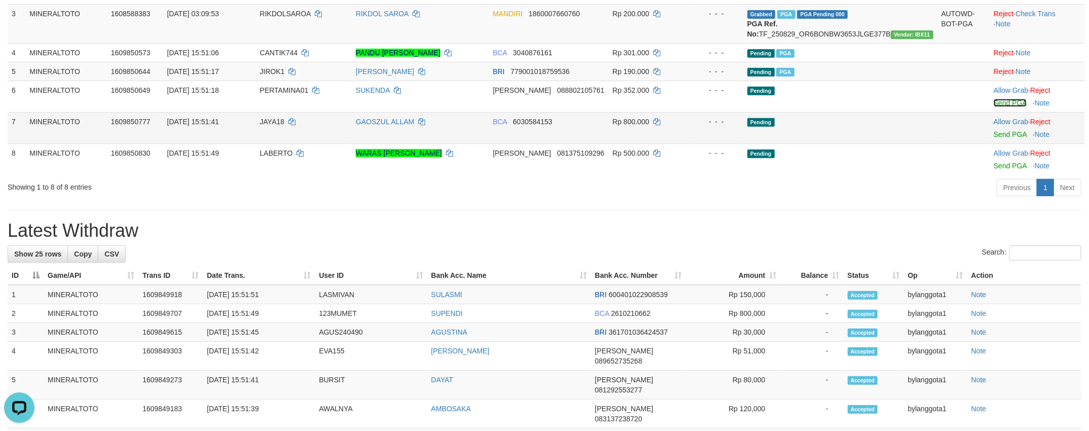
scroll to position [209, 0]
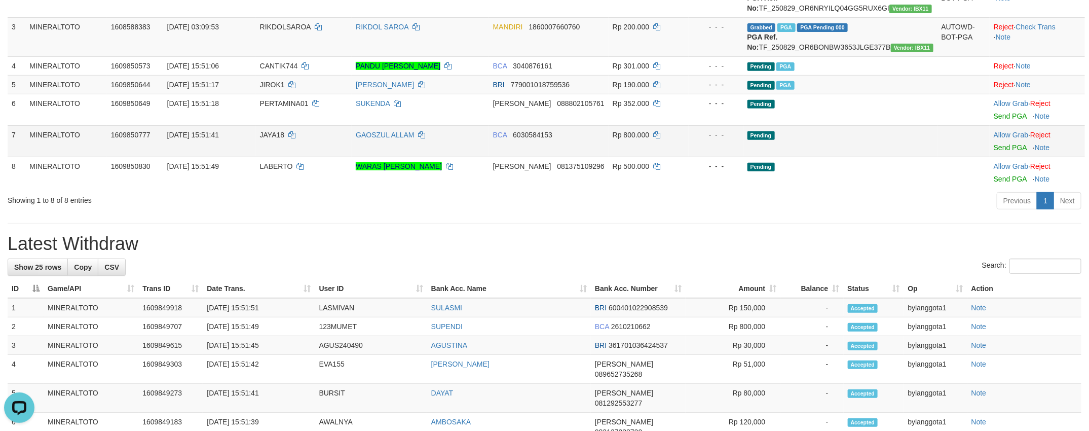
click at [1004, 157] on td "Allow Grab · Reject Send PGA · Note" at bounding box center [1036, 140] width 95 height 31
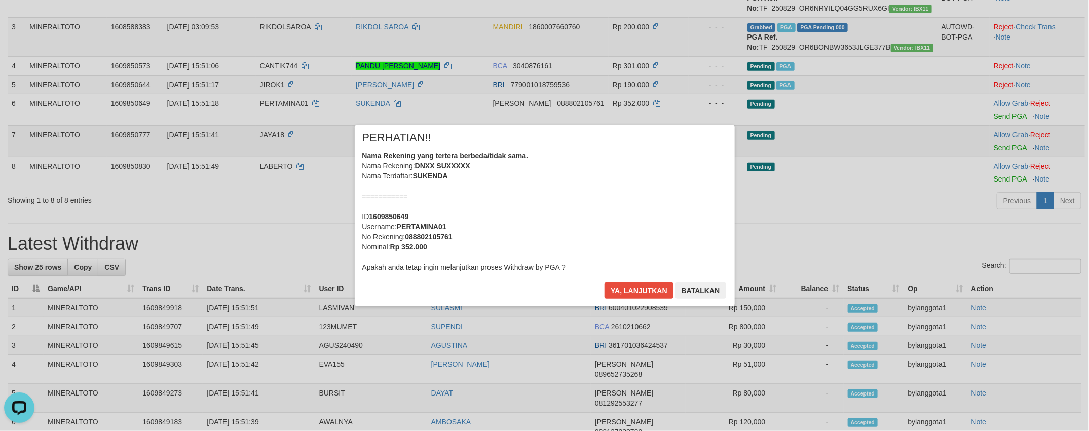
click at [1004, 180] on div "× PERHATIAN!! Nama Rekening yang tertera berbeda/tidak sama. Nama Rekening: DNX…" at bounding box center [544, 215] width 1089 height 222
click at [622, 220] on div "Nama Rekening yang tertera berbeda/tidak sama. Nama Rekening: DNXX SUXXXXX Nama…" at bounding box center [544, 211] width 365 height 122
click at [604, 282] on button "Ya, lanjutkan" at bounding box center [638, 290] width 69 height 16
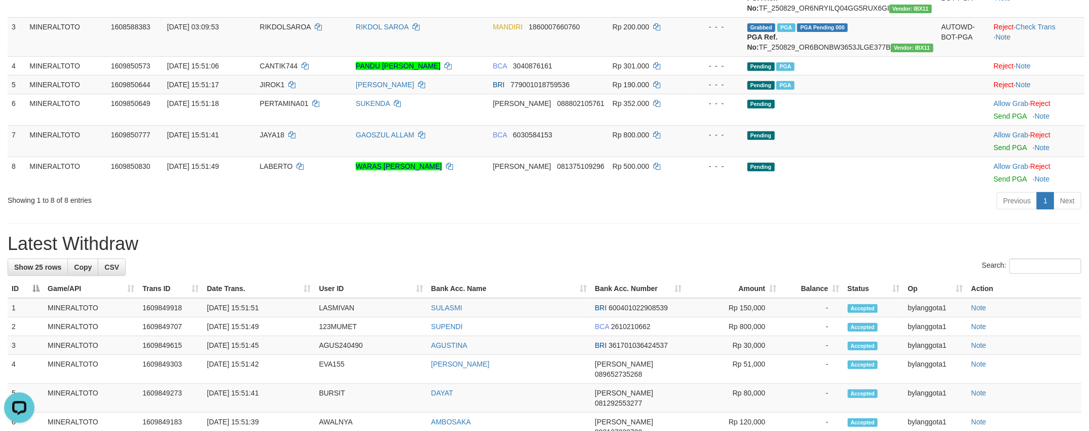
scroll to position [197, 0]
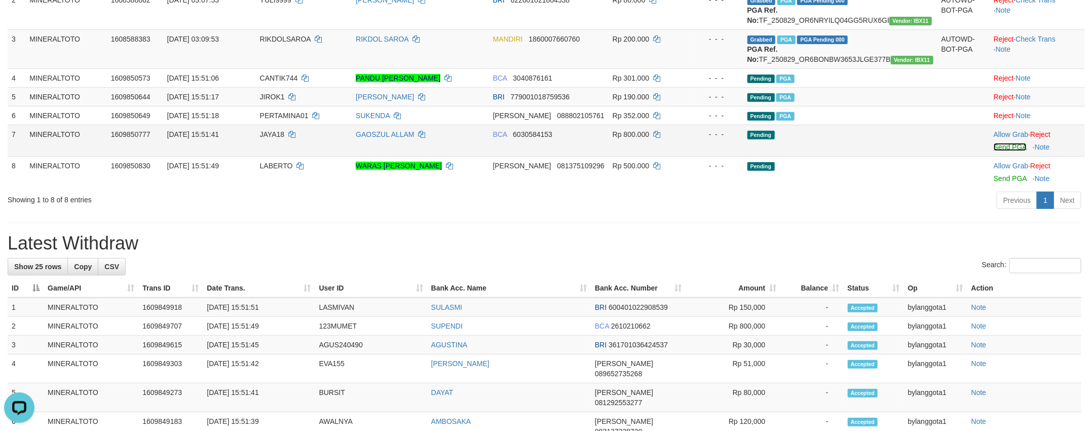
click at [1002, 151] on link "Send PGA" at bounding box center [1009, 147] width 33 height 8
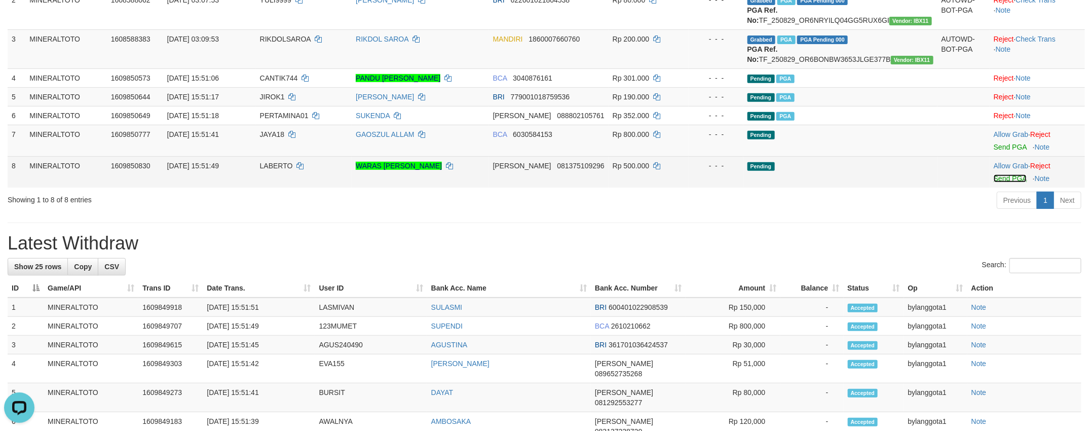
scroll to position [184, 0]
click at [1008, 182] on link "Send PGA" at bounding box center [1009, 178] width 33 height 8
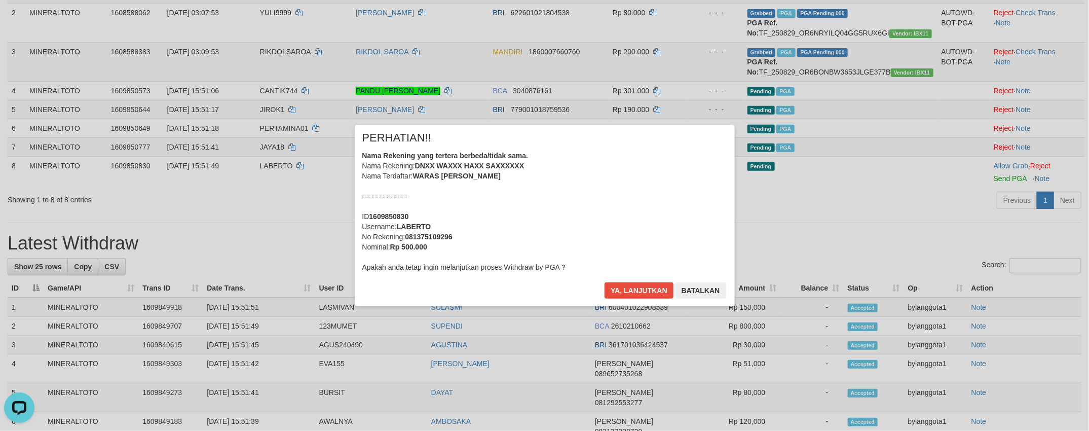
click at [591, 225] on div "Nama Rekening yang tertera berbeda/tidak sama. Nama Rekening: DNXX WAXXX HAXX S…" at bounding box center [544, 211] width 365 height 122
click at [604, 282] on button "Ya, lanjutkan" at bounding box center [638, 290] width 69 height 16
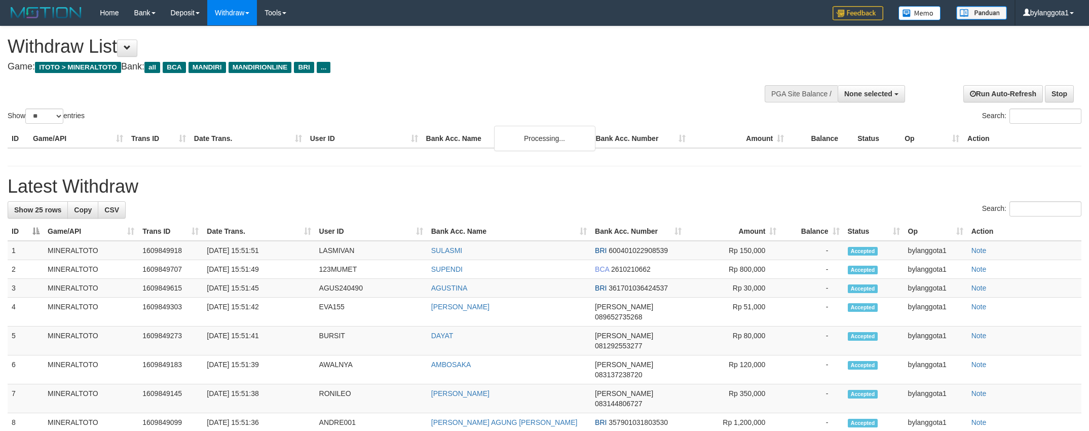
select select
select select "**"
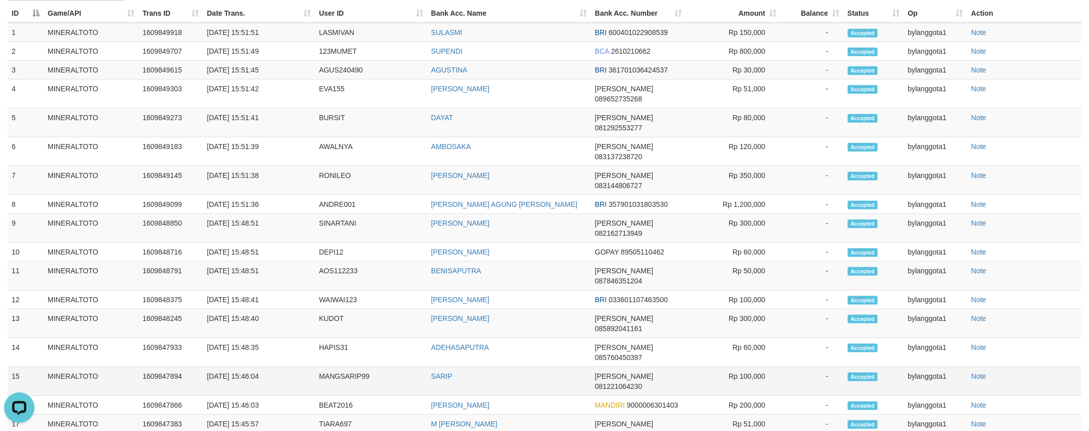
click at [946, 367] on td "bylanggota1" at bounding box center [935, 381] width 63 height 29
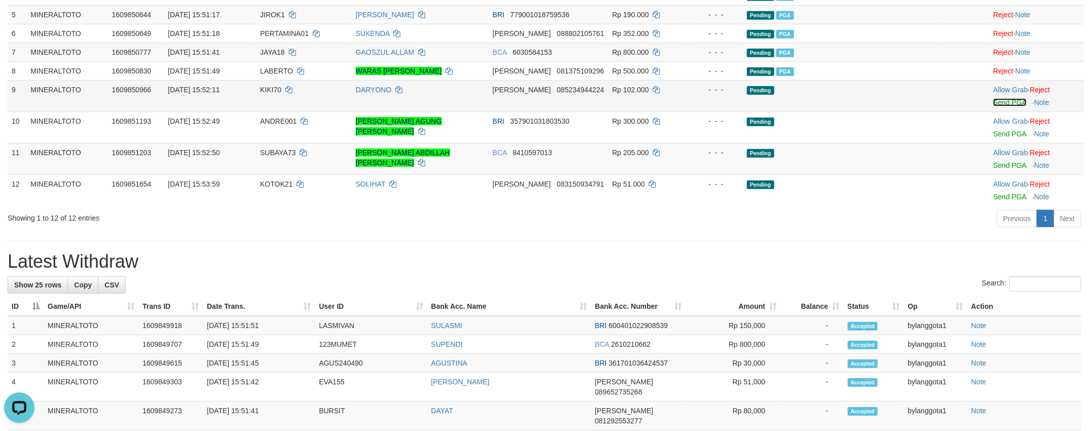
click at [1005, 106] on link "Send PGA" at bounding box center [1009, 102] width 33 height 8
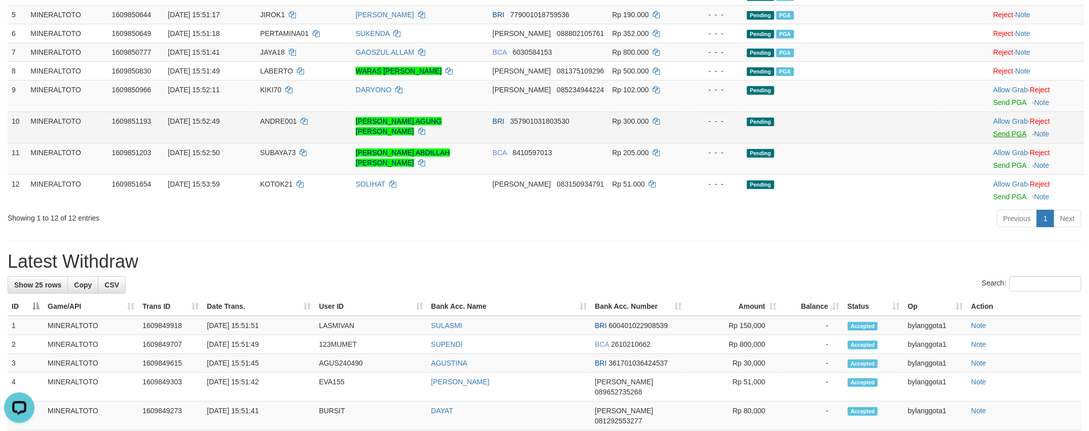
click at [1008, 162] on body "Toggle navigation Home Bank Account List Load By Website Group [ITOTO] MINERALT…" at bounding box center [544, 380] width 1089 height 1318
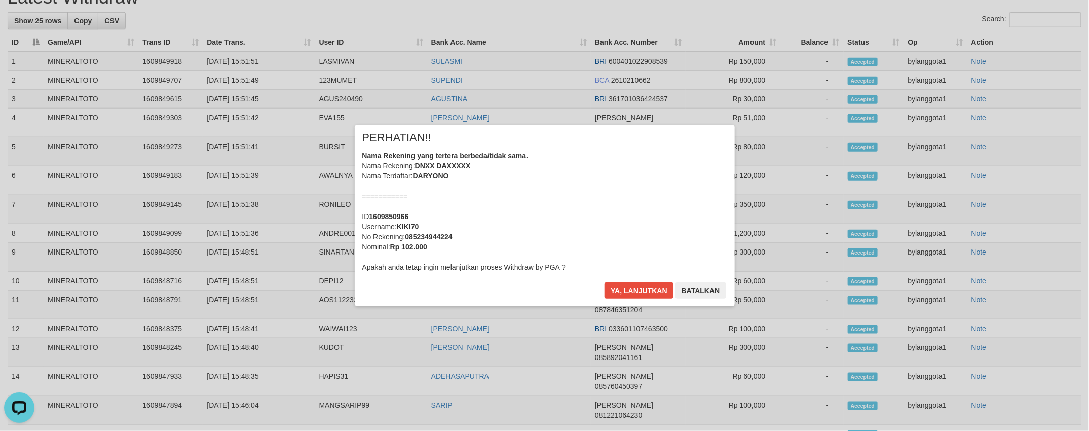
scroll to position [352, 0]
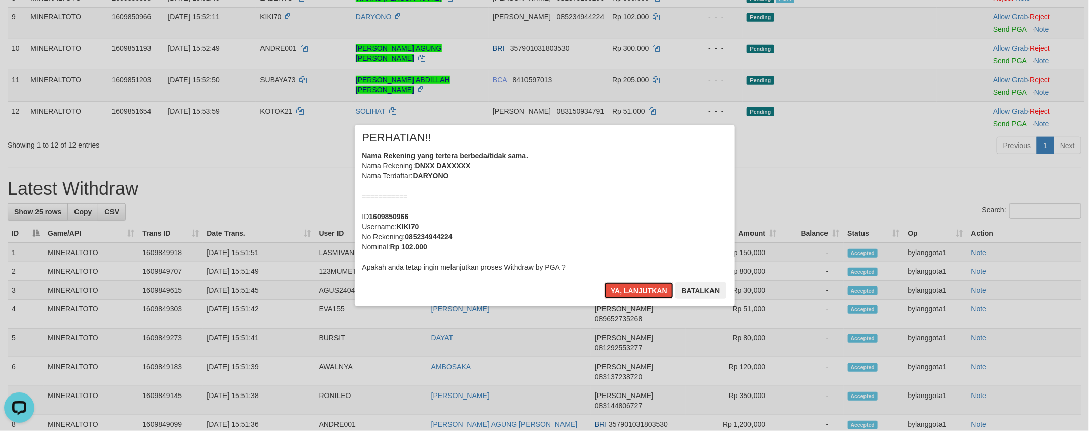
click at [544, 196] on div "Nama Rekening yang tertera berbeda/tidak sama. Nama Rekening: DNXX DAXXXXX Nama…" at bounding box center [544, 211] width 365 height 122
click at [604, 282] on button "Ya, lanjutkan" at bounding box center [638, 290] width 69 height 16
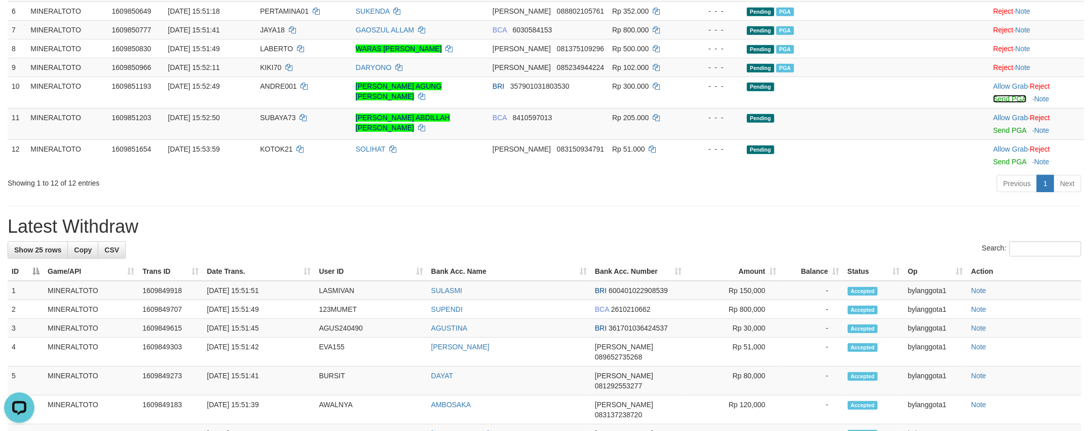
scroll to position [263, 0]
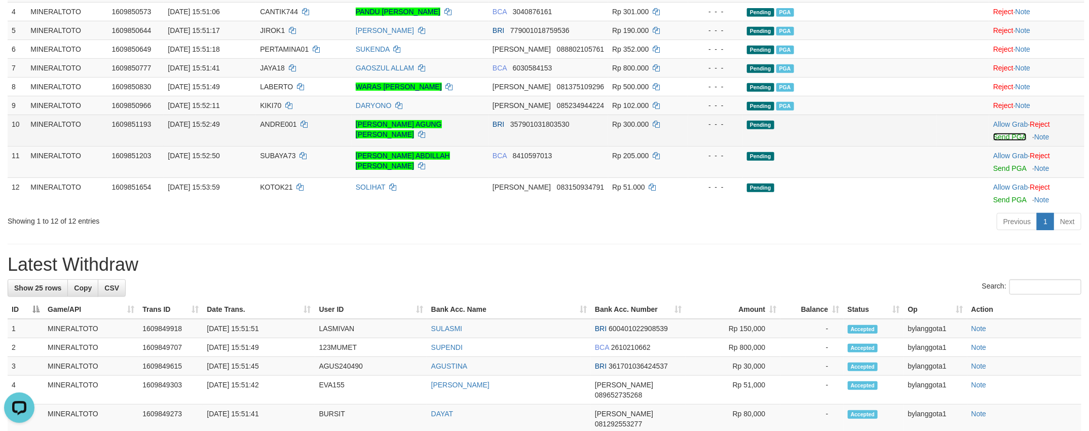
click at [1009, 141] on link "Send PGA" at bounding box center [1009, 137] width 33 height 8
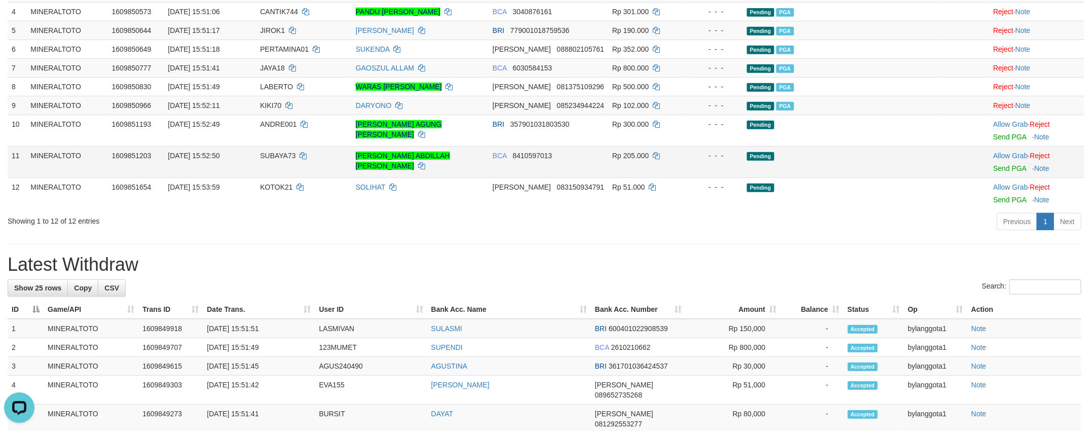
click at [1012, 163] on div at bounding box center [1036, 162] width 87 height 3
click at [1009, 172] on link "Send PGA" at bounding box center [1009, 168] width 33 height 8
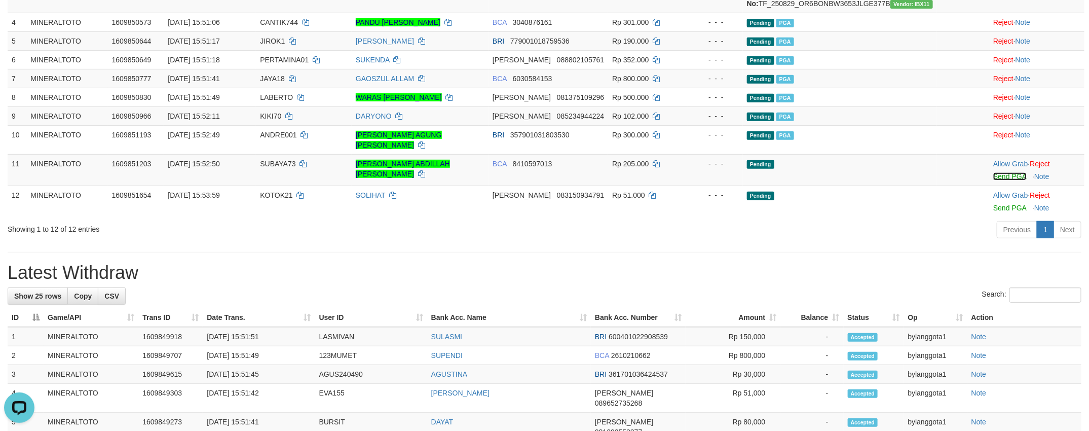
scroll to position [248, 0]
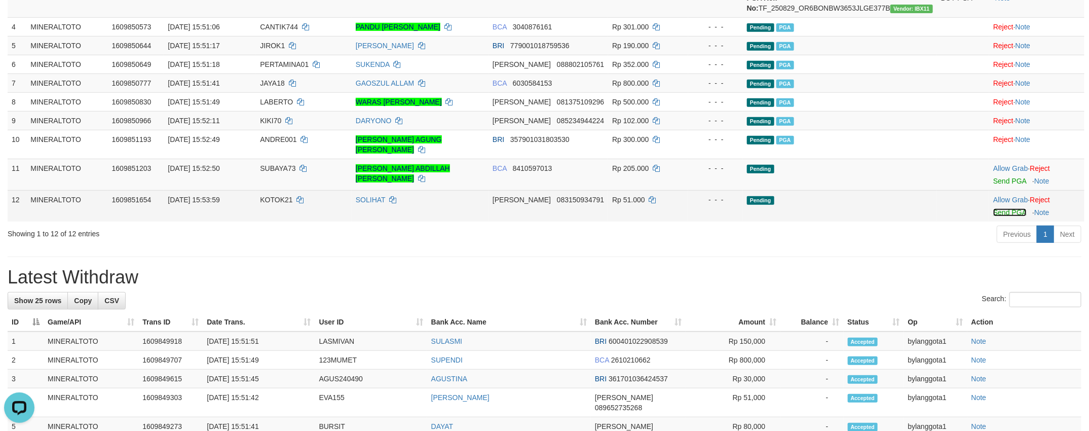
click at [1000, 216] on link "Send PGA" at bounding box center [1009, 212] width 33 height 8
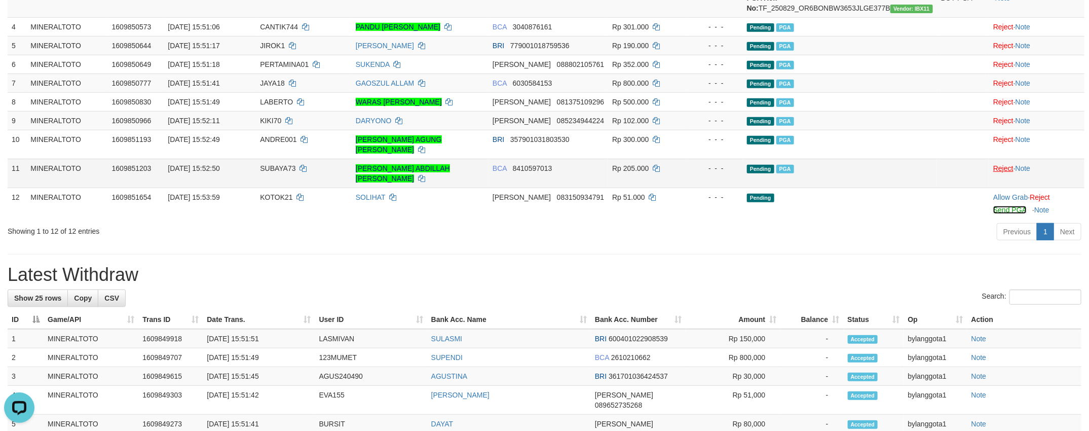
scroll to position [235, 0]
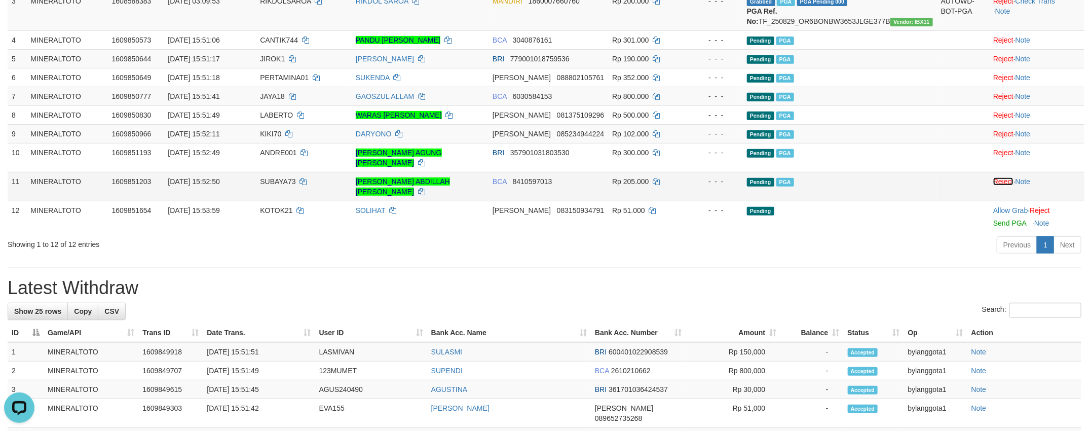
click at [1003, 185] on link "Reject" at bounding box center [1003, 181] width 20 height 8
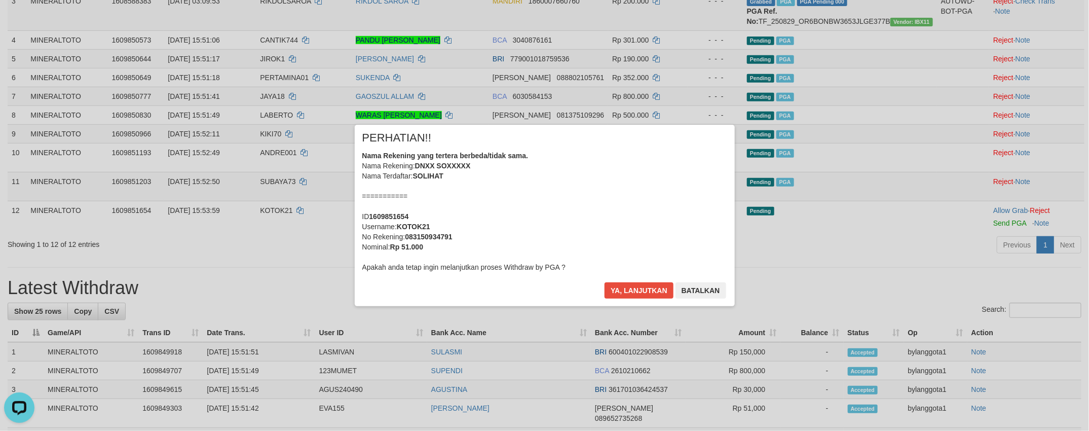
click at [643, 300] on div "Ya, lanjutkan Batalkan" at bounding box center [664, 294] width 123 height 24
click at [629, 296] on button "Ya, lanjutkan" at bounding box center [638, 290] width 69 height 16
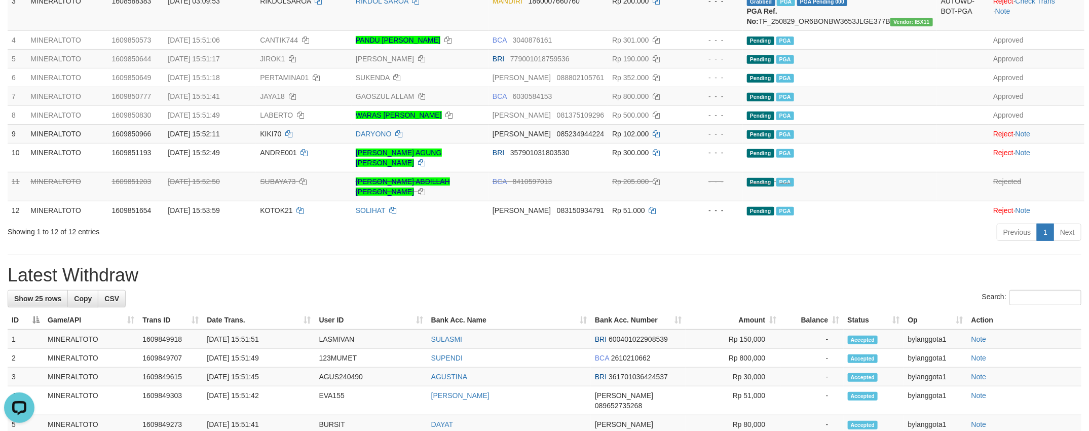
click at [503, 261] on div "**********" at bounding box center [544, 395] width 1089 height 1206
click at [277, 185] on span "SUBAYA73" at bounding box center [277, 181] width 35 height 8
copy td "SUBAYA73"
click at [677, 244] on div "Previous 1 Next" at bounding box center [771, 233] width 620 height 22
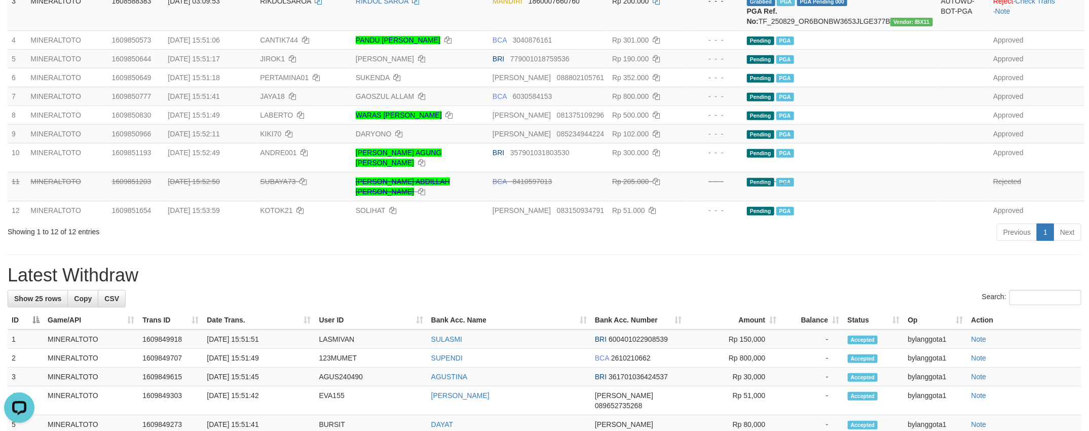
click at [519, 262] on div "**********" at bounding box center [544, 395] width 1089 height 1206
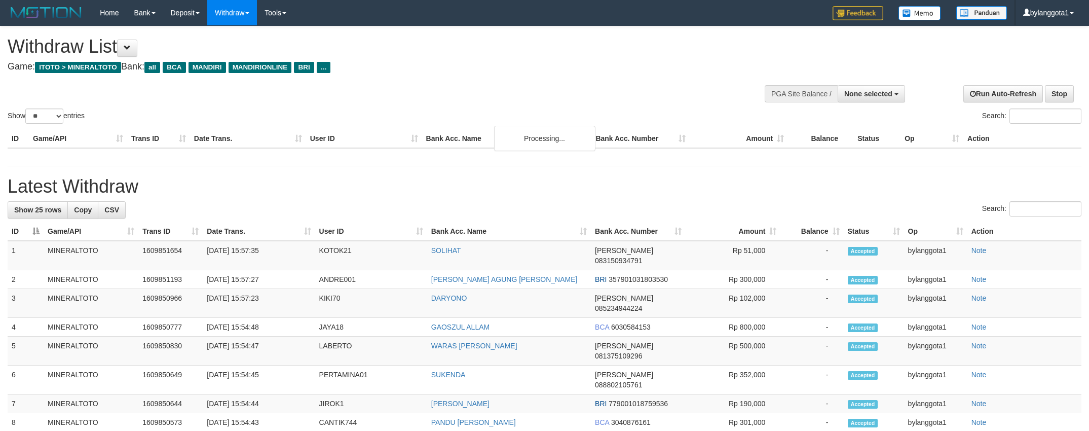
select select
select select "**"
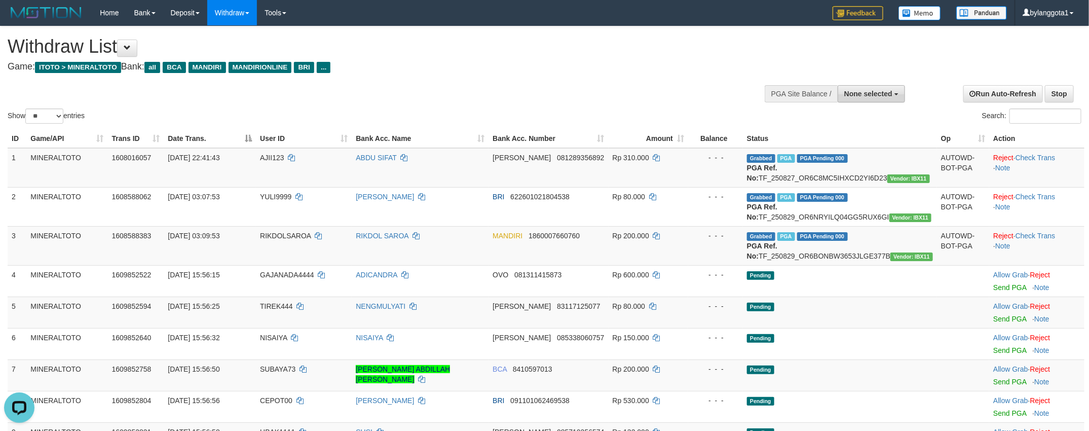
click at [889, 90] on span "None selected" at bounding box center [868, 94] width 48 height 8
click at [845, 146] on label "[ITOTO] MINERALTOTO" at bounding box center [850, 144] width 108 height 13
select select "****"
